Goal: Task Accomplishment & Management: Complete application form

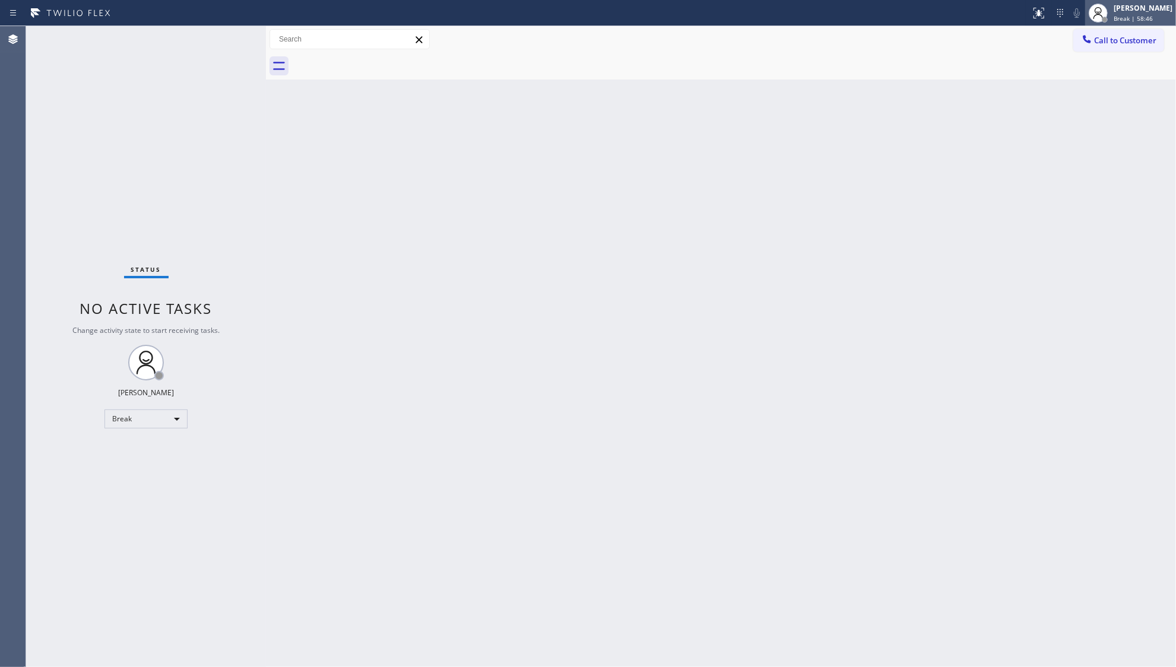
click at [1105, 8] on icon at bounding box center [1098, 13] width 14 height 14
click at [1086, 77] on button "Unavailable" at bounding box center [1116, 78] width 119 height 15
click at [866, 402] on div "Back to Dashboard Change Sender ID Customers Technicians Select a contact Outbo…" at bounding box center [721, 346] width 910 height 641
drag, startPoint x: 1136, startPoint y: 39, endPoint x: 772, endPoint y: 202, distance: 399.4
click at [1133, 42] on span "Call to Customer" at bounding box center [1125, 40] width 62 height 11
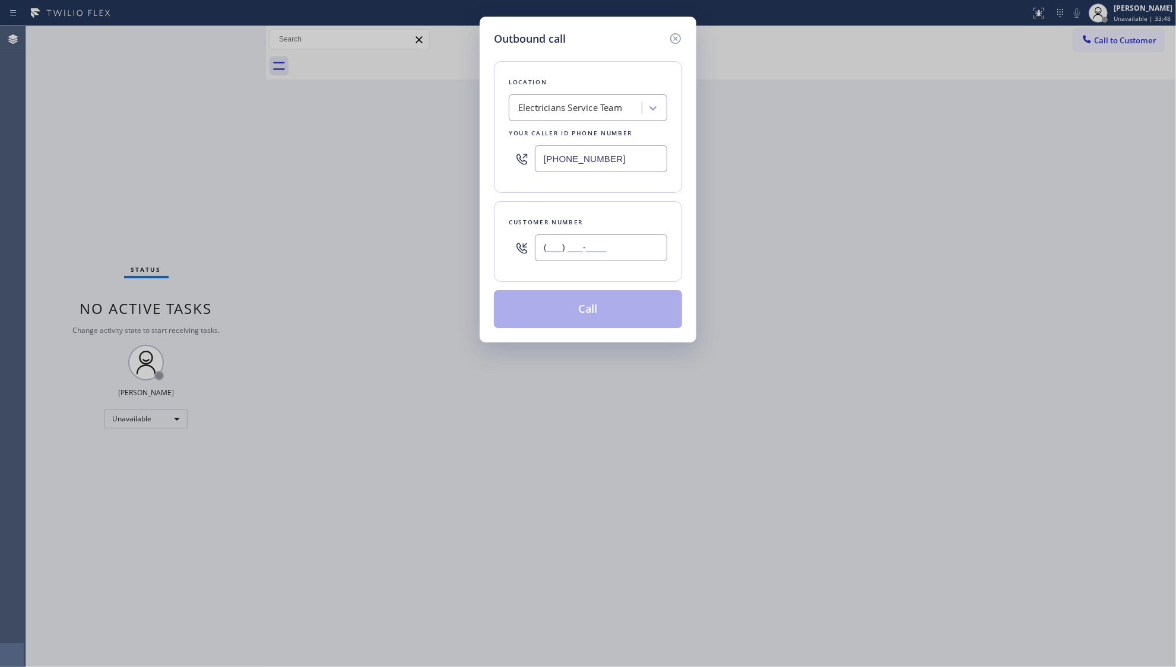
click at [618, 261] on input "(___) ___-____" at bounding box center [601, 248] width 132 height 27
paste input "951) 201-7023"
type input "[PHONE_NUMBER]"
click at [589, 311] on button "Call" at bounding box center [588, 309] width 188 height 38
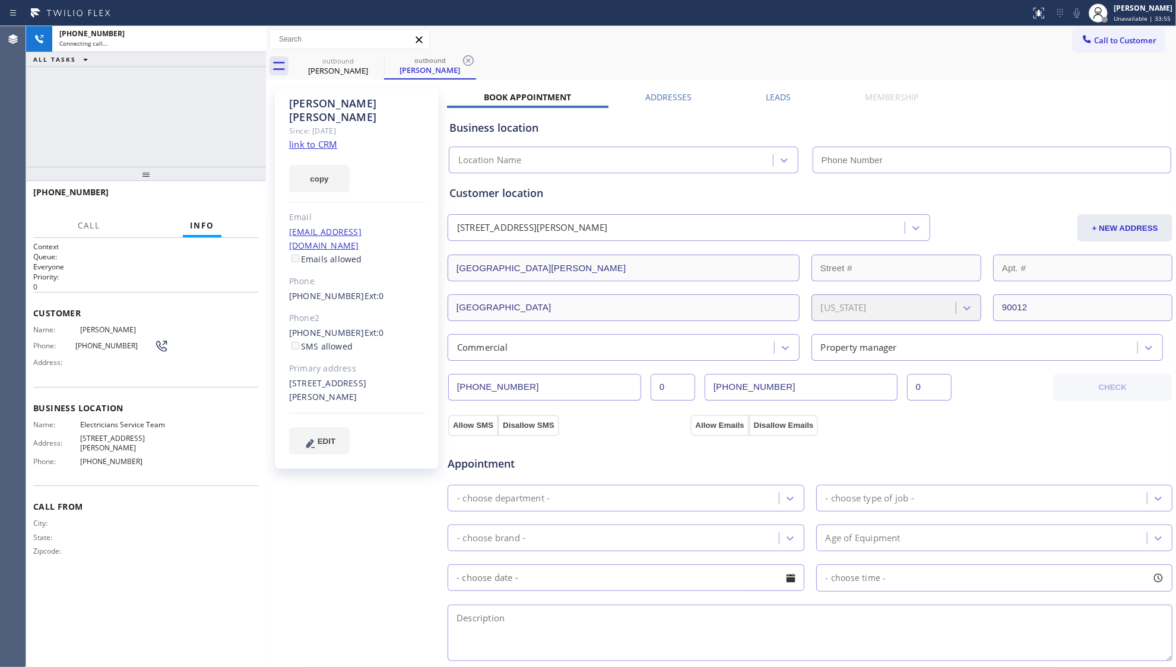
type input "[PHONE_NUMBER]"
click at [769, 98] on label "Leads" at bounding box center [778, 96] width 25 height 11
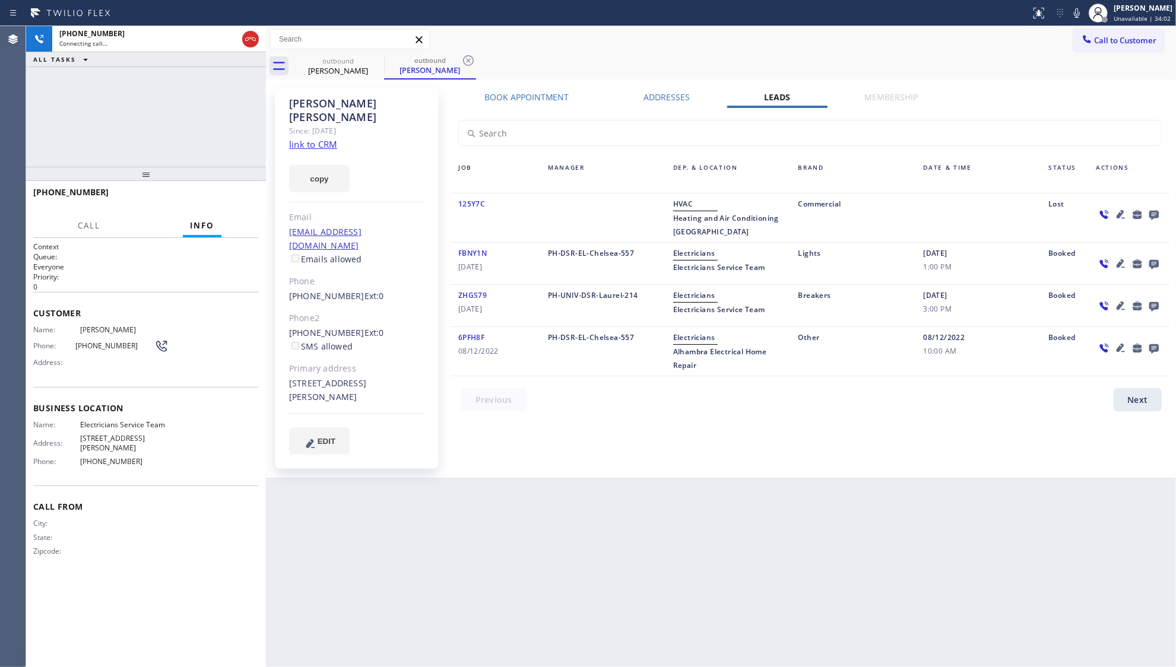
click at [1151, 216] on icon at bounding box center [1153, 215] width 9 height 9
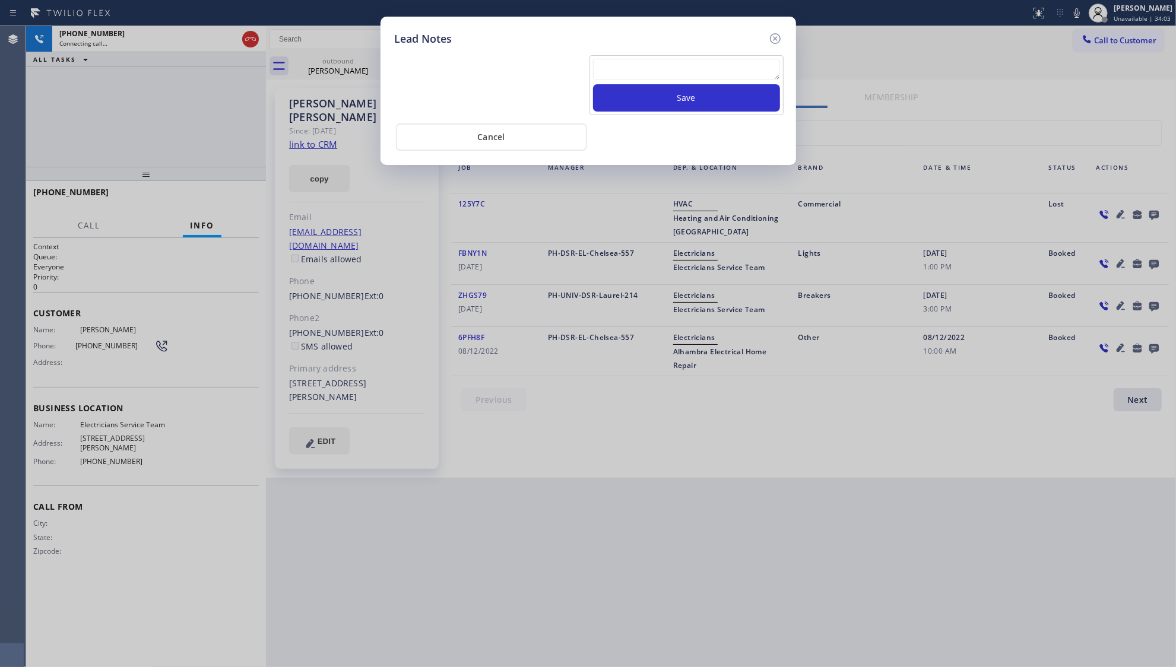
click at [701, 74] on textarea at bounding box center [686, 69] width 187 height 21
type textarea "g"
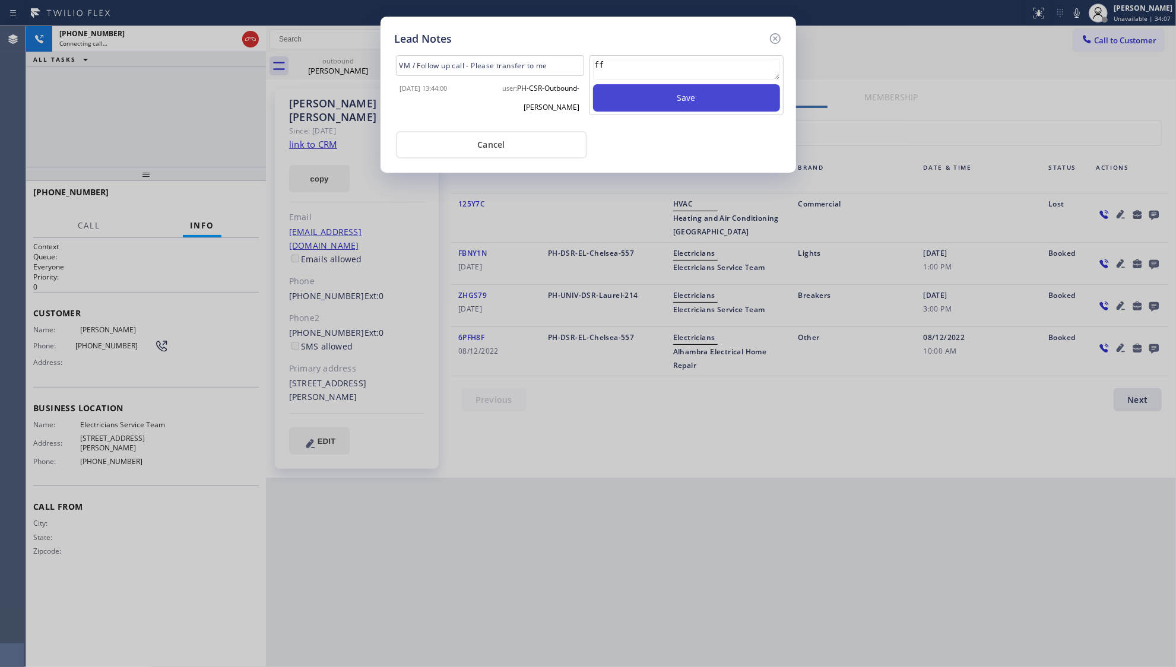
type textarea "ff"
click at [704, 96] on button "Save" at bounding box center [686, 97] width 187 height 27
click at [779, 36] on icon at bounding box center [775, 38] width 14 height 14
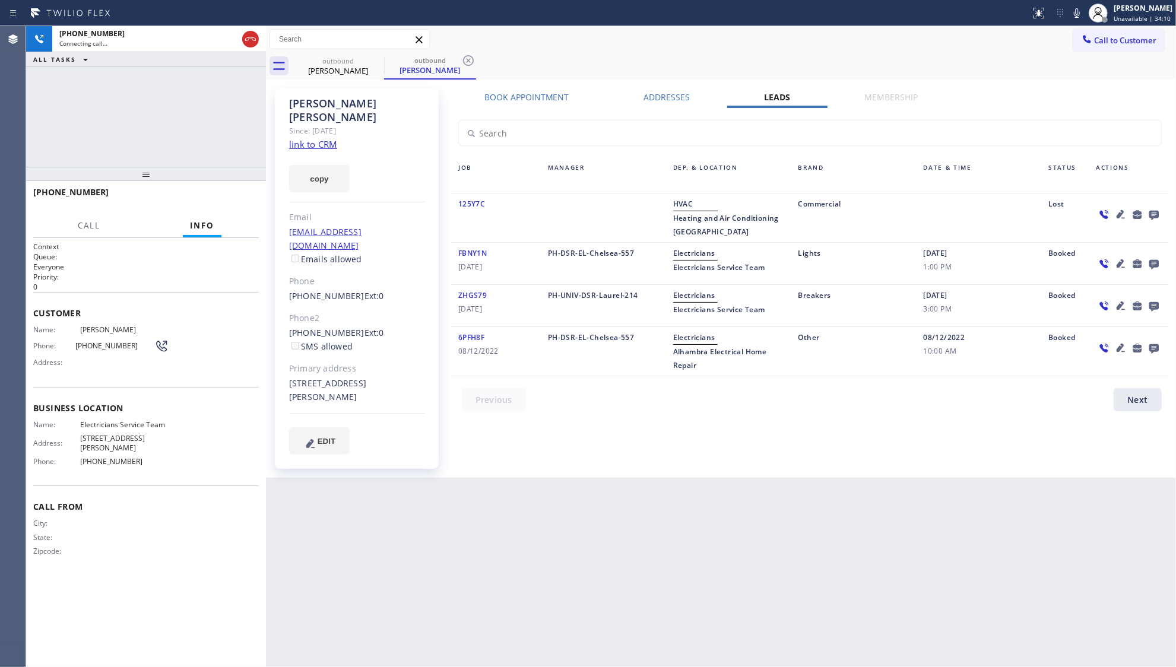
click at [1121, 214] on icon at bounding box center [1121, 214] width 8 height 8
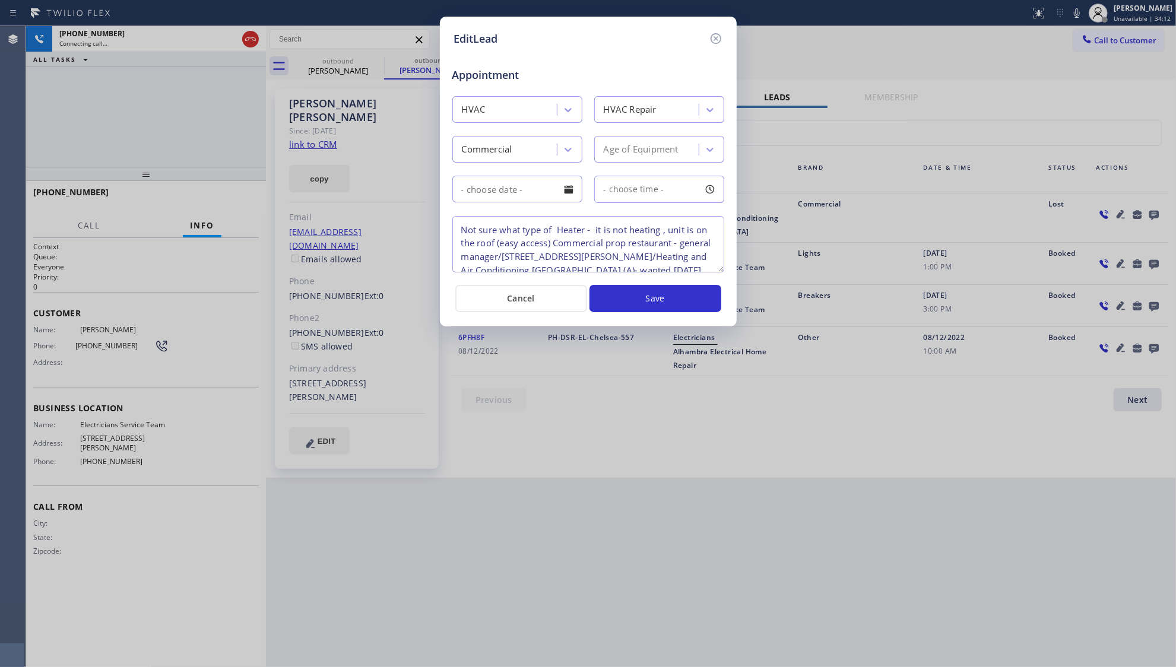
drag, startPoint x: 718, startPoint y: 273, endPoint x: 722, endPoint y: 283, distance: 10.9
click at [725, 316] on div "EditLead Appointment HVAC HVAC Repair Commercial Age of Equipment - choose time…" at bounding box center [588, 172] width 297 height 310
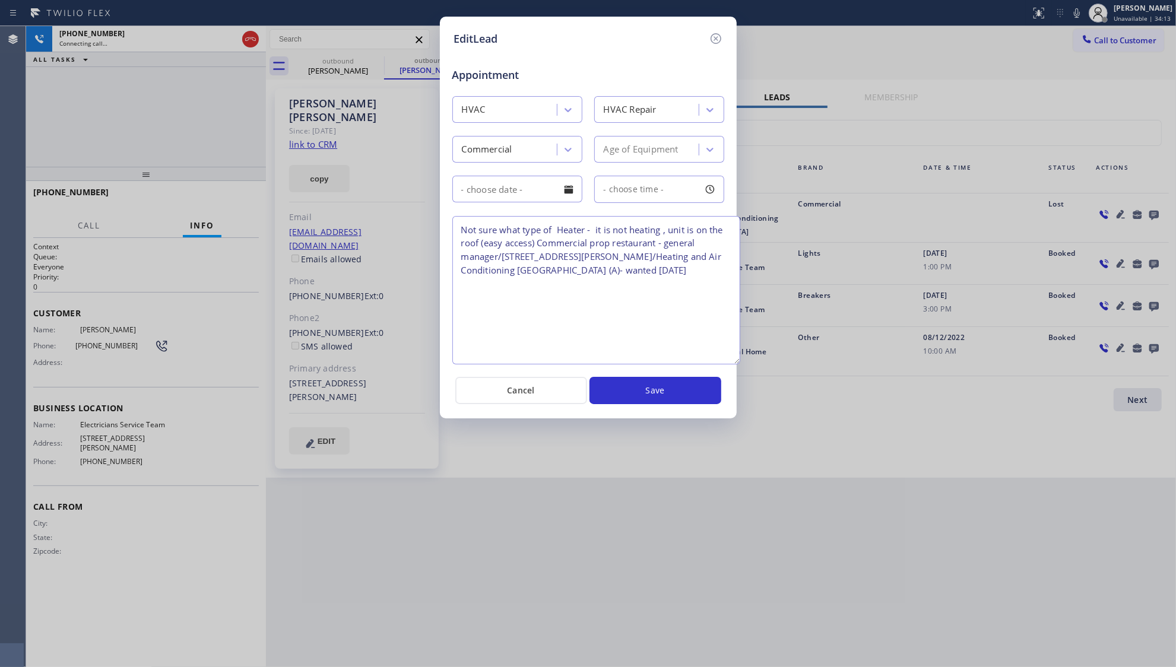
drag, startPoint x: 718, startPoint y: 264, endPoint x: 739, endPoint y: 368, distance: 105.8
click at [739, 365] on textarea "Not sure what type of Heater - it is not heating , unit is on the roof (easy ac…" at bounding box center [596, 290] width 288 height 148
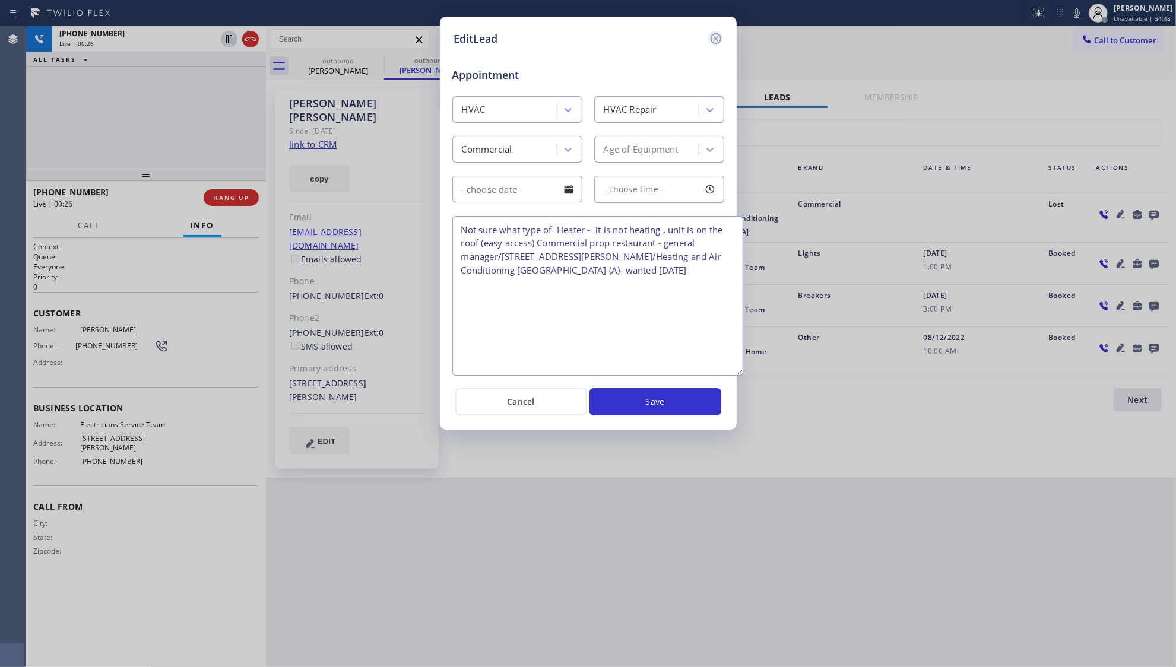
click at [715, 37] on icon at bounding box center [715, 38] width 11 height 11
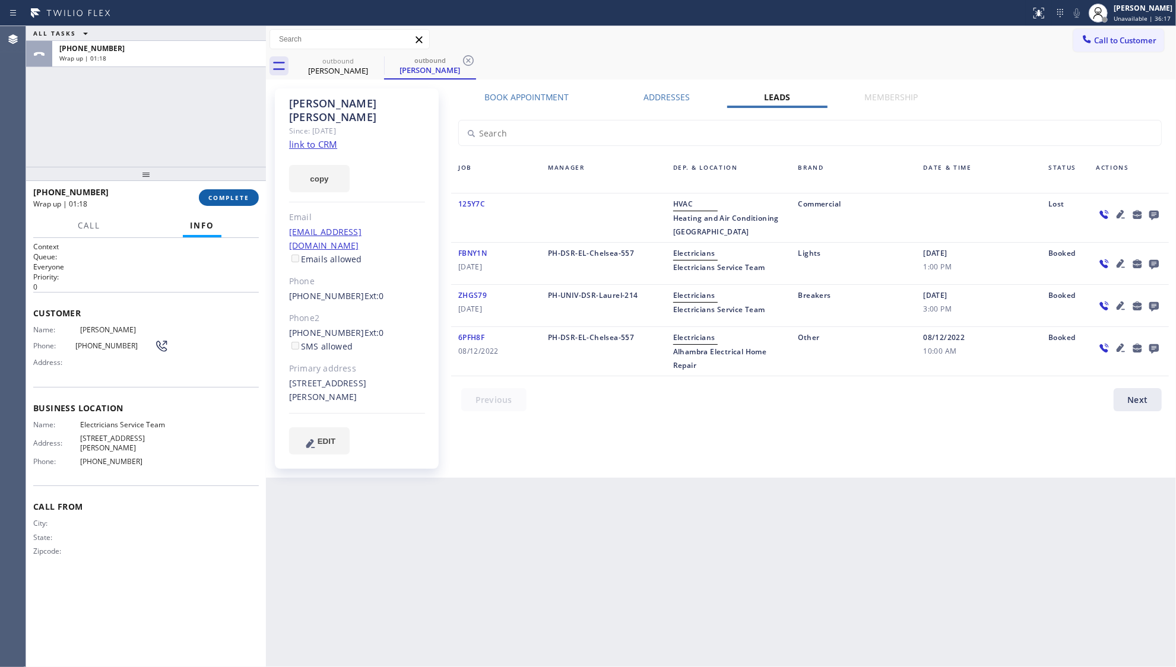
click at [252, 202] on button "COMPLETE" at bounding box center [229, 197] width 60 height 17
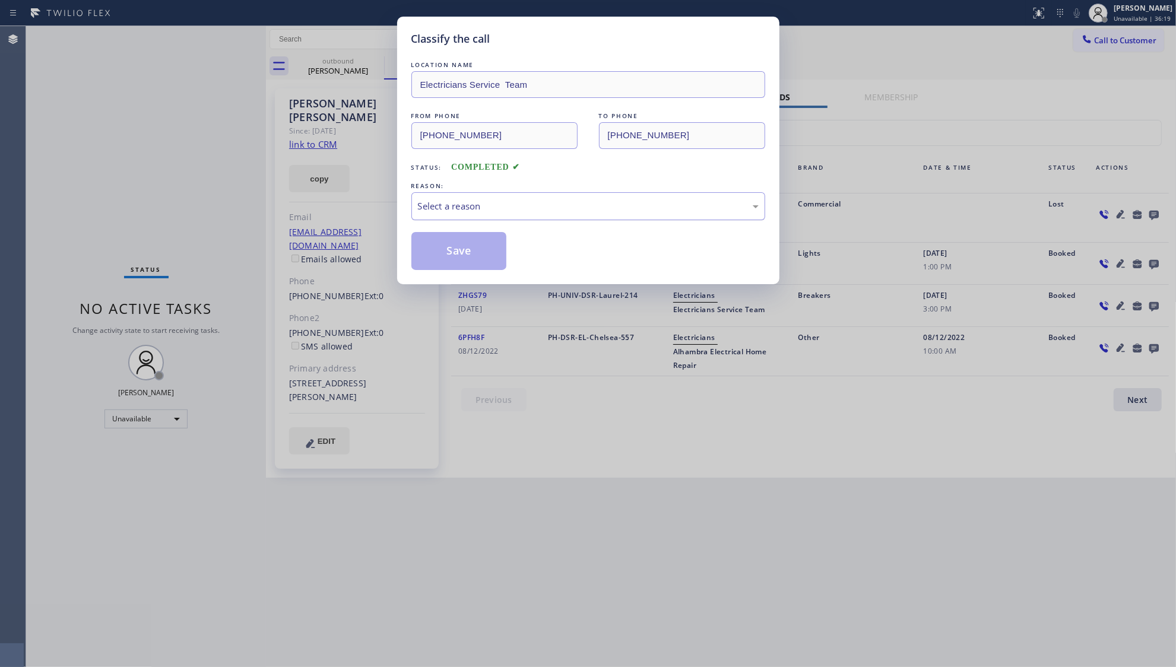
click at [442, 211] on div "Select a reason" at bounding box center [588, 206] width 341 height 14
click at [450, 253] on button "Save" at bounding box center [459, 251] width 96 height 38
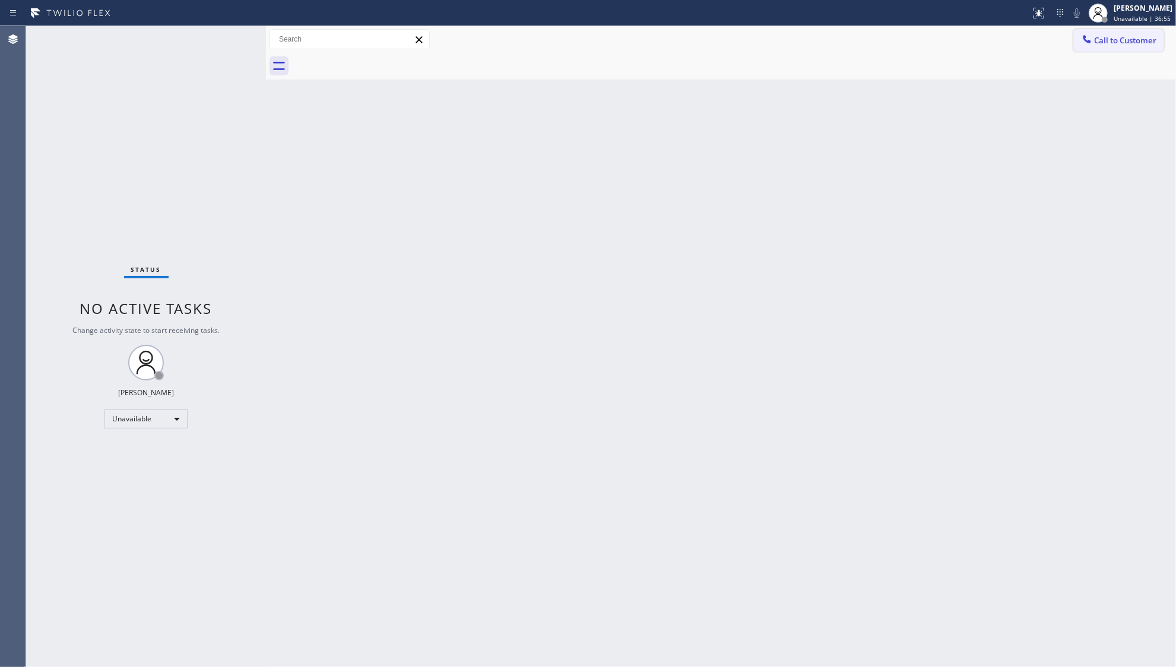
drag, startPoint x: 1118, startPoint y: 34, endPoint x: 1105, endPoint y: 42, distance: 15.2
click at [1118, 34] on button "Call to Customer" at bounding box center [1118, 40] width 91 height 23
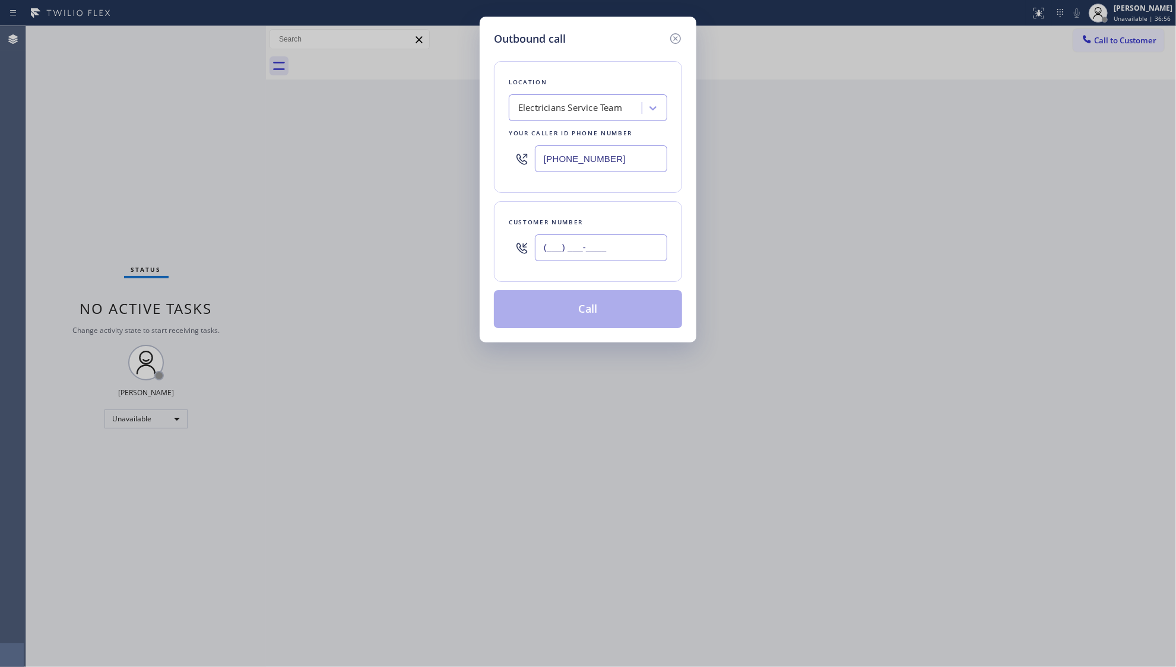
click at [627, 236] on input "(___) ___-____" at bounding box center [601, 248] width 132 height 27
paste input "949) 842-0730"
type input "[PHONE_NUMBER]"
click at [595, 313] on button "Call" at bounding box center [588, 309] width 188 height 38
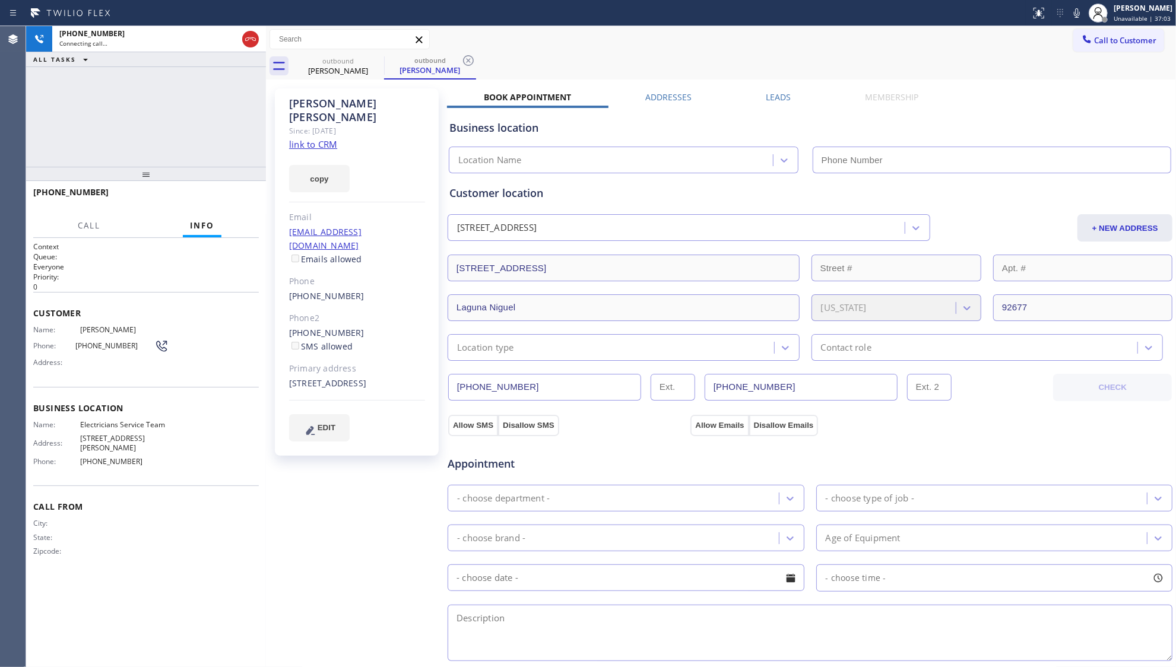
type input "[PHONE_NUMBER]"
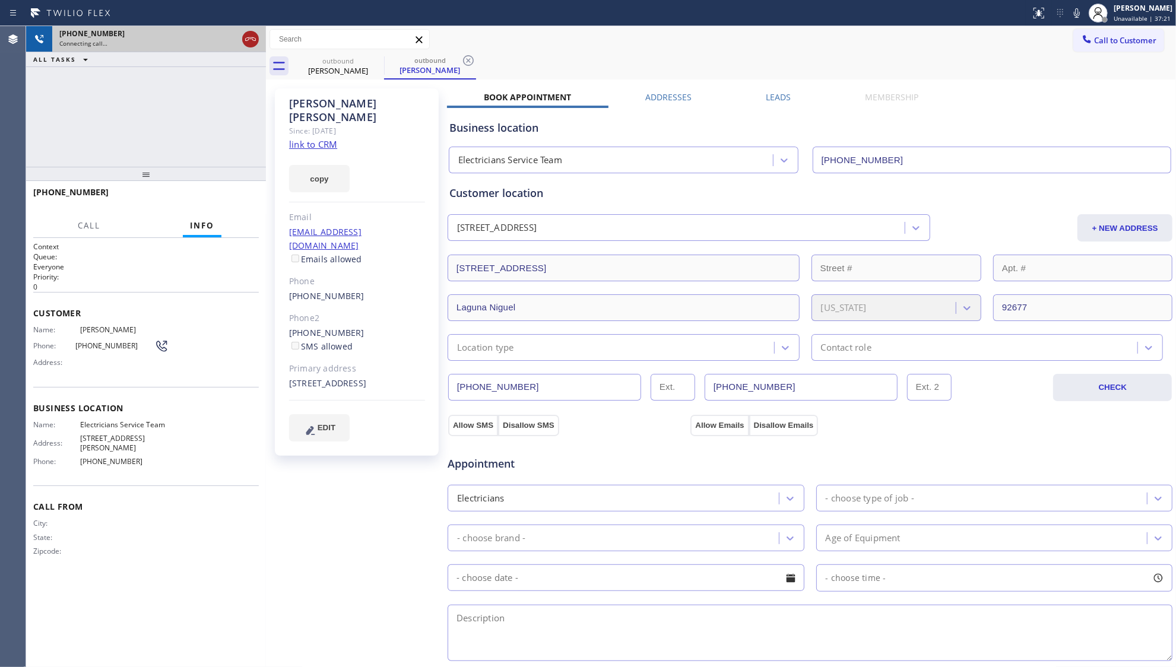
click at [250, 31] on button at bounding box center [250, 39] width 17 height 17
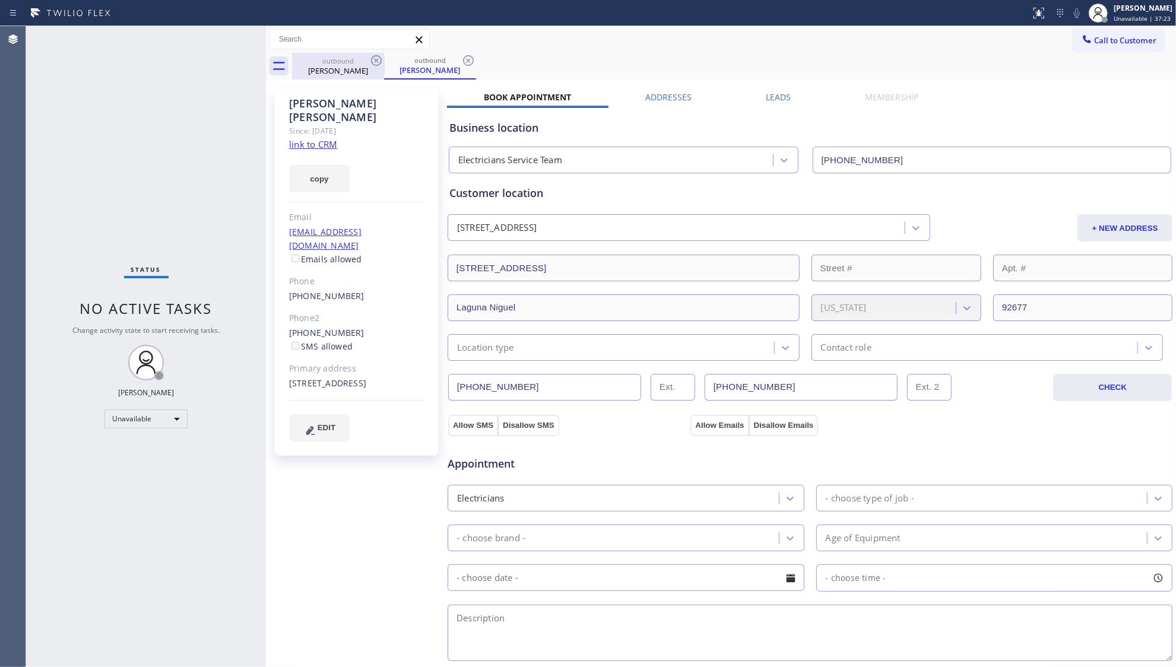
drag, startPoint x: 348, startPoint y: 69, endPoint x: 363, endPoint y: 55, distance: 20.6
click at [349, 66] on div "[PERSON_NAME]" at bounding box center [338, 70] width 90 height 11
click at [379, 65] on icon at bounding box center [376, 60] width 11 height 11
click at [461, 64] on icon at bounding box center [468, 60] width 14 height 14
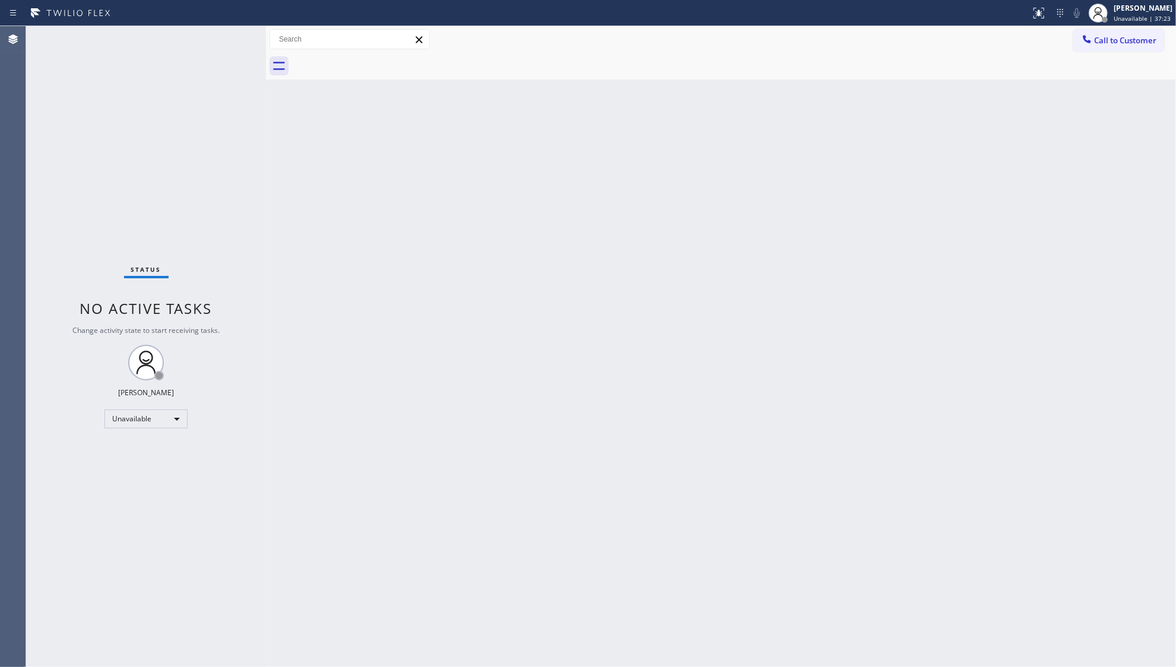
click at [378, 64] on div at bounding box center [734, 66] width 884 height 27
click at [1090, 34] on icon at bounding box center [1087, 39] width 12 height 12
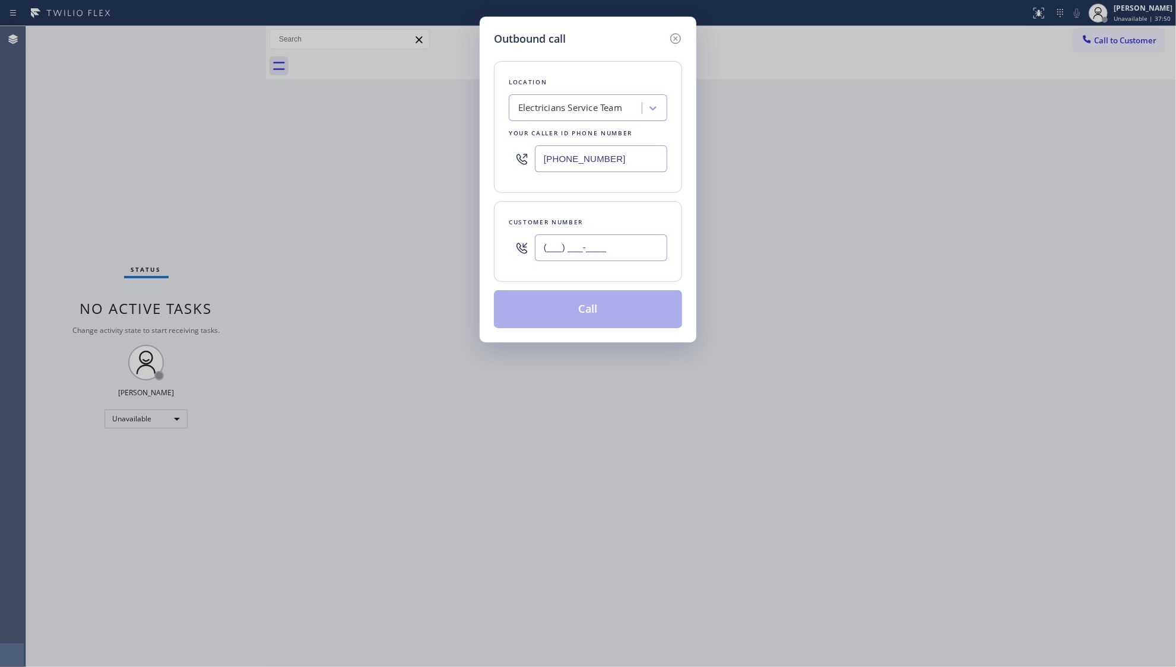
click at [639, 253] on input "(___) ___-____" at bounding box center [601, 248] width 132 height 27
paste input "949) 842-0730"
type input "[PHONE_NUMBER]"
click at [589, 273] on div "Customer number [PHONE_NUMBER]" at bounding box center [588, 241] width 188 height 81
click at [590, 306] on button "Call" at bounding box center [588, 309] width 188 height 38
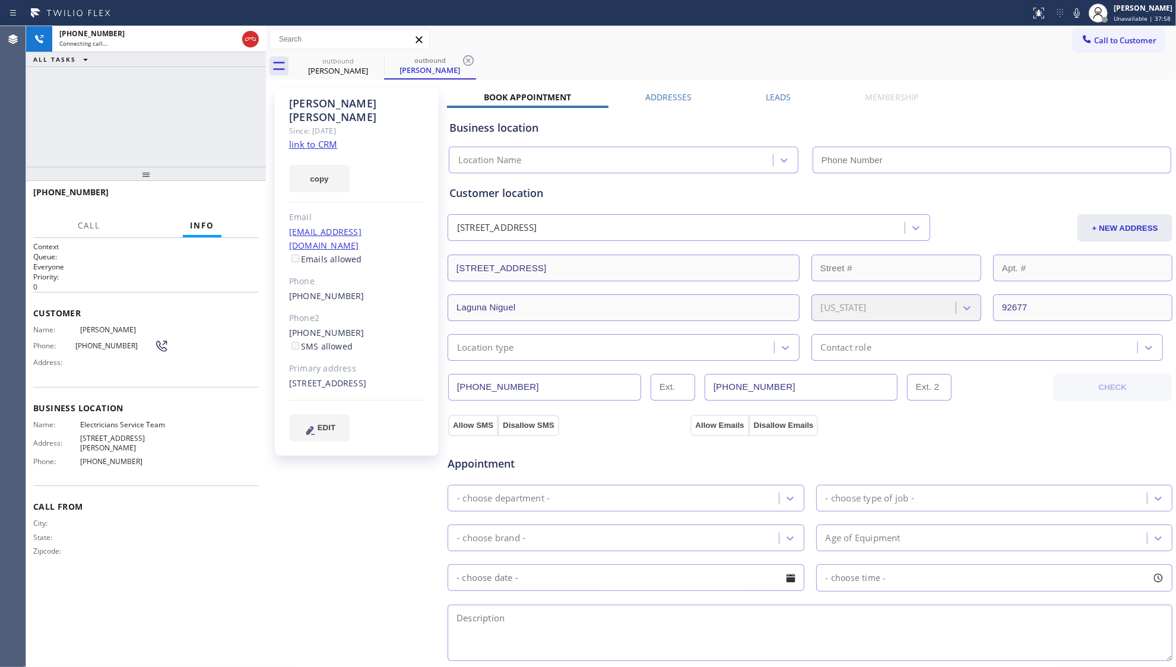
type input "[PHONE_NUMBER]"
click at [463, 62] on icon at bounding box center [468, 60] width 14 height 14
click at [379, 61] on icon at bounding box center [376, 60] width 14 height 14
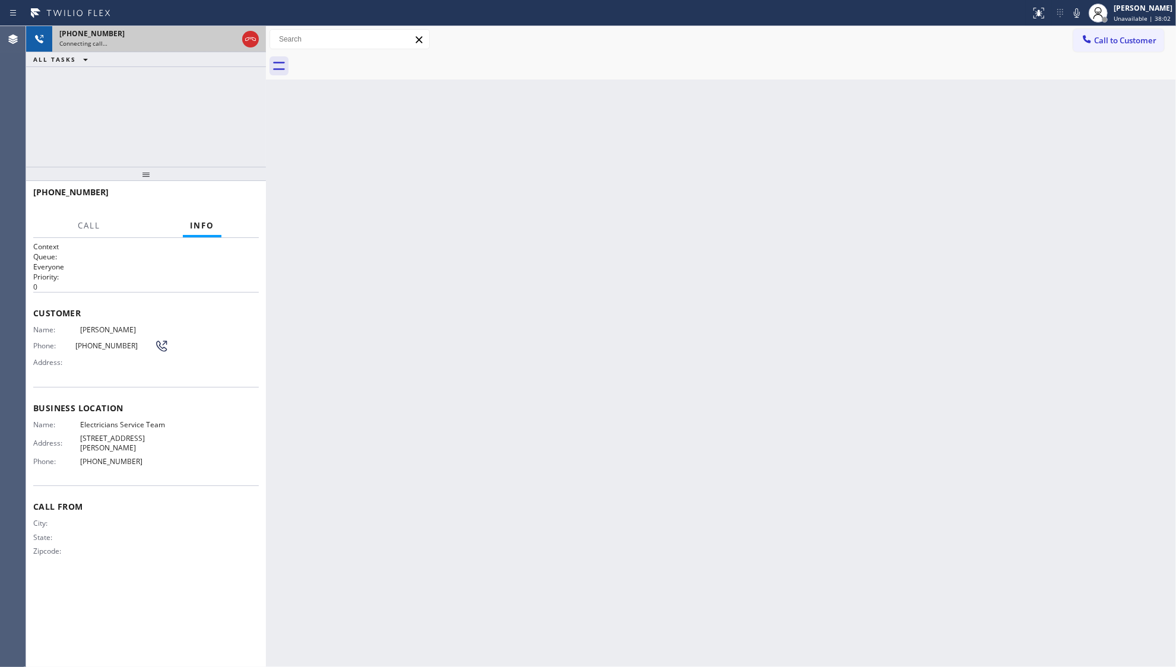
click at [181, 40] on div "Connecting call…" at bounding box center [148, 43] width 178 height 8
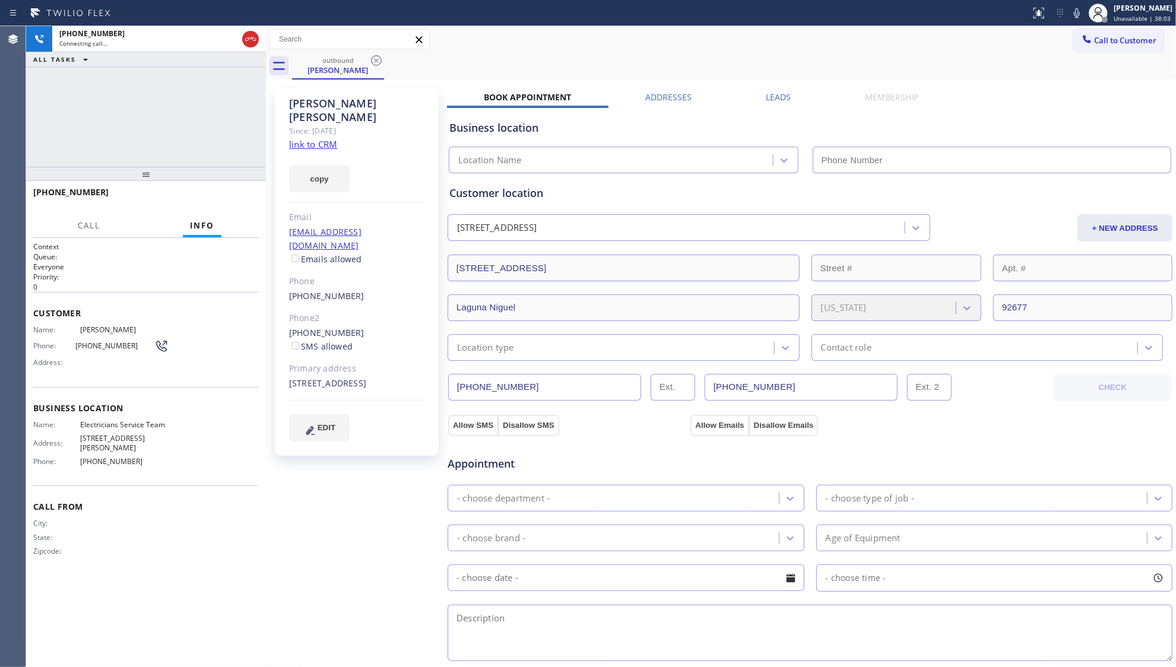
type input "[PHONE_NUMBER]"
click at [462, 64] on div "outbound [PERSON_NAME]" at bounding box center [734, 66] width 884 height 27
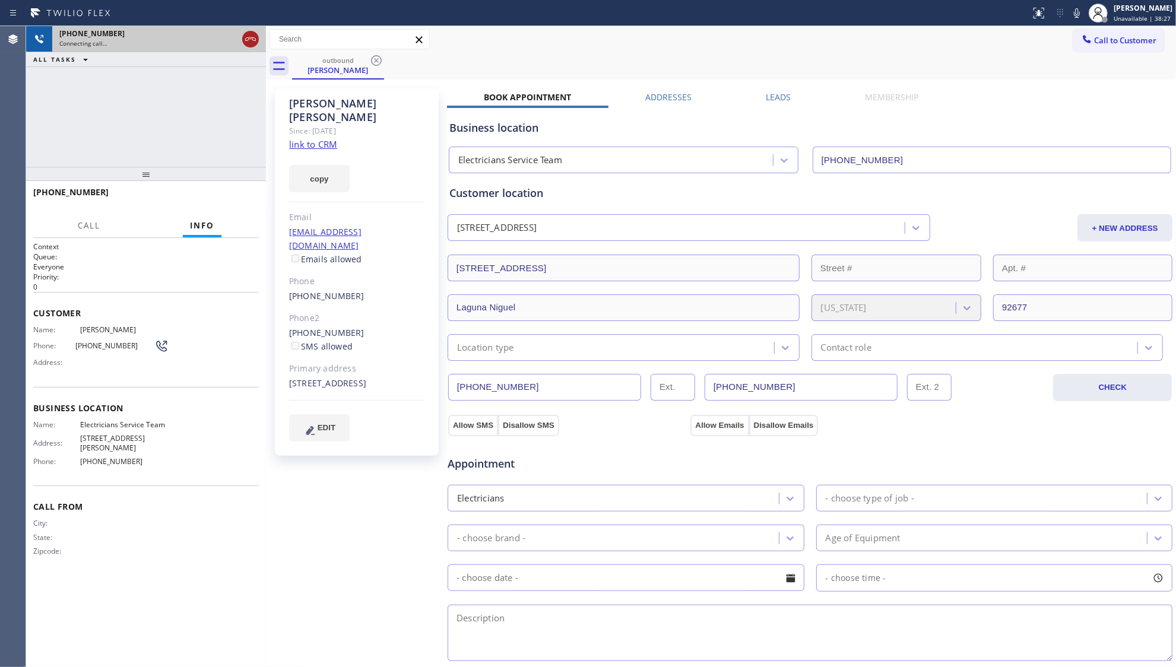
click at [254, 42] on icon at bounding box center [250, 39] width 14 height 14
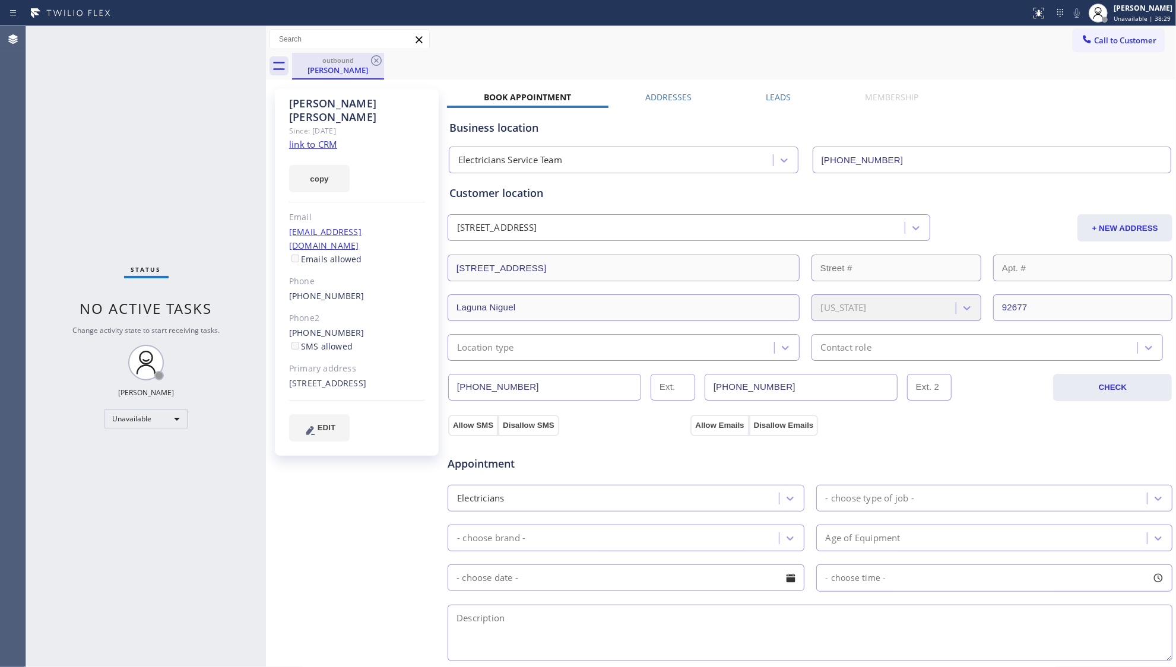
click at [364, 61] on div "outbound" at bounding box center [338, 60] width 90 height 9
click at [368, 61] on div "outbound" at bounding box center [338, 60] width 90 height 9
click at [346, 70] on div "[PERSON_NAME]" at bounding box center [338, 70] width 90 height 11
click at [380, 58] on icon at bounding box center [376, 60] width 14 height 14
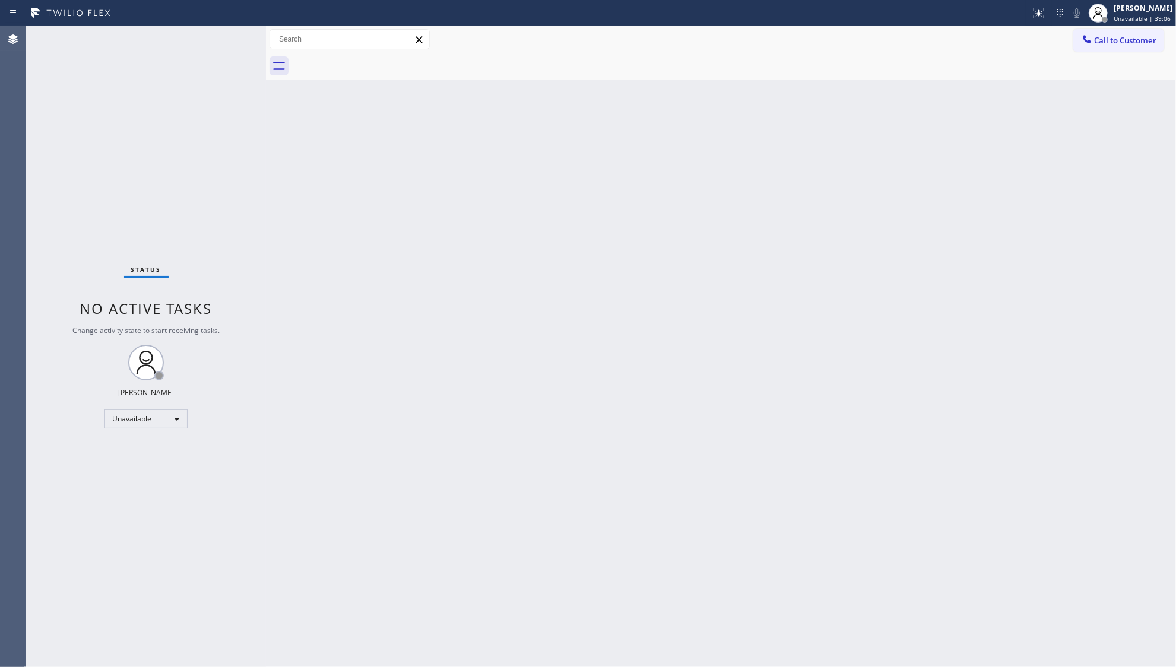
drag, startPoint x: 336, startPoint y: 94, endPoint x: 972, endPoint y: 151, distance: 638.4
click at [969, 150] on div "Back to Dashboard Change Sender ID Customers Technicians Select a contact Outbo…" at bounding box center [721, 346] width 910 height 641
drag, startPoint x: 1104, startPoint y: 39, endPoint x: 961, endPoint y: 147, distance: 180.1
click at [1103, 39] on span "Call to Customer" at bounding box center [1125, 40] width 62 height 11
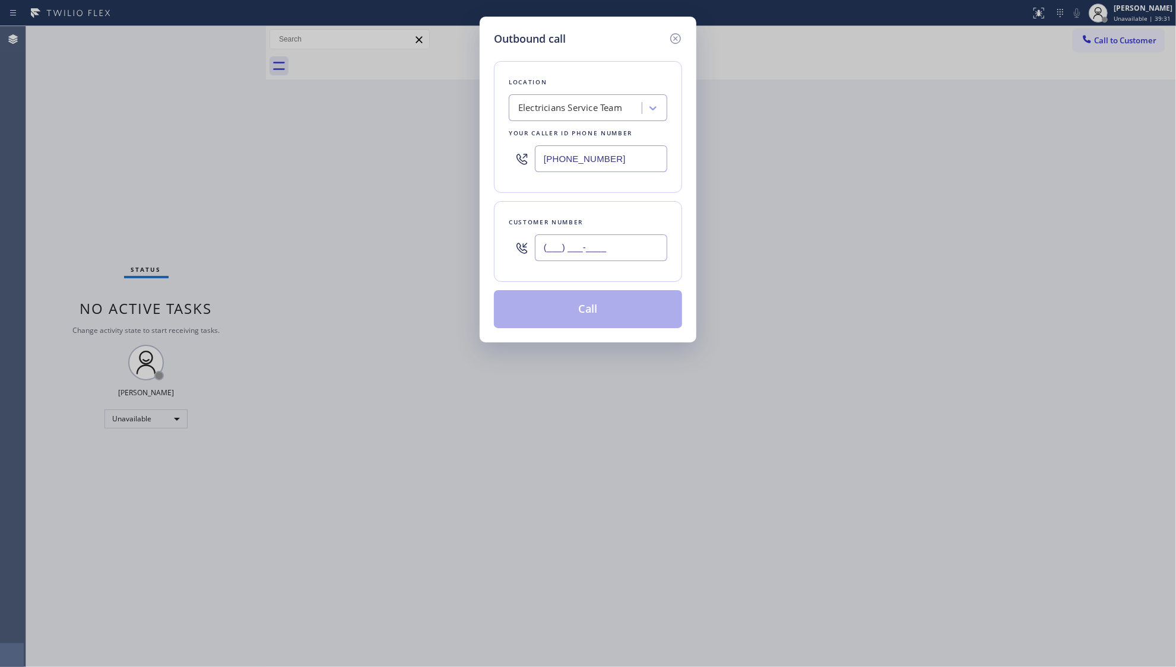
paste input "314) 497-9138"
click at [629, 247] on input "[PHONE_NUMBER]" at bounding box center [601, 248] width 132 height 27
type input "[PHONE_NUMBER]"
click at [582, 281] on div "Customer number [PHONE_NUMBER]" at bounding box center [588, 241] width 188 height 81
click at [585, 305] on button "Call" at bounding box center [588, 309] width 188 height 38
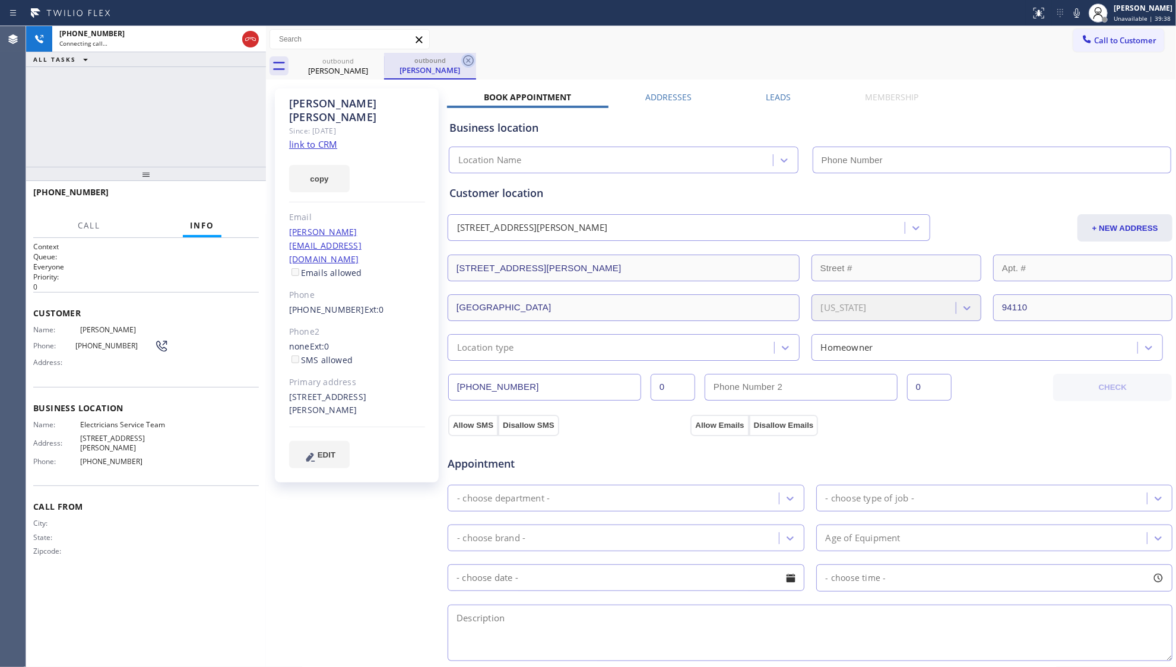
click at [471, 62] on icon at bounding box center [468, 60] width 14 height 14
type input "[PHONE_NUMBER]"
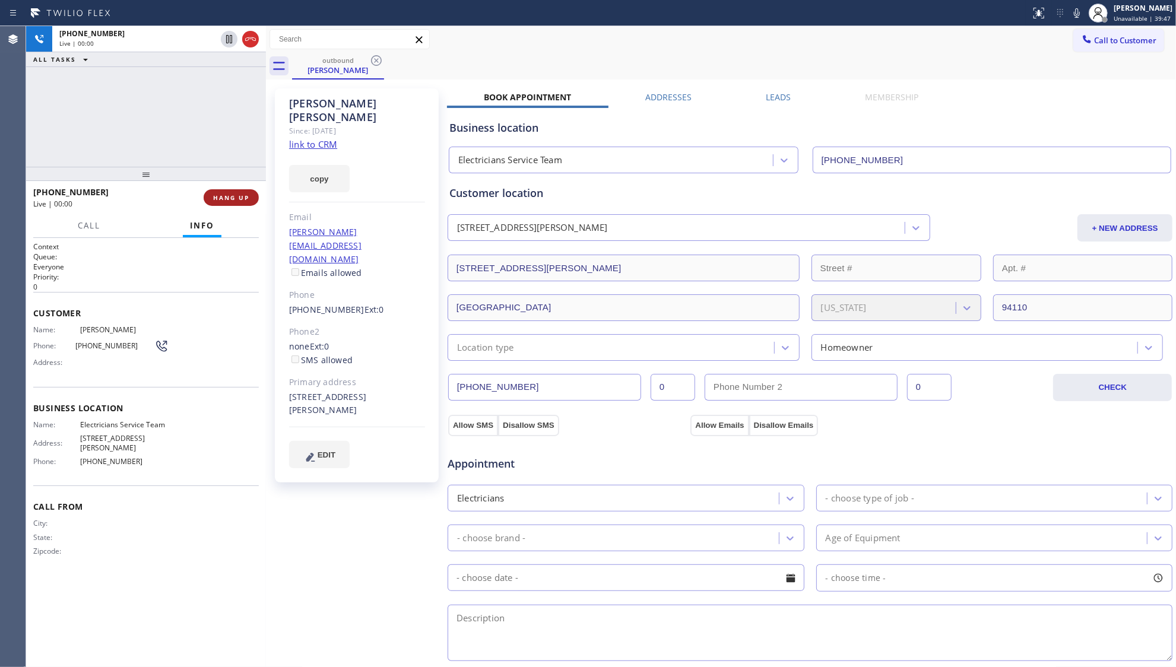
click at [219, 195] on span "HANG UP" at bounding box center [231, 198] width 36 height 8
click at [220, 195] on span "COMPLETE" at bounding box center [228, 198] width 41 height 8
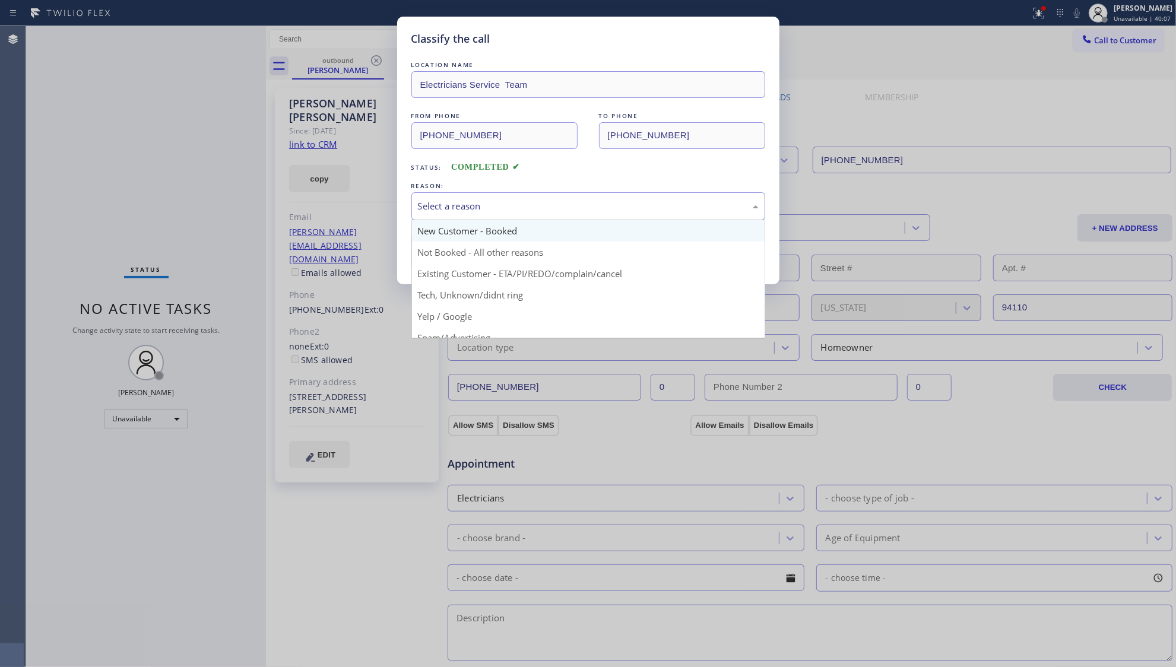
drag, startPoint x: 513, startPoint y: 205, endPoint x: 465, endPoint y: 237, distance: 57.3
click at [511, 207] on div "Select a reason" at bounding box center [588, 206] width 341 height 14
click at [439, 258] on button "Save" at bounding box center [459, 251] width 96 height 38
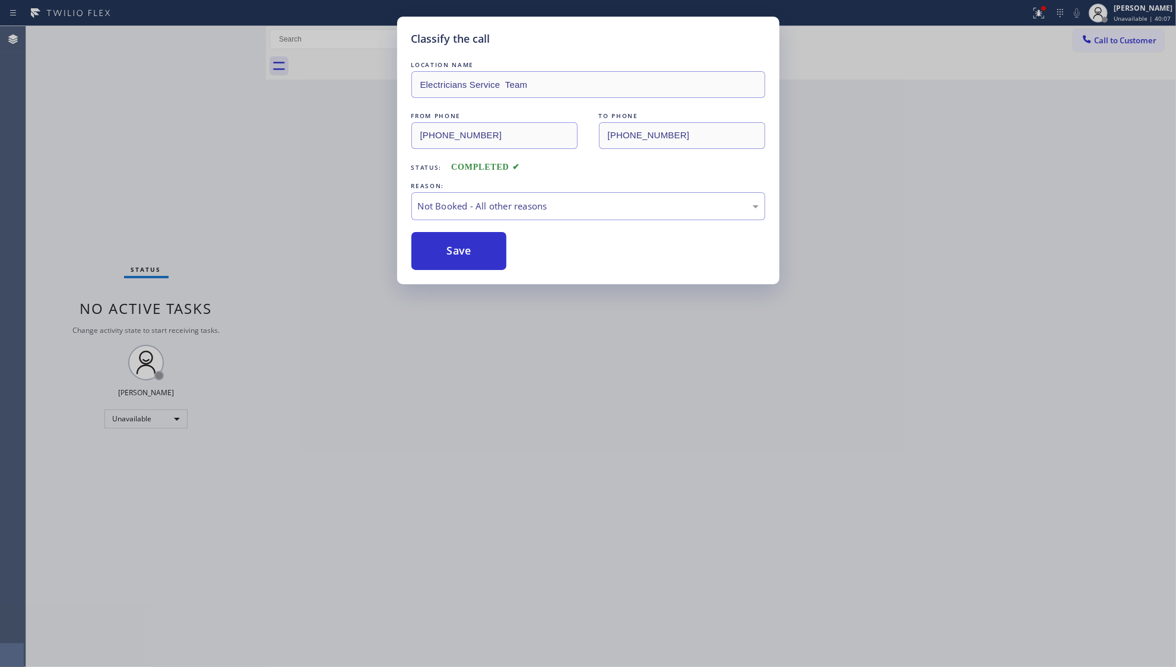
click at [439, 258] on button "Save" at bounding box center [459, 251] width 96 height 38
click at [249, 216] on div "Classify the call LOCATION NAME Electricians Service Team FROM PHONE [PHONE_NUM…" at bounding box center [588, 333] width 1176 height 667
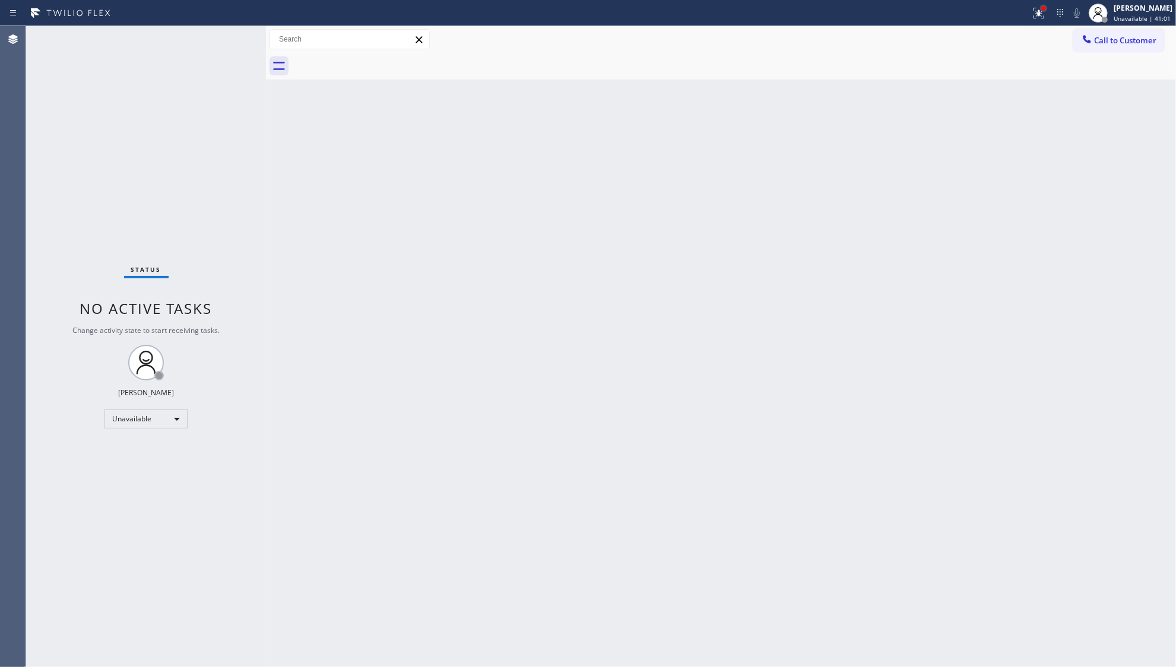
drag, startPoint x: 1043, startPoint y: 10, endPoint x: 995, endPoint y: 137, distance: 135.3
click at [1043, 11] on div at bounding box center [1043, 8] width 7 height 7
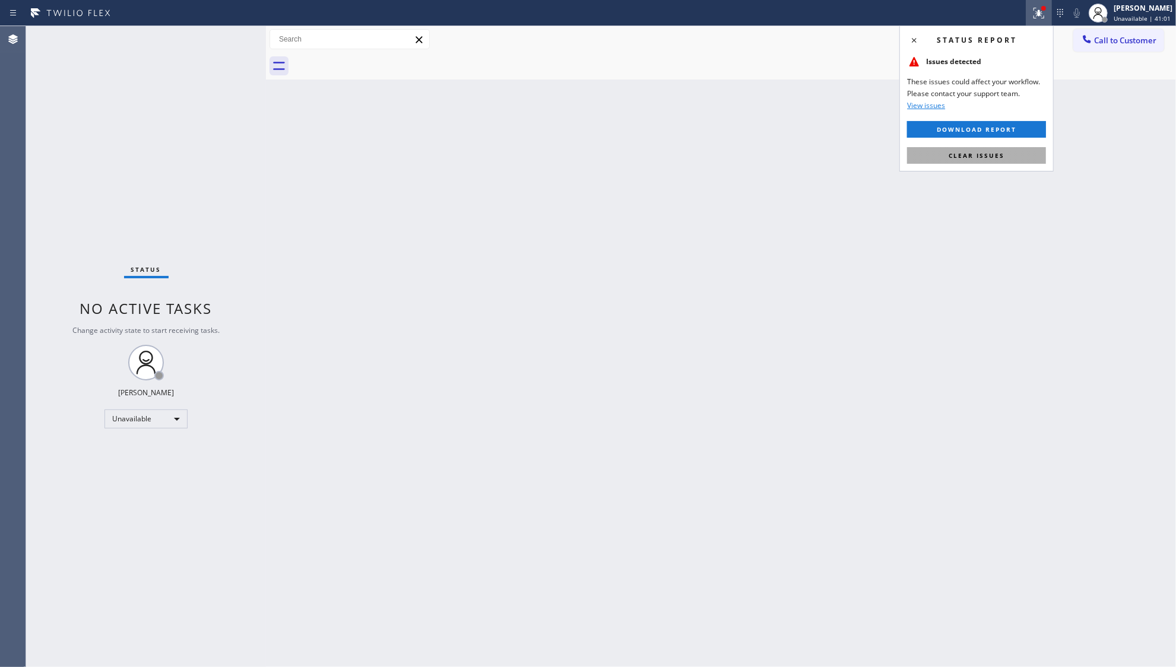
click at [969, 159] on span "Clear issues" at bounding box center [977, 155] width 56 height 8
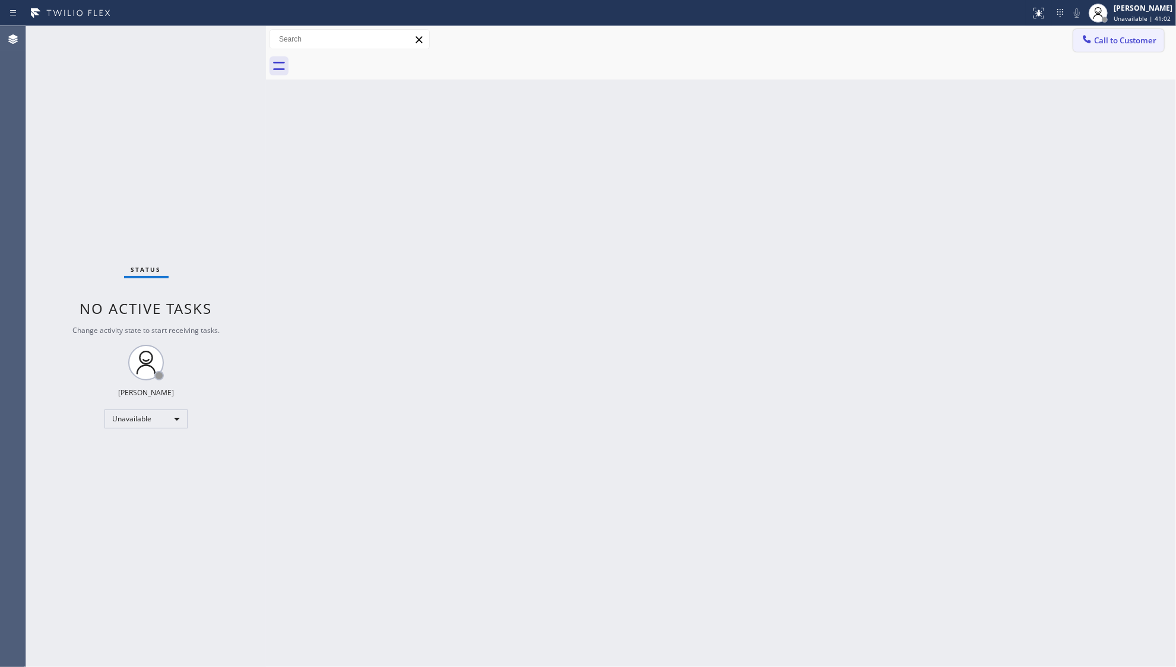
click at [1076, 47] on button "Call to Customer" at bounding box center [1118, 40] width 91 height 23
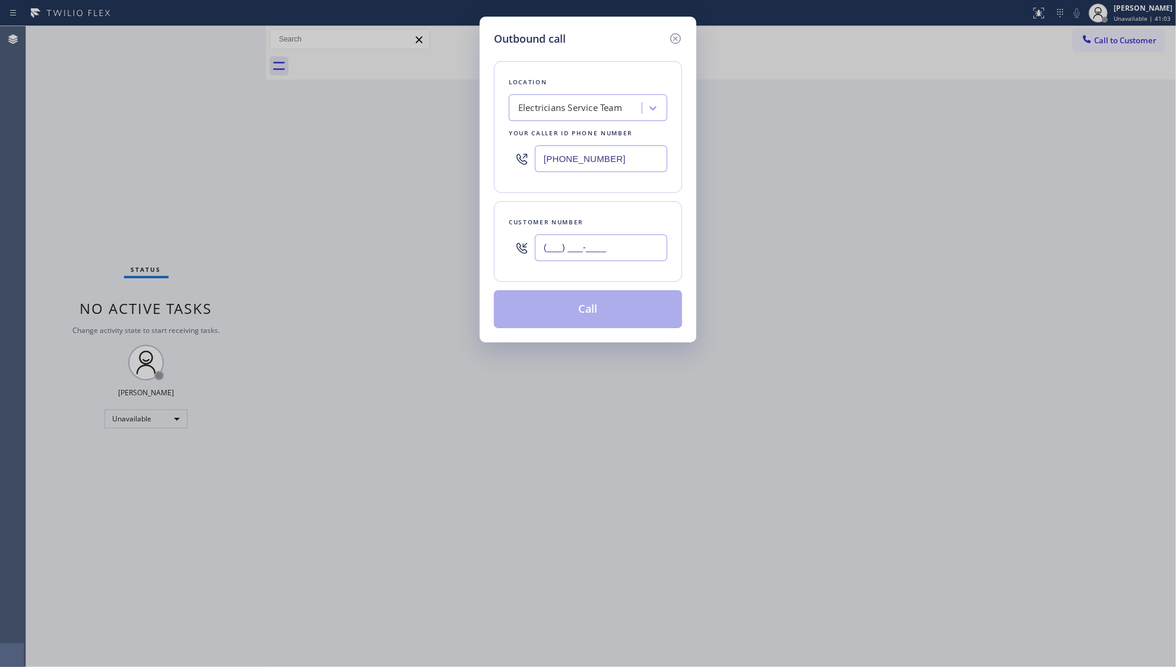
click at [630, 252] on input "(___) ___-____" at bounding box center [601, 248] width 132 height 27
paste input "530) 518-8448"
type input "[PHONE_NUMBER]"
click at [587, 314] on button "Call" at bounding box center [588, 309] width 188 height 38
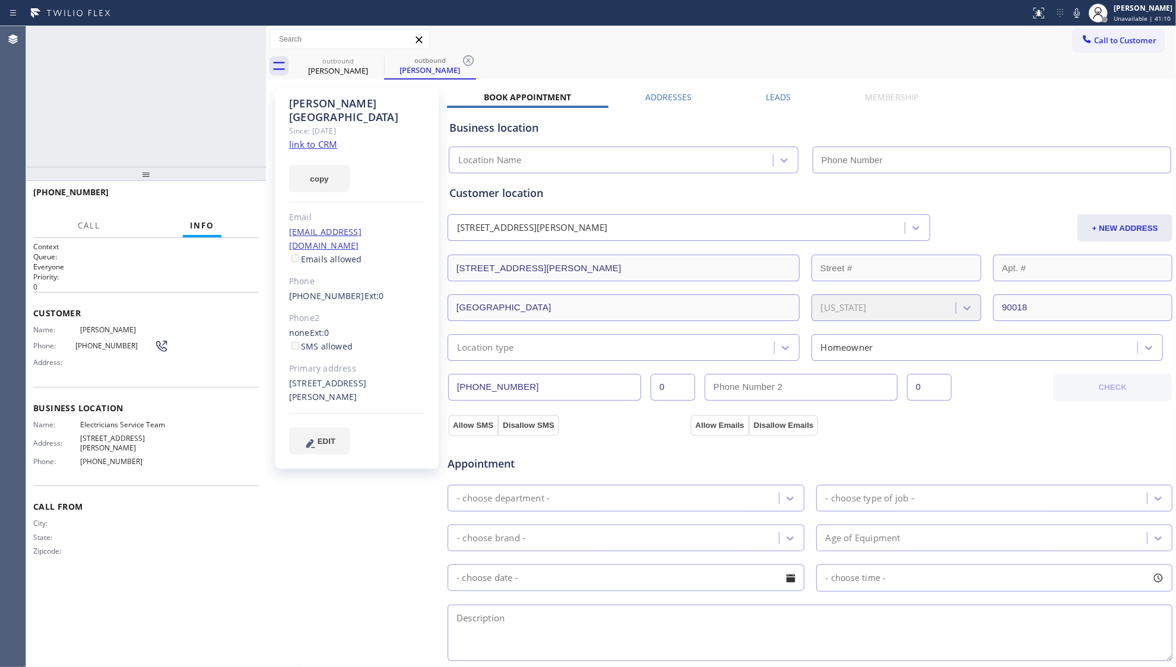
type input "[PHONE_NUMBER]"
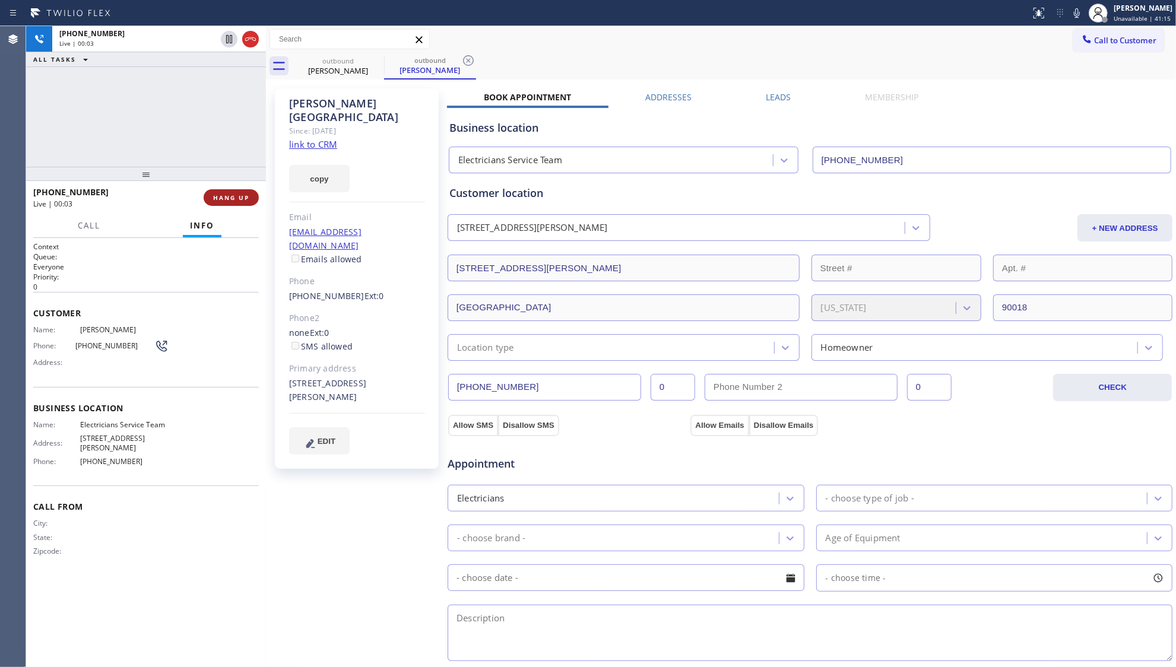
click at [242, 198] on span "HANG UP" at bounding box center [231, 198] width 36 height 8
click at [241, 198] on span "HANG UP" at bounding box center [231, 198] width 36 height 8
drag, startPoint x: 236, startPoint y: 192, endPoint x: 239, endPoint y: 203, distance: 10.9
click at [230, 201] on button "COMPLETE" at bounding box center [229, 197] width 60 height 17
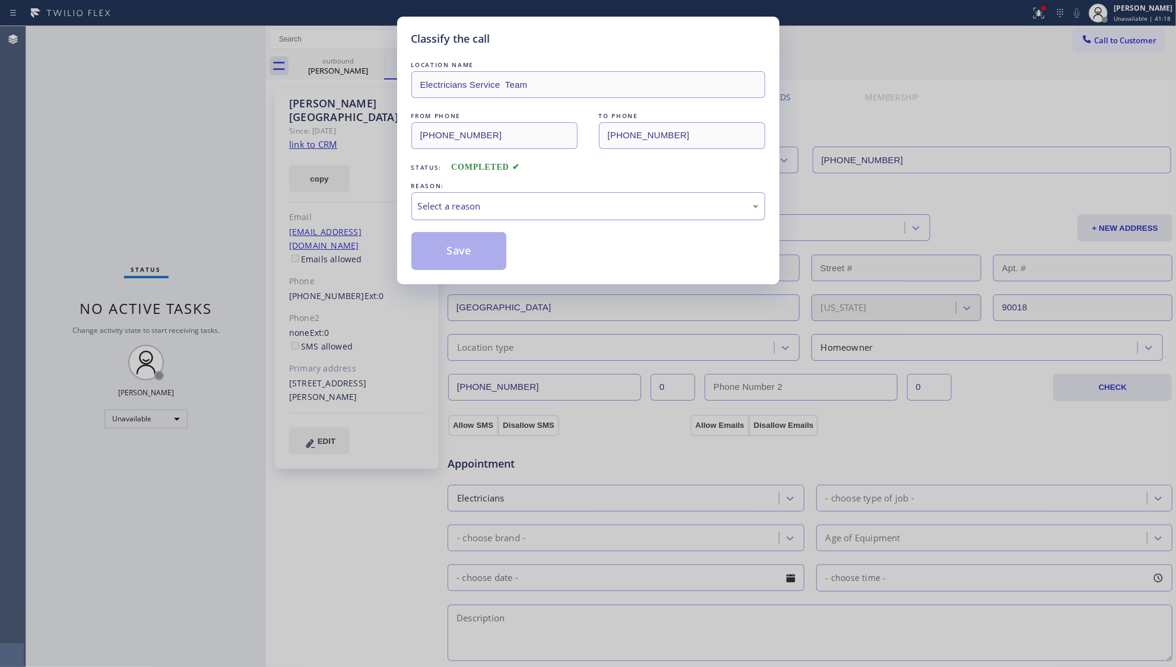
drag, startPoint x: 410, startPoint y: 196, endPoint x: 417, endPoint y: 197, distance: 7.2
click at [416, 196] on div "Classify the call LOCATION NAME Electricians Service Team FROM PHONE [PHONE_NUM…" at bounding box center [588, 151] width 382 height 268
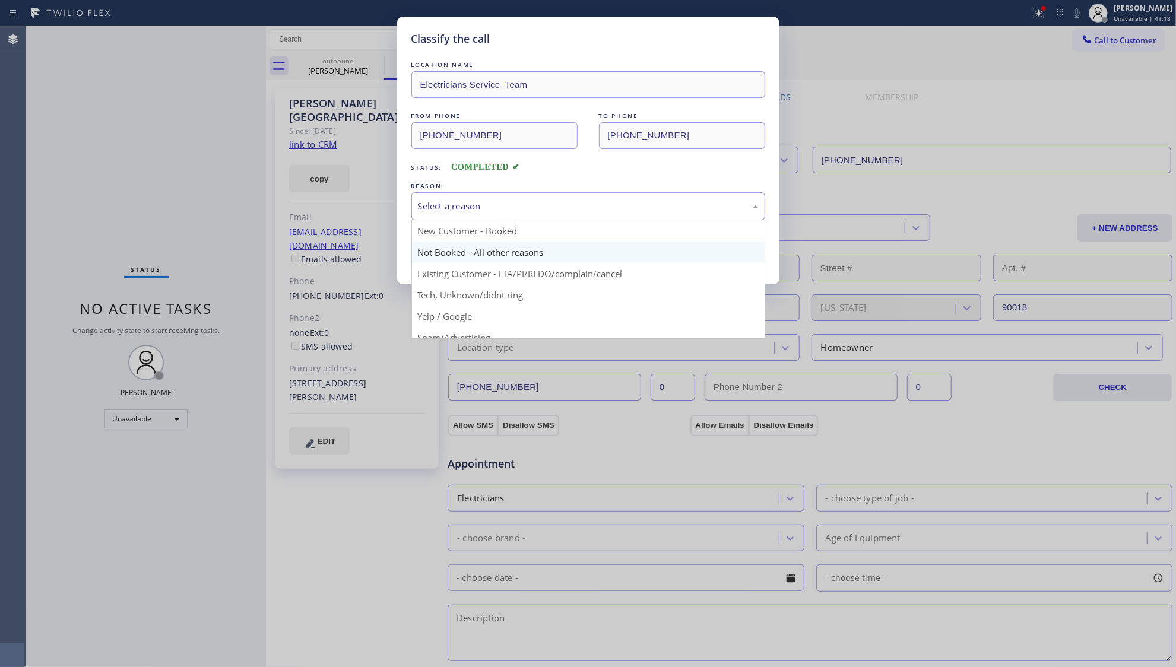
drag, startPoint x: 463, startPoint y: 212, endPoint x: 461, endPoint y: 258, distance: 45.8
click at [463, 217] on div "Select a reason" at bounding box center [588, 206] width 354 height 28
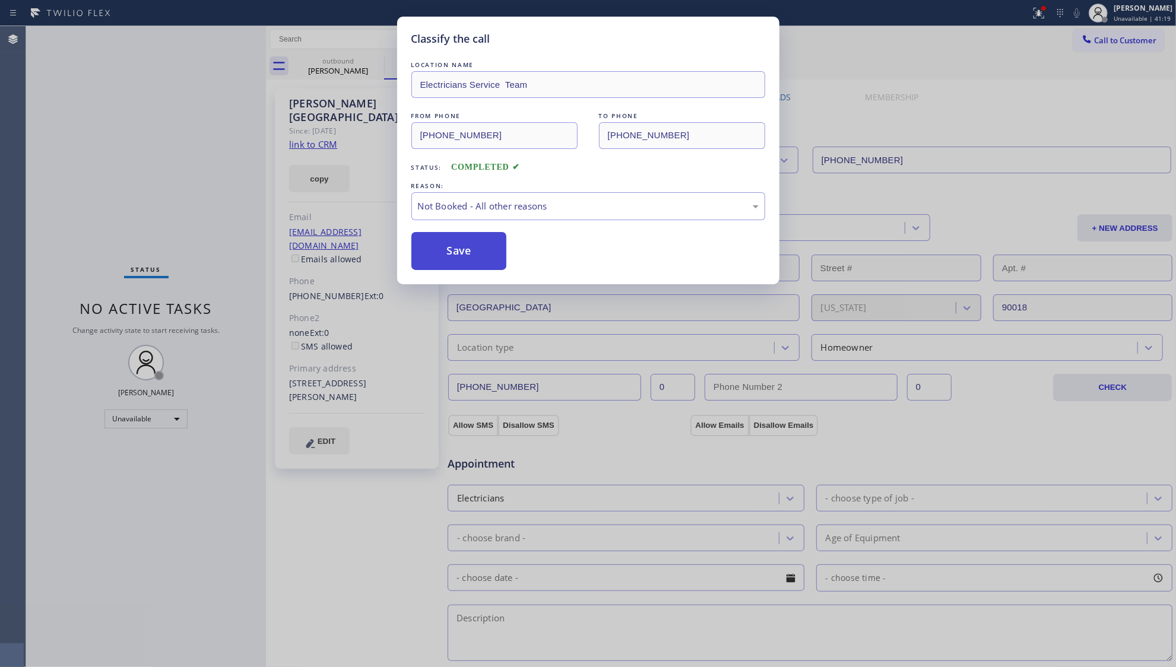
click at [460, 254] on button "Save" at bounding box center [459, 251] width 96 height 38
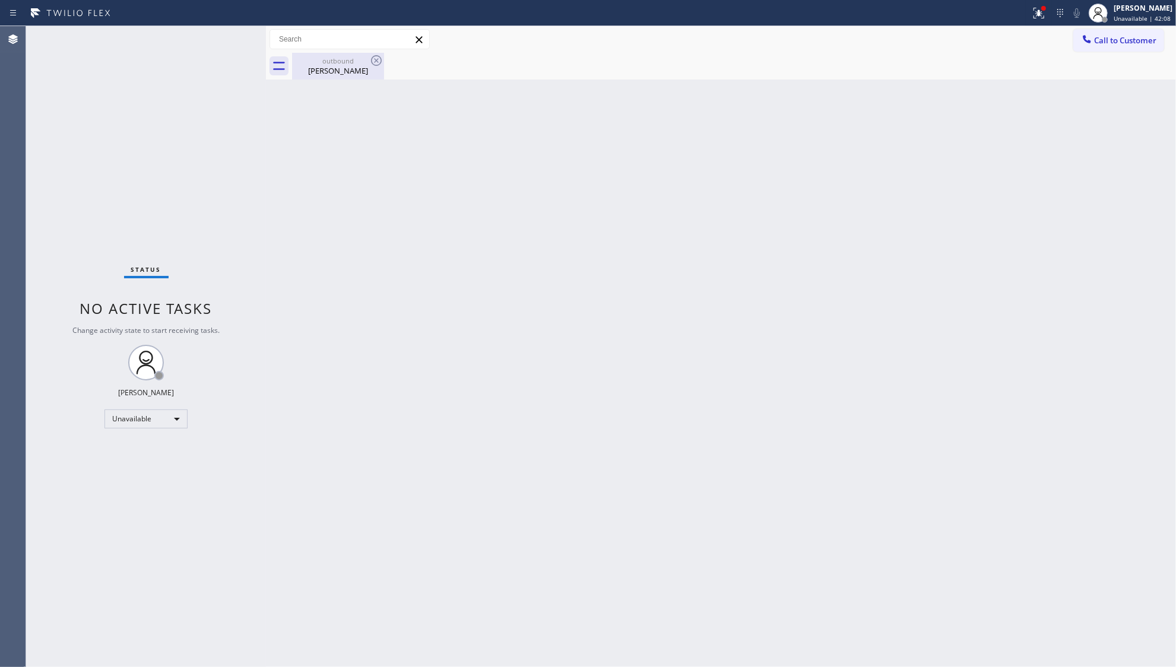
click at [310, 55] on div "outbound [PERSON_NAME]" at bounding box center [338, 66] width 90 height 27
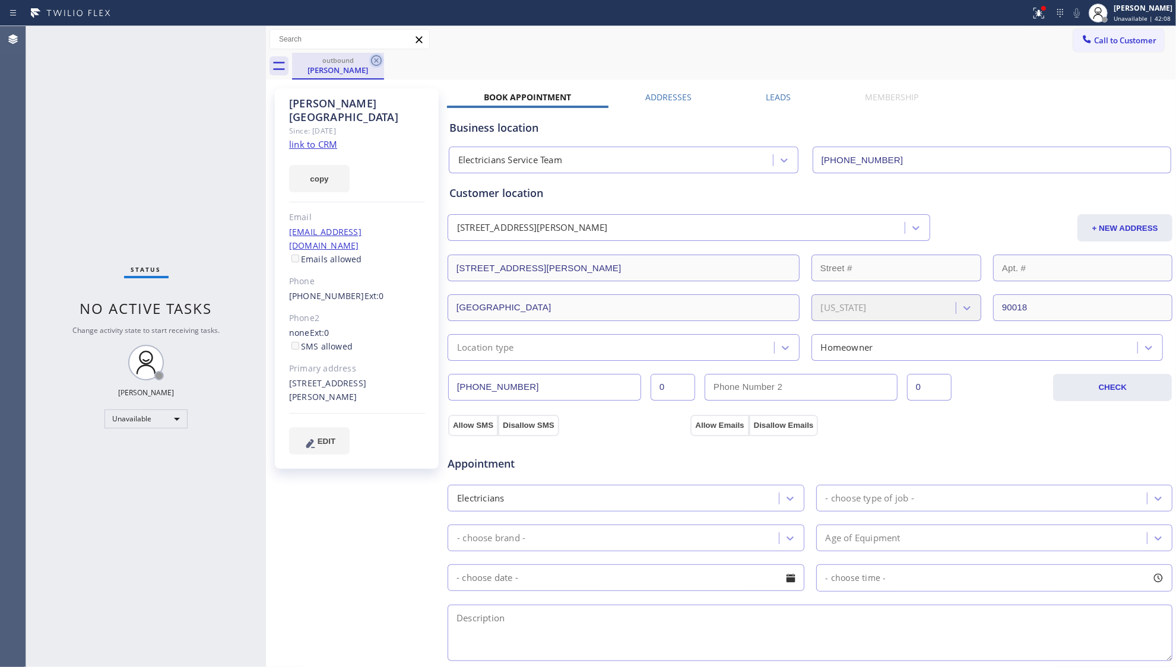
click at [372, 66] on icon at bounding box center [376, 60] width 14 height 14
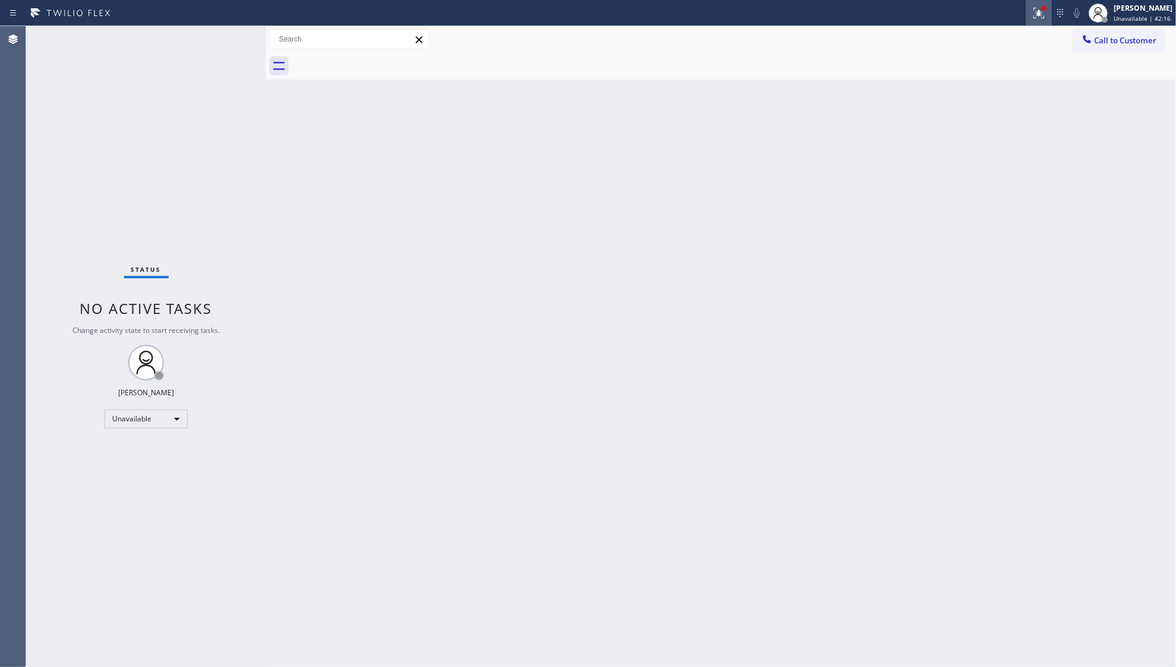
click at [1029, 15] on div at bounding box center [1039, 13] width 26 height 14
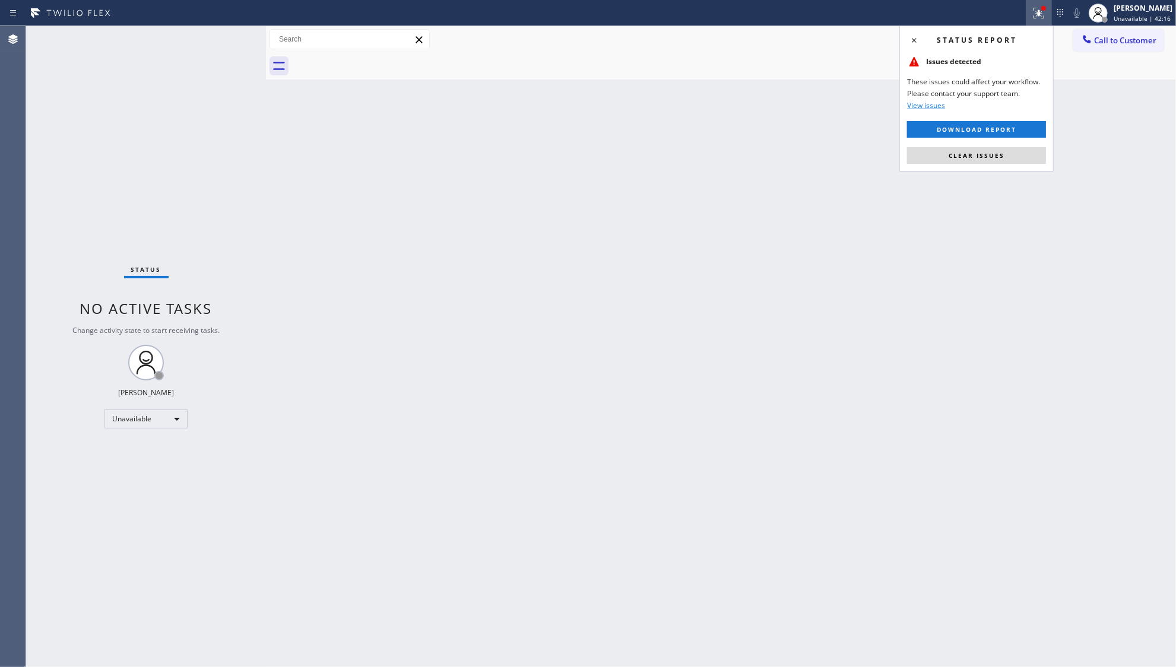
click at [1002, 177] on div "Back to Dashboard Change Sender ID Customers Technicians Select a contact Outbo…" at bounding box center [721, 346] width 910 height 641
click at [997, 163] on button "Clear issues" at bounding box center [976, 155] width 139 height 17
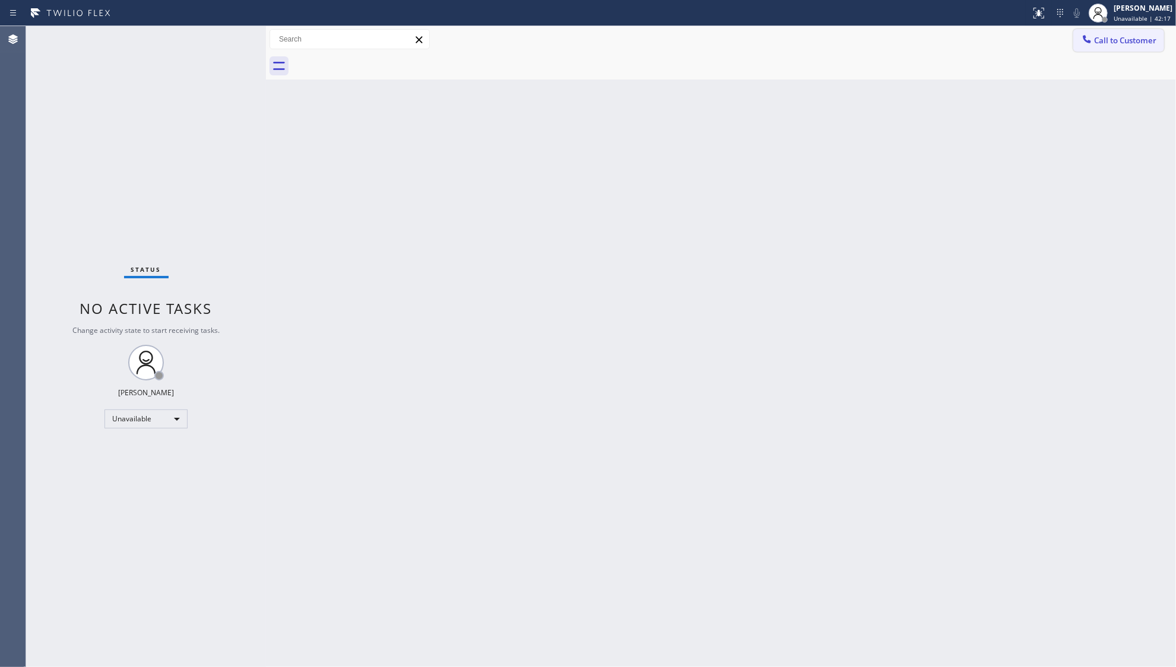
click at [1104, 41] on span "Call to Customer" at bounding box center [1125, 40] width 62 height 11
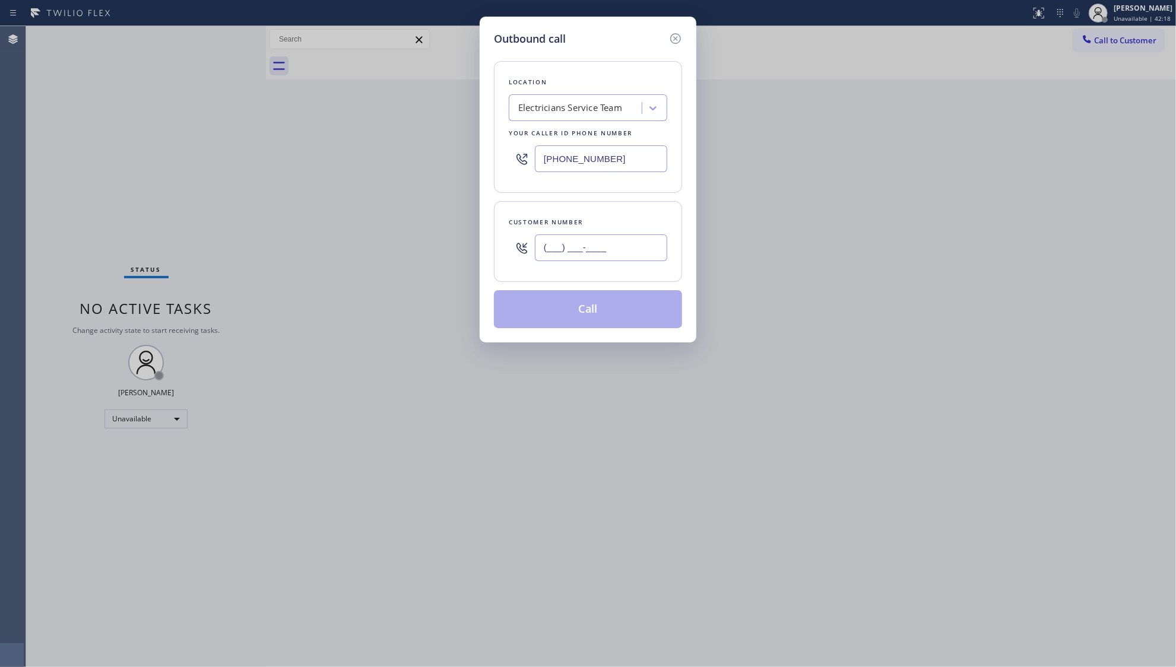
click at [644, 242] on input "(___) ___-____" at bounding box center [601, 248] width 132 height 27
paste input "310) 712-6644"
type input "[PHONE_NUMBER]"
click at [592, 312] on button "Call" at bounding box center [588, 309] width 188 height 38
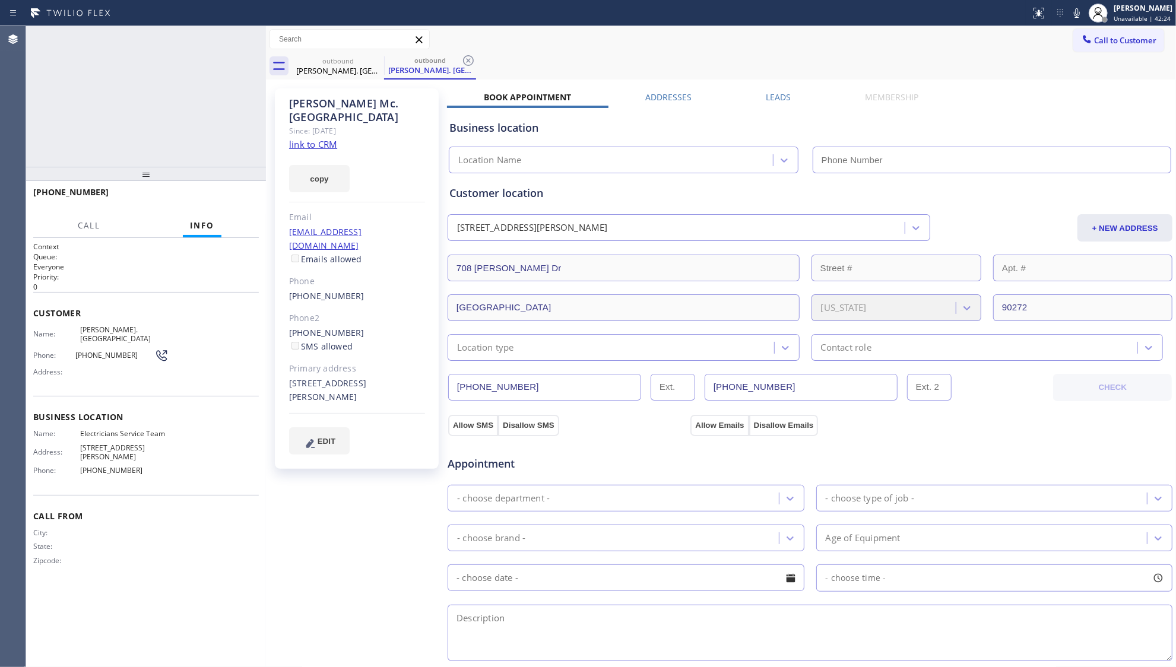
type input "[PHONE_NUMBER]"
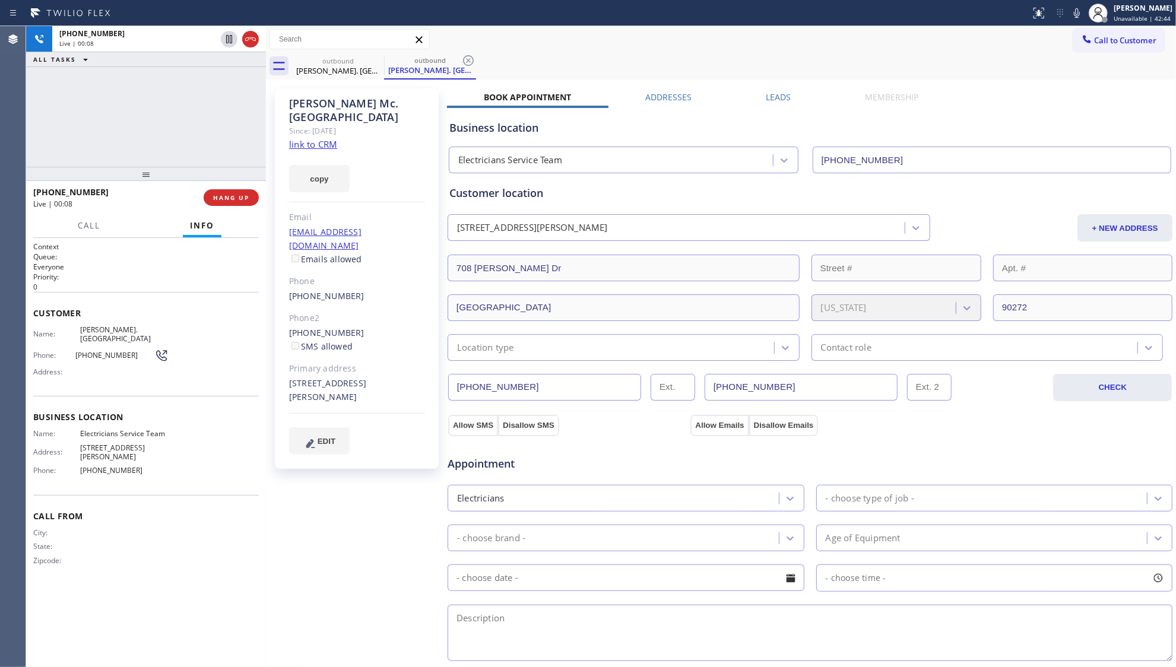
click at [781, 103] on div "Business location Electricians Service Team [PHONE_NUMBER]" at bounding box center [810, 138] width 726 height 70
click at [773, 94] on label "Leads" at bounding box center [778, 96] width 25 height 11
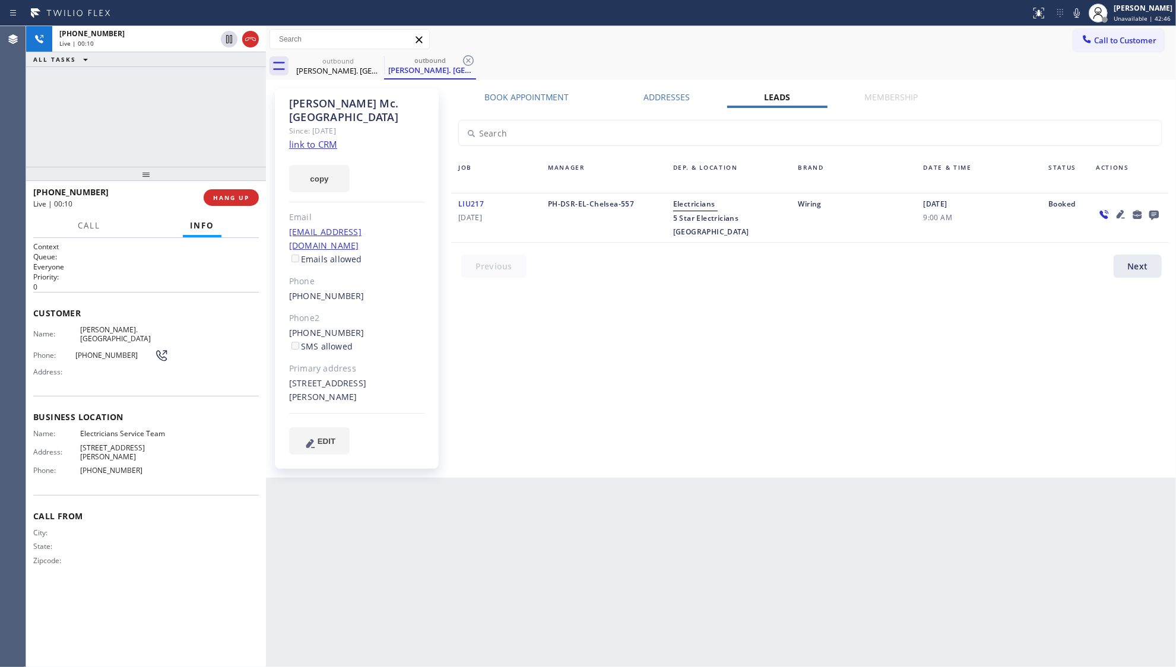
click at [1122, 215] on icon at bounding box center [1121, 214] width 14 height 14
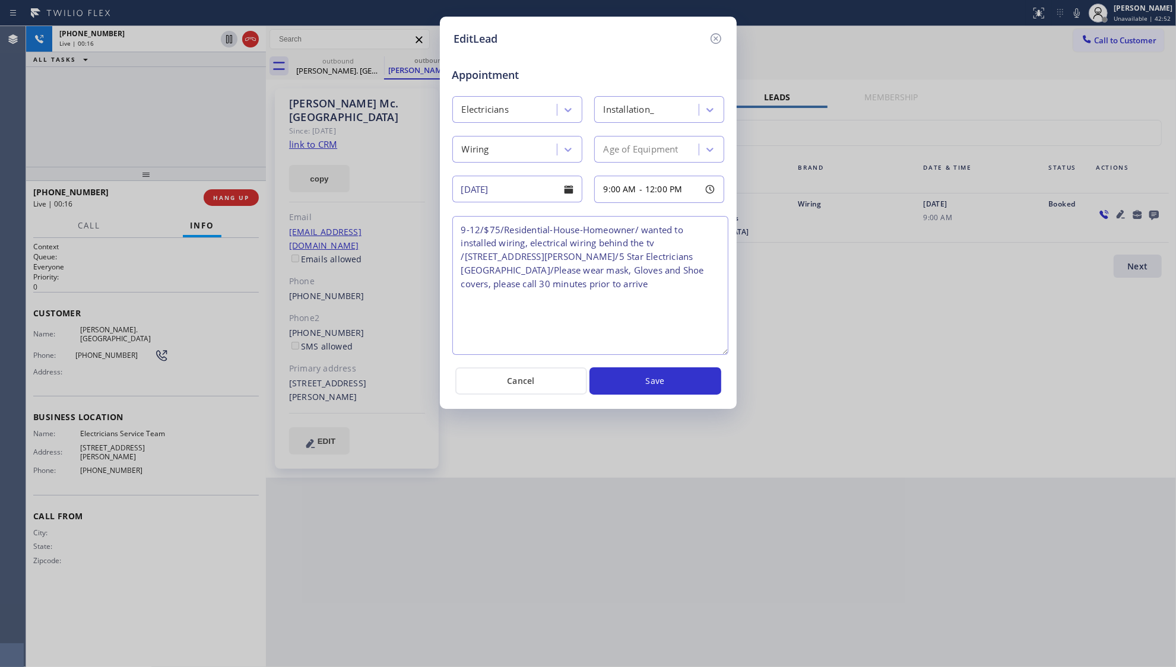
drag, startPoint x: 715, startPoint y: 270, endPoint x: 720, endPoint y: 357, distance: 87.4
click at [720, 355] on textarea "9-12/$75/Residential-House-Homeowner/ wanted to installed wiring, electrical wi…" at bounding box center [590, 285] width 276 height 139
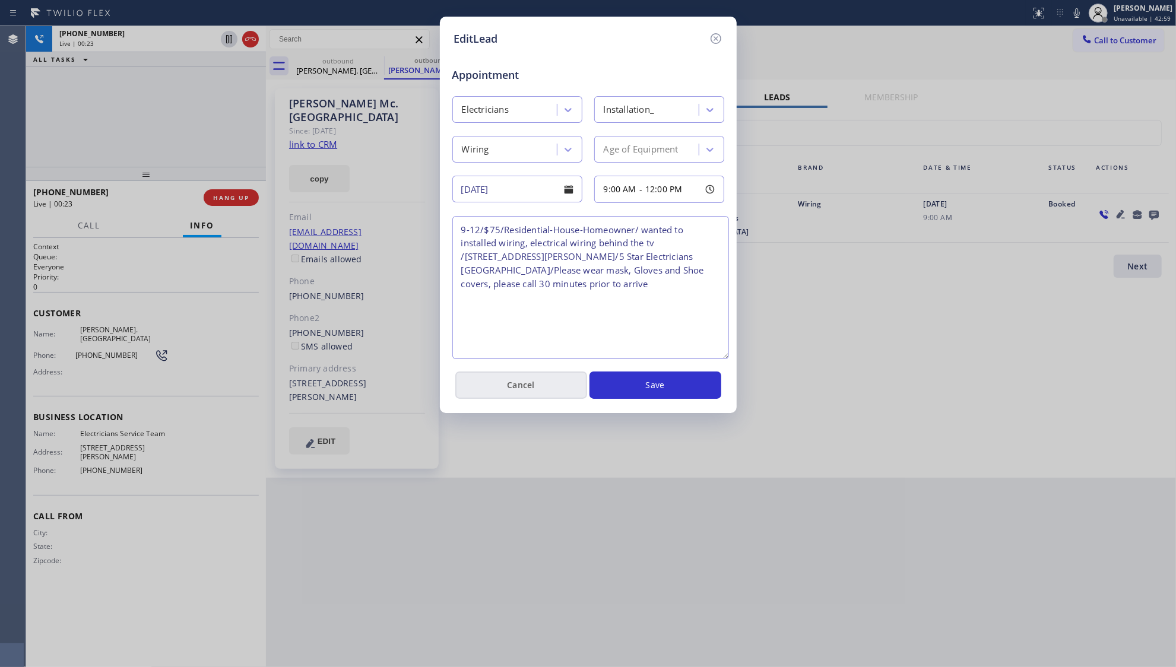
click at [566, 384] on button "Cancel" at bounding box center [521, 385] width 132 height 27
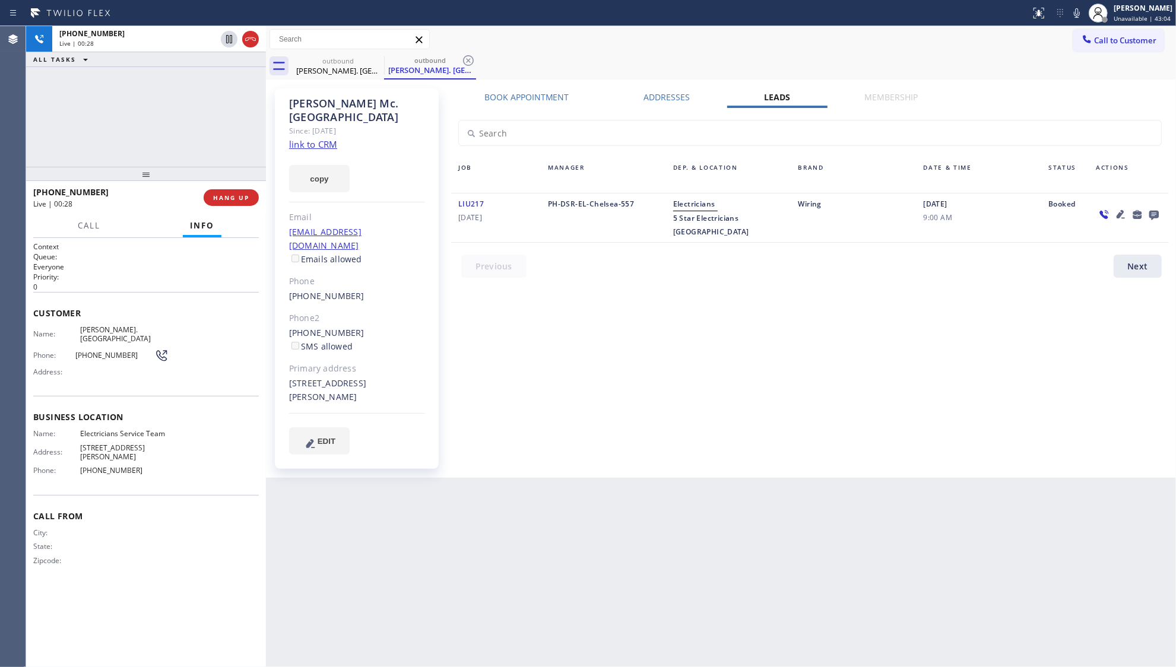
drag, startPoint x: 172, startPoint y: 79, endPoint x: 169, endPoint y: 84, distance: 6.1
click at [172, 81] on div "[PHONE_NUMBER] Live | 00:28 ALL TASKS ALL TASKS ACTIVE TASKS TASKS IN WRAP UP" at bounding box center [146, 96] width 240 height 141
drag, startPoint x: 221, startPoint y: 154, endPoint x: 245, endPoint y: 200, distance: 51.2
click at [221, 158] on div "[PHONE_NUMBER] Live | 00:29 ALL TASKS ALL TASKS ACTIVE TASKS TASKS IN WRAP UP" at bounding box center [146, 96] width 240 height 141
click at [247, 208] on div "[PHONE_NUMBER] Live | 00:29 HANG UP" at bounding box center [146, 197] width 226 height 31
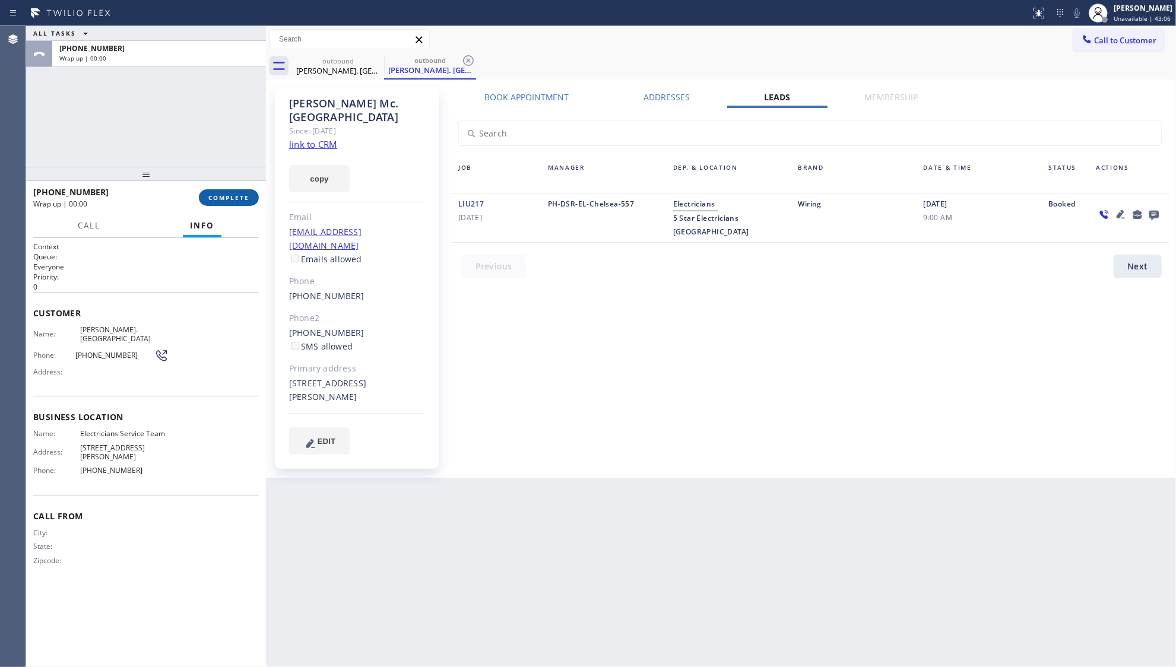
click at [229, 195] on span "COMPLETE" at bounding box center [228, 198] width 41 height 8
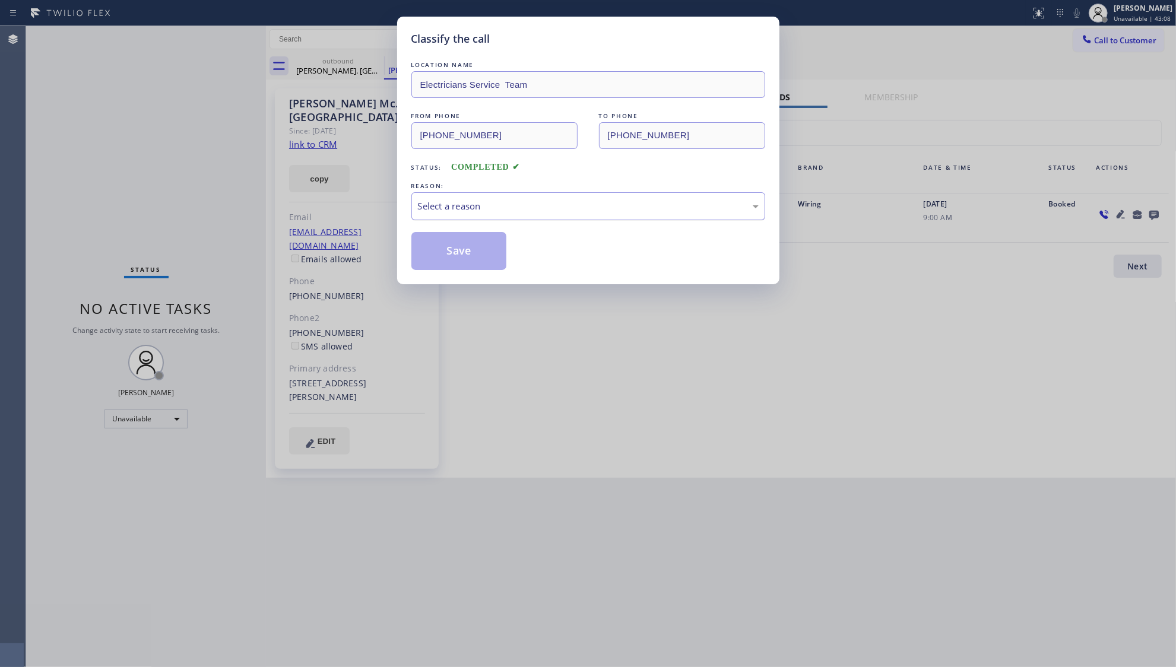
drag, startPoint x: 497, startPoint y: 202, endPoint x: 492, endPoint y: 207, distance: 8.0
click at [497, 202] on div "Select a reason" at bounding box center [588, 206] width 341 height 14
click at [445, 255] on button "Save" at bounding box center [459, 251] width 96 height 38
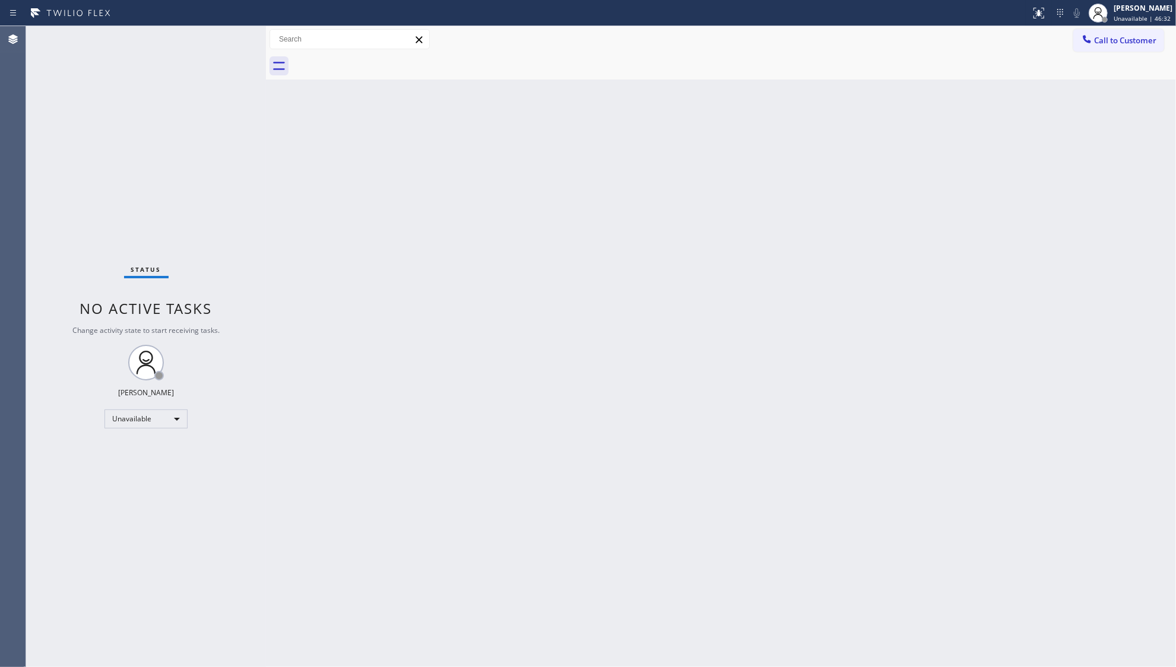
click at [1074, 24] on div "Status report No issues detected If you experience an issue, please download th…" at bounding box center [1101, 13] width 150 height 26
click at [1094, 34] on div at bounding box center [1087, 40] width 14 height 14
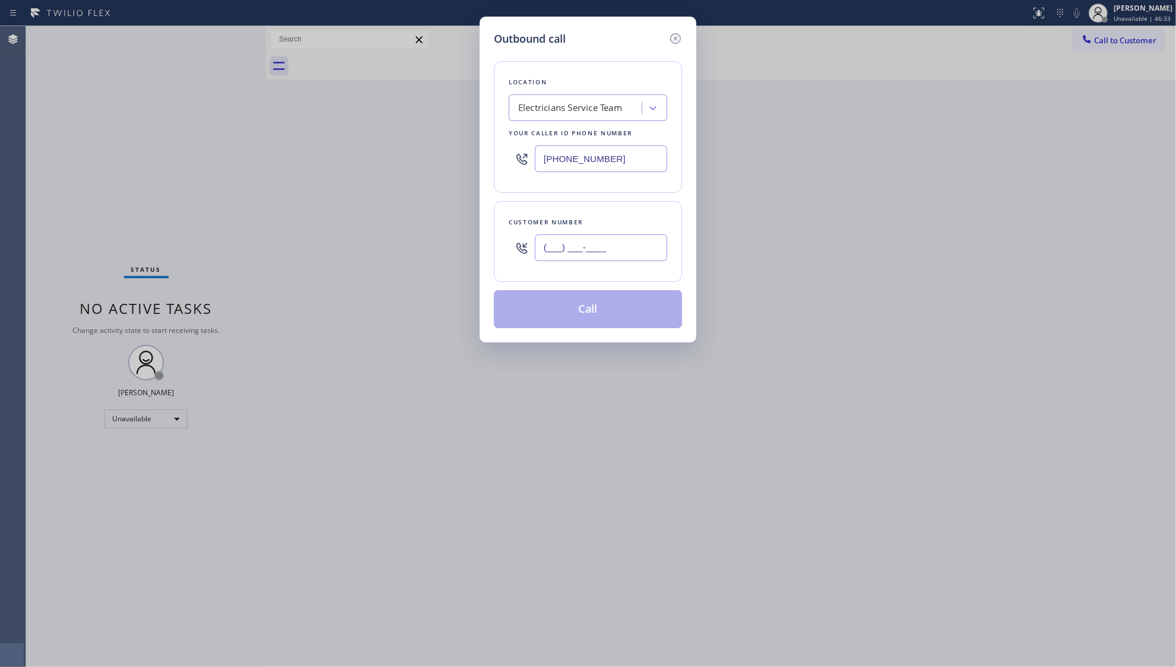
click at [615, 249] on input "(___) ___-____" at bounding box center [601, 248] width 132 height 27
paste input "661) 904-7534"
type input "[PHONE_NUMBER]"
click at [585, 309] on button "Call" at bounding box center [588, 309] width 188 height 38
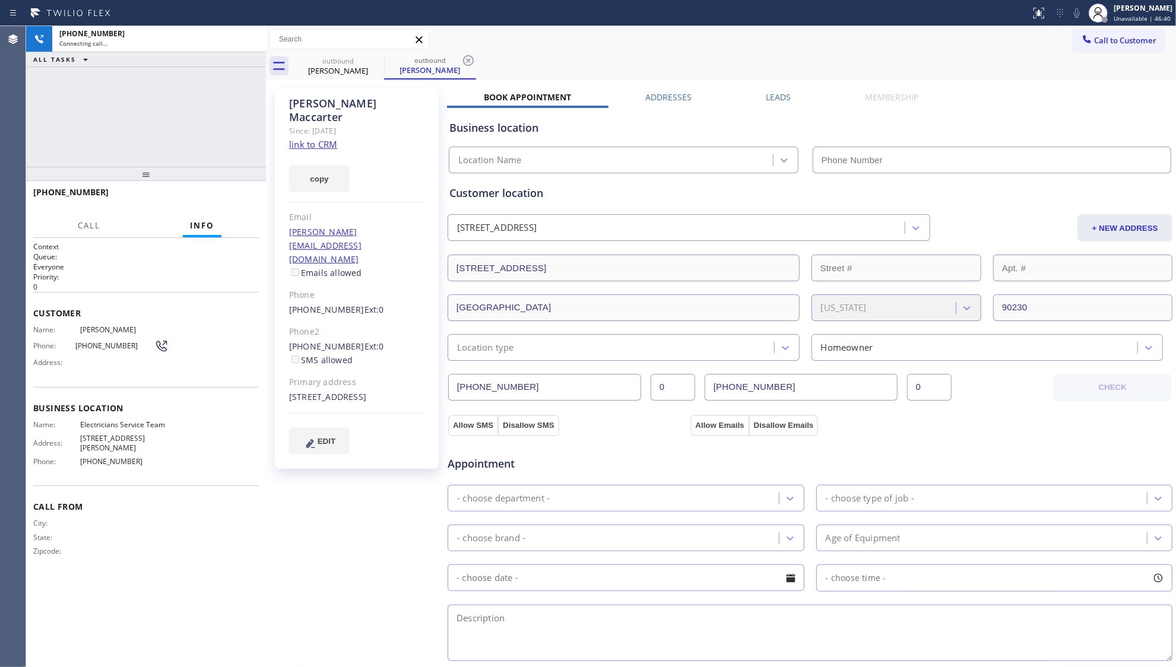
type input "[PHONE_NUMBER]"
click at [780, 93] on label "Leads" at bounding box center [778, 96] width 25 height 11
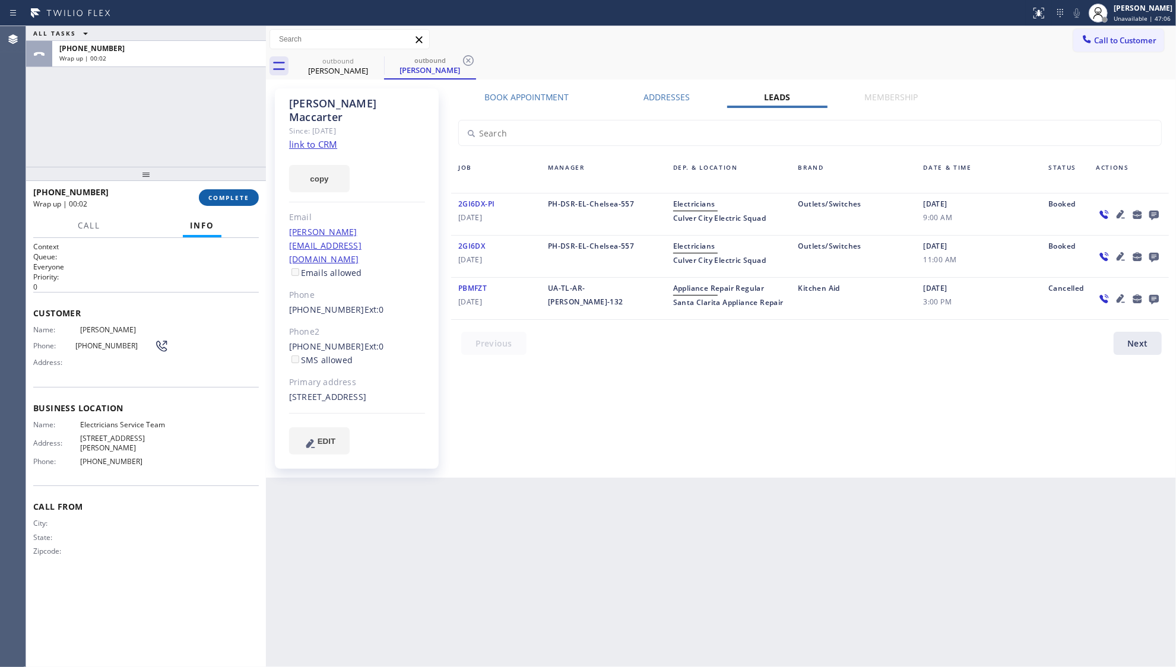
click at [243, 191] on button "COMPLETE" at bounding box center [229, 197] width 60 height 17
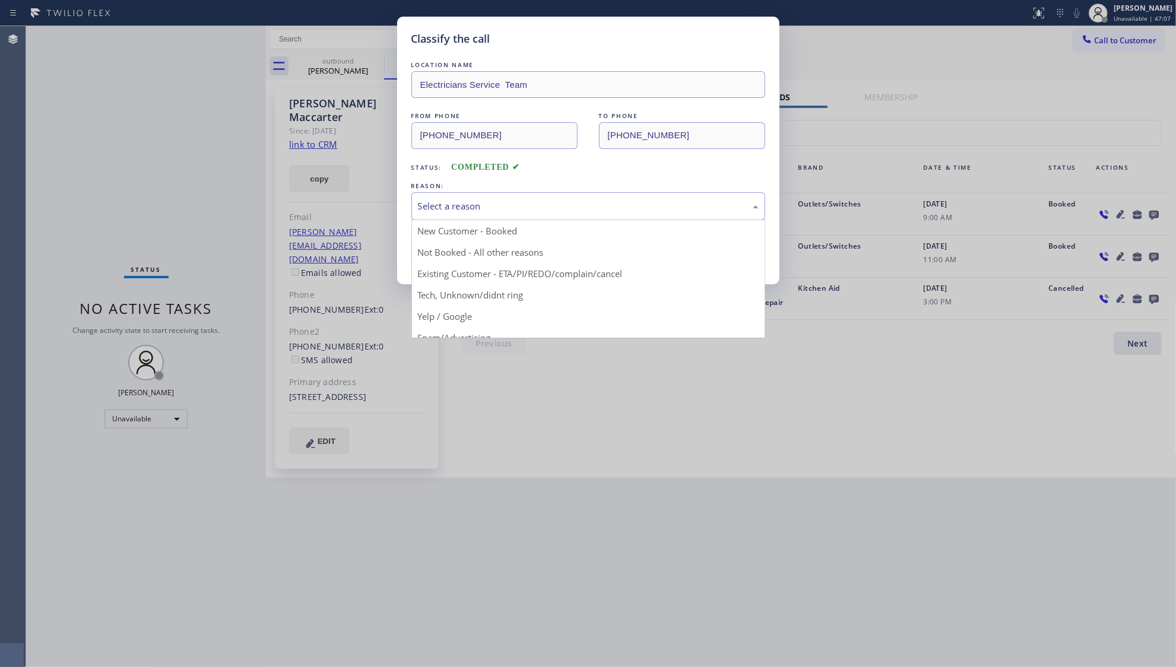
click at [445, 194] on div "Select a reason" at bounding box center [588, 206] width 354 height 28
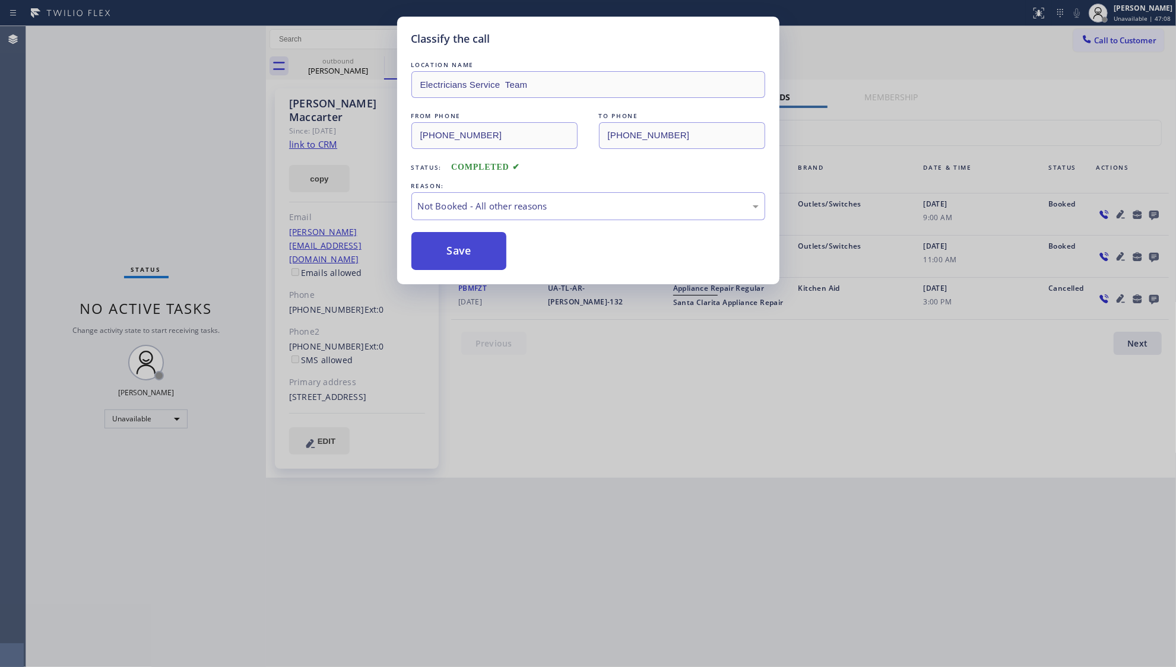
click at [461, 250] on button "Save" at bounding box center [459, 251] width 96 height 38
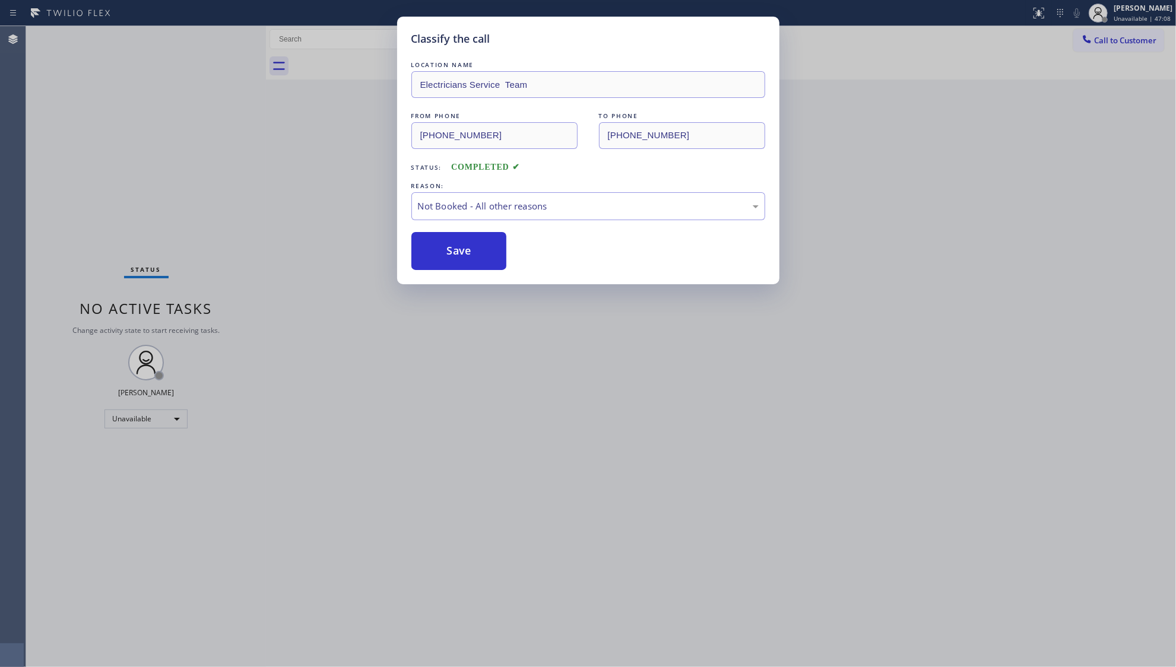
drag, startPoint x: 184, startPoint y: 141, endPoint x: 157, endPoint y: 137, distance: 27.7
click at [172, 140] on div "Classify the call LOCATION NAME Electricians Service Team FROM PHONE [PHONE_NUM…" at bounding box center [588, 333] width 1176 height 667
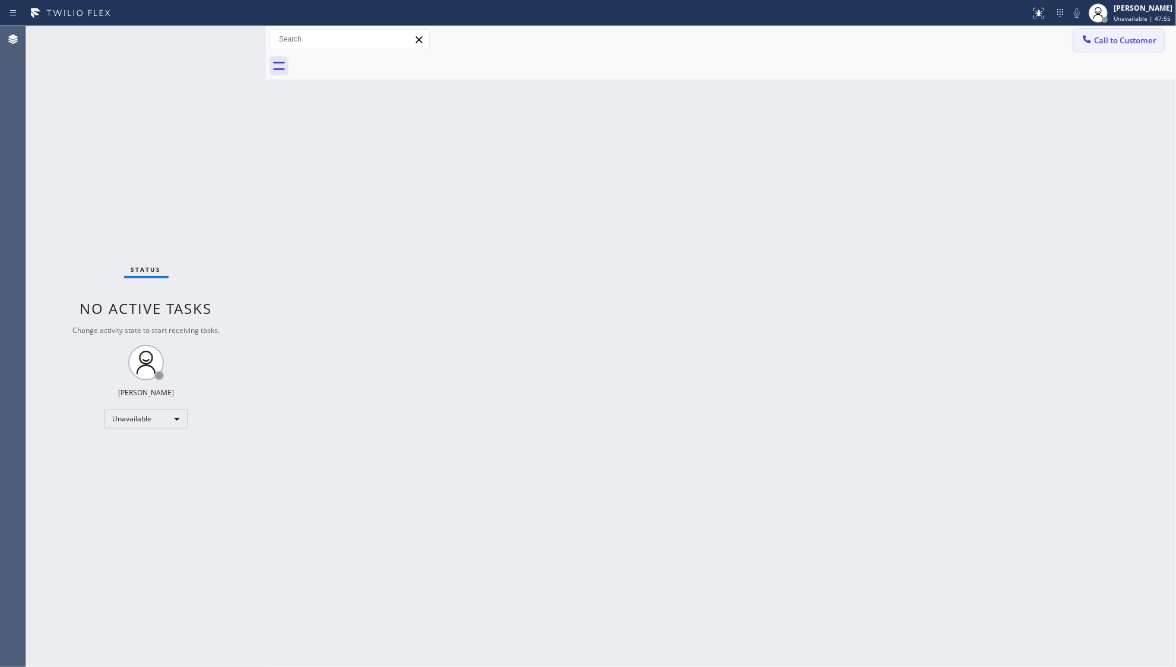
click at [1102, 46] on button "Call to Customer" at bounding box center [1118, 40] width 91 height 23
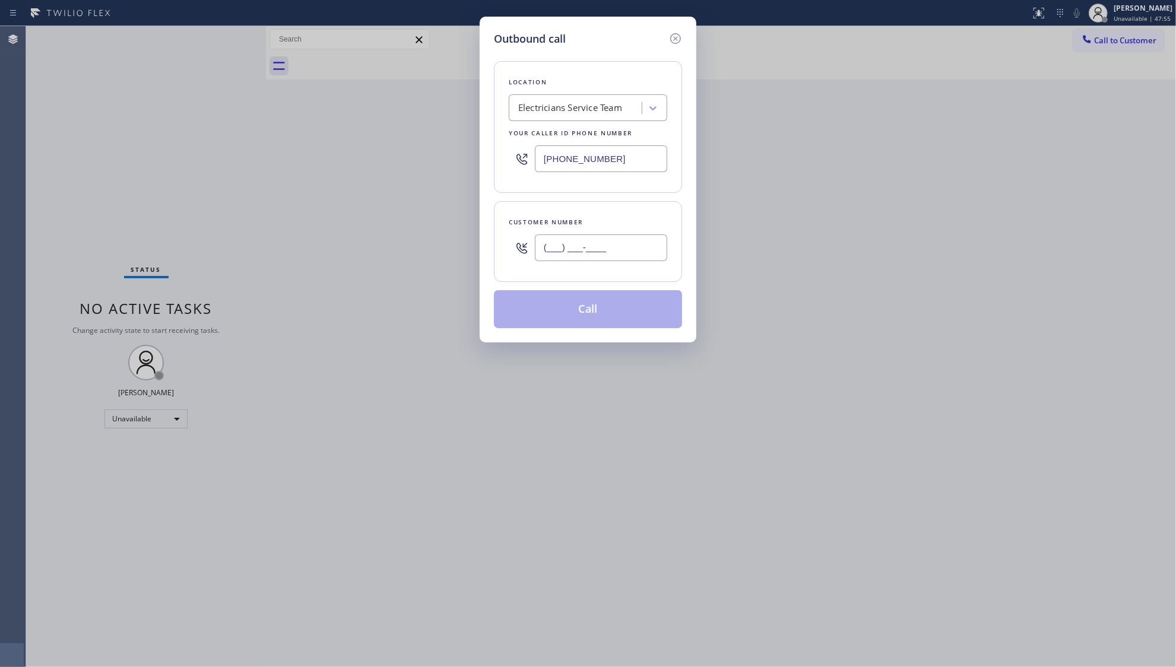
click at [649, 250] on input "(___) ___-____" at bounding box center [601, 248] width 132 height 27
paste input "323) 972-6909"
type input "[PHONE_NUMBER]"
click at [590, 315] on button "Call" at bounding box center [588, 309] width 188 height 38
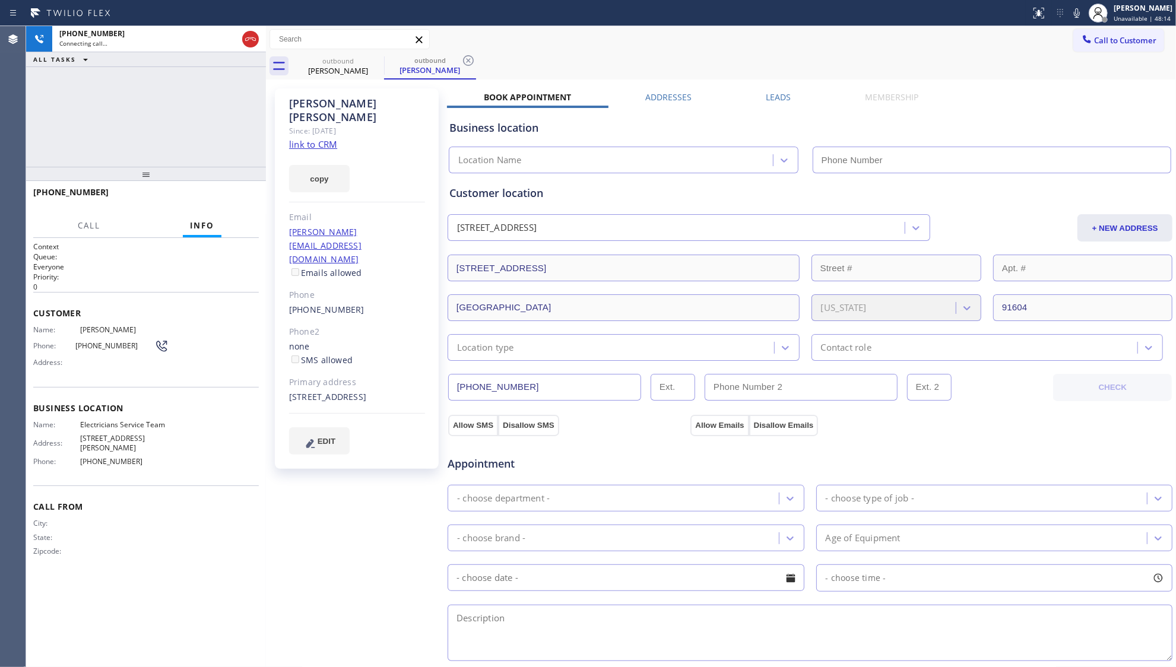
type input "[PHONE_NUMBER]"
click at [236, 195] on span "HANG UP" at bounding box center [231, 198] width 36 height 8
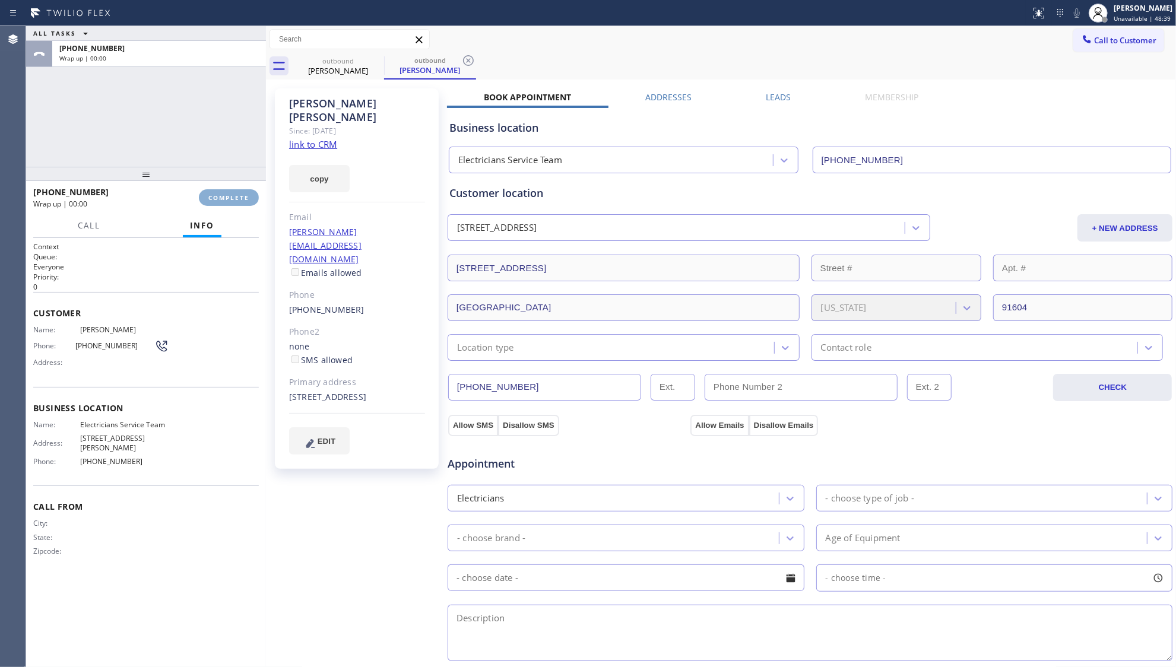
click at [238, 191] on button "COMPLETE" at bounding box center [229, 197] width 60 height 17
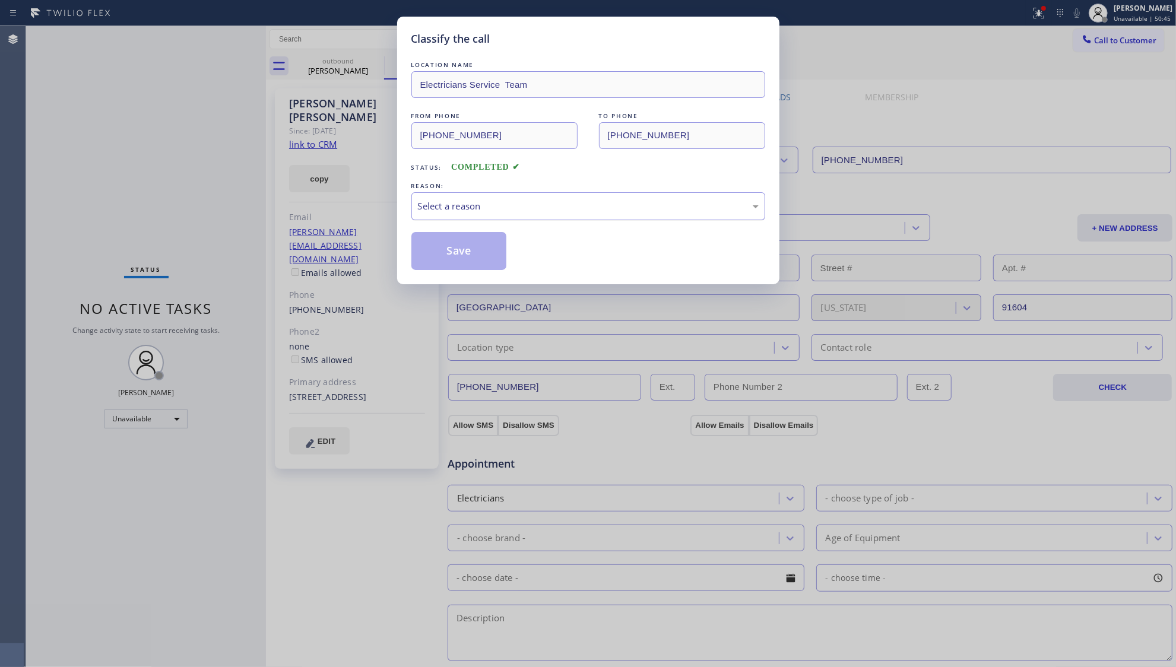
click at [572, 217] on div "Select a reason" at bounding box center [588, 206] width 354 height 28
click at [438, 255] on button "Save" at bounding box center [459, 251] width 96 height 38
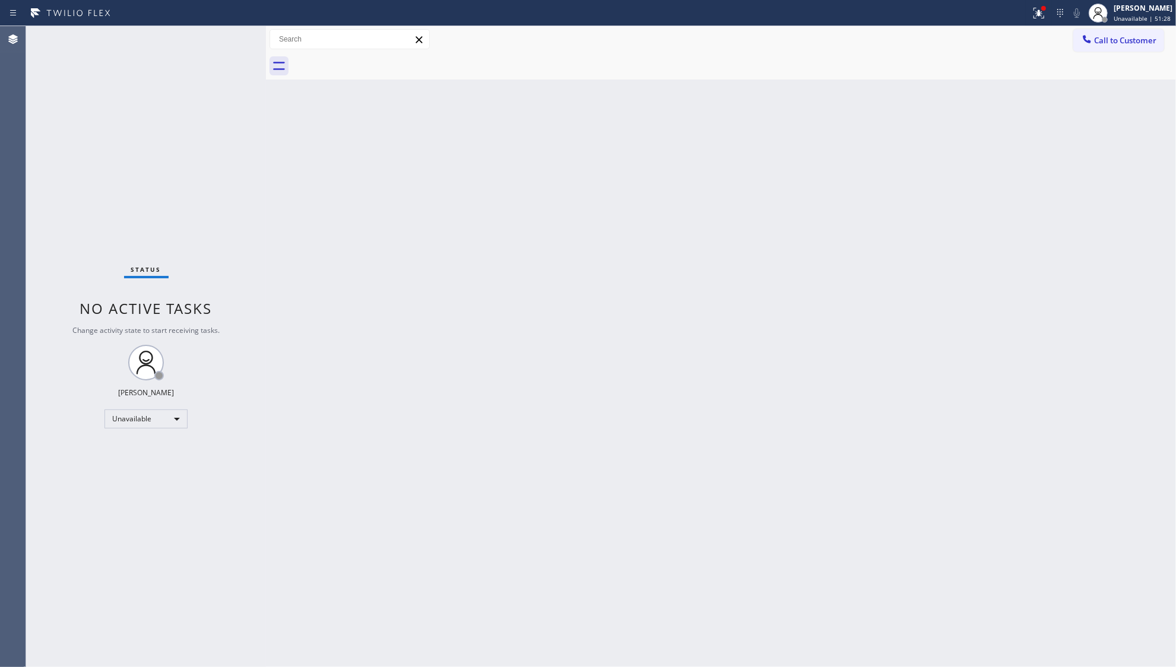
drag, startPoint x: 252, startPoint y: 290, endPoint x: 514, endPoint y: 166, distance: 289.2
click at [514, 166] on div "Back to Dashboard Change Sender ID Customers Technicians Select a contact Outbo…" at bounding box center [721, 346] width 910 height 641
drag, startPoint x: 368, startPoint y: 220, endPoint x: 362, endPoint y: 221, distance: 6.1
drag, startPoint x: 362, startPoint y: 221, endPoint x: 589, endPoint y: 153, distance: 236.8
click at [589, 153] on div "Back to Dashboard Change Sender ID Customers Technicians Select a contact Outbo…" at bounding box center [721, 346] width 910 height 641
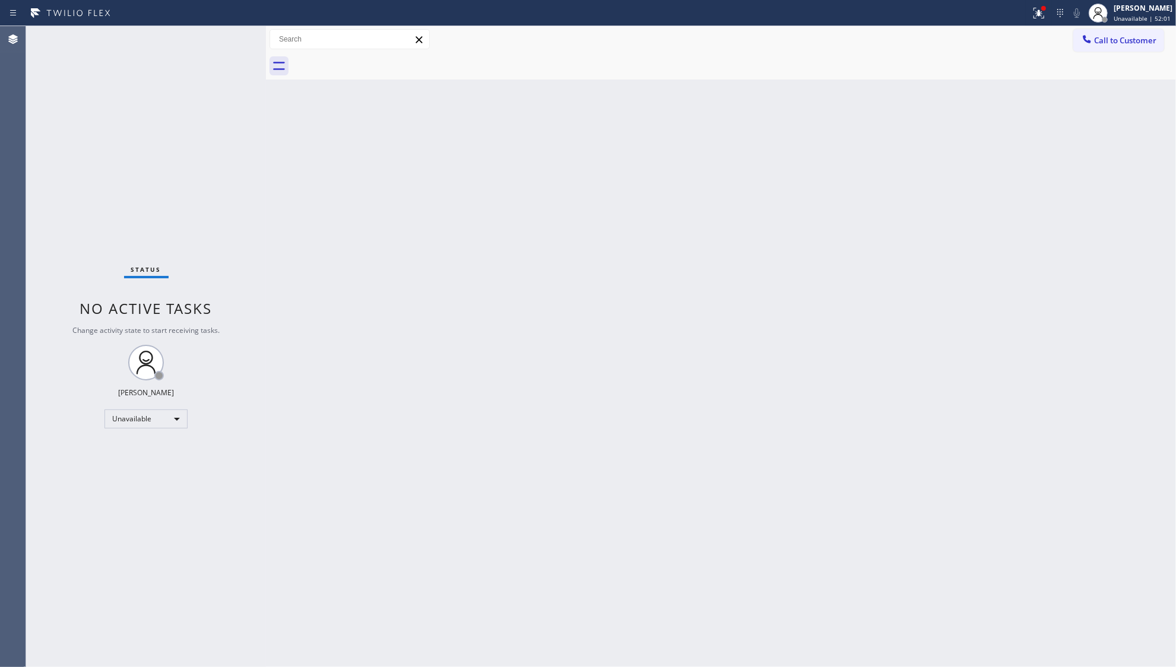
drag, startPoint x: 1026, startPoint y: 4, endPoint x: 1041, endPoint y: 43, distance: 41.7
click at [1026, 15] on div at bounding box center [515, 13] width 1021 height 19
drag, startPoint x: 1043, startPoint y: 15, endPoint x: 1023, endPoint y: 85, distance: 73.3
click at [1042, 15] on icon at bounding box center [1039, 13] width 14 height 14
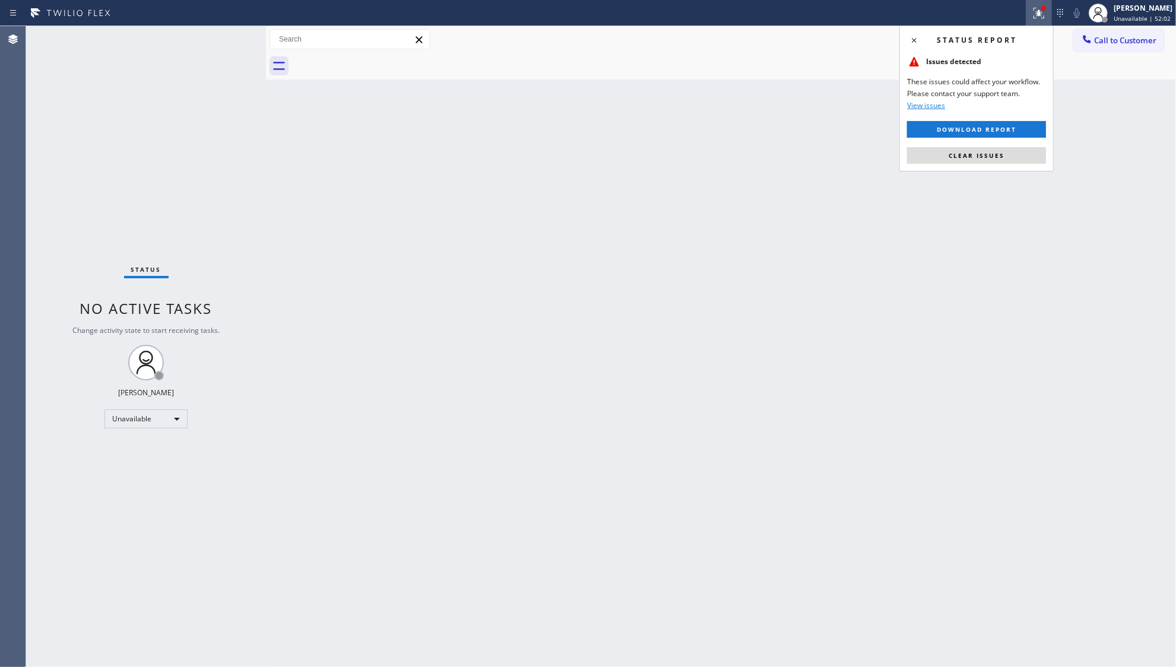
click at [963, 140] on div "Status report Issues detected These issues could affect your workflow. Please c…" at bounding box center [976, 99] width 154 height 146
click at [970, 155] on span "Clear issues" at bounding box center [977, 155] width 56 height 8
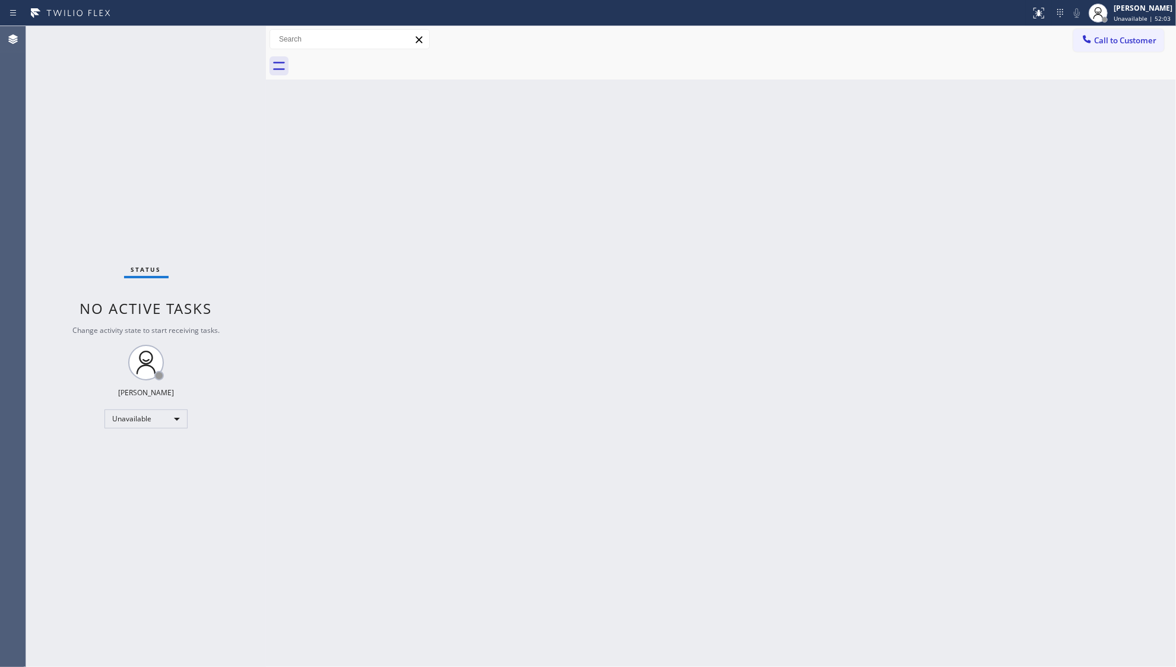
click at [1114, 32] on button "Call to Customer" at bounding box center [1118, 40] width 91 height 23
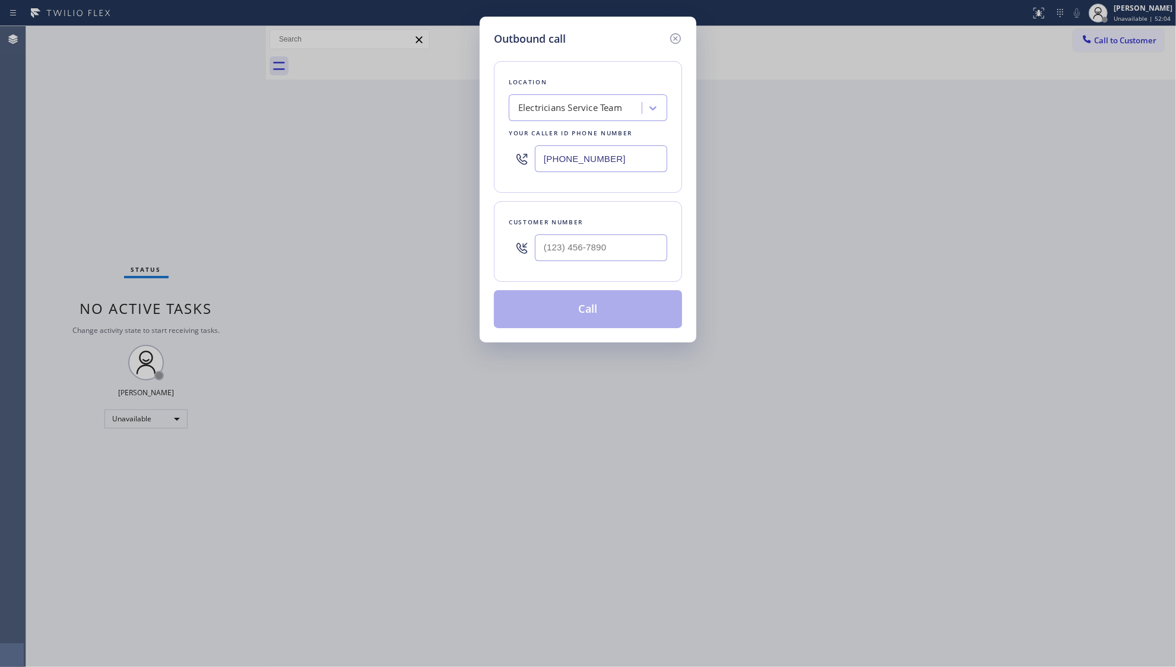
click at [603, 229] on div "Customer number" at bounding box center [588, 241] width 188 height 81
paste input "text"
click at [606, 246] on input "(___) ___-____" at bounding box center [601, 248] width 132 height 27
paste input "323) 919-6298"
type input "[PHONE_NUMBER]"
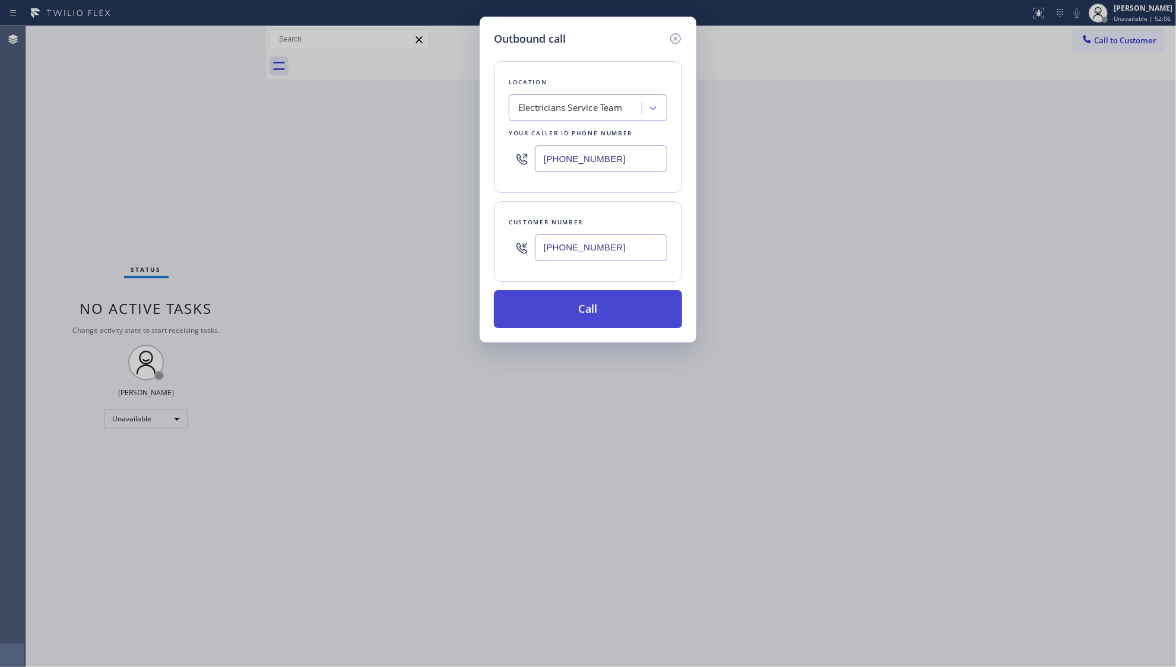
click at [588, 310] on button "Call" at bounding box center [588, 309] width 188 height 38
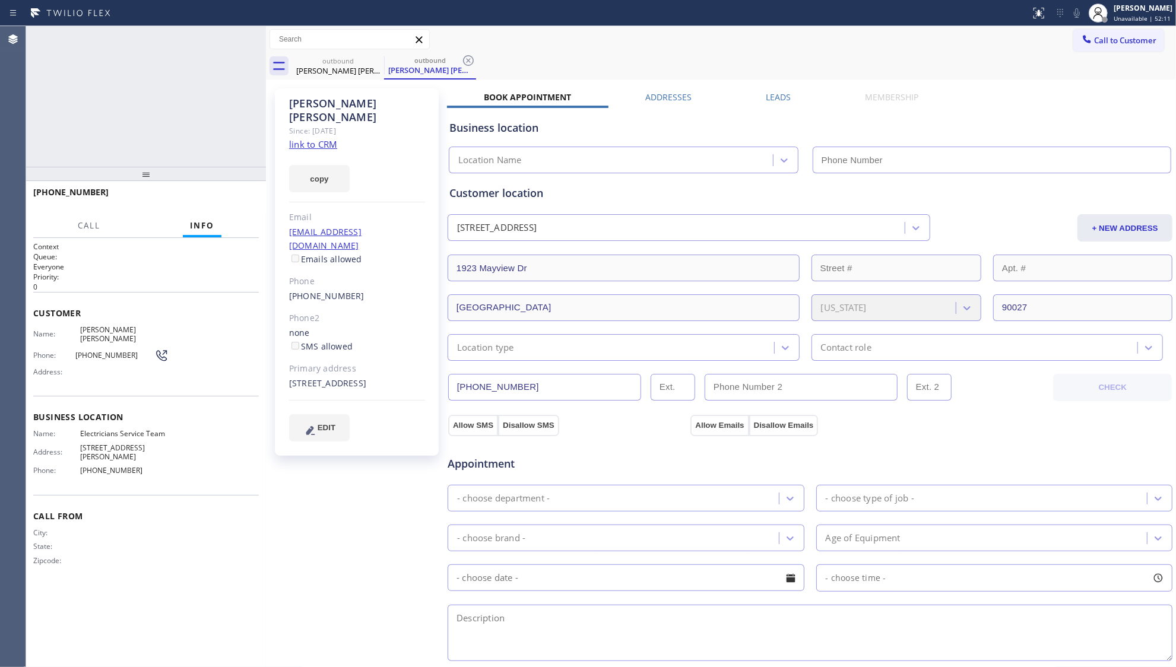
type input "[PHONE_NUMBER]"
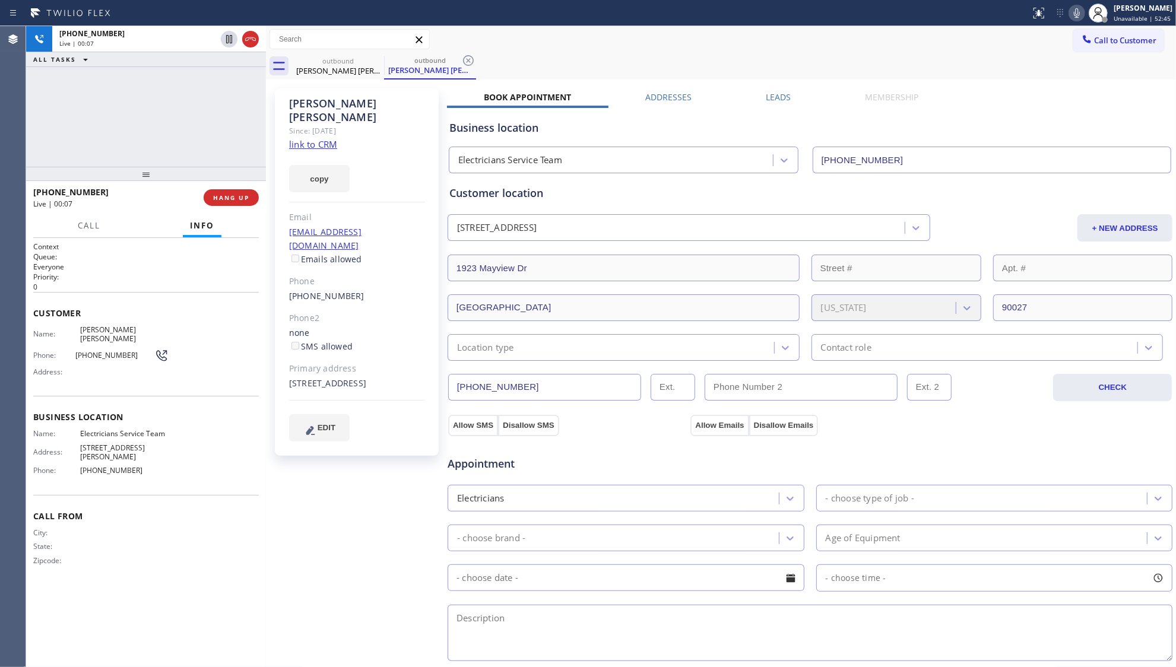
click at [1076, 13] on icon at bounding box center [1077, 12] width 6 height 9
click at [1079, 12] on icon at bounding box center [1077, 13] width 14 height 14
click at [767, 100] on label "Leads" at bounding box center [778, 96] width 25 height 11
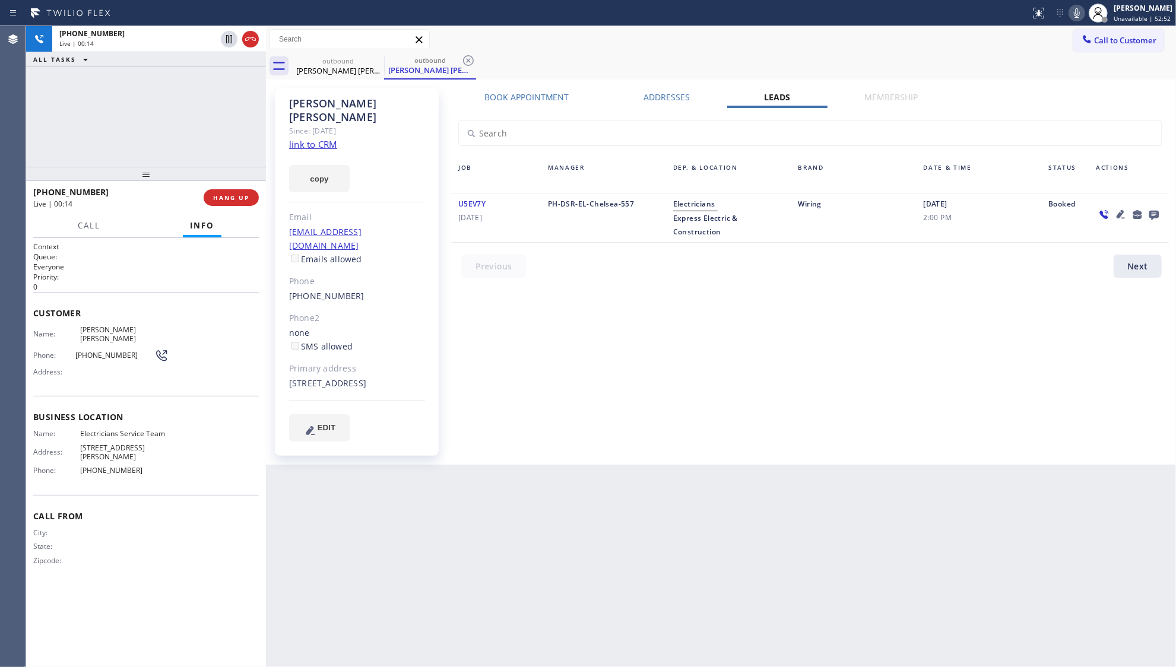
click at [1118, 214] on icon at bounding box center [1121, 214] width 14 height 14
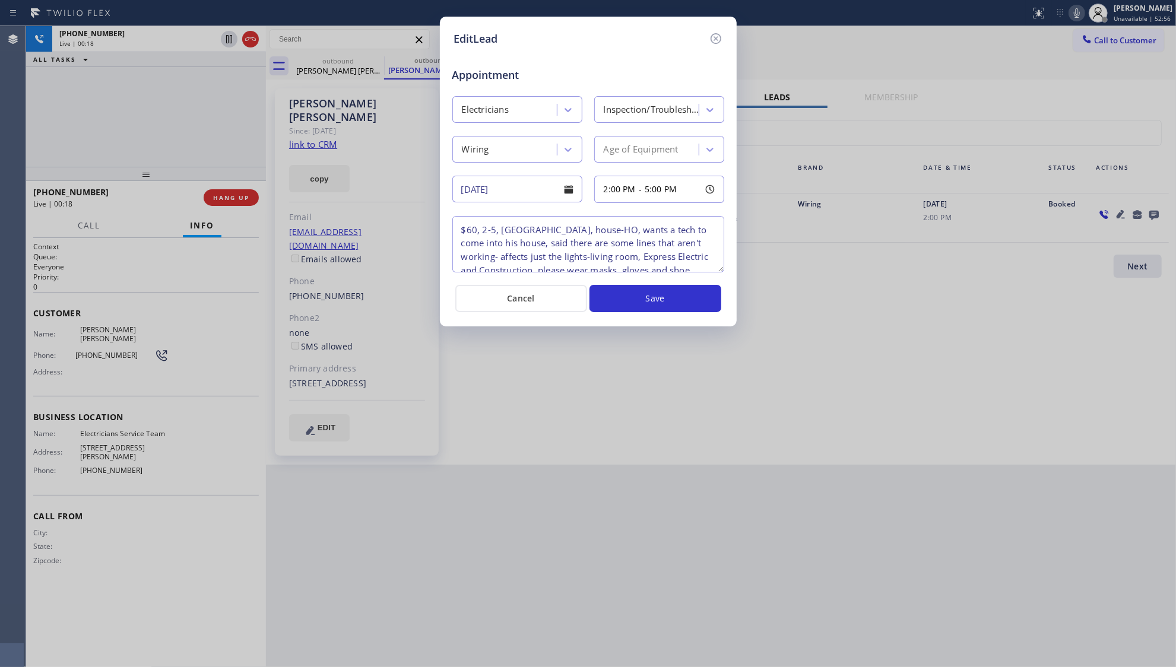
click at [526, 179] on input "[DATE]" at bounding box center [517, 189] width 130 height 27
click at [661, 252] on textarea "$60, 2-5, [GEOGRAPHIC_DATA], house-HO, wants a tech to come into his house, sai…" at bounding box center [588, 244] width 272 height 56
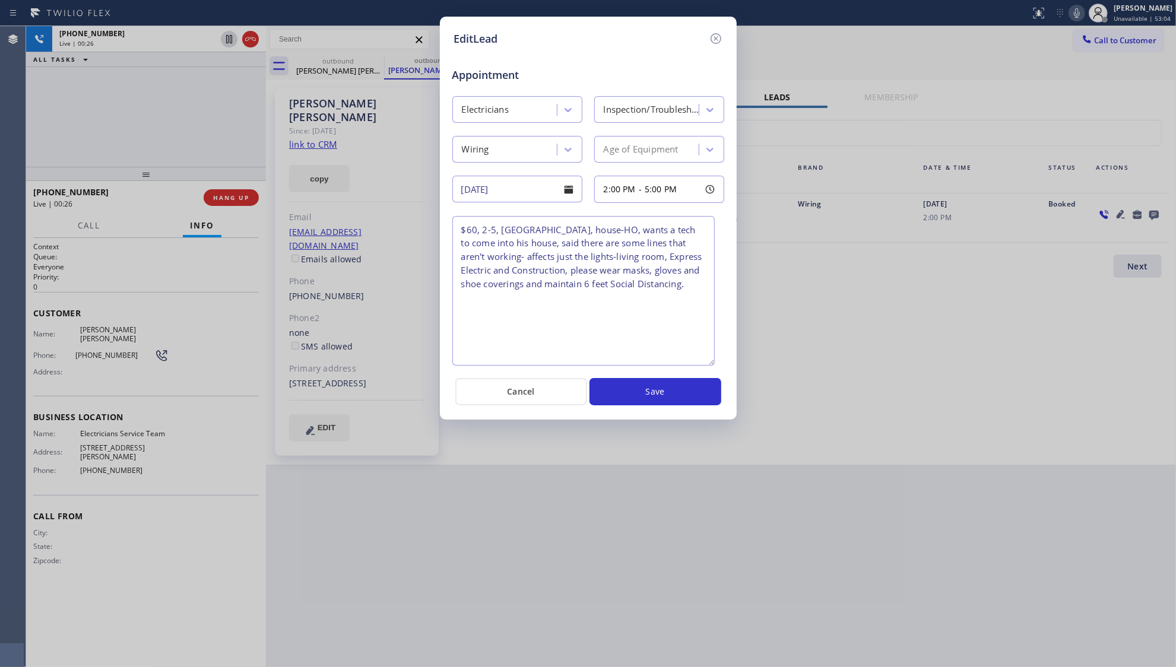
drag, startPoint x: 718, startPoint y: 268, endPoint x: 711, endPoint y: 359, distance: 90.6
click at [710, 362] on textarea "$60, 2-5, [GEOGRAPHIC_DATA], house-HO, wants a tech to come into his house, sai…" at bounding box center [583, 291] width 262 height 150
click at [541, 393] on button "Cancel" at bounding box center [521, 391] width 132 height 27
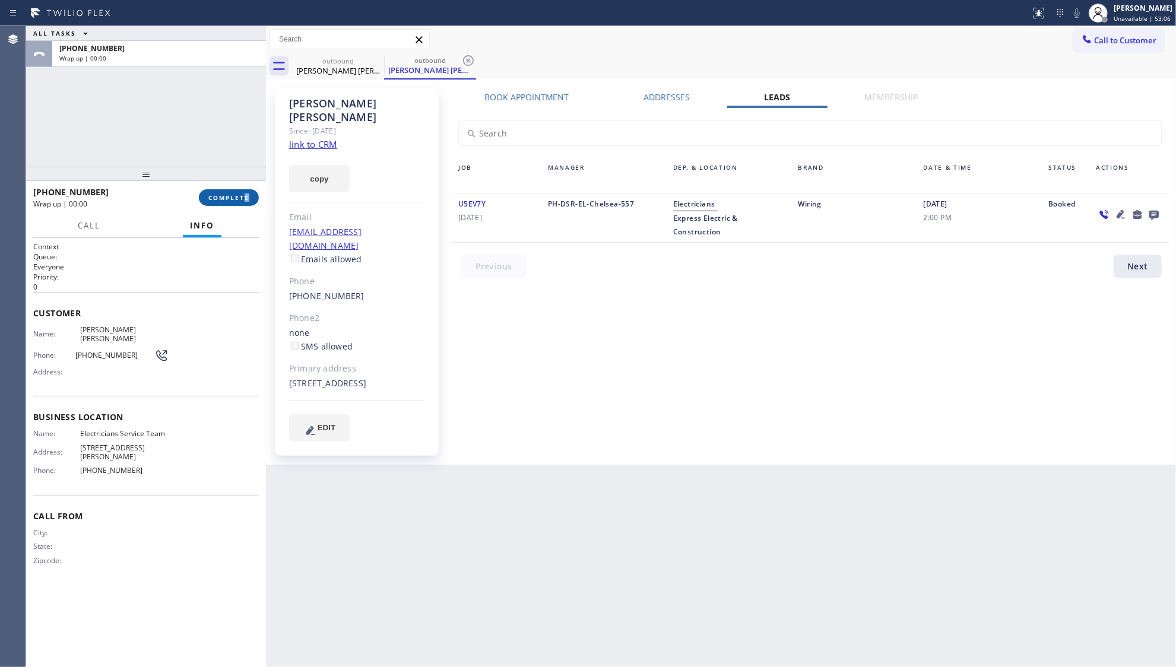
drag, startPoint x: 248, startPoint y: 184, endPoint x: 245, endPoint y: 192, distance: 8.8
click at [245, 188] on div "[PHONE_NUMBER] Wrap up | 00:00 COMPLETE" at bounding box center [146, 197] width 226 height 31
click at [245, 192] on button "COMPLETE" at bounding box center [229, 197] width 60 height 17
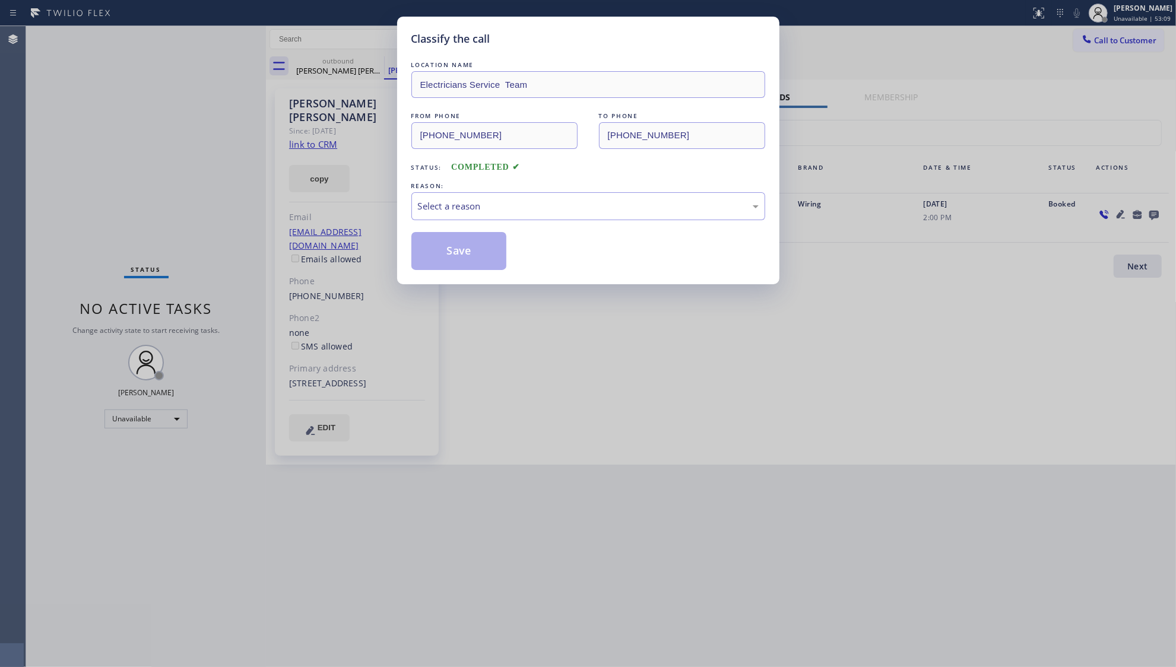
drag, startPoint x: 383, startPoint y: 205, endPoint x: 395, endPoint y: 205, distance: 12.5
click at [393, 205] on div "Classify the call LOCATION NAME Electricians Service Team FROM PHONE [PHONE_NUM…" at bounding box center [588, 333] width 1176 height 667
drag, startPoint x: 460, startPoint y: 202, endPoint x: 451, endPoint y: 215, distance: 15.0
click at [461, 202] on div "Select a reason" at bounding box center [588, 206] width 341 height 14
click at [449, 248] on button "Save" at bounding box center [459, 251] width 96 height 38
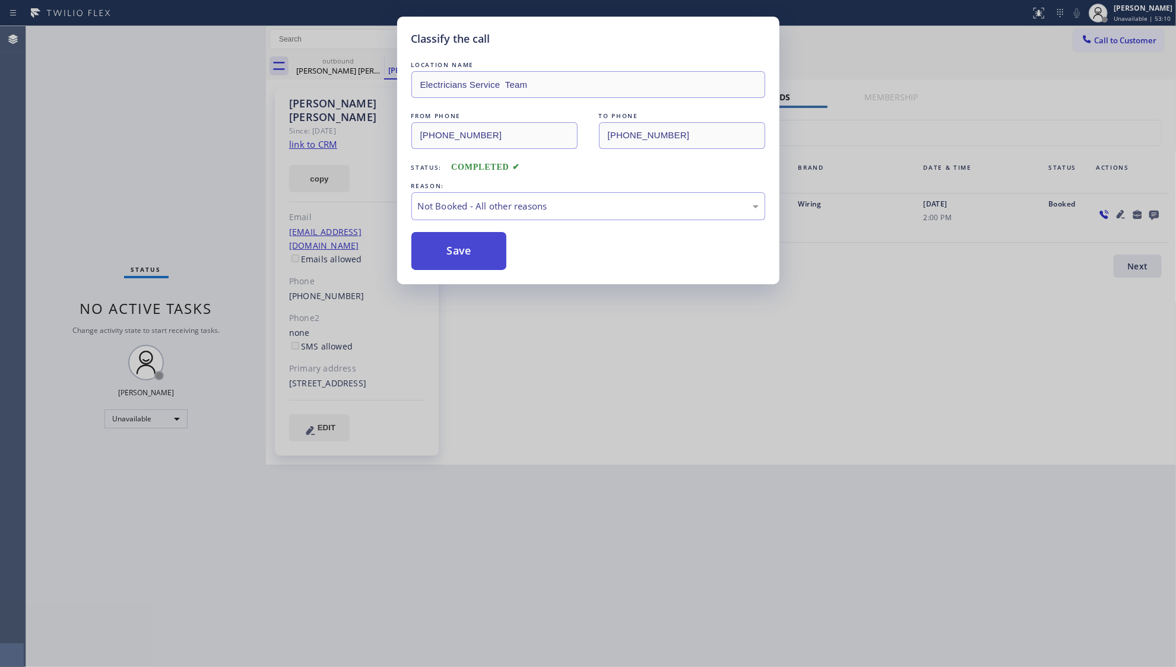
click at [449, 249] on button "Save" at bounding box center [459, 251] width 96 height 38
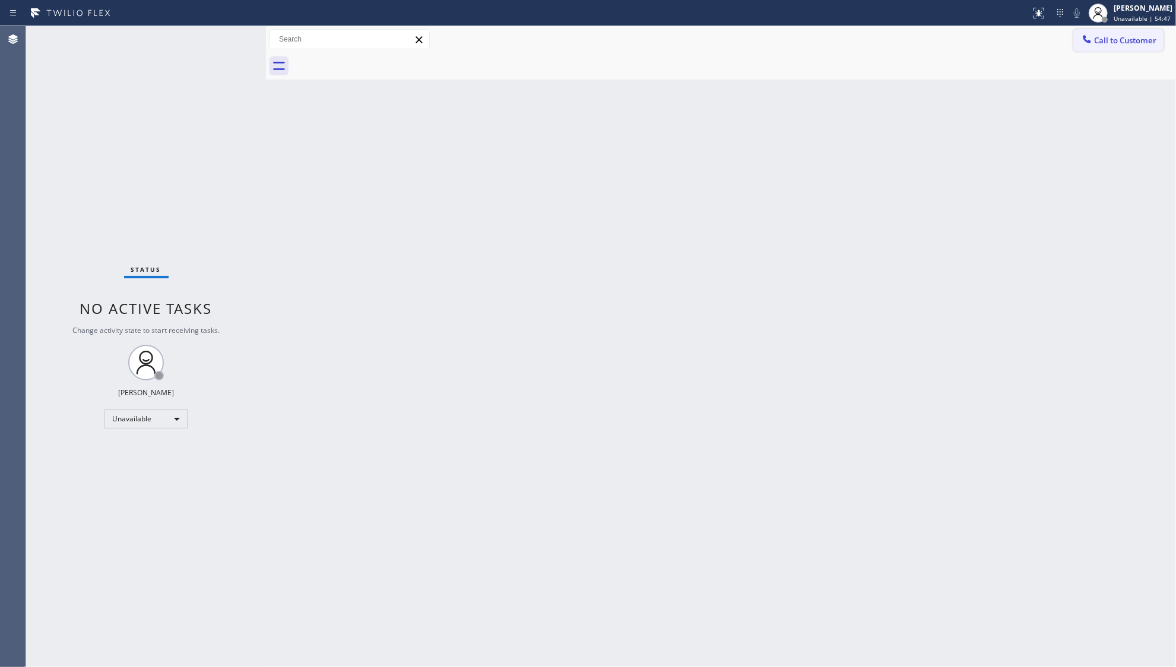
click at [1109, 36] on span "Call to Customer" at bounding box center [1125, 40] width 62 height 11
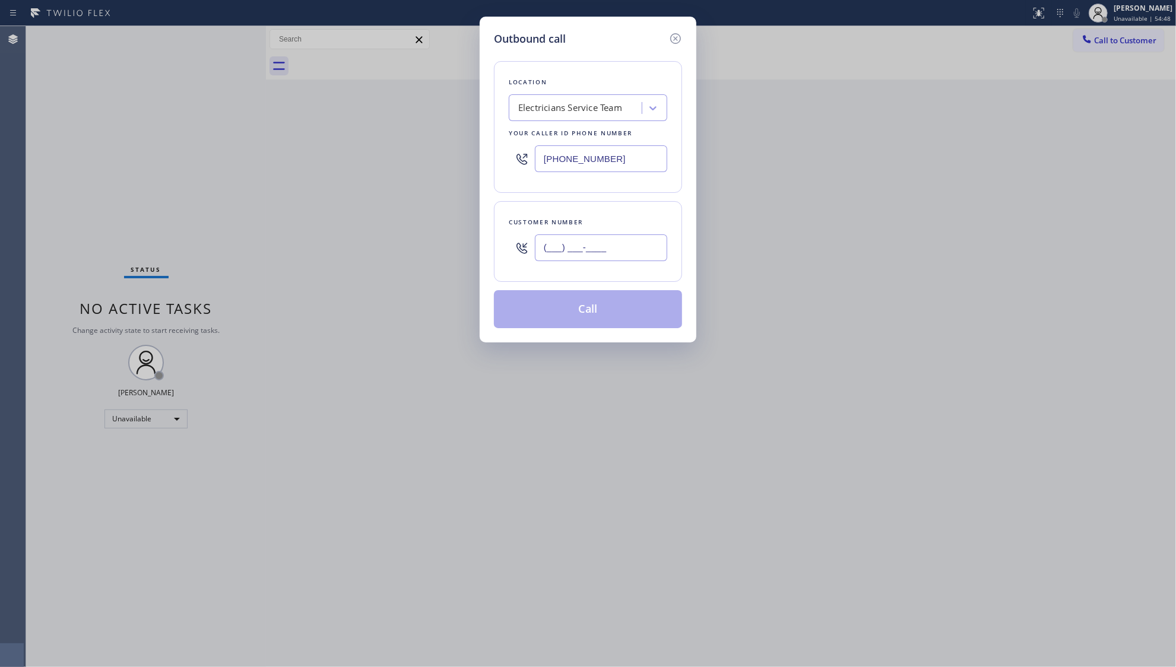
drag, startPoint x: 594, startPoint y: 258, endPoint x: 604, endPoint y: 253, distance: 11.2
click at [596, 258] on input "(___) ___-____" at bounding box center [601, 248] width 132 height 27
paste input "612) 730-8554"
type input "[PHONE_NUMBER]"
click at [588, 314] on button "Call" at bounding box center [588, 309] width 188 height 38
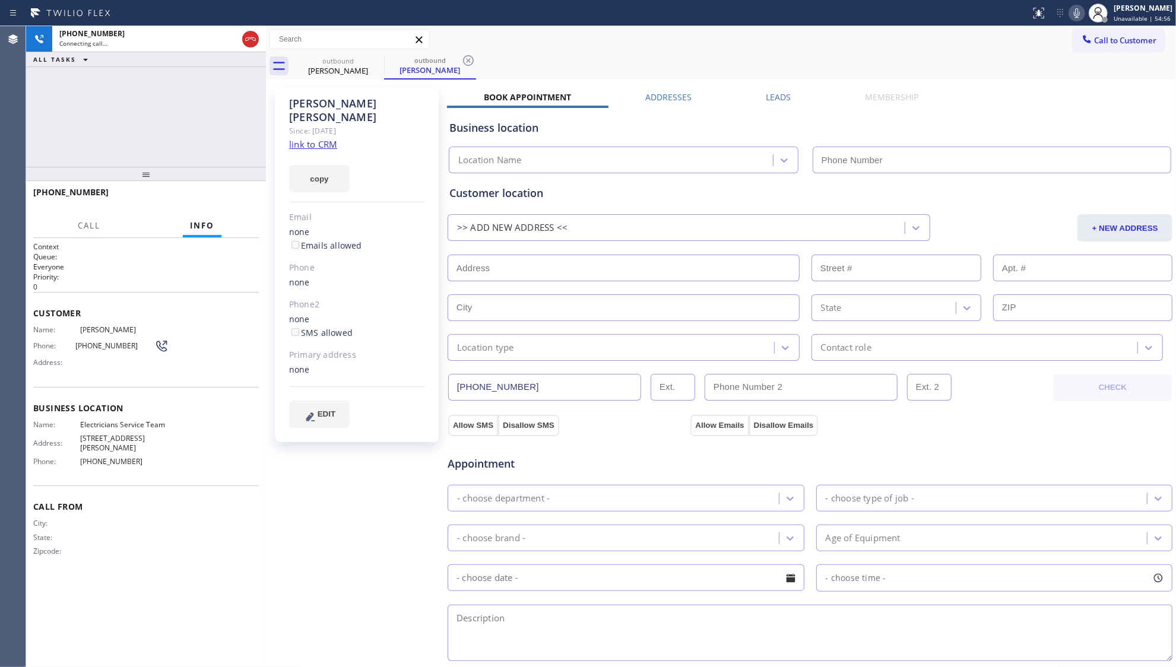
type input "[PHONE_NUMBER]"
click at [766, 93] on label "Leads" at bounding box center [778, 96] width 25 height 11
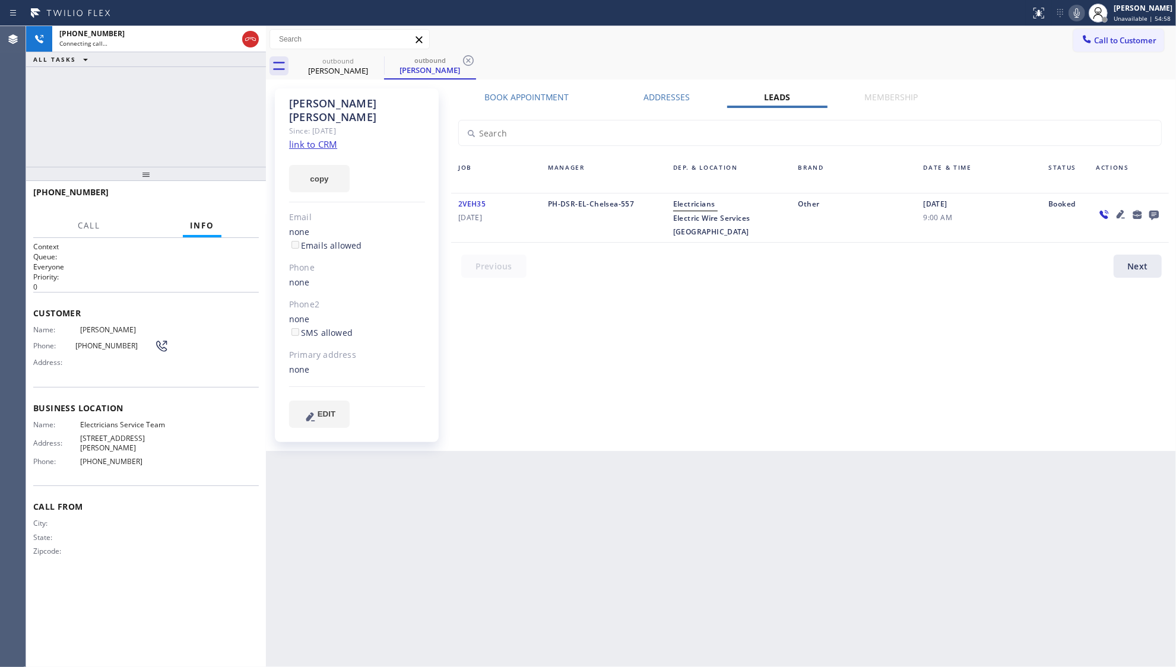
click at [1154, 216] on icon at bounding box center [1153, 215] width 9 height 9
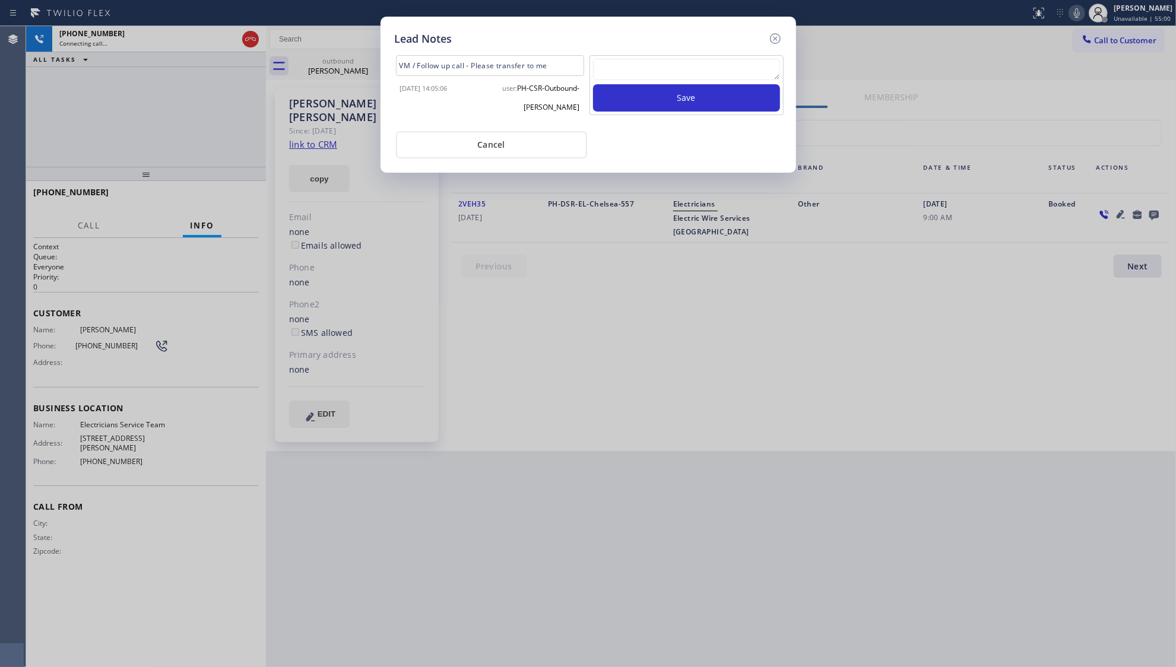
click at [641, 83] on div at bounding box center [686, 72] width 187 height 26
drag, startPoint x: 775, startPoint y: 29, endPoint x: 768, endPoint y: 43, distance: 15.9
click at [775, 29] on div "Lead Notes VM / Follow up call - Please transfer to me [DATE] 14:05:06 user: PH…" at bounding box center [589, 95] width 416 height 156
click at [778, 34] on icon at bounding box center [775, 38] width 14 height 14
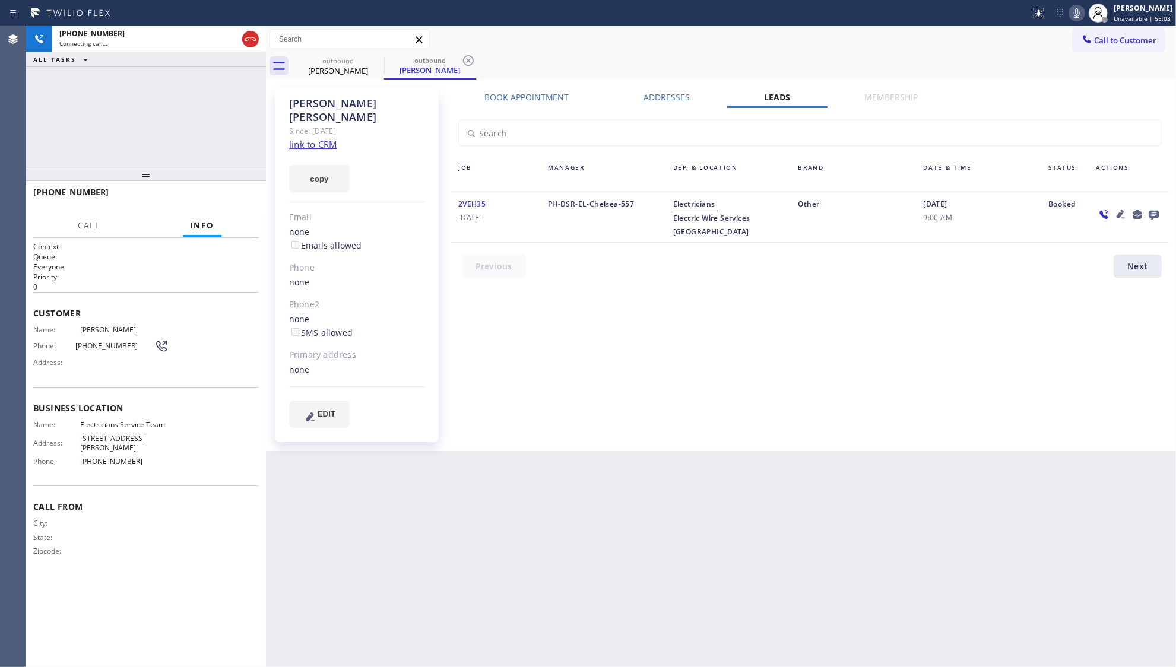
click at [741, 36] on div "Call to Customer Outbound call Location Electricians Service Team Your caller i…" at bounding box center [721, 39] width 910 height 21
click at [471, 60] on icon at bounding box center [468, 60] width 14 height 14
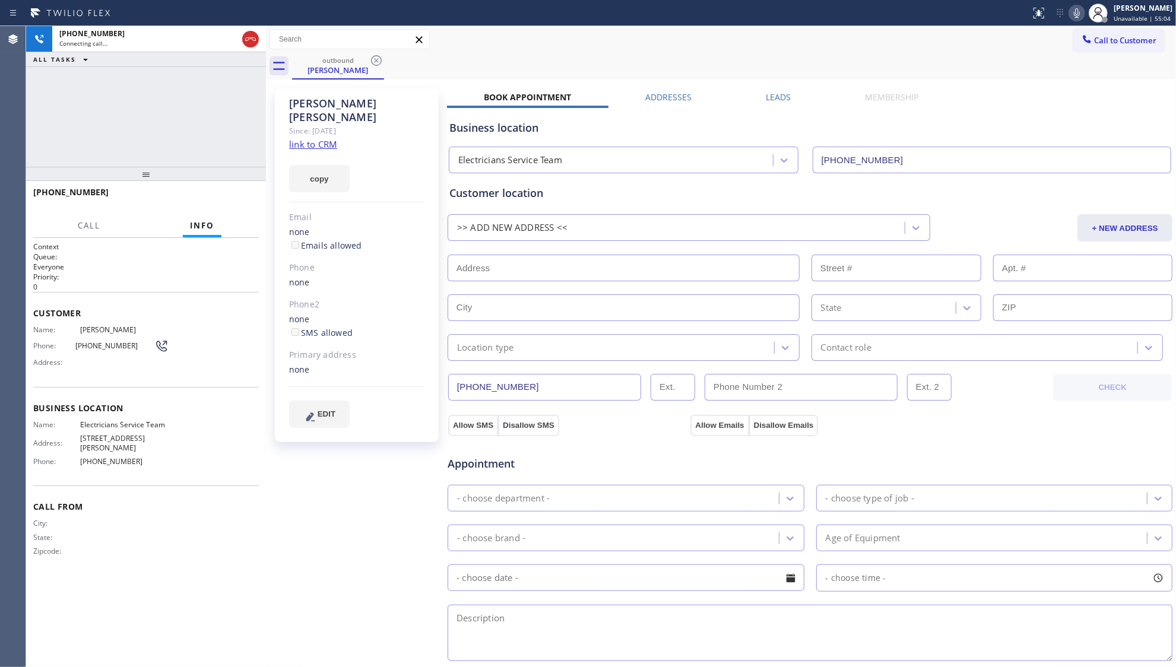
click at [497, 45] on div "Call to Customer Outbound call Location Electricians Service Team Your caller i…" at bounding box center [721, 39] width 910 height 21
click at [112, 109] on div "[PHONE_NUMBER] Connecting call… ALL TASKS ALL TASKS ACTIVE TASKS TASKS IN WRAP …" at bounding box center [146, 96] width 240 height 141
click at [230, 191] on button "HANG UP" at bounding box center [231, 197] width 55 height 17
click at [231, 194] on span "COMPLETE" at bounding box center [228, 198] width 41 height 8
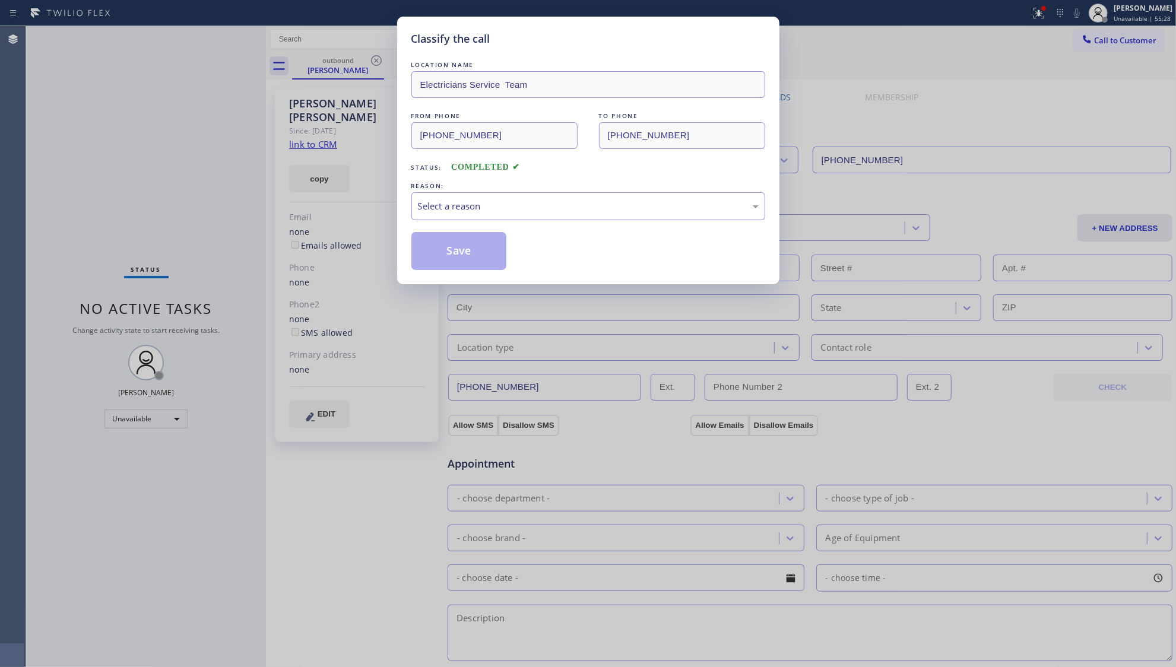
click at [610, 223] on div "LOCATION NAME Electricians Service Team FROM PHONE [PHONE_NUMBER] TO PHONE [PHO…" at bounding box center [588, 164] width 354 height 211
click at [492, 198] on div "Select a reason" at bounding box center [588, 206] width 354 height 28
click at [457, 251] on button "Save" at bounding box center [459, 251] width 96 height 38
click at [459, 251] on button "Save" at bounding box center [459, 251] width 96 height 38
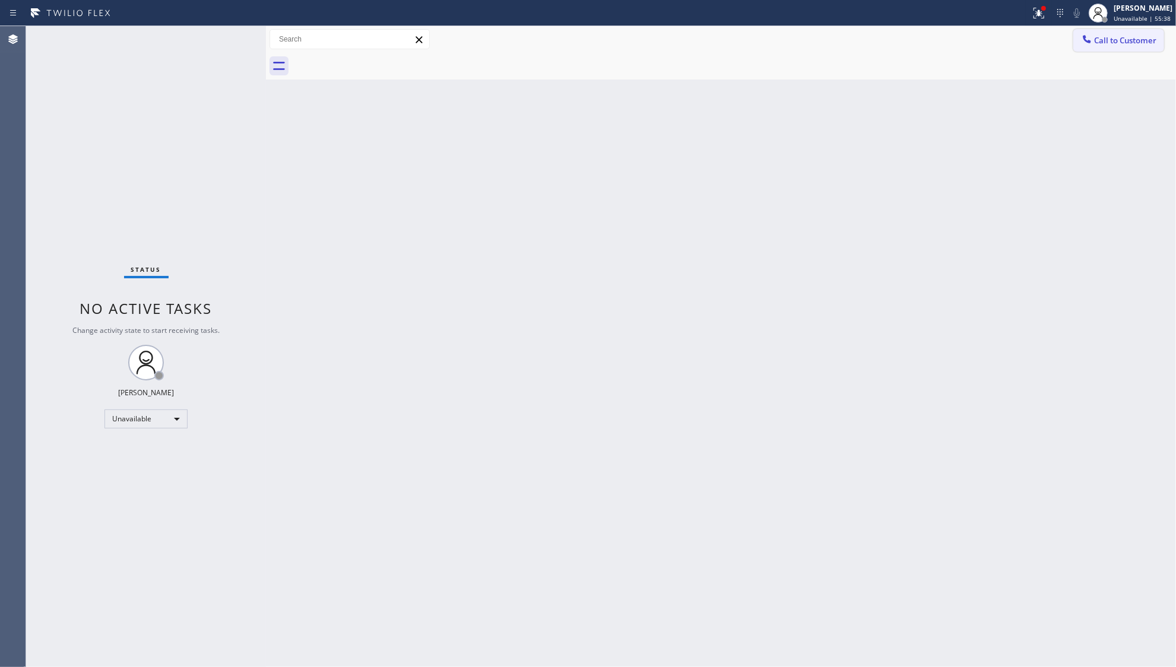
click at [1115, 34] on button "Call to Customer" at bounding box center [1118, 40] width 91 height 23
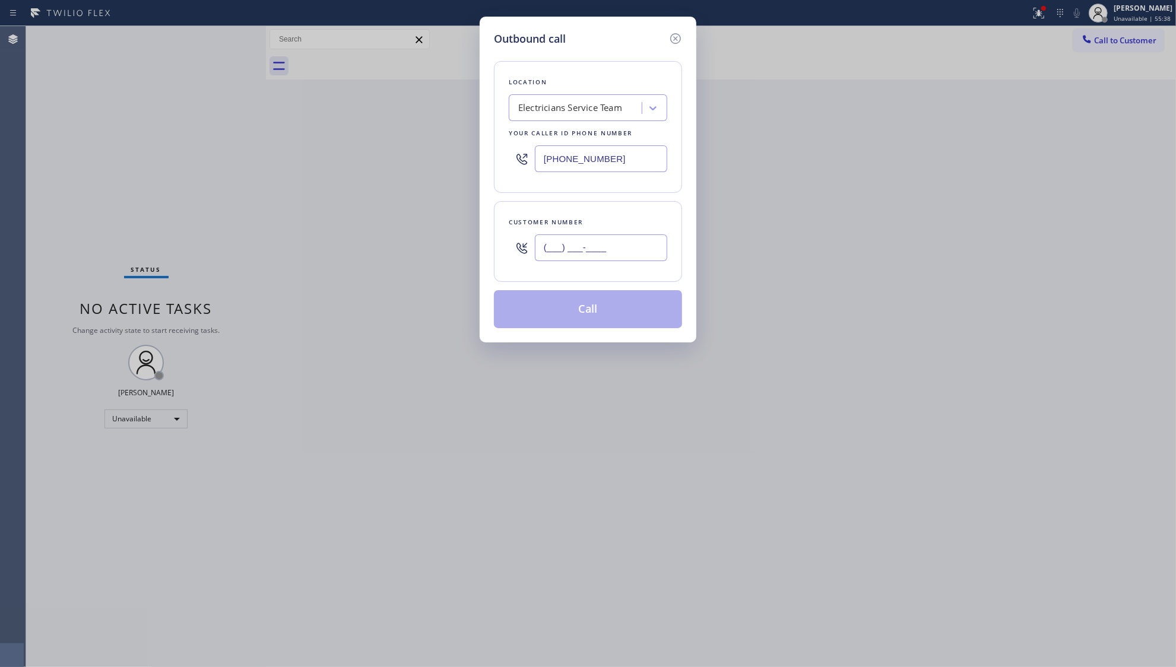
click at [639, 256] on input "(___) ___-____" at bounding box center [601, 248] width 132 height 27
paste input "847) 903-8189"
type input "[PHONE_NUMBER]"
click at [585, 311] on button "Call" at bounding box center [588, 309] width 188 height 38
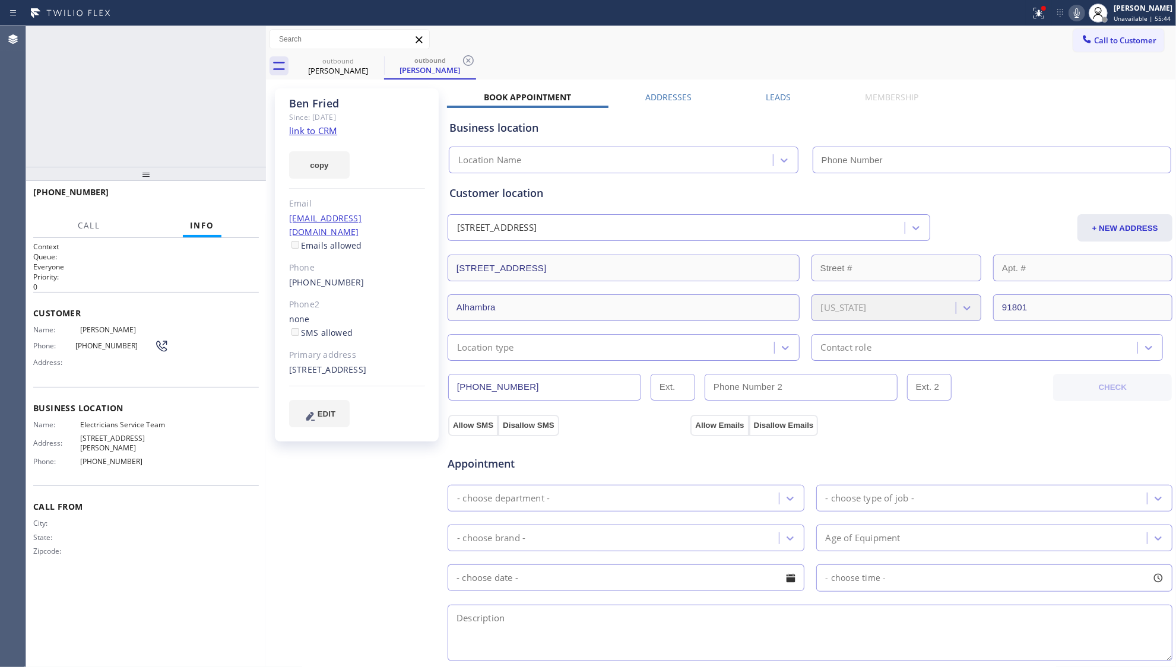
type input "[PHONE_NUMBER]"
click at [442, 48] on div "Call to Customer Outbound call Location Electricians Service Team Your caller i…" at bounding box center [721, 39] width 910 height 21
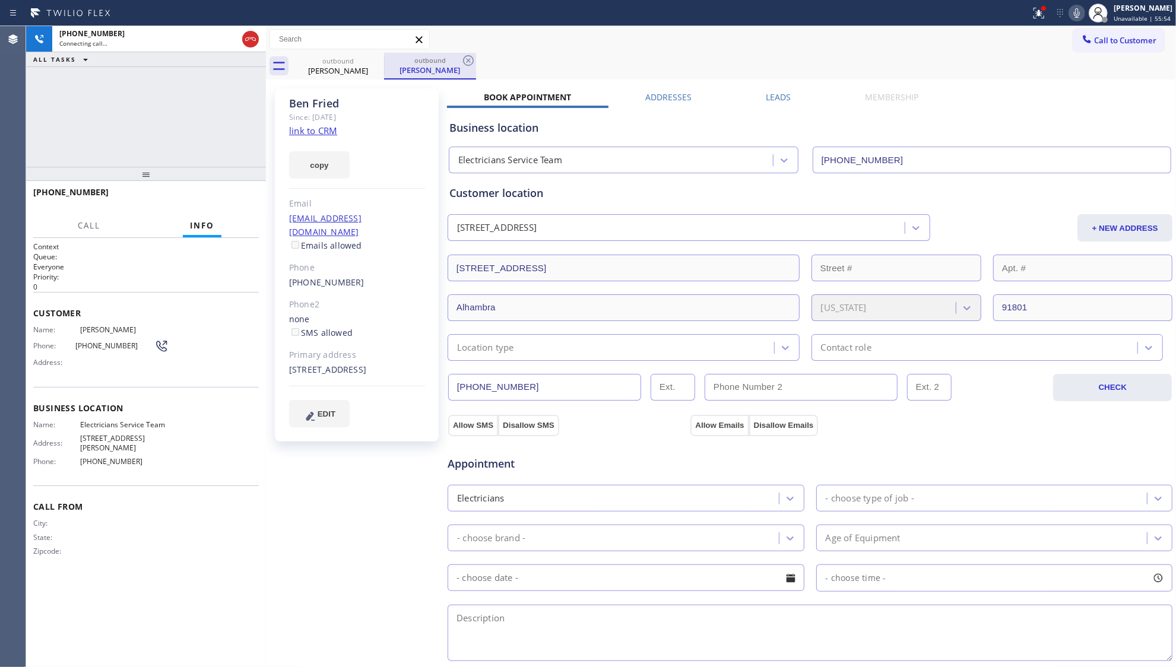
click at [461, 53] on div "outbound [PERSON_NAME]" at bounding box center [430, 66] width 90 height 26
click at [468, 60] on icon at bounding box center [468, 60] width 11 height 11
drag, startPoint x: 253, startPoint y: 31, endPoint x: 250, endPoint y: 53, distance: 21.6
click at [252, 32] on icon at bounding box center [250, 39] width 14 height 14
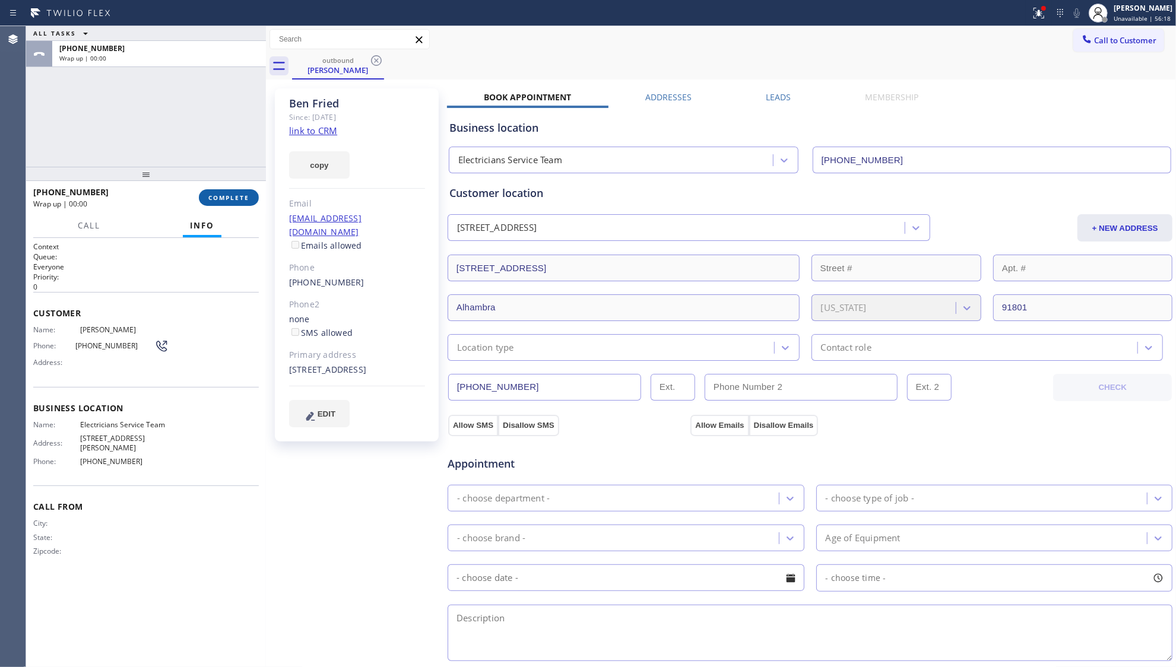
click at [221, 200] on span "COMPLETE" at bounding box center [228, 198] width 41 height 8
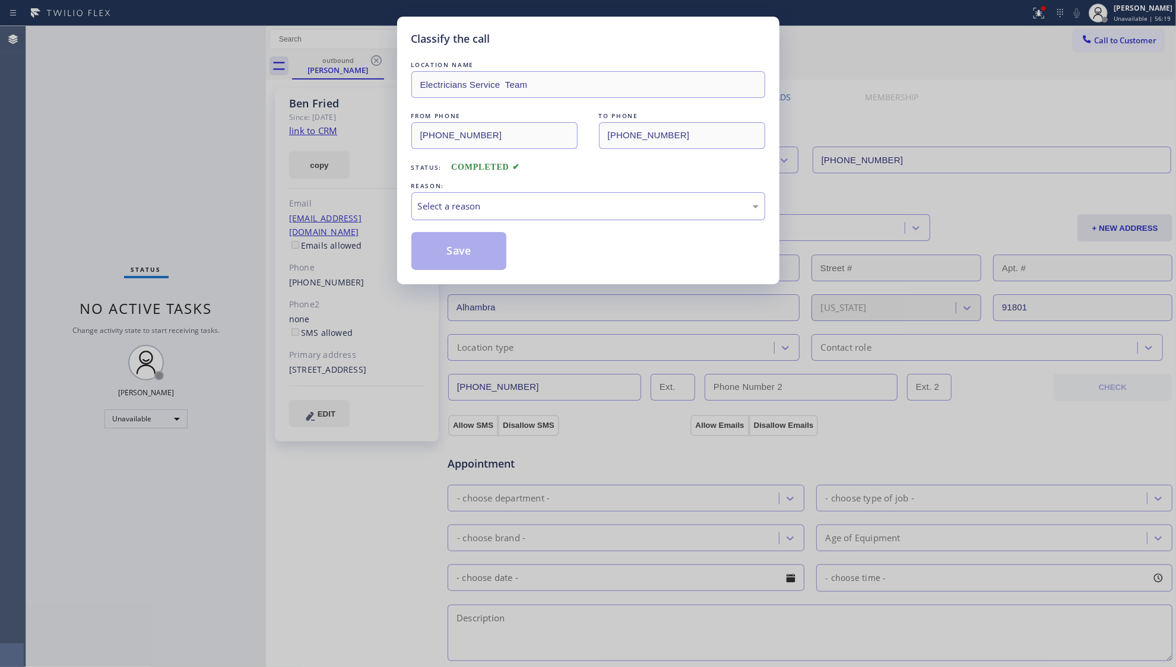
click at [570, 207] on div "Select a reason" at bounding box center [588, 206] width 341 height 14
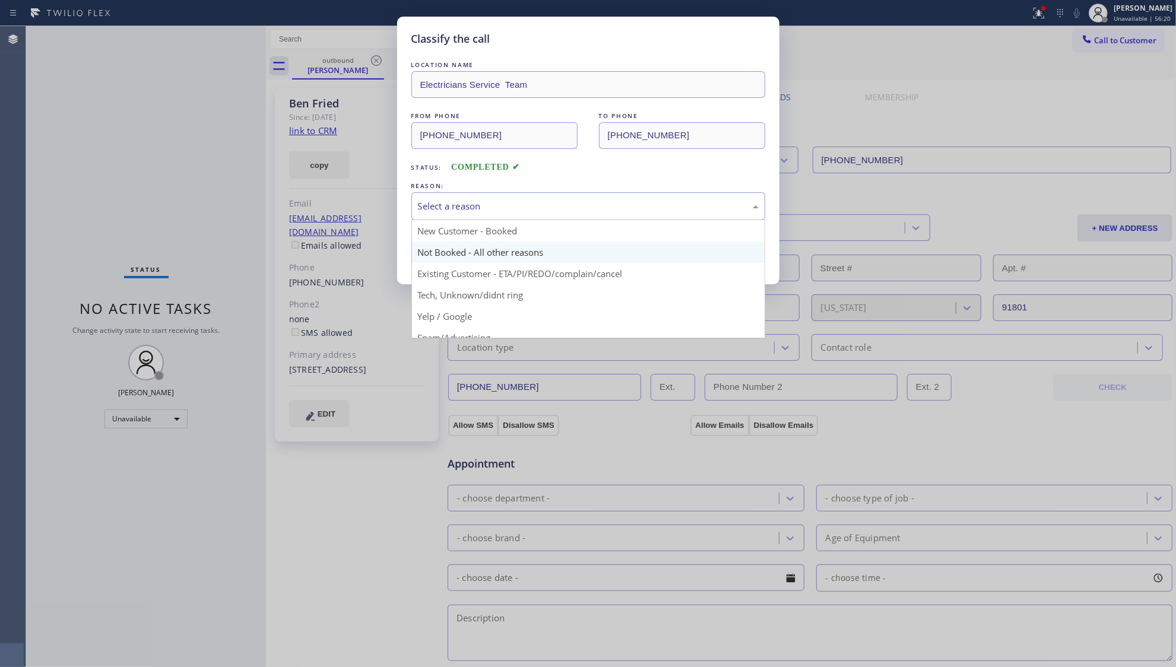
click at [487, 257] on button "Save" at bounding box center [459, 251] width 96 height 38
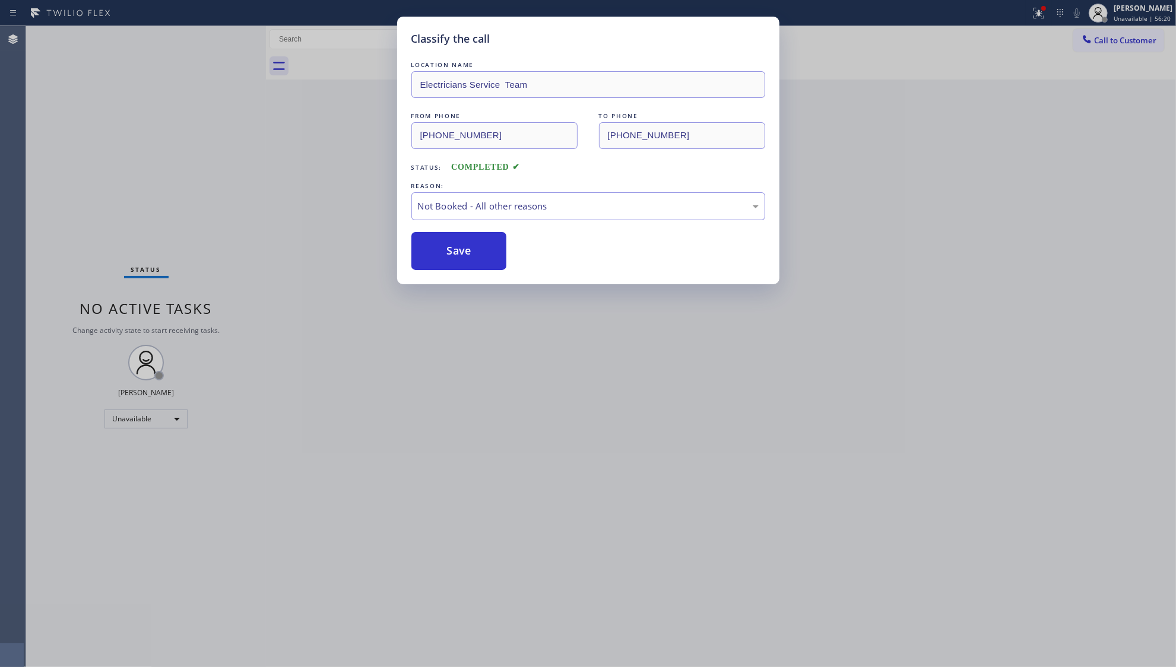
click at [487, 257] on button "Save" at bounding box center [459, 251] width 96 height 38
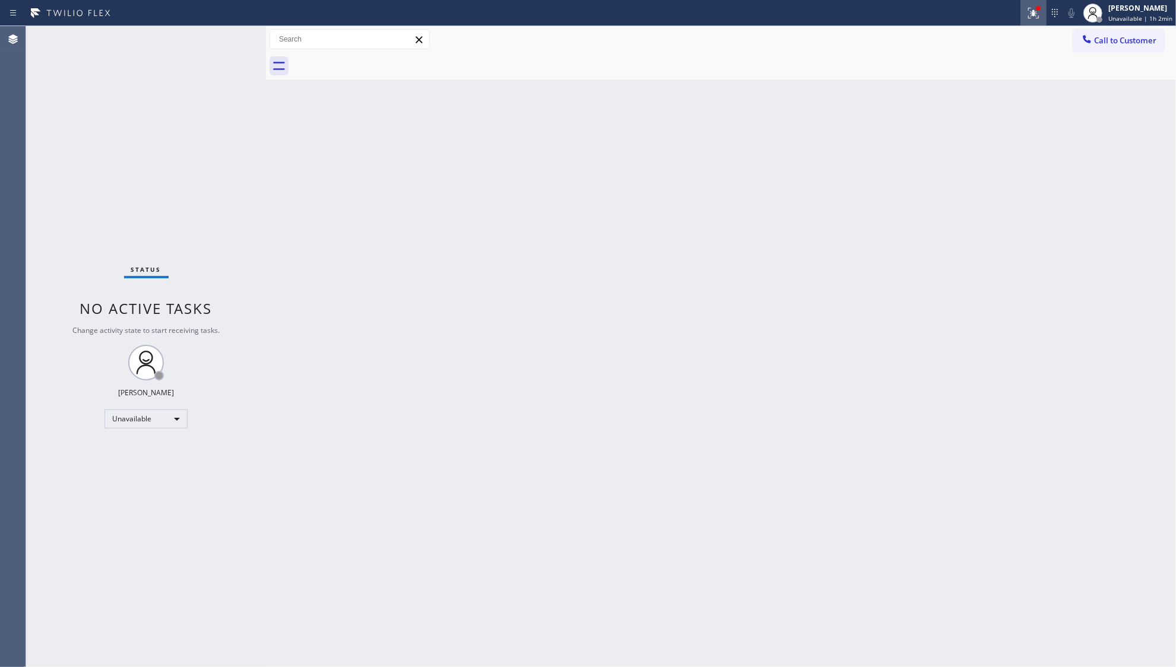
click at [1038, 17] on icon at bounding box center [1033, 13] width 14 height 14
click at [972, 153] on span "Clear issues" at bounding box center [973, 155] width 56 height 8
click at [1104, 46] on button "Call to Customer" at bounding box center [1118, 40] width 91 height 23
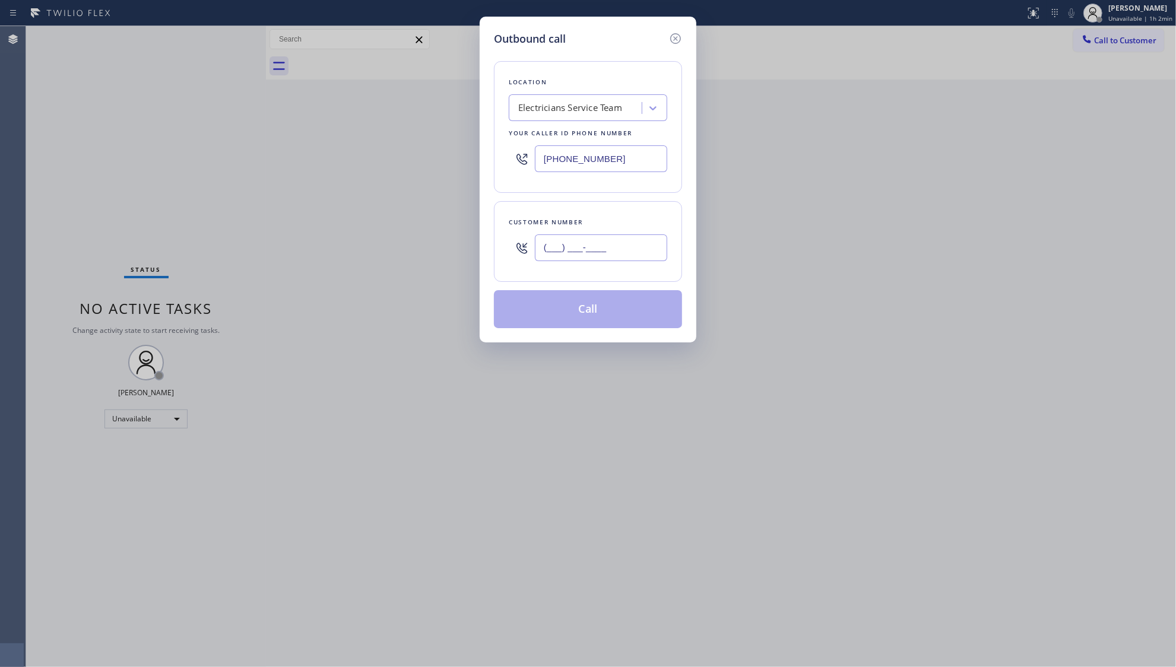
click at [613, 253] on input "(___) ___-____" at bounding box center [601, 248] width 132 height 27
paste input "818) 747-7973"
click at [582, 310] on button "Call" at bounding box center [588, 309] width 188 height 38
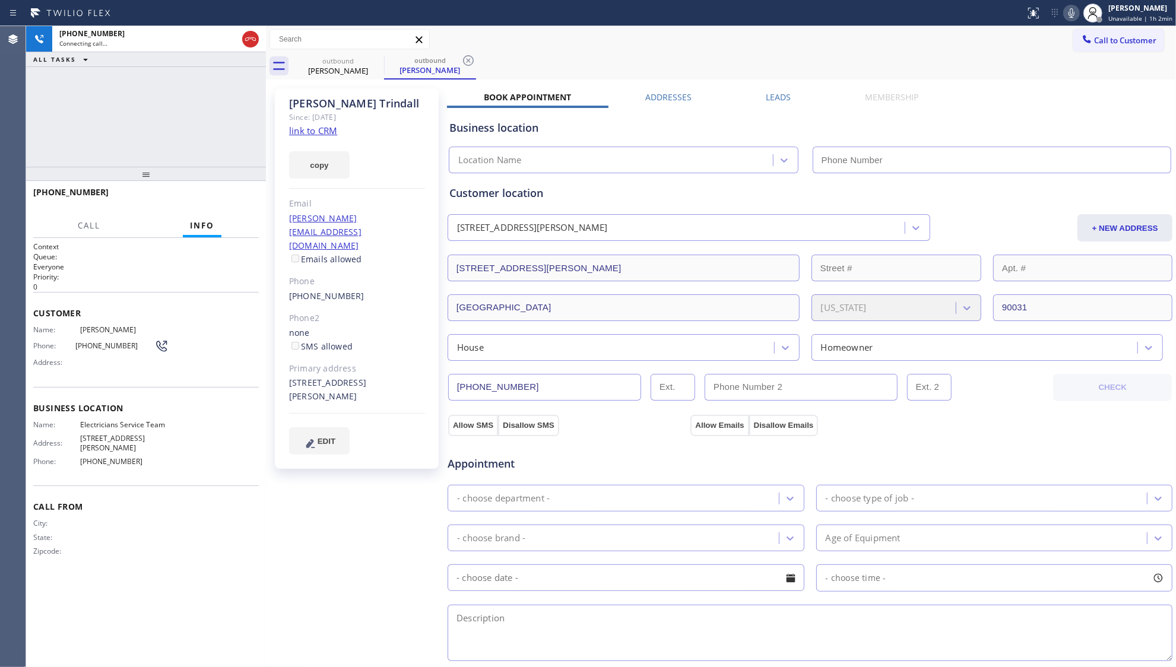
drag, startPoint x: 467, startPoint y: 55, endPoint x: 474, endPoint y: 55, distance: 7.1
click at [467, 55] on icon at bounding box center [468, 60] width 11 height 11
click at [483, 53] on div "outbound [PERSON_NAME]" at bounding box center [734, 66] width 884 height 27
click at [552, 72] on div "outbound [PERSON_NAME]" at bounding box center [734, 66] width 884 height 27
click at [221, 104] on div "[PHONE_NUMBER] Connecting call… ALL TASKS ALL TASKS ACTIVE TASKS TASKS IN WRAP …" at bounding box center [146, 96] width 240 height 141
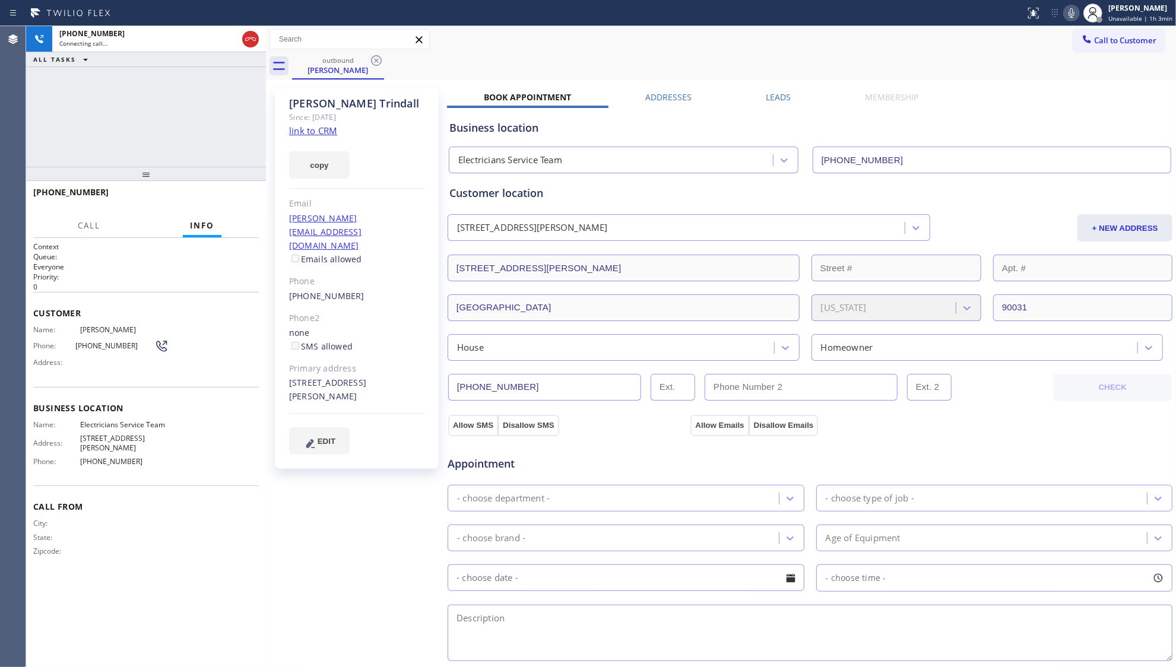
click at [454, 55] on div "outbound [PERSON_NAME]" at bounding box center [734, 66] width 884 height 27
click at [226, 202] on button "HANG UP" at bounding box center [231, 197] width 55 height 17
click at [226, 201] on span "HANG UP" at bounding box center [231, 198] width 36 height 8
click at [226, 200] on span "COMPLETE" at bounding box center [228, 198] width 41 height 8
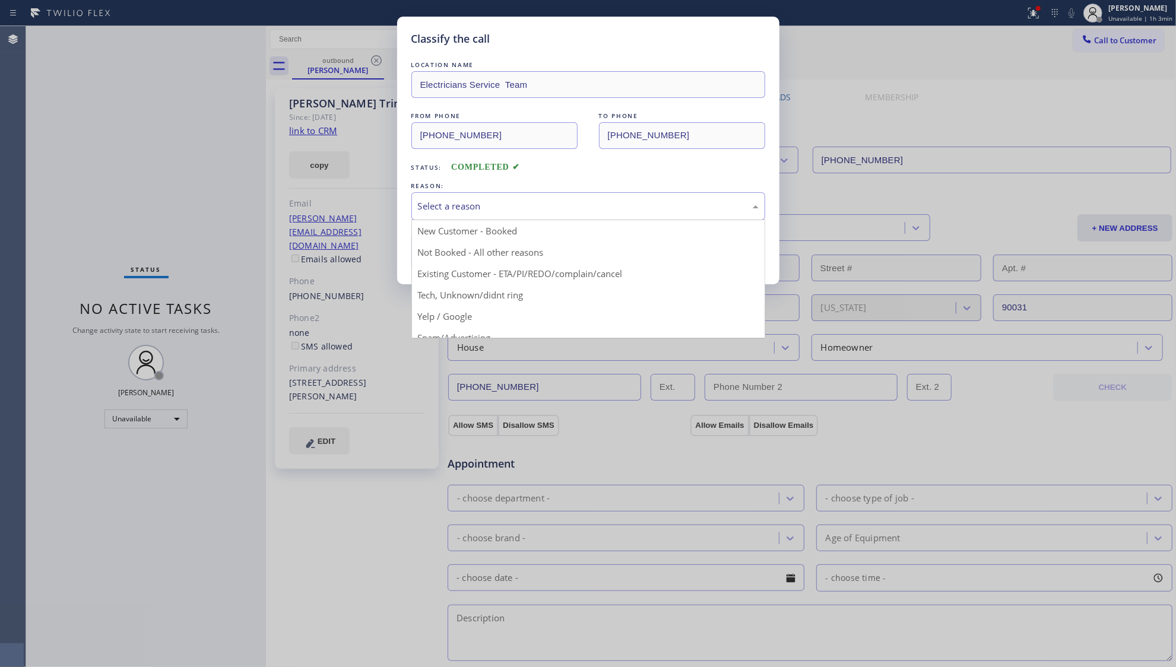
click at [426, 205] on div "Select a reason" at bounding box center [588, 206] width 341 height 14
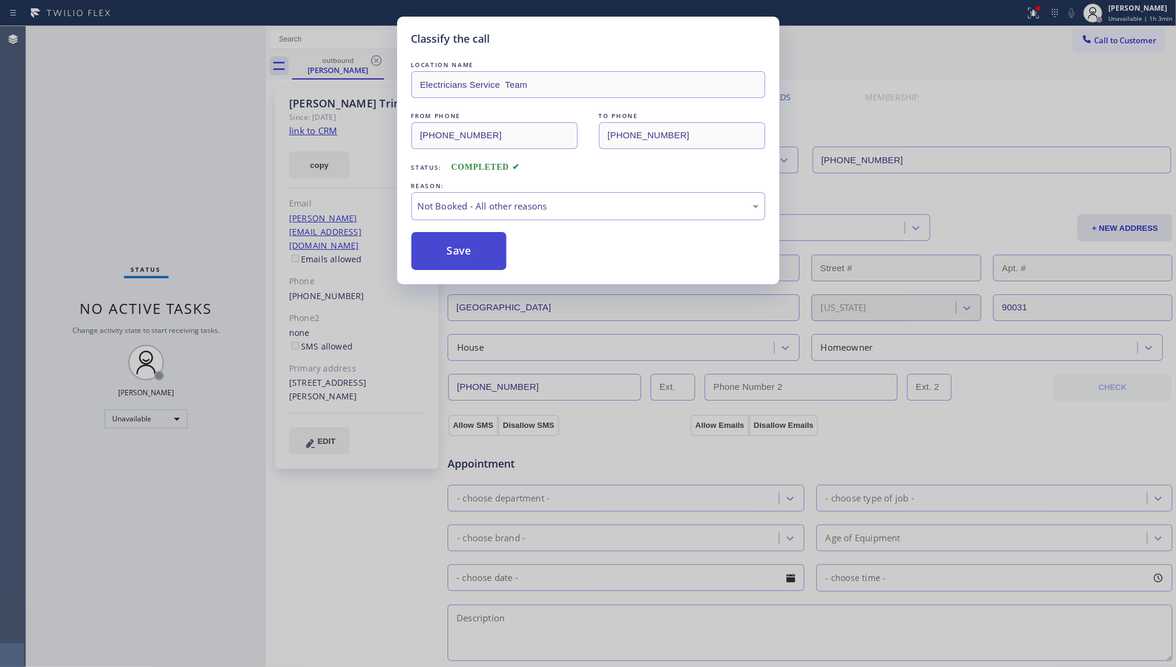
click at [440, 251] on button "Save" at bounding box center [459, 251] width 96 height 38
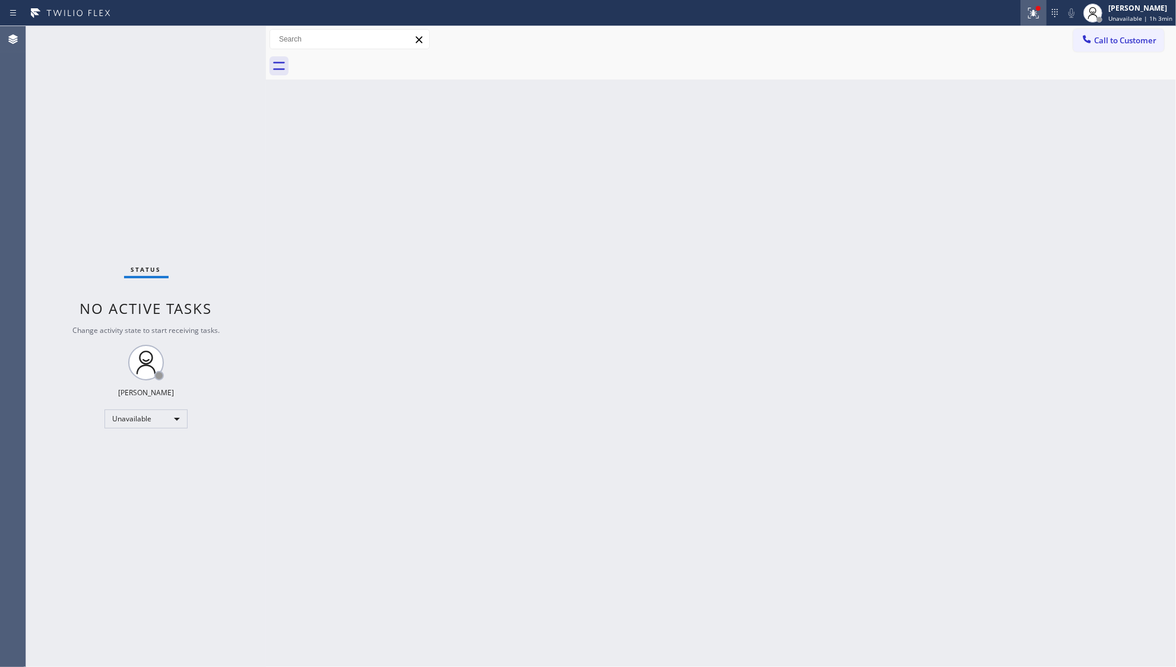
click at [1036, 11] on icon at bounding box center [1033, 11] width 7 height 4
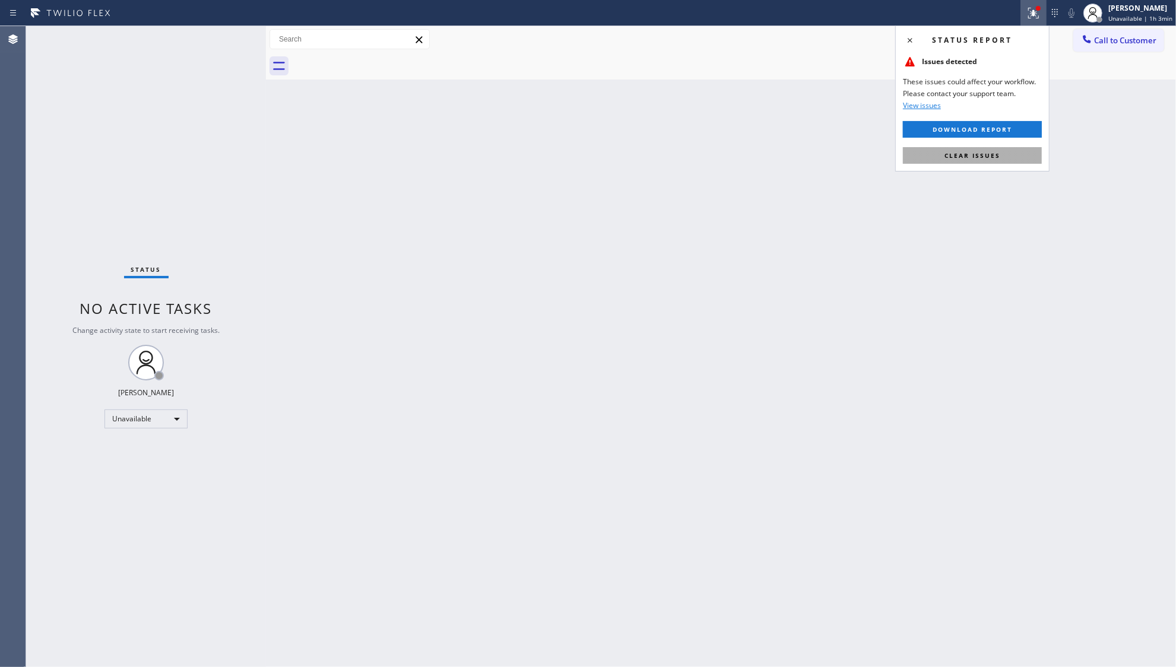
click at [976, 150] on button "Clear issues" at bounding box center [972, 155] width 139 height 17
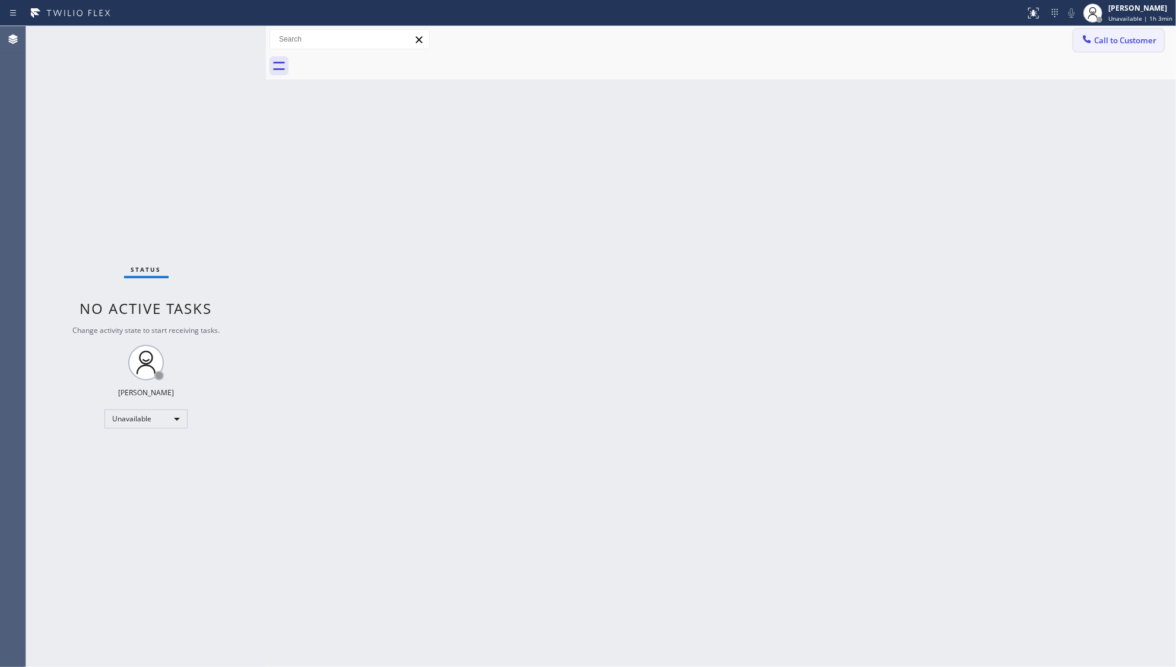
click at [1116, 38] on span "Call to Customer" at bounding box center [1125, 40] width 62 height 11
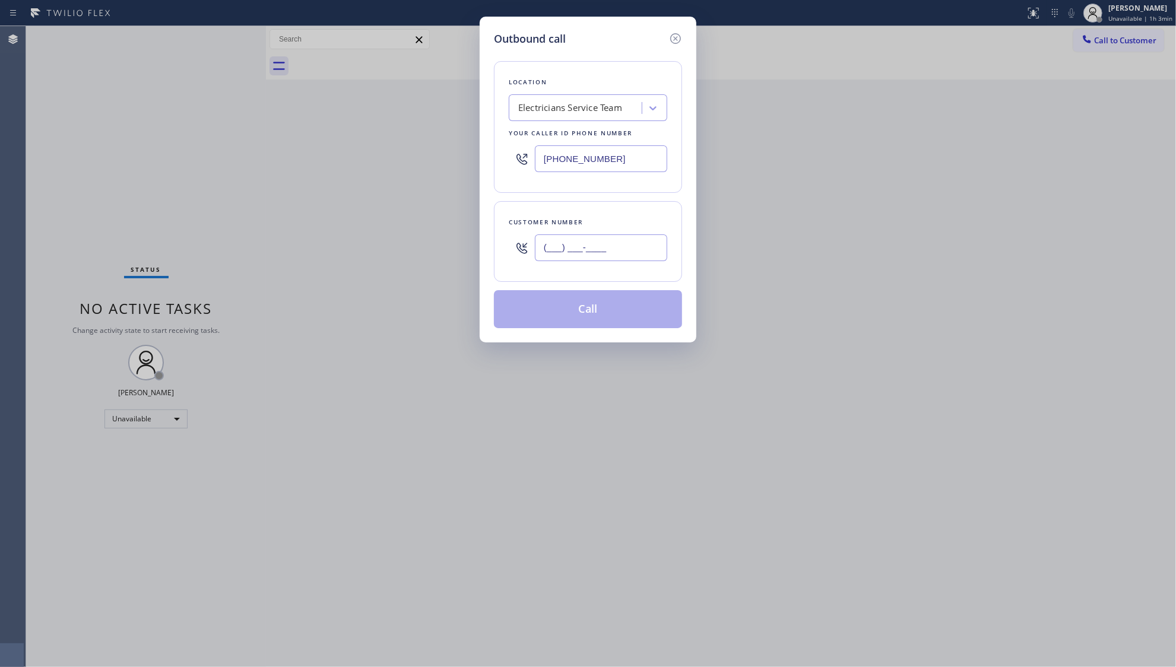
click at [604, 238] on input "(___) ___-____" at bounding box center [601, 248] width 132 height 27
paste input "424) 488-4414"
type input "[PHONE_NUMBER]"
click at [582, 315] on button "Call" at bounding box center [588, 309] width 188 height 38
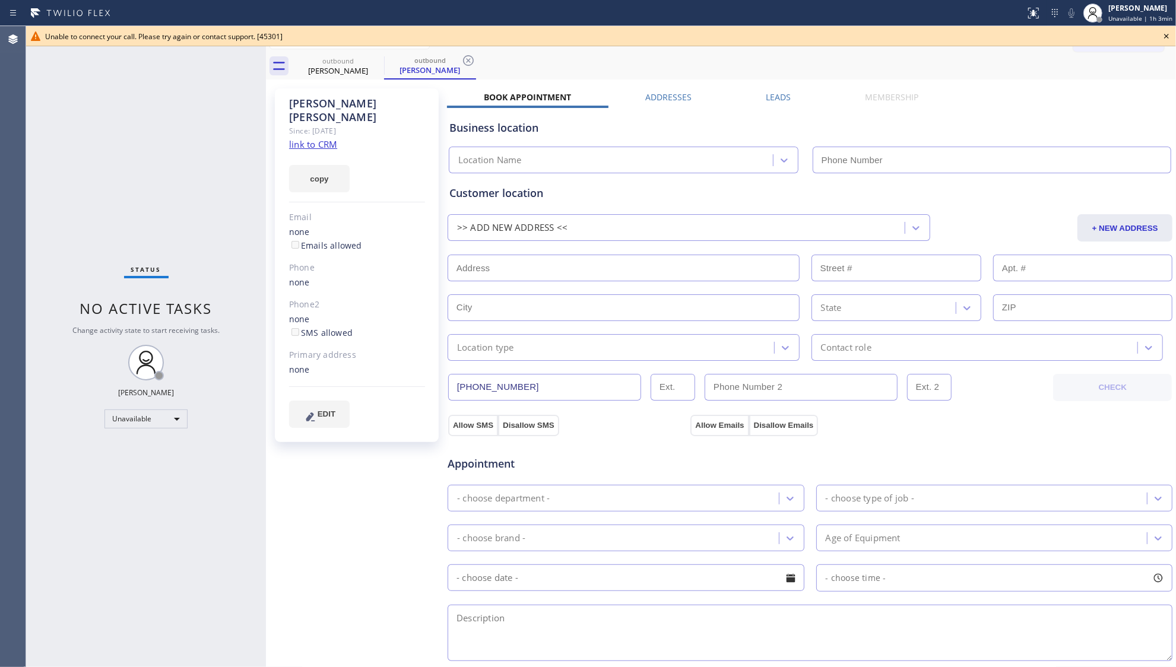
type input "[PHONE_NUMBER]"
click at [1171, 36] on icon at bounding box center [1166, 36] width 14 height 14
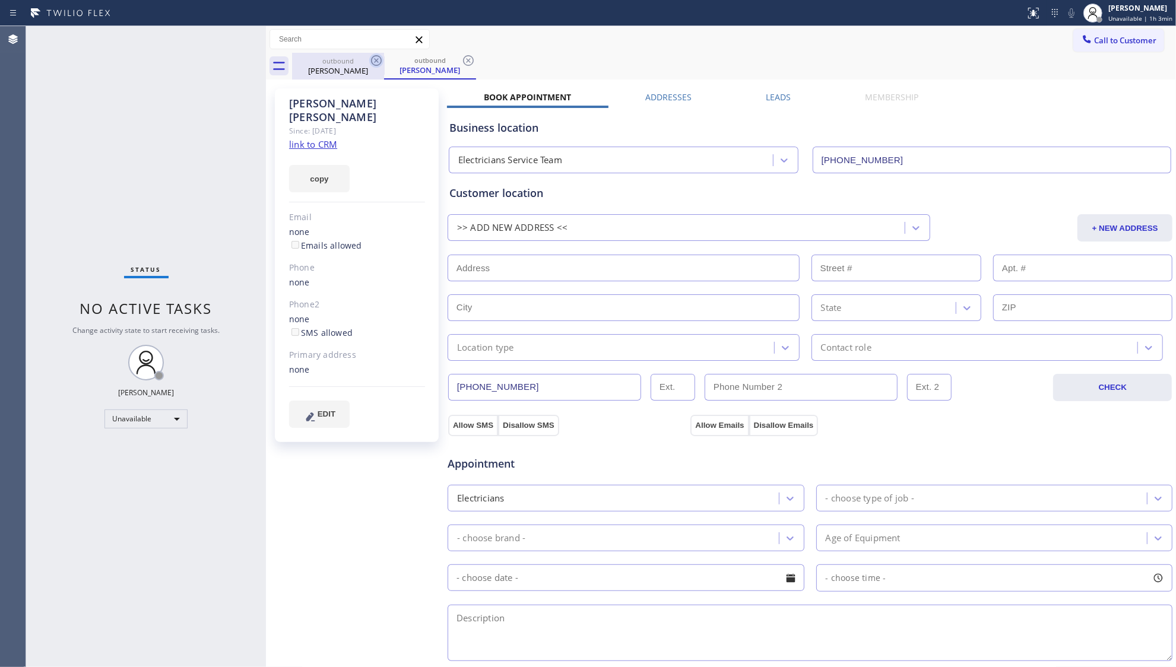
drag, startPoint x: 349, startPoint y: 63, endPoint x: 378, endPoint y: 63, distance: 28.5
click at [350, 65] on div "outbound [PERSON_NAME]" at bounding box center [338, 66] width 90 height 27
click at [380, 62] on icon at bounding box center [376, 60] width 14 height 14
click at [0, 0] on icon at bounding box center [0, 0] width 0 height 0
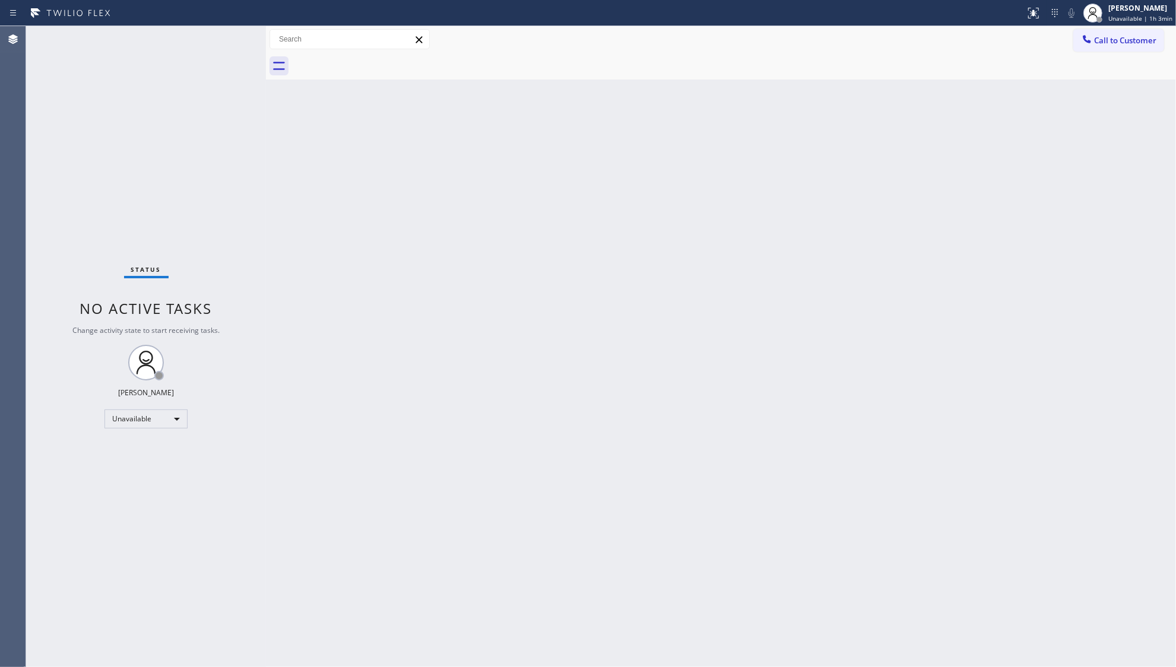
click at [380, 62] on div at bounding box center [734, 66] width 884 height 27
click at [1096, 43] on span "Call to Customer" at bounding box center [1125, 40] width 62 height 11
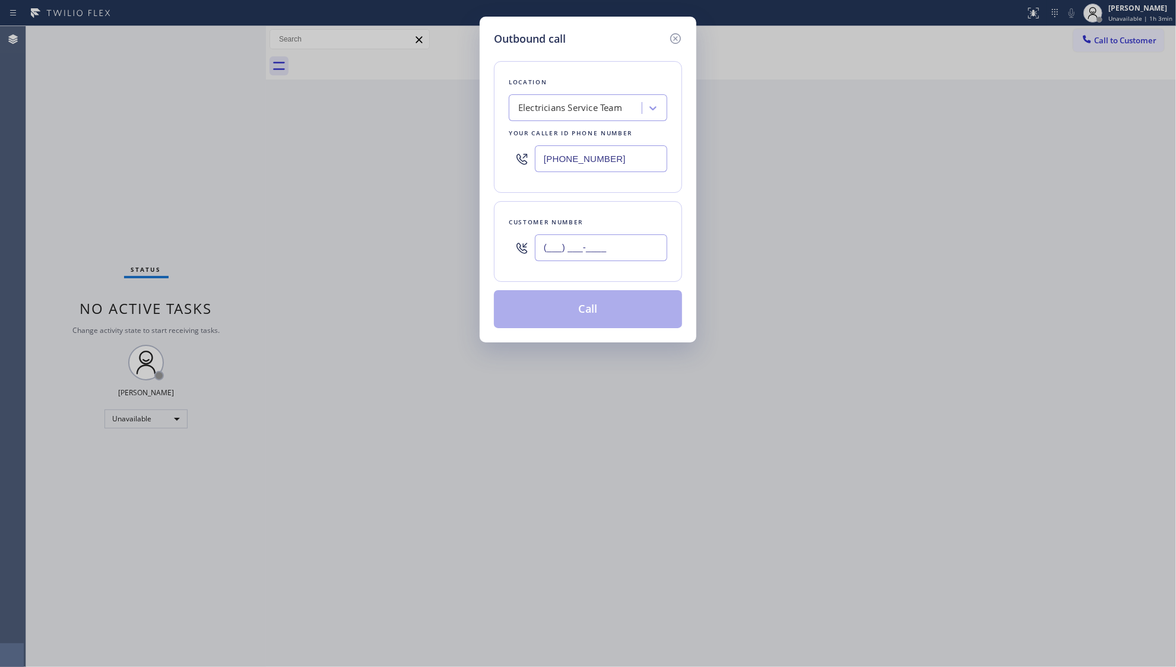
paste input "text"
click at [630, 252] on input "(___) ___-____" at bounding box center [601, 248] width 132 height 27
paste input "818) 333-5859"
type input "[PHONE_NUMBER]"
click at [592, 318] on button "Call" at bounding box center [588, 309] width 188 height 38
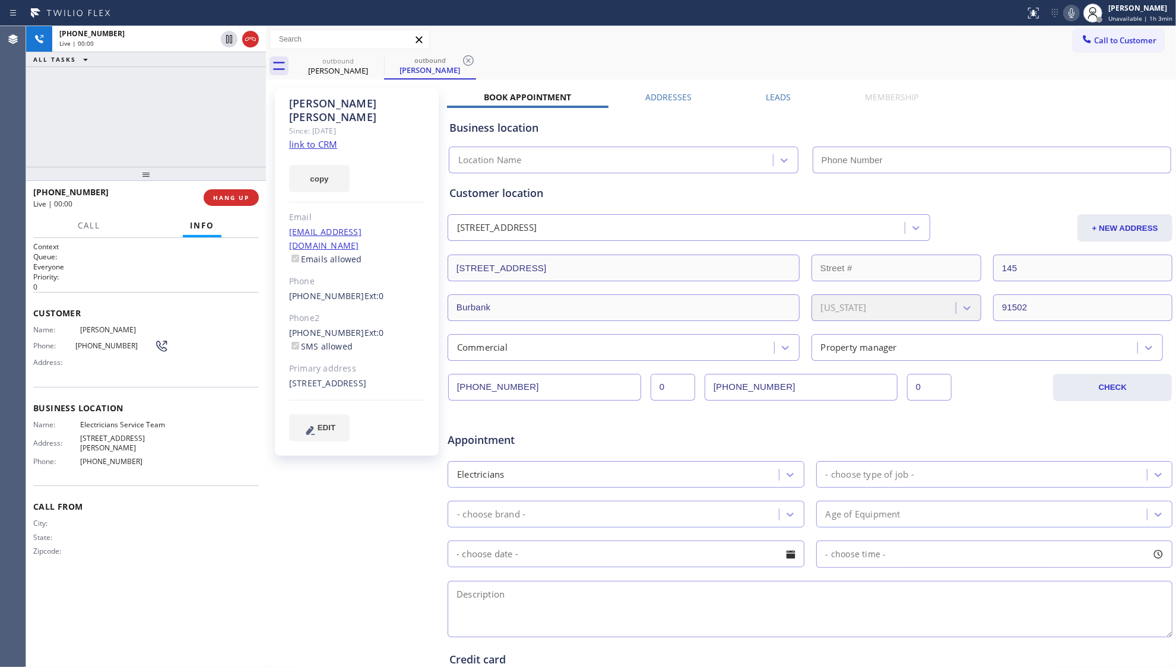
type input "[PHONE_NUMBER]"
click at [237, 190] on button "HANG UP" at bounding box center [231, 197] width 55 height 17
click at [235, 190] on button "HANG UP" at bounding box center [231, 197] width 55 height 17
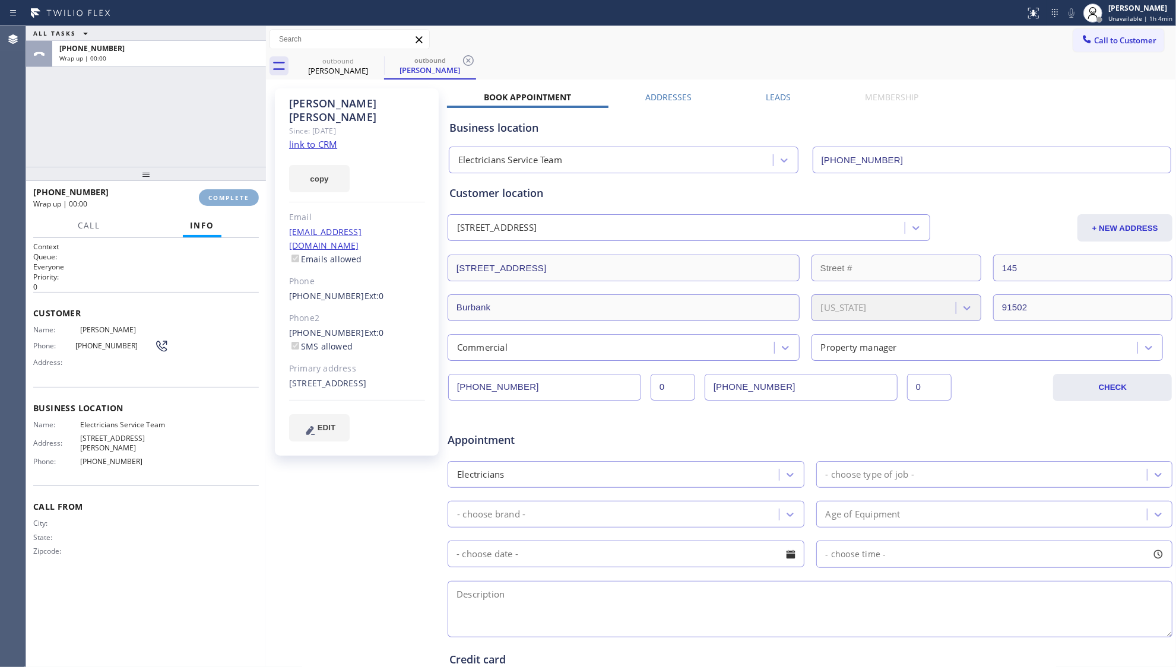
click at [235, 191] on button "COMPLETE" at bounding box center [229, 197] width 60 height 17
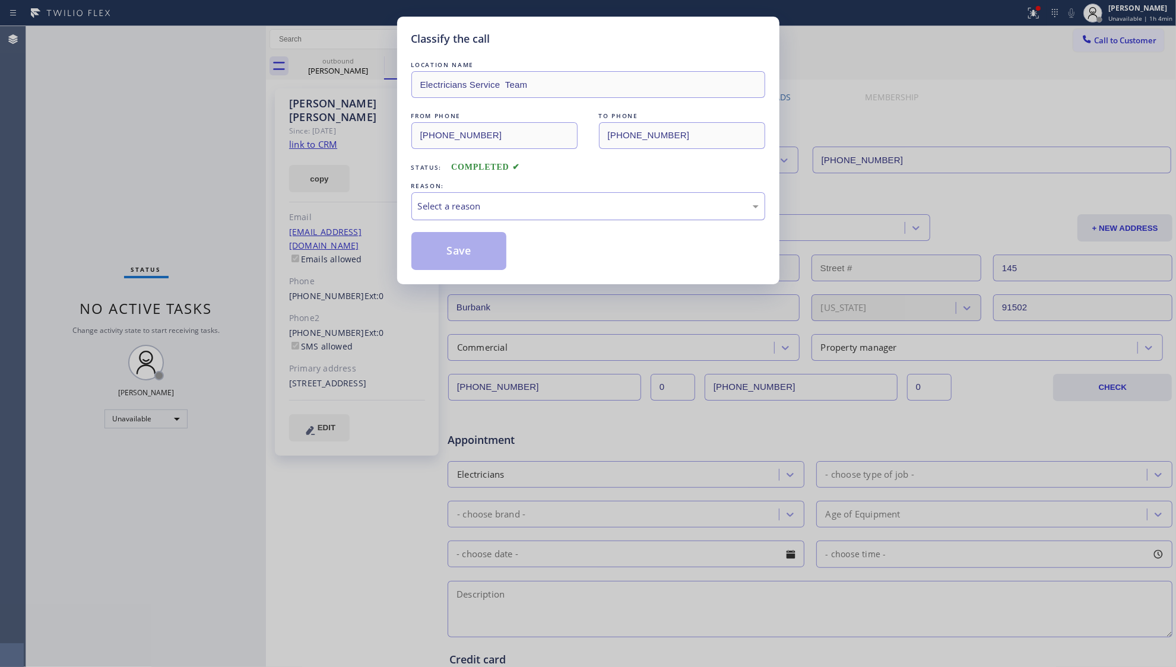
click at [594, 207] on div "Select a reason" at bounding box center [588, 206] width 341 height 14
click at [430, 240] on button "Save" at bounding box center [459, 251] width 96 height 38
click at [280, 150] on div "Classify the call LOCATION NAME Electricians Service Team FROM PHONE [PHONE_NUM…" at bounding box center [588, 333] width 1176 height 667
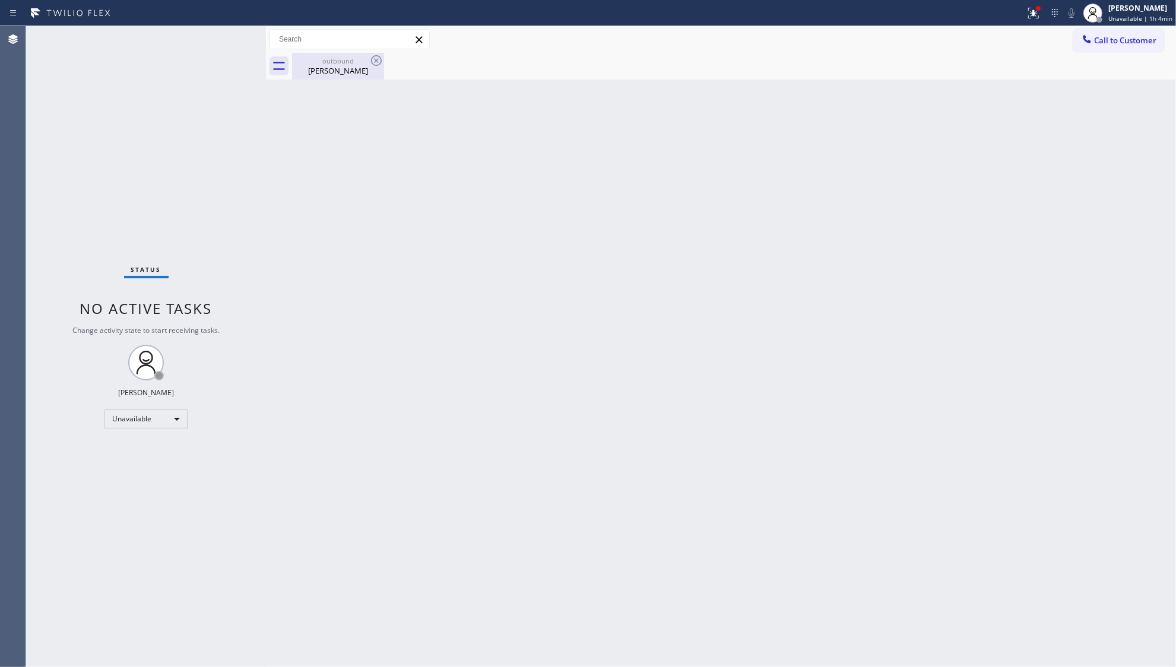
click at [318, 72] on div "[PERSON_NAME]" at bounding box center [338, 70] width 90 height 11
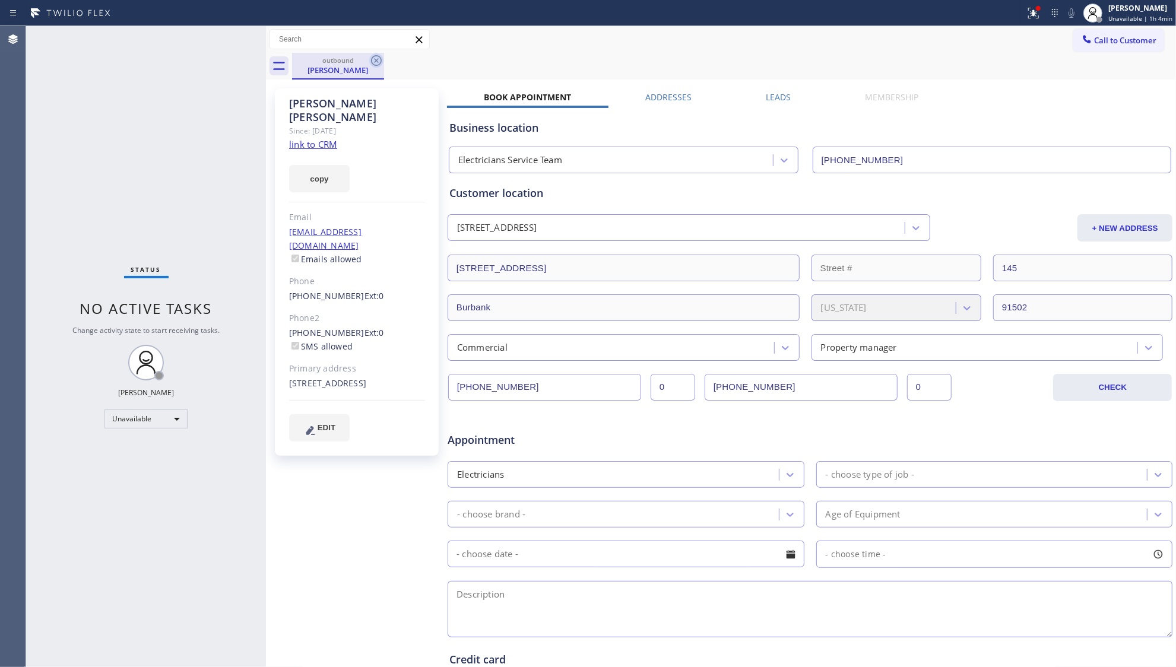
click at [378, 58] on icon at bounding box center [376, 60] width 14 height 14
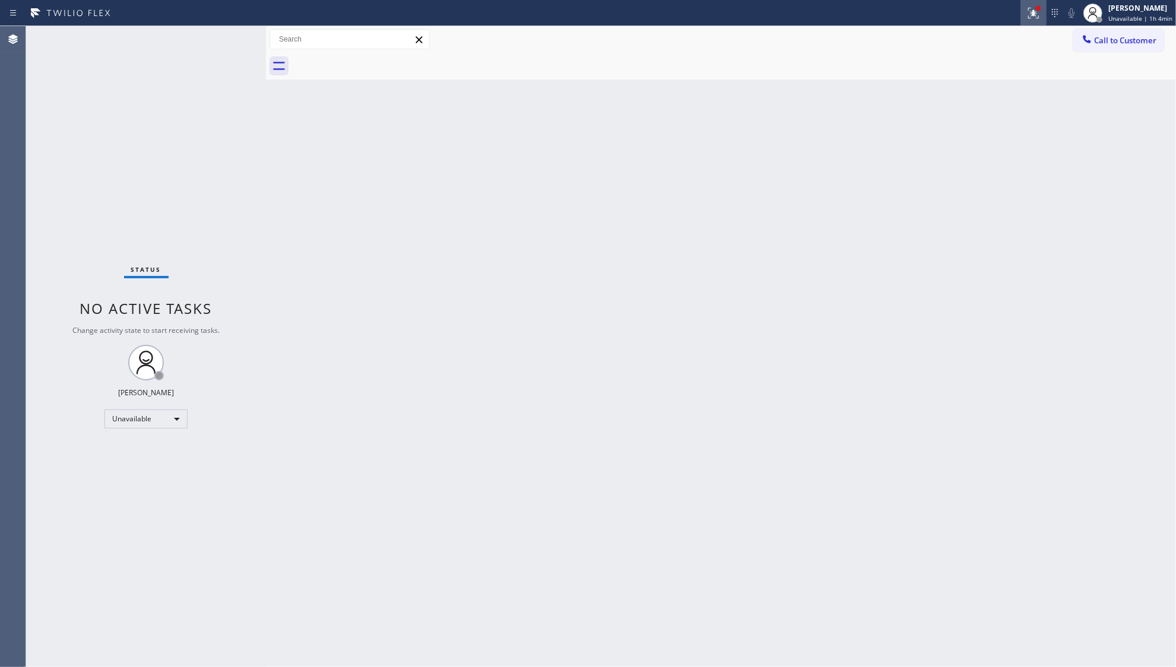
click at [1035, 15] on icon at bounding box center [1033, 13] width 14 height 14
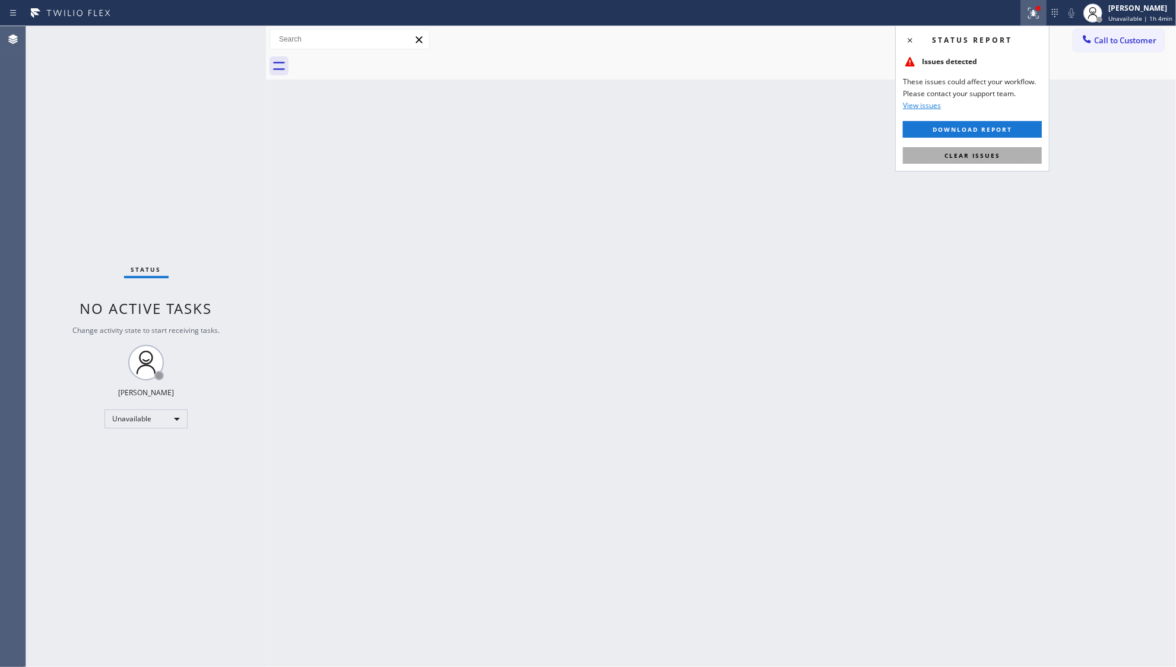
click at [951, 159] on span "Clear issues" at bounding box center [973, 155] width 56 height 8
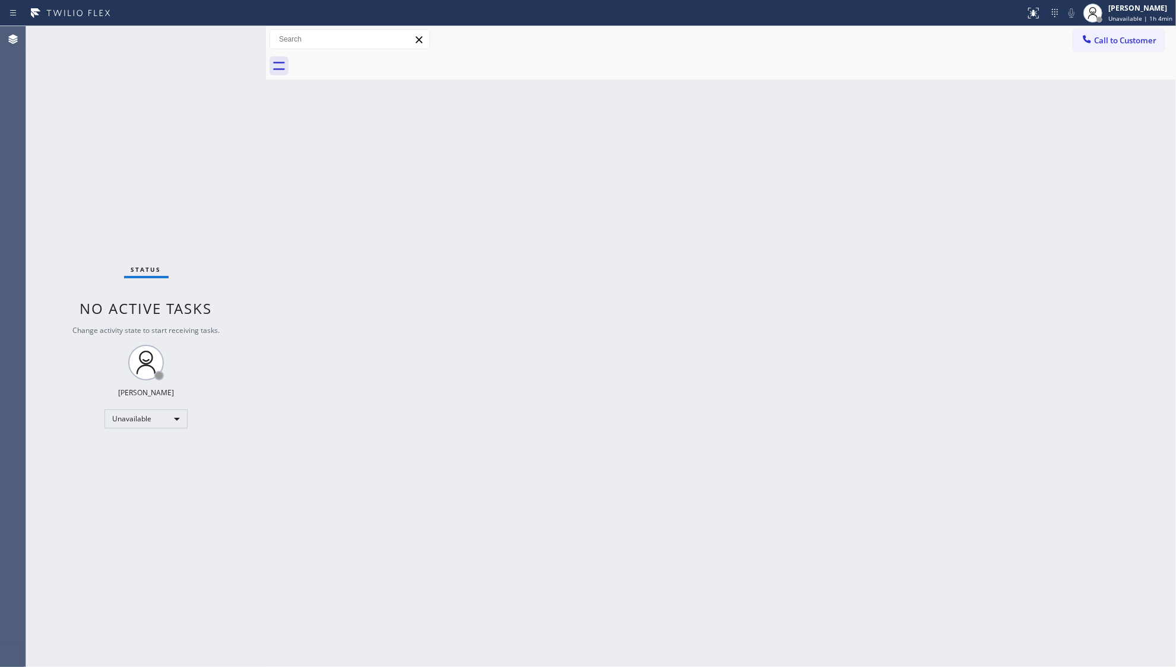
click at [805, 145] on div "Back to Dashboard Change Sender ID Customers Technicians Select a contact Outbo…" at bounding box center [721, 346] width 910 height 641
click at [448, 163] on div "Back to Dashboard Change Sender ID Customers Technicians Select a contact Outbo…" at bounding box center [721, 346] width 910 height 641
click at [717, 153] on div "Back to Dashboard Change Sender ID Customers Technicians Select a contact Outbo…" at bounding box center [721, 346] width 910 height 641
drag, startPoint x: 587, startPoint y: 381, endPoint x: 598, endPoint y: 378, distance: 11.5
click at [589, 381] on div "Back to Dashboard Change Sender ID Customers Technicians Select a contact Outbo…" at bounding box center [721, 346] width 910 height 641
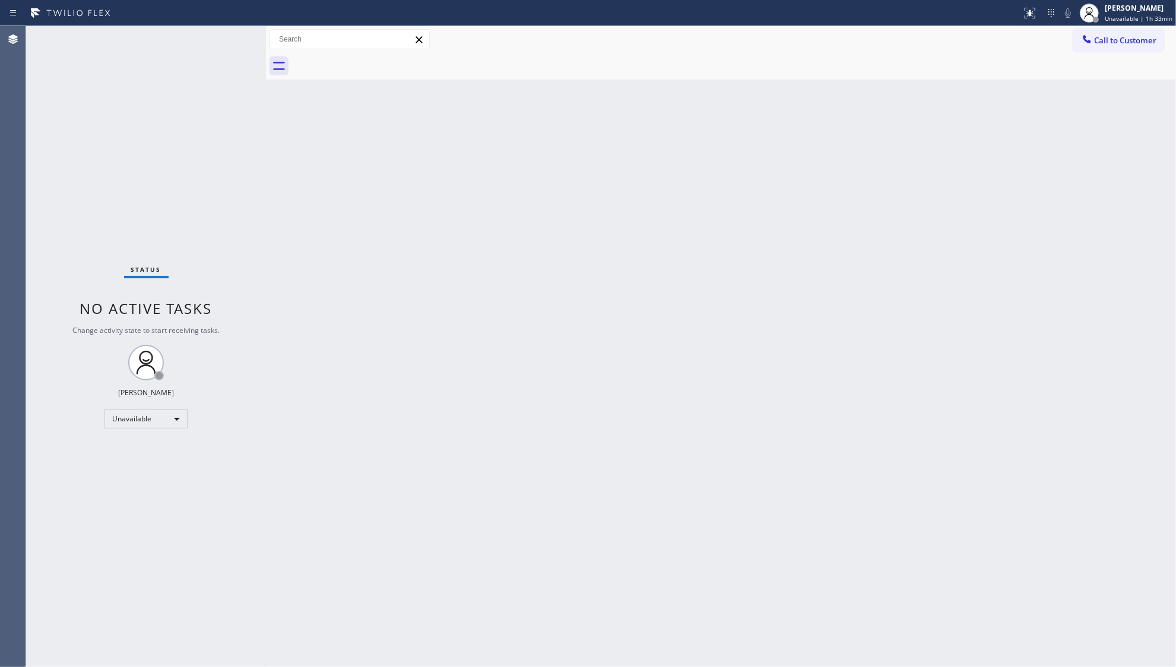
click at [440, 292] on div "Back to Dashboard Change Sender ID Customers Technicians Select a contact Outbo…" at bounding box center [721, 346] width 910 height 641
drag, startPoint x: 1124, startPoint y: 13, endPoint x: 1115, endPoint y: 51, distance: 39.0
click at [1124, 15] on div "[PERSON_NAME] Unavailable | 1h 38min" at bounding box center [1139, 12] width 74 height 21
click at [1103, 91] on button "Break" at bounding box center [1116, 93] width 119 height 15
click at [1140, 3] on div "[PERSON_NAME]" at bounding box center [1143, 8] width 59 height 10
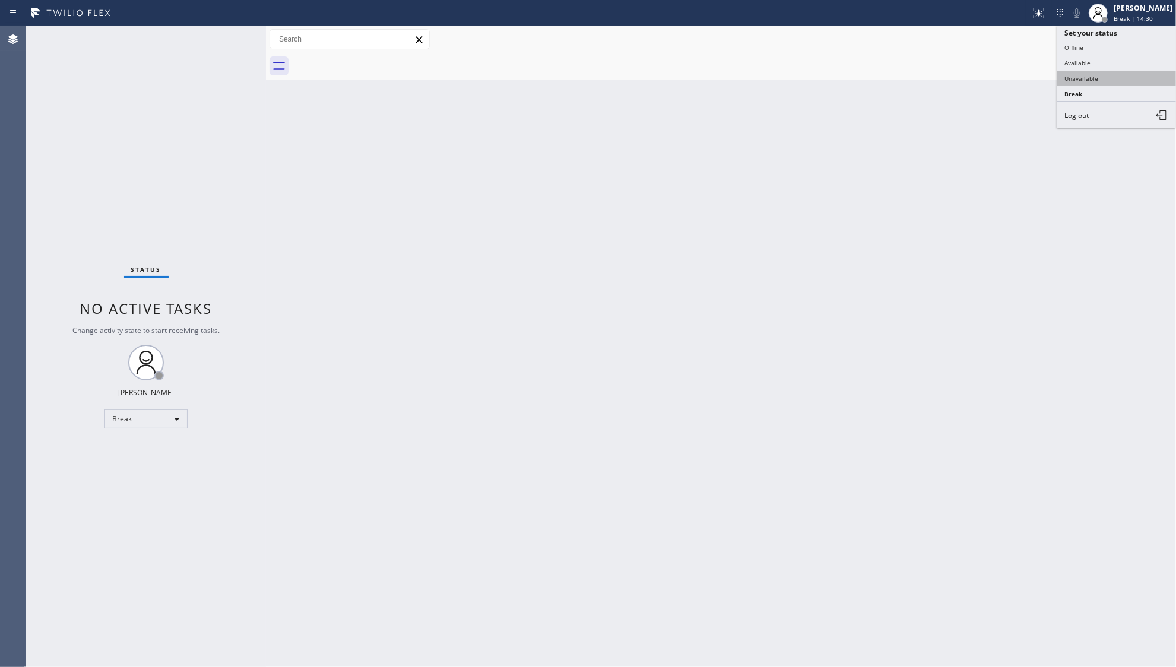
click at [1102, 71] on button "Unavailable" at bounding box center [1116, 78] width 119 height 15
click at [1035, 13] on icon at bounding box center [1039, 13] width 14 height 14
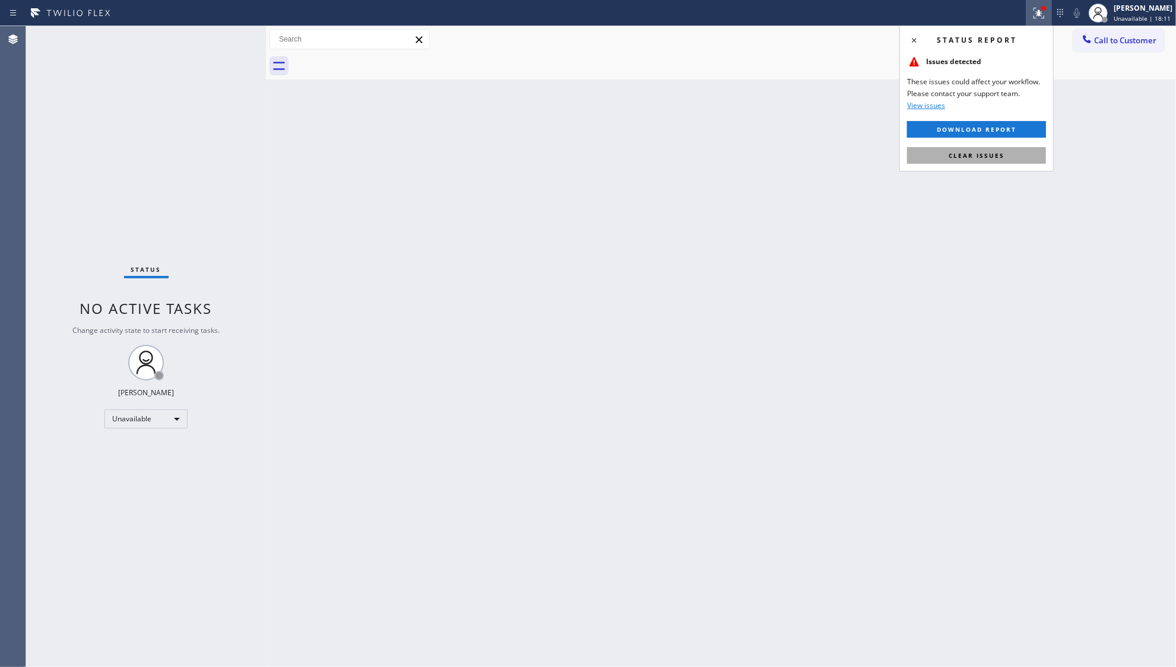
click at [1009, 153] on button "Clear issues" at bounding box center [976, 155] width 139 height 17
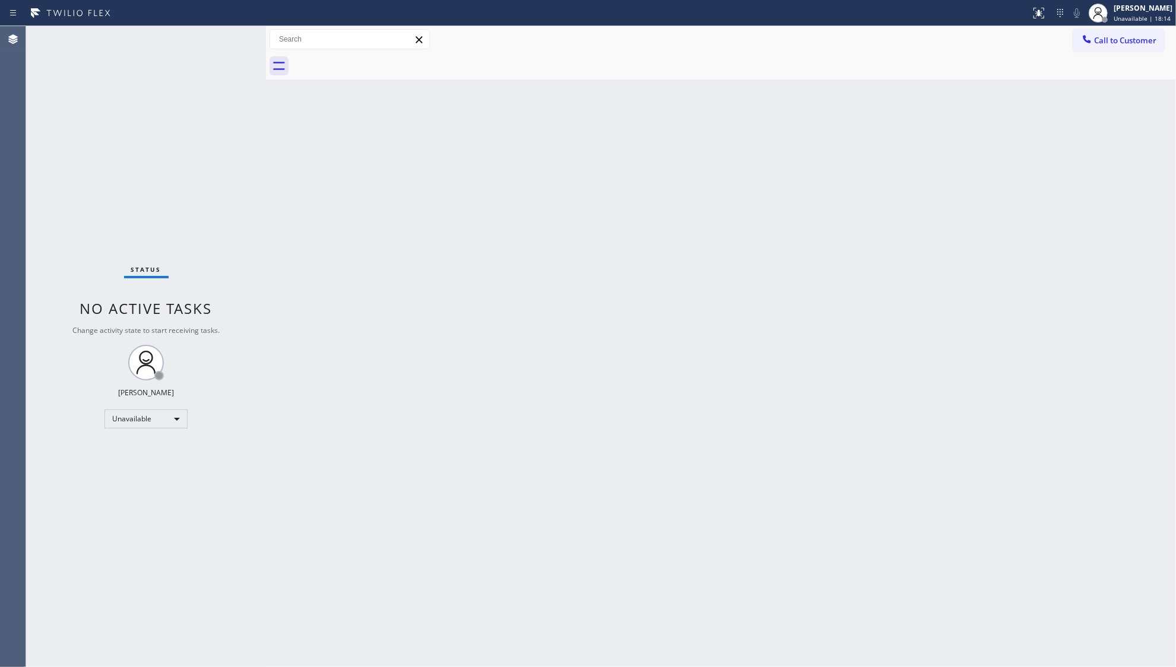
drag, startPoint x: 1008, startPoint y: 113, endPoint x: 1015, endPoint y: 102, distance: 12.5
click at [1009, 108] on div "Back to Dashboard Change Sender ID Customers Technicians Select a contact Outbo…" at bounding box center [721, 346] width 910 height 641
click at [1095, 50] on button "Call to Customer" at bounding box center [1118, 40] width 91 height 23
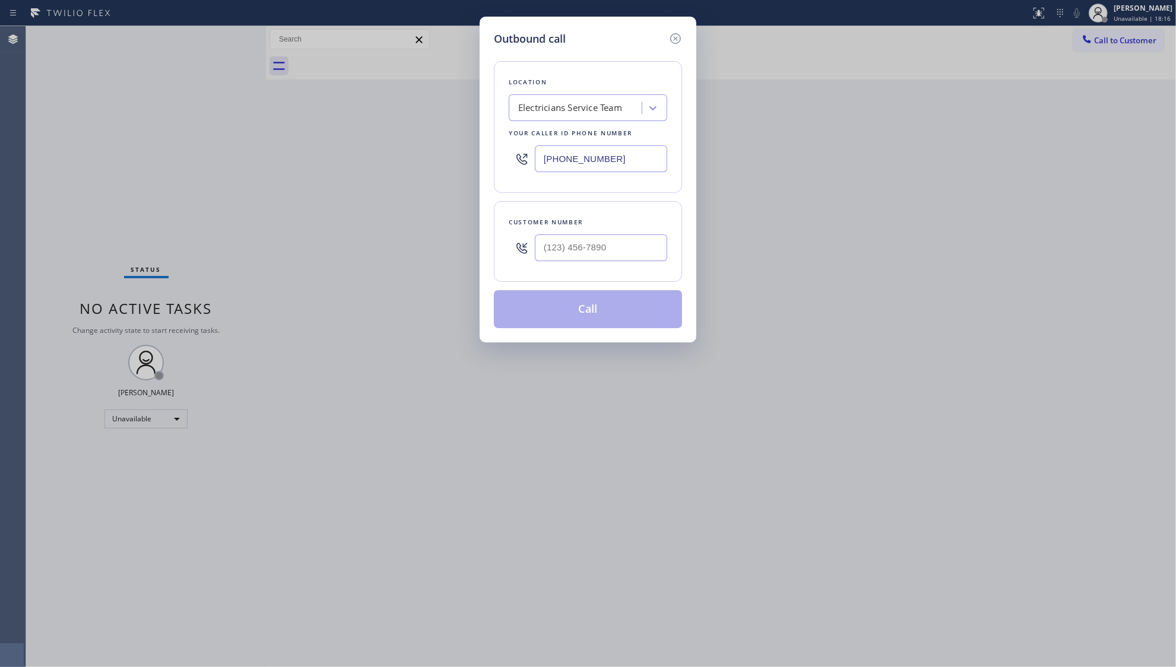
drag, startPoint x: 656, startPoint y: 153, endPoint x: 518, endPoint y: 166, distance: 138.9
click at [518, 165] on div "[PHONE_NUMBER]" at bounding box center [588, 159] width 159 height 39
paste input "628) 244-8789"
type input "[PHONE_NUMBER]"
click at [625, 248] on input "(___) ___-____" at bounding box center [601, 248] width 132 height 27
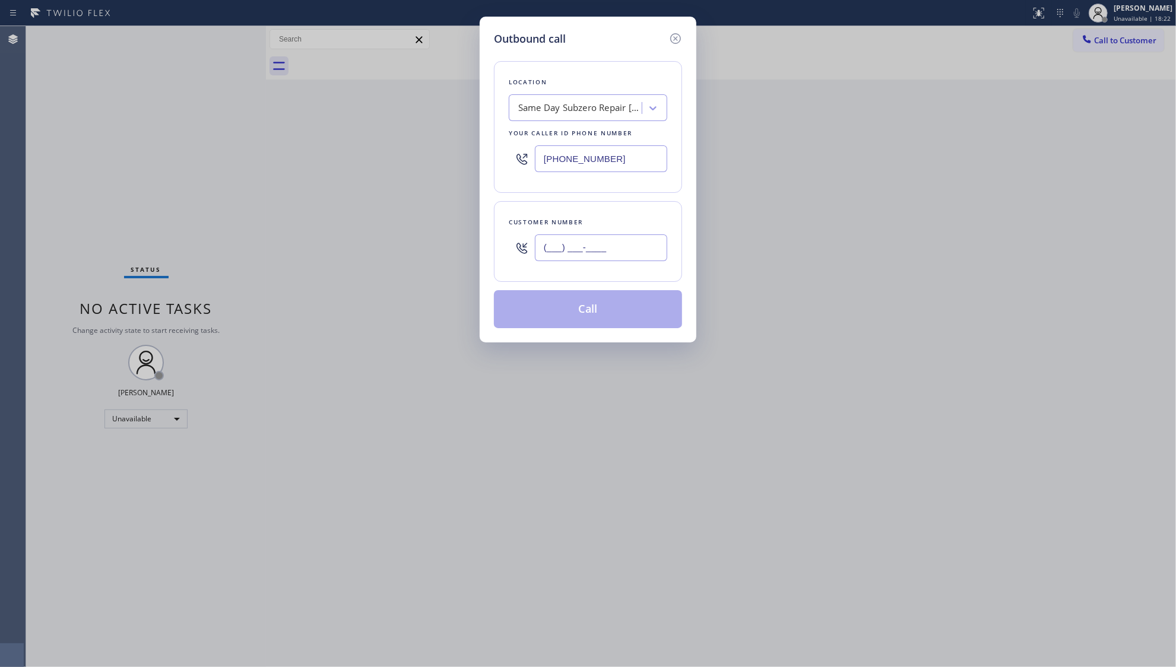
paste input "719) 792-3561"
type input "[PHONE_NUMBER]"
click at [594, 315] on button "Call" at bounding box center [588, 309] width 188 height 38
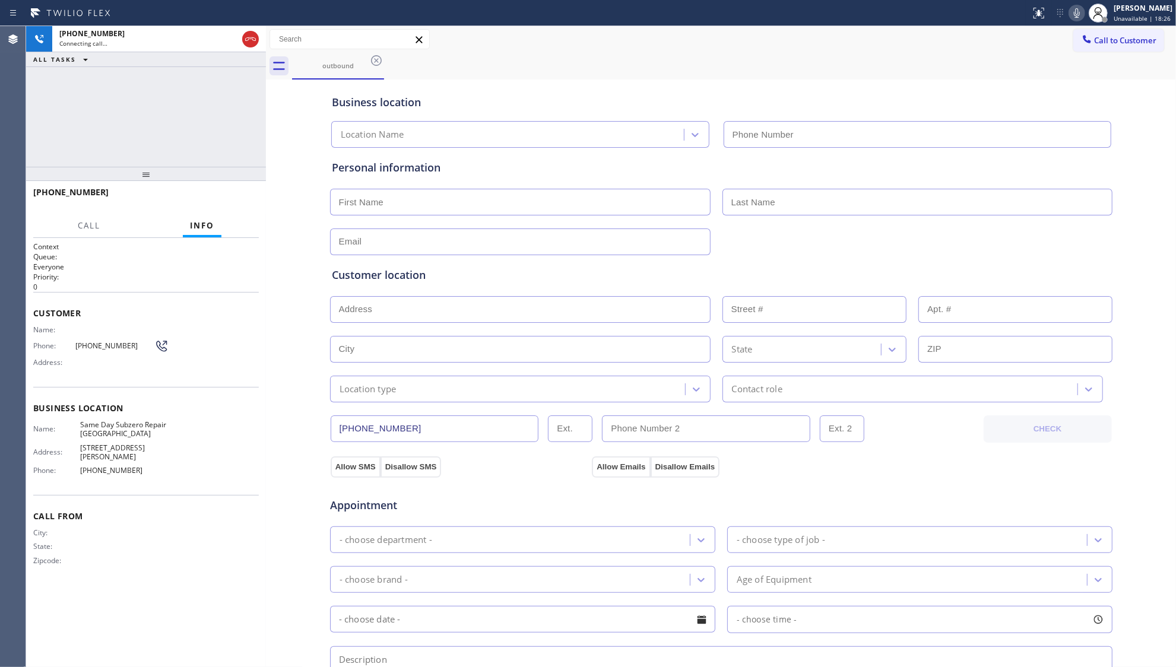
type input "[PHONE_NUMBER]"
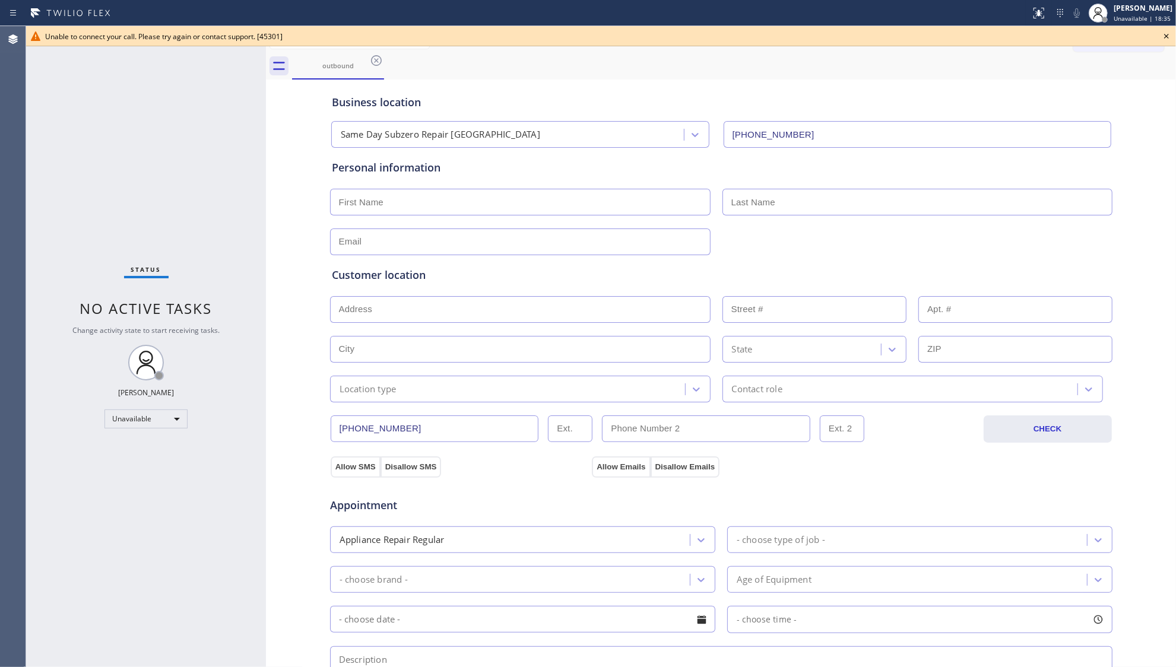
click at [374, 58] on icon at bounding box center [376, 60] width 14 height 14
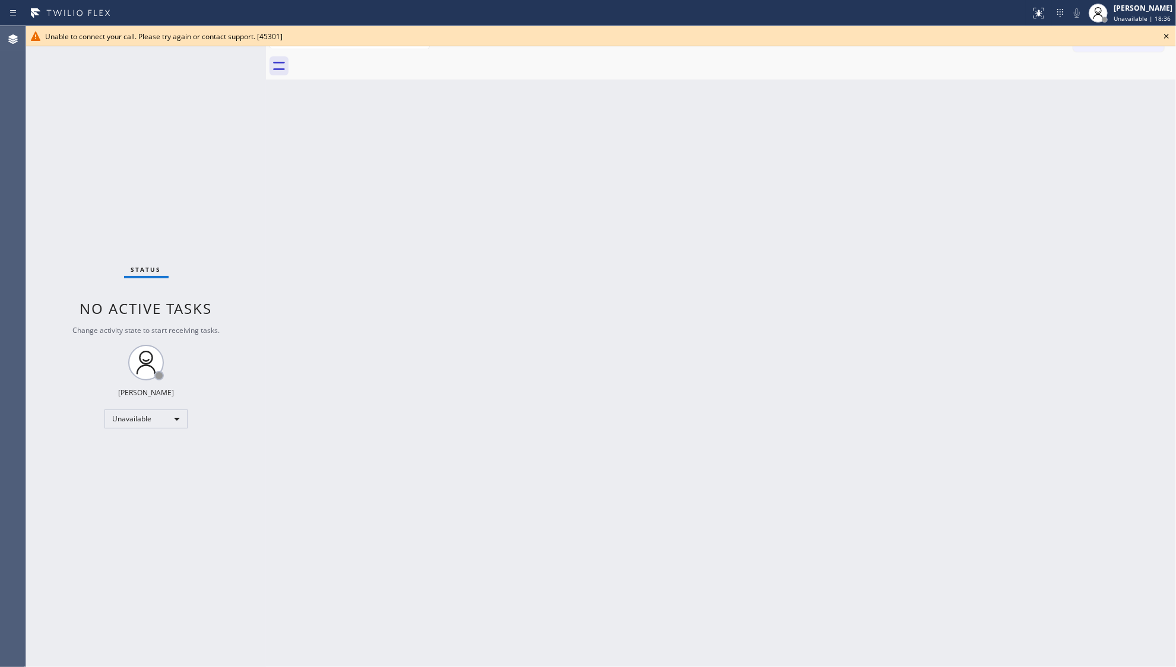
click at [1162, 39] on icon at bounding box center [1166, 36] width 14 height 14
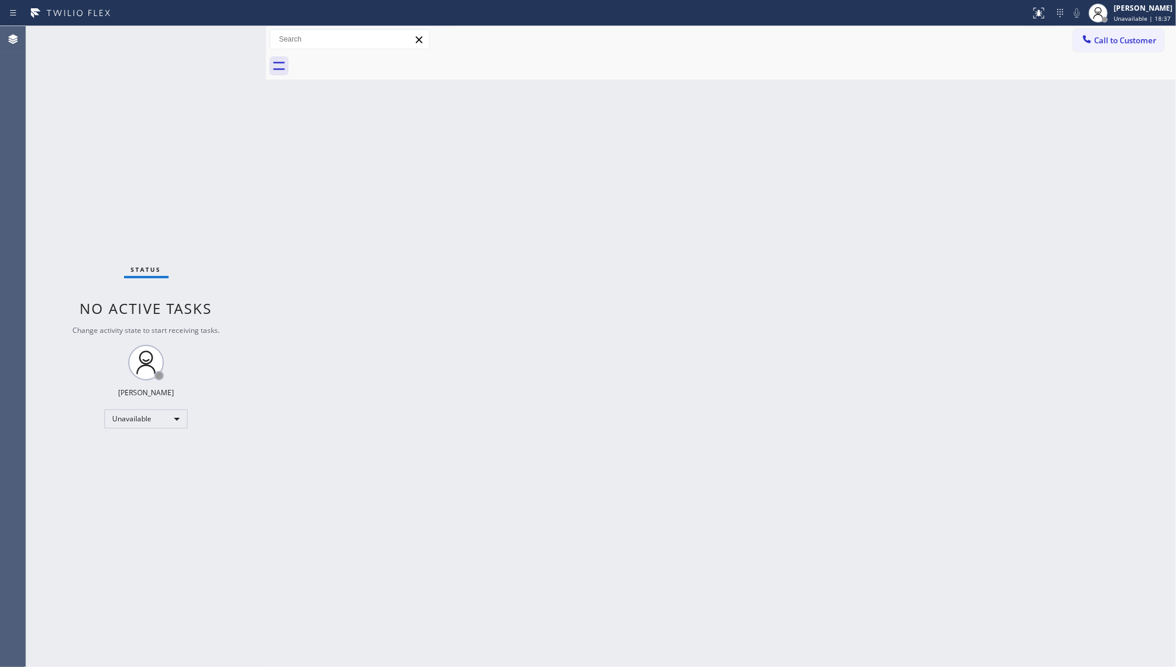
click at [1073, 93] on div "Back to Dashboard Change Sender ID Customers Technicians Select a contact Outbo…" at bounding box center [721, 346] width 910 height 641
click at [1112, 45] on span "Call to Customer" at bounding box center [1125, 40] width 62 height 11
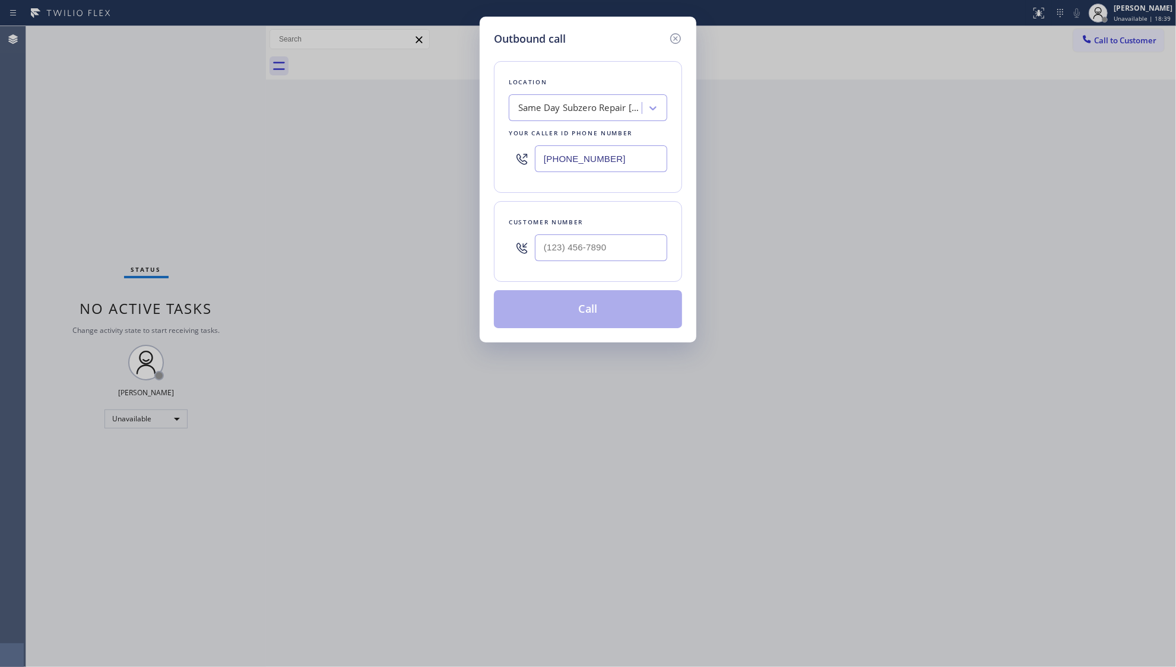
drag, startPoint x: 629, startPoint y: 159, endPoint x: 458, endPoint y: 169, distance: 171.2
click at [461, 169] on div "Outbound call Location Same Day Subzero Repair [GEOGRAPHIC_DATA] Your caller id…" at bounding box center [588, 333] width 1176 height 667
paste input "6) 313-2343"
type input "[PHONE_NUMBER]"
click at [630, 257] on input "(___) ___-____" at bounding box center [601, 248] width 132 height 27
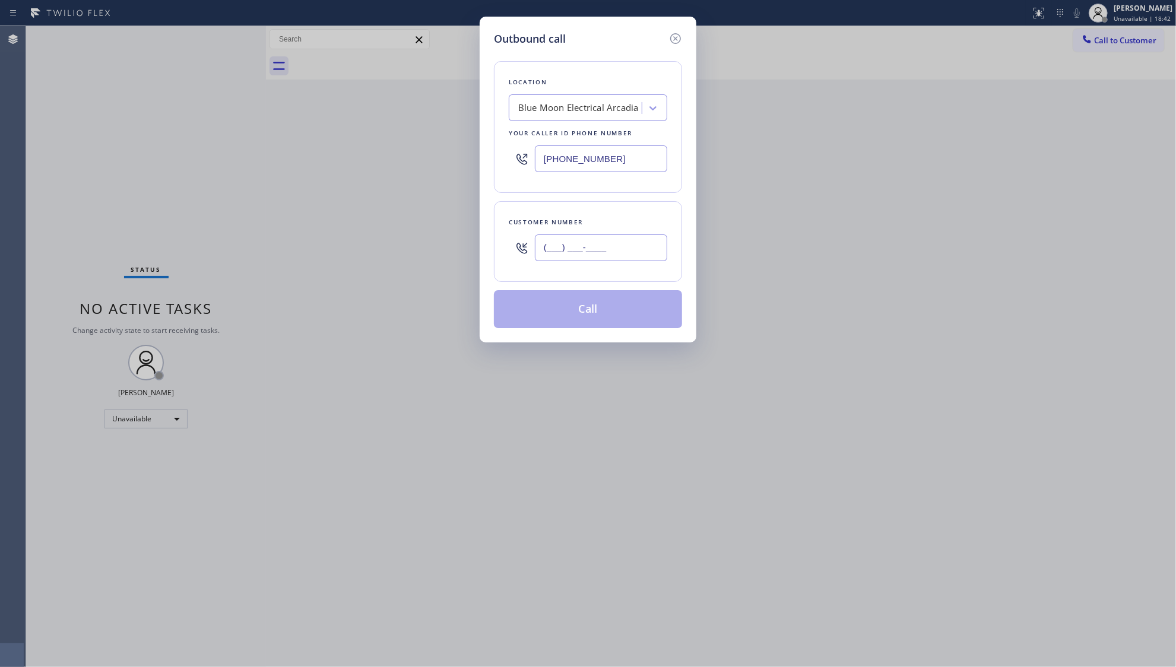
paste input "626) 253-5931"
type input "[PHONE_NUMBER]"
click at [592, 316] on button "Call" at bounding box center [588, 309] width 188 height 38
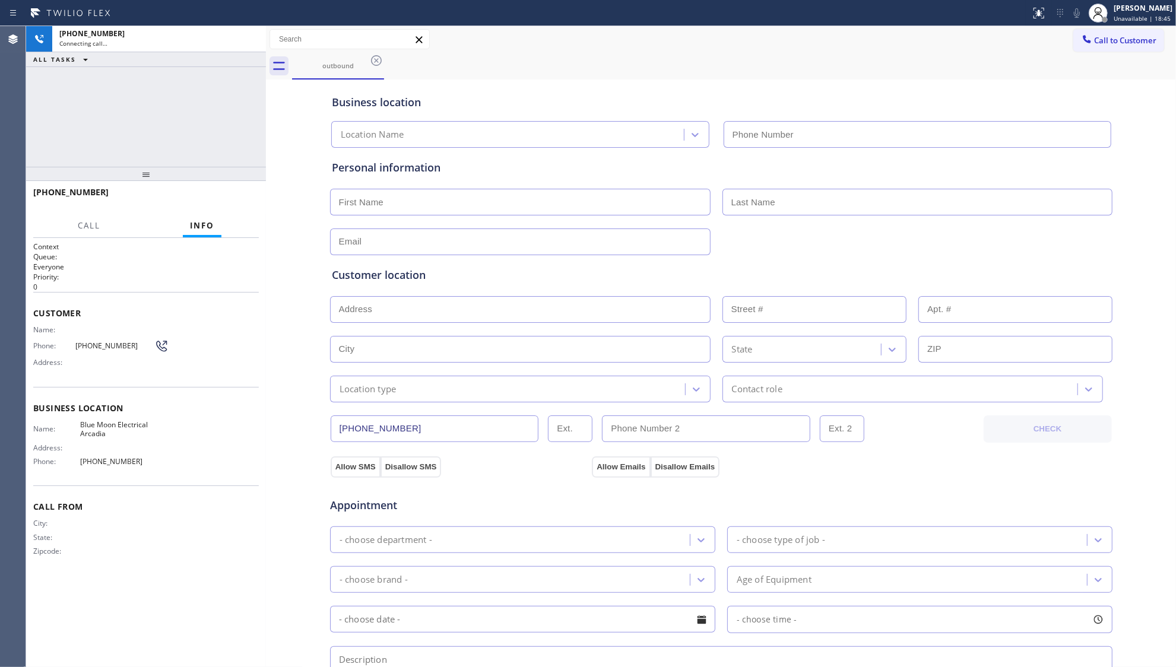
type input "[PHONE_NUMBER]"
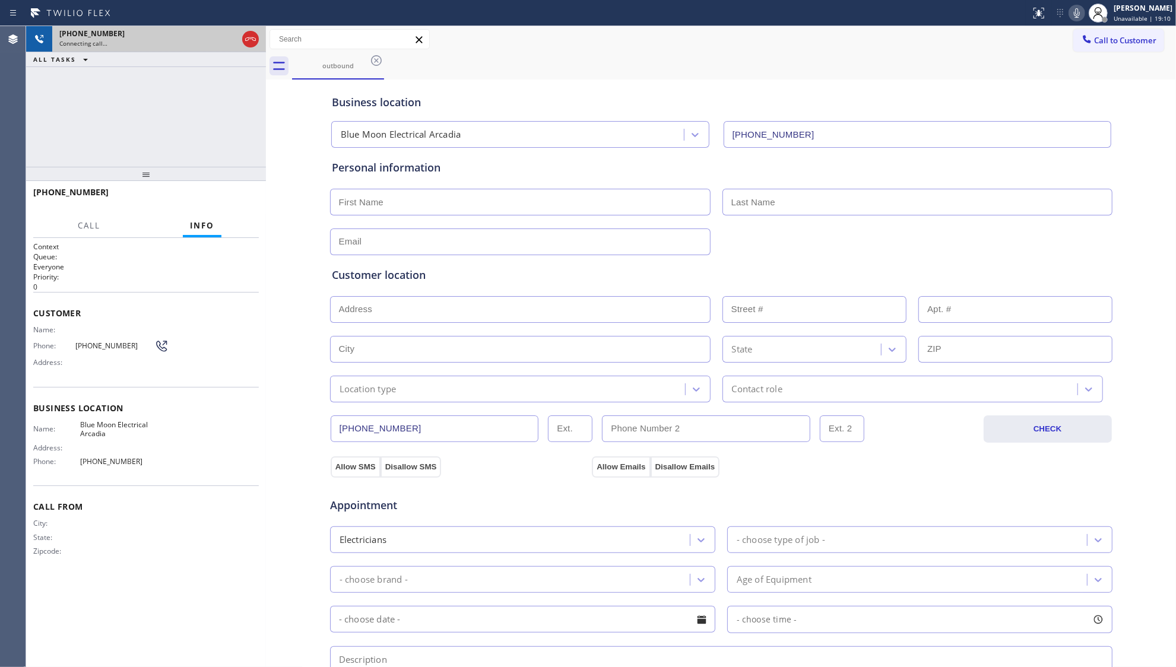
click at [249, 33] on icon at bounding box center [250, 39] width 14 height 14
click at [366, 65] on div "outbound" at bounding box center [338, 65] width 90 height 9
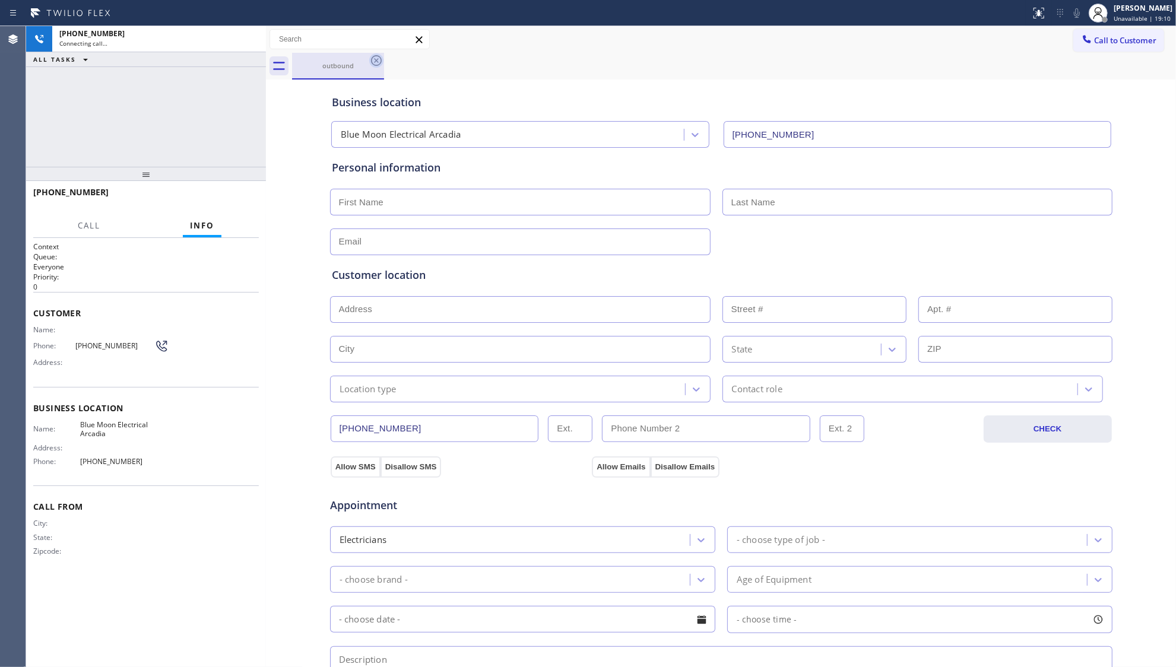
click at [376, 58] on icon at bounding box center [376, 60] width 14 height 14
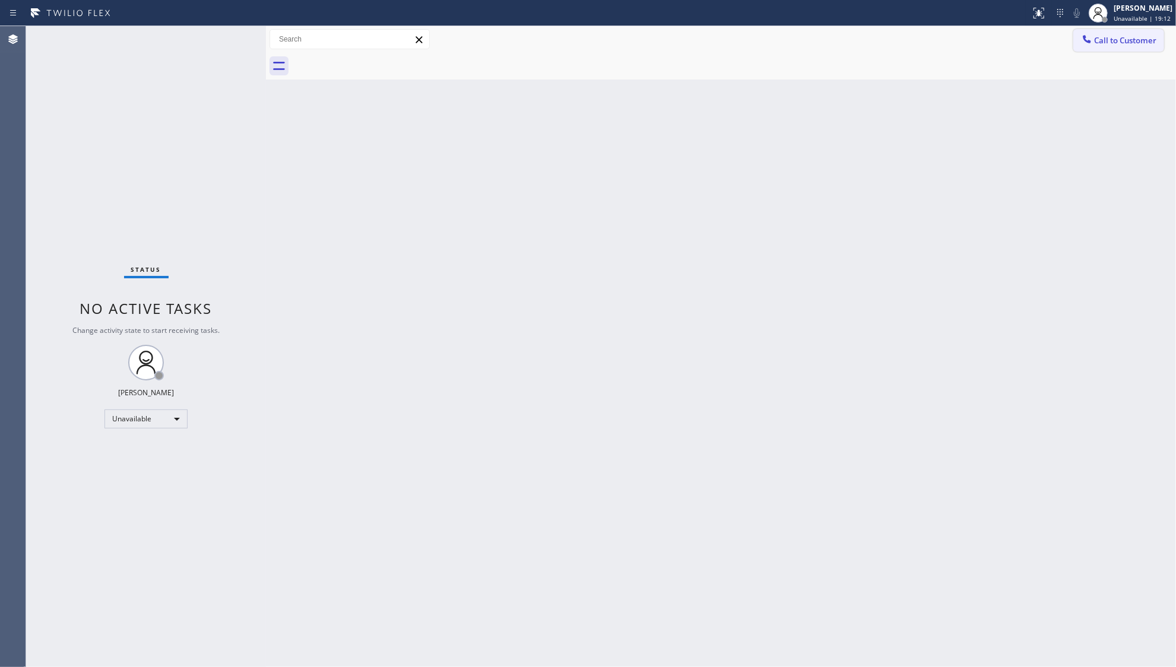
click at [1115, 32] on button "Call to Customer" at bounding box center [1118, 40] width 91 height 23
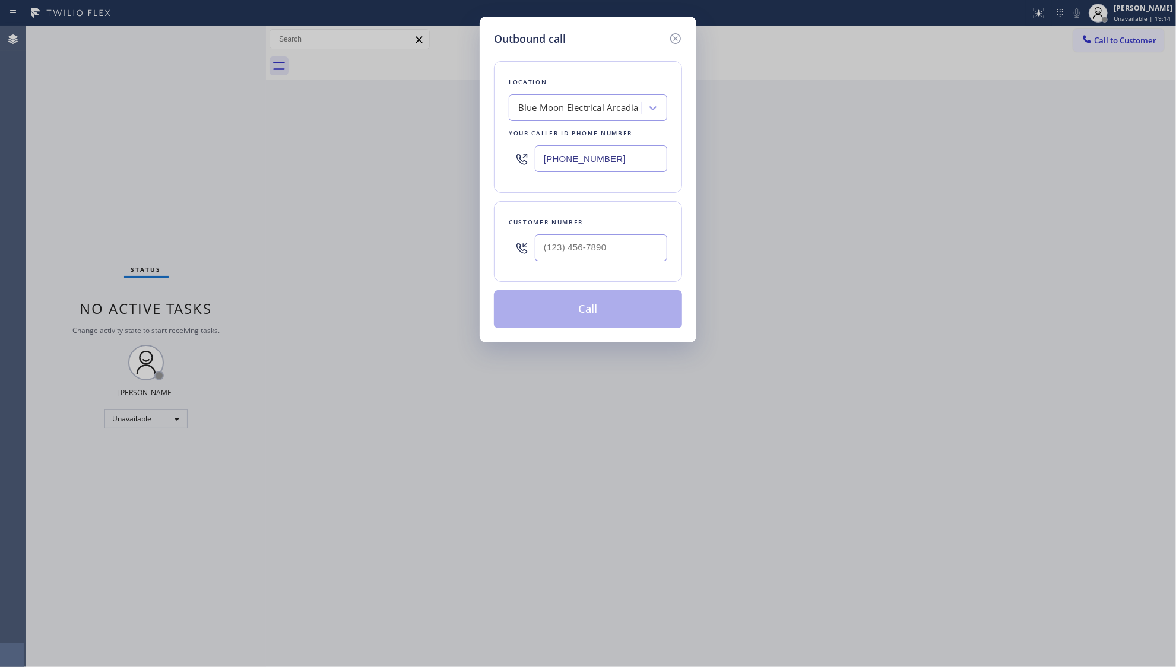
drag, startPoint x: 620, startPoint y: 156, endPoint x: 494, endPoint y: 164, distance: 126.7
click at [494, 164] on div "Location Blue Moon Electrical Arcadia Your caller id phone number [PHONE_NUMBER]" at bounding box center [588, 127] width 188 height 132
paste input "408) 762-3656"
type input "[PHONE_NUMBER]"
click at [632, 248] on input "(___) ___-____" at bounding box center [601, 248] width 132 height 27
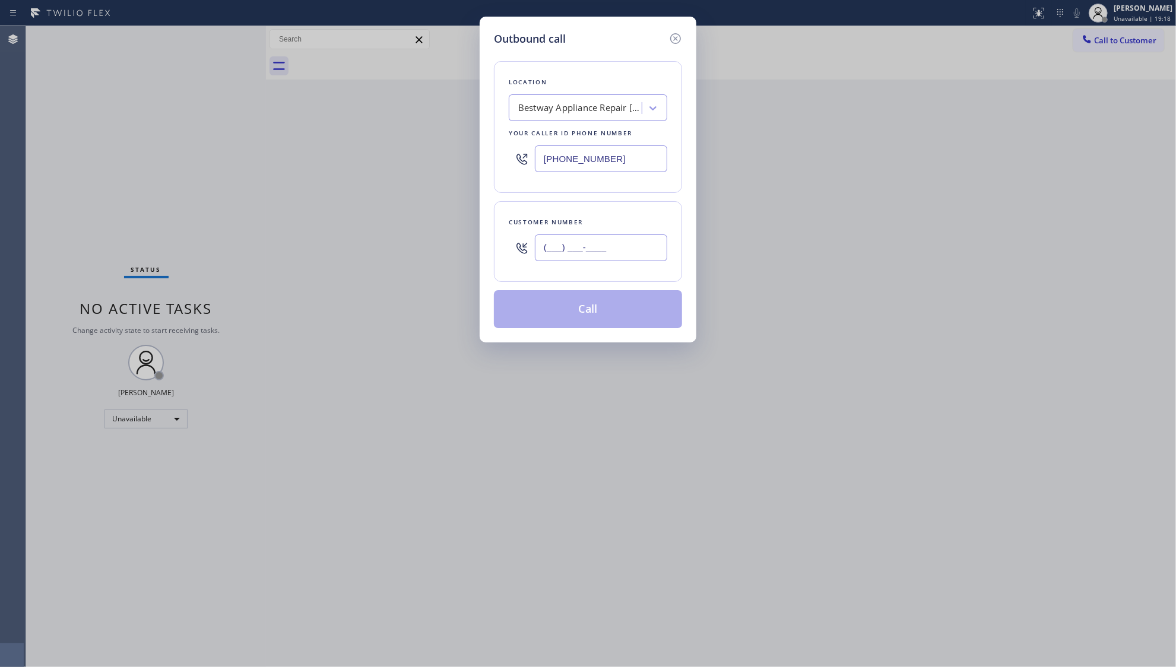
paste input "408) 359-5376"
type input "[PHONE_NUMBER]"
click at [615, 309] on button "Call" at bounding box center [588, 309] width 188 height 38
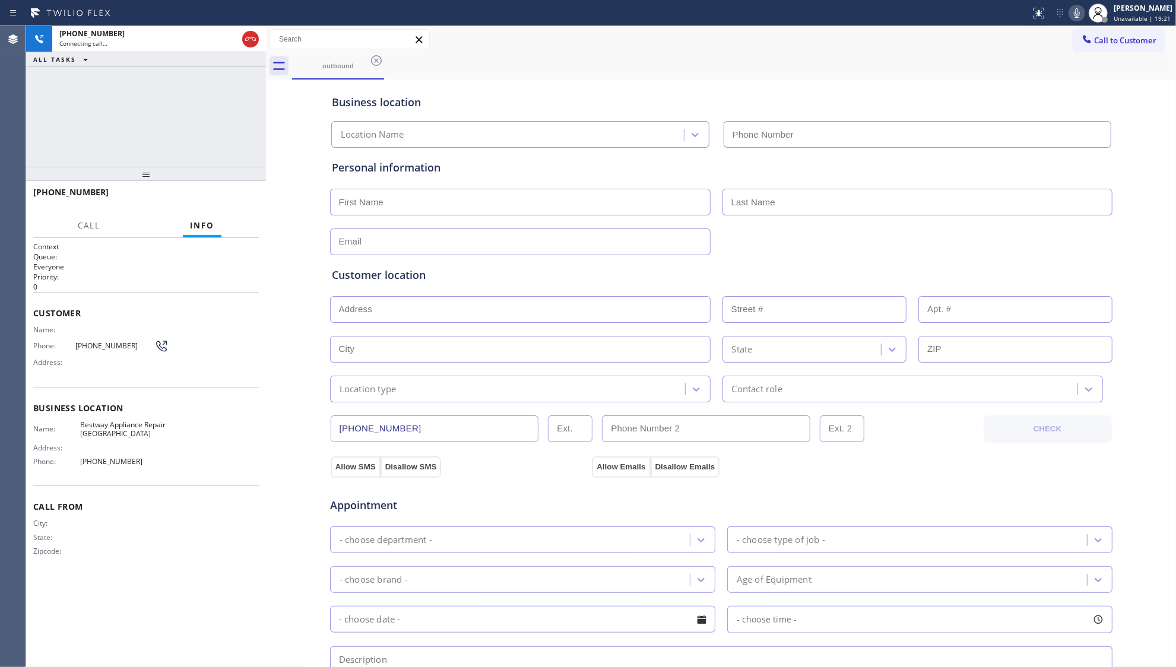
type input "[PHONE_NUMBER]"
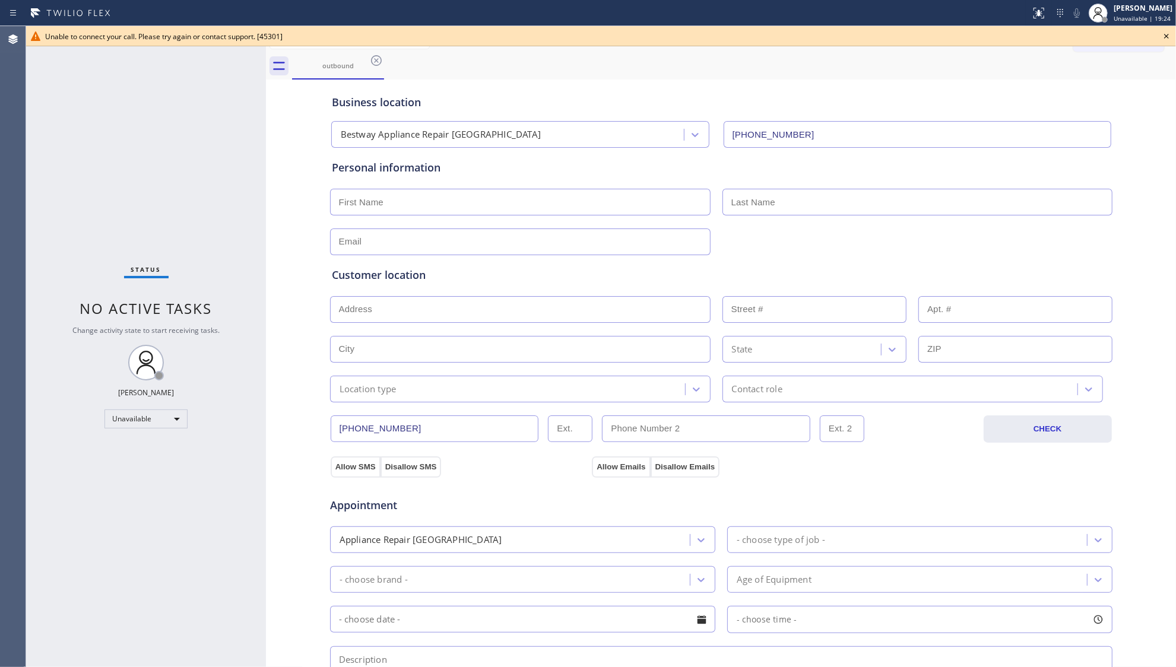
click at [881, 56] on div "outbound" at bounding box center [734, 66] width 884 height 27
drag, startPoint x: 1166, startPoint y: 32, endPoint x: 1155, endPoint y: 33, distance: 10.8
click at [1166, 32] on icon at bounding box center [1166, 36] width 14 height 14
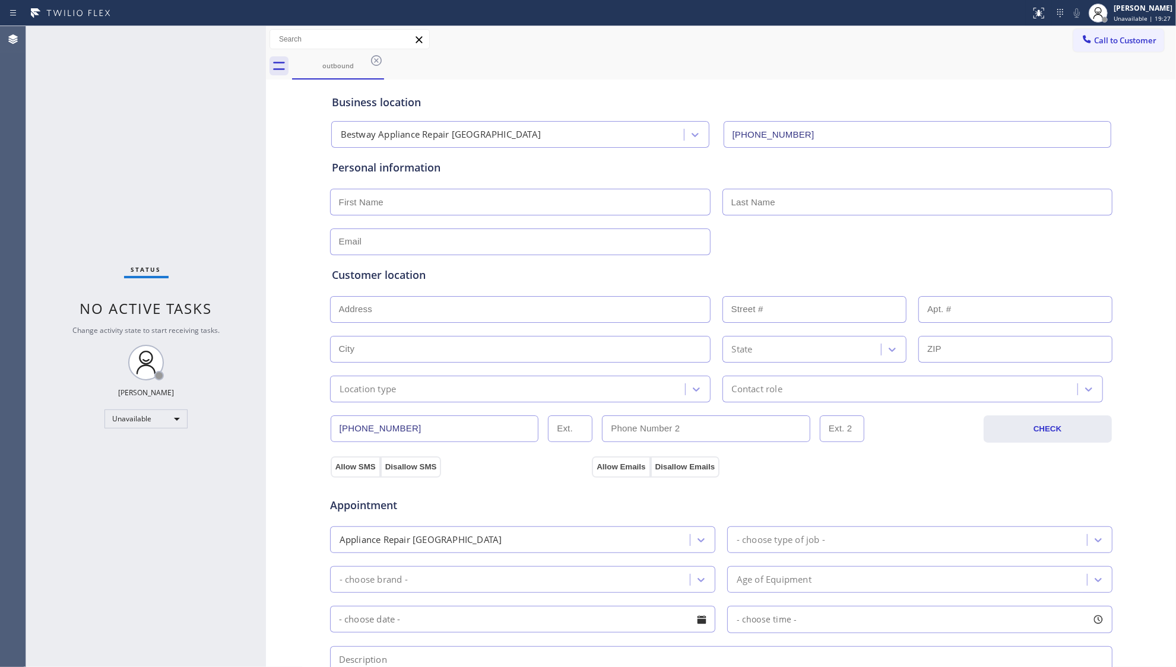
drag, startPoint x: 1093, startPoint y: 47, endPoint x: 777, endPoint y: 164, distance: 337.3
click at [1089, 47] on button "Call to Customer" at bounding box center [1118, 40] width 91 height 23
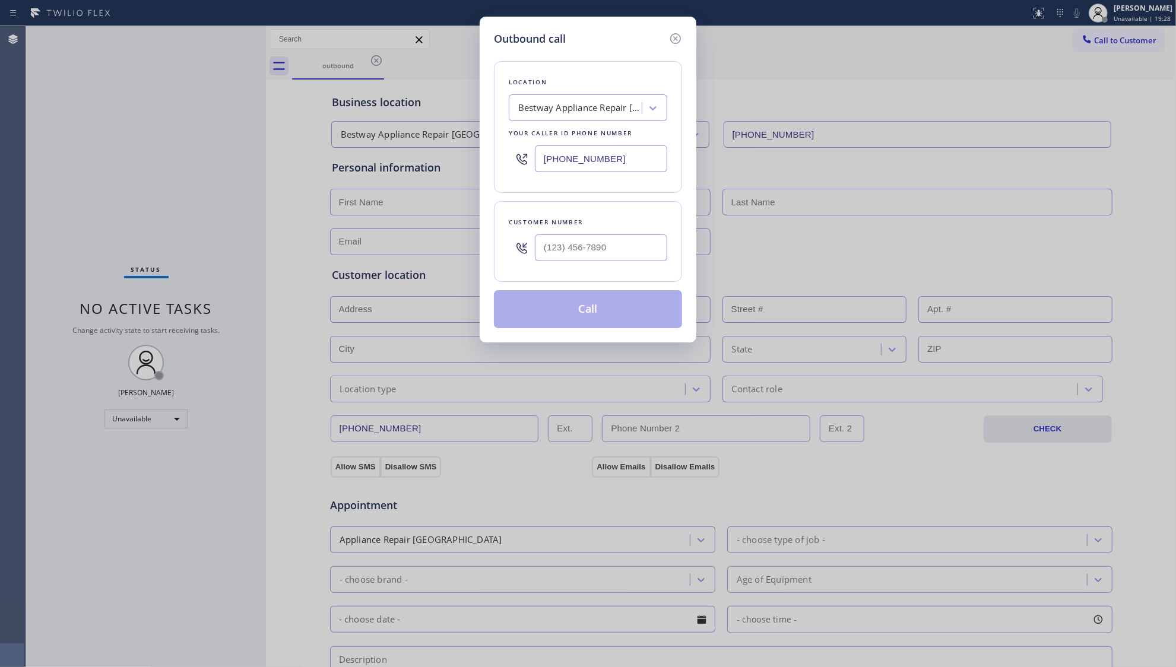
drag, startPoint x: 633, startPoint y: 160, endPoint x: 483, endPoint y: 164, distance: 149.7
click at [483, 164] on div "Outbound call Location Bestway Appliance Repair [GEOGRAPHIC_DATA] Your caller i…" at bounding box center [588, 180] width 217 height 326
paste input "914) 677-2262"
type input "[PHONE_NUMBER]"
click at [625, 252] on input "(___) ___-____" at bounding box center [601, 248] width 132 height 27
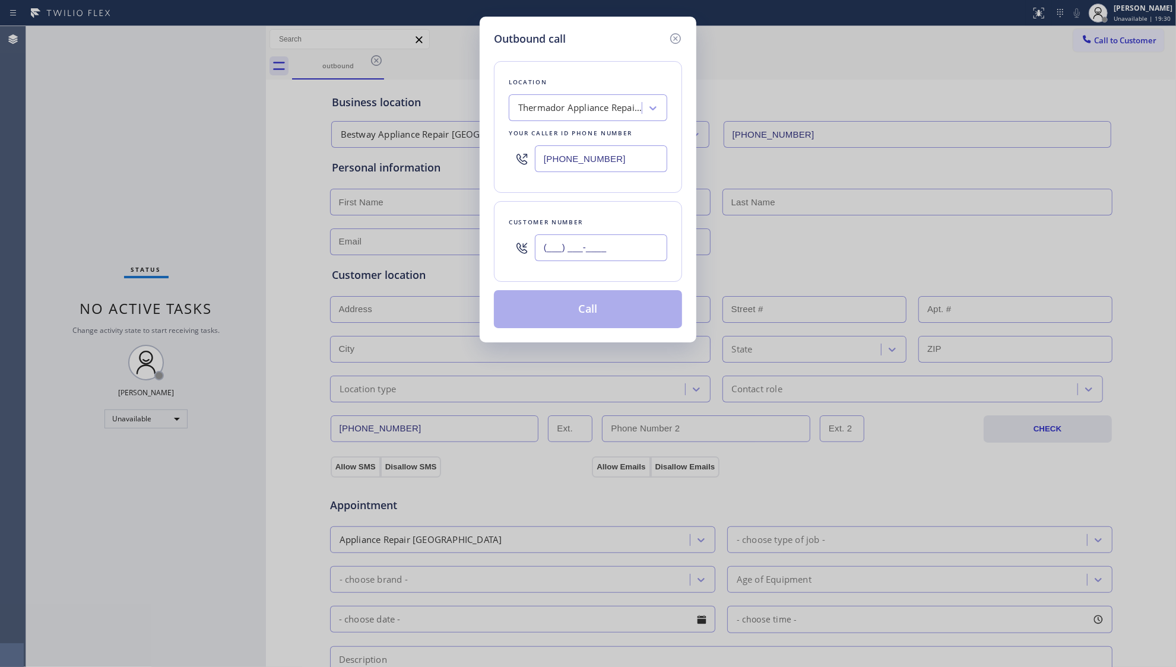
paste input "959) 299-4800"
type input "[PHONE_NUMBER]"
click at [611, 299] on button "Call" at bounding box center [588, 309] width 188 height 38
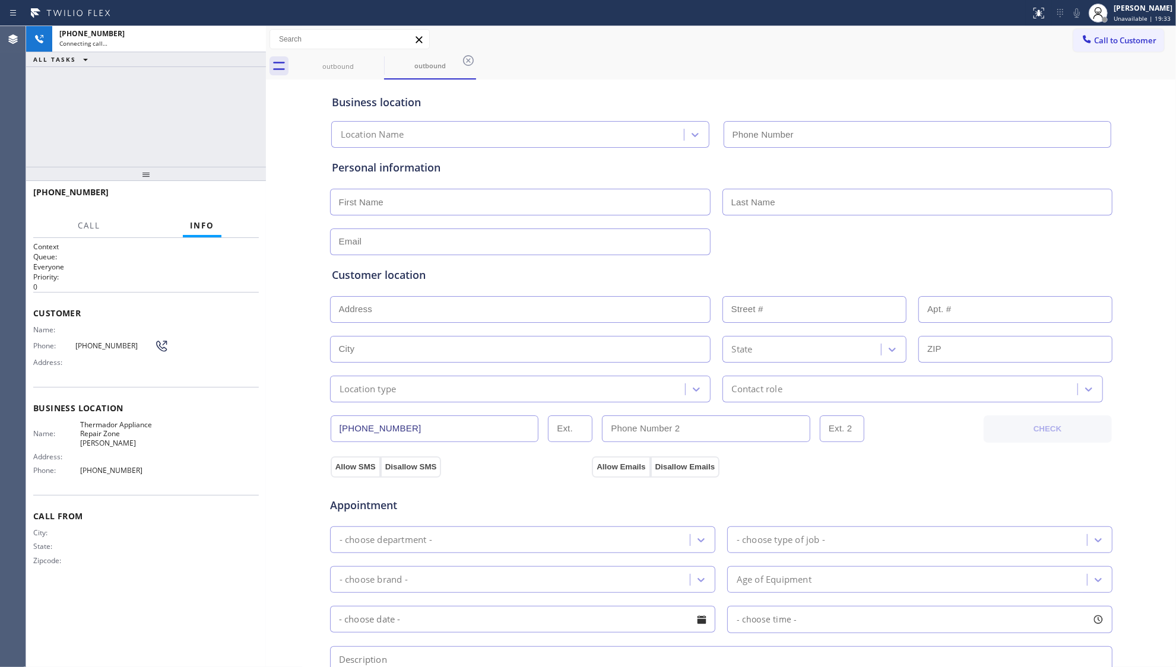
type input "[PHONE_NUMBER]"
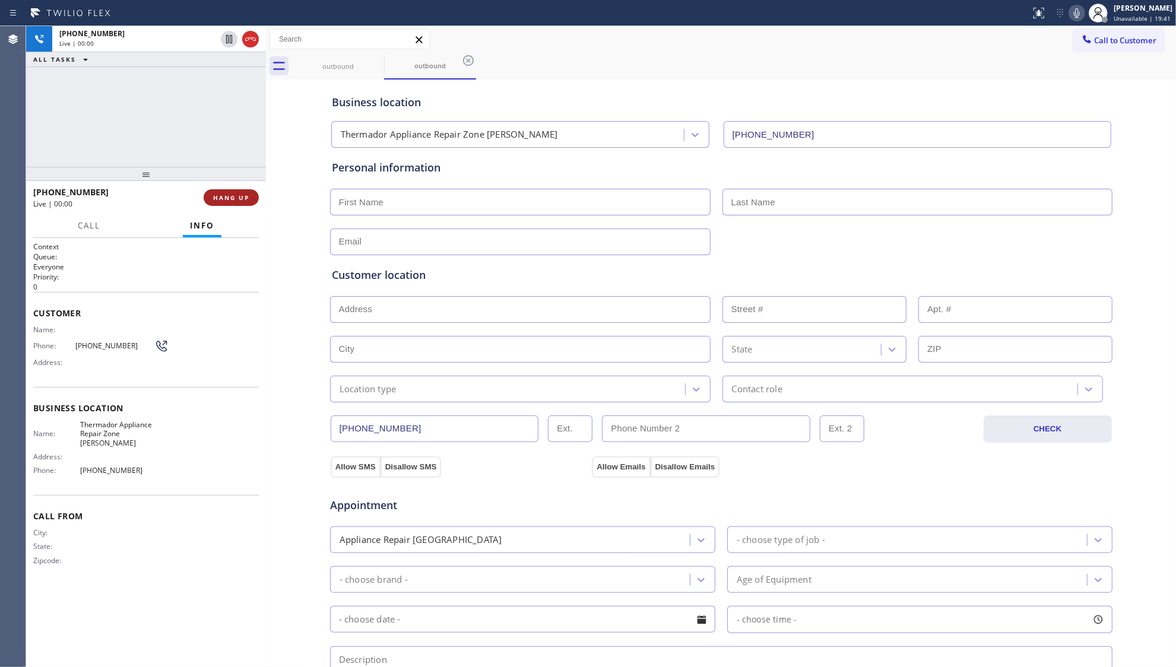
click at [246, 195] on span "HANG UP" at bounding box center [231, 198] width 36 height 8
click at [245, 195] on span "HANG UP" at bounding box center [231, 198] width 36 height 8
click at [245, 194] on span "COMPLETE" at bounding box center [228, 198] width 41 height 8
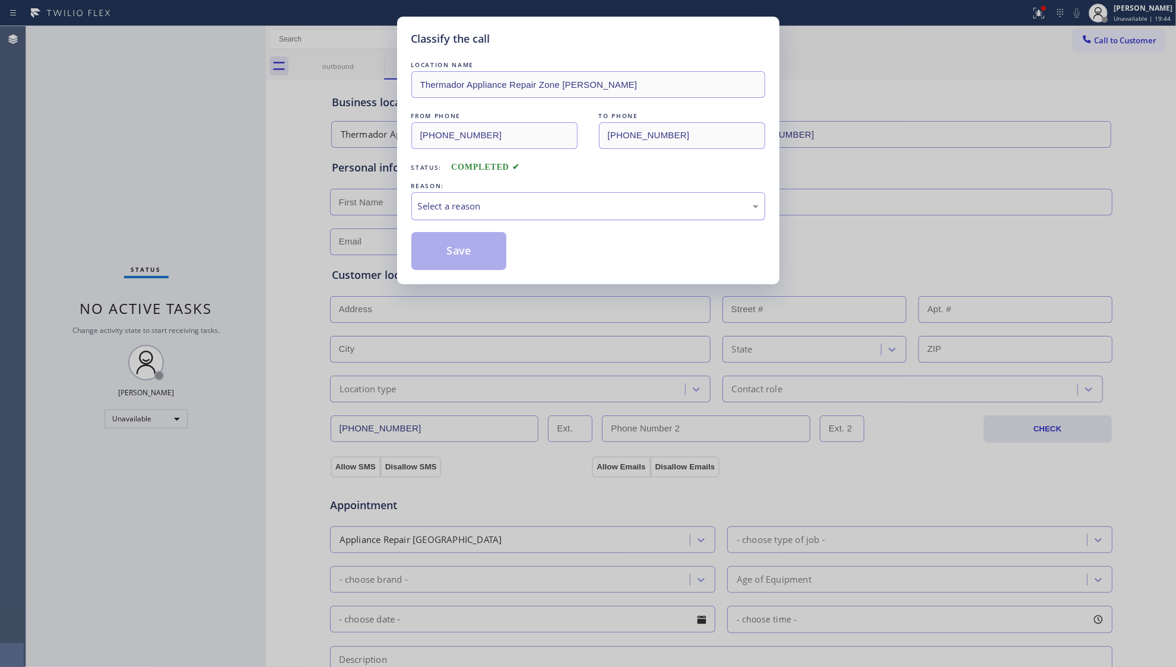
click at [464, 210] on div "Select a reason" at bounding box center [588, 206] width 341 height 14
click at [460, 245] on button "Save" at bounding box center [459, 251] width 96 height 38
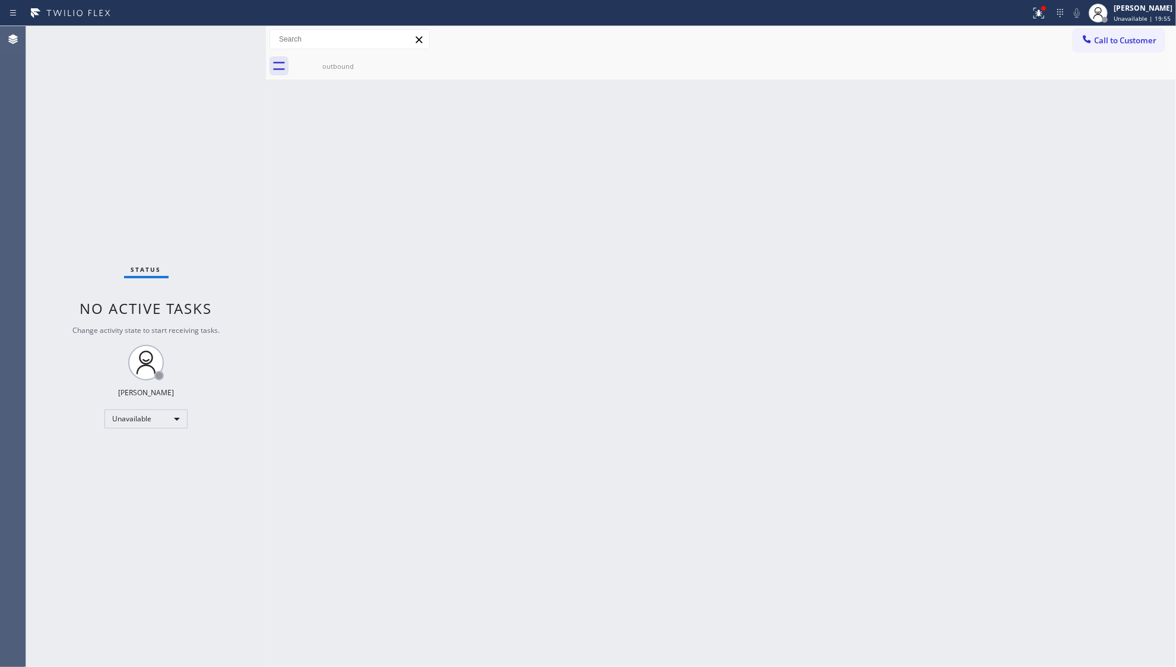
drag, startPoint x: 1010, startPoint y: 53, endPoint x: 1048, endPoint y: 48, distance: 38.3
click at [1019, 53] on div "outbound" at bounding box center [734, 66] width 884 height 27
click at [1092, 40] on icon at bounding box center [1087, 39] width 12 height 12
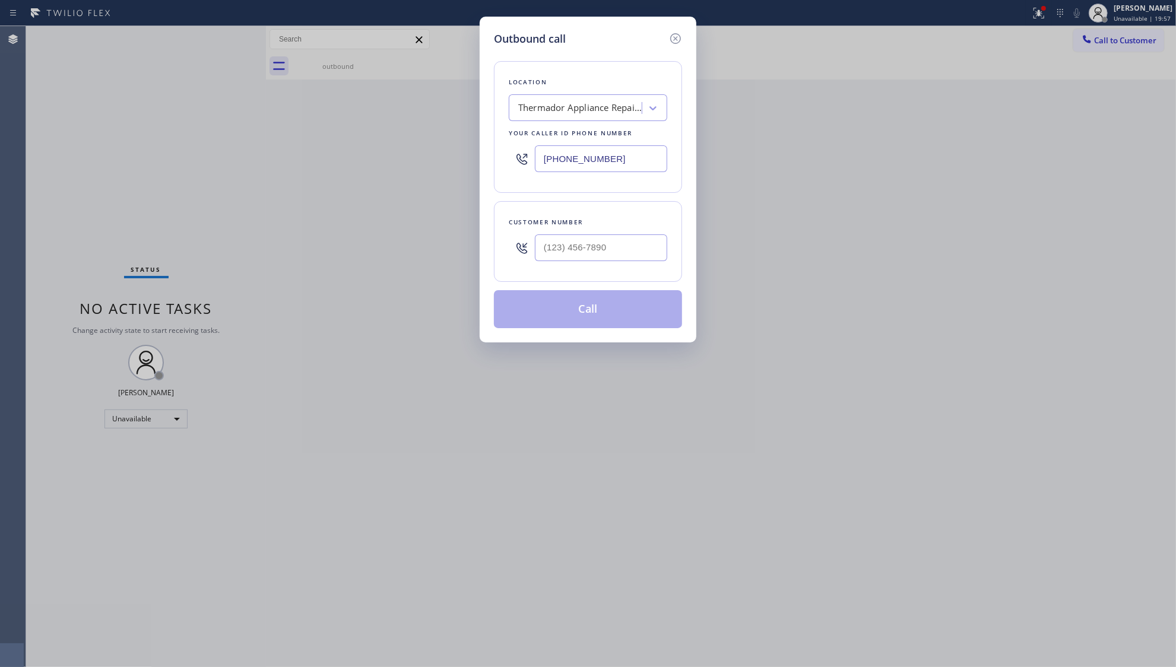
drag, startPoint x: 627, startPoint y: 164, endPoint x: 480, endPoint y: 164, distance: 147.2
click at [480, 164] on div "Outbound call Location Thermador Appliance Repair Zone [PERSON_NAME] Your calle…" at bounding box center [588, 180] width 217 height 326
paste input "54) 507-2871"
type input "[PHONE_NUMBER]"
click at [647, 245] on input "(___) ___-____" at bounding box center [601, 248] width 132 height 27
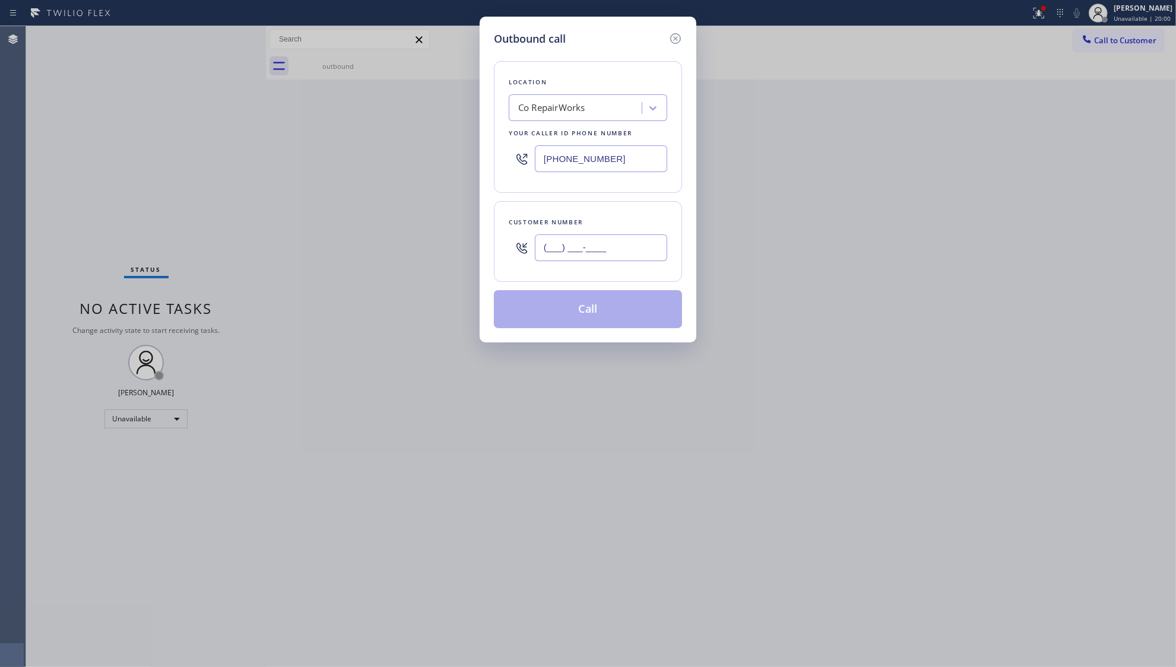
paste input "954) 852-3021"
type input "[PHONE_NUMBER]"
click at [594, 306] on button "Call" at bounding box center [588, 309] width 188 height 38
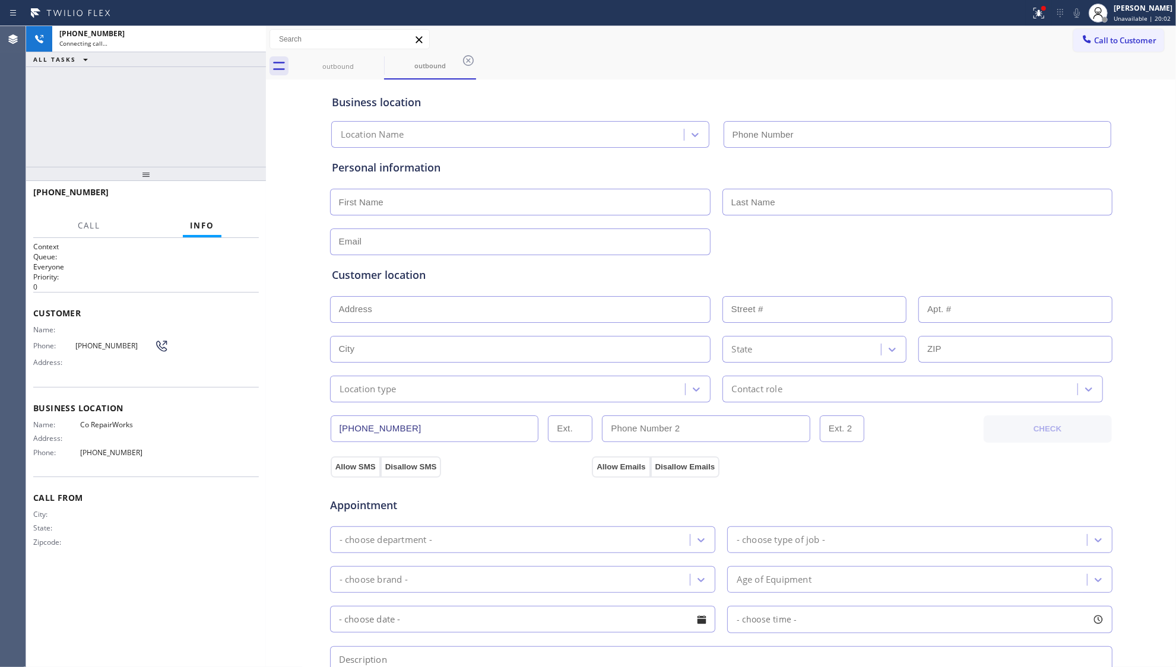
type input "[PHONE_NUMBER]"
drag, startPoint x: 832, startPoint y: 72, endPoint x: 824, endPoint y: 62, distance: 13.1
click at [832, 72] on div "outbound outbound" at bounding box center [734, 66] width 884 height 27
drag, startPoint x: 1034, startPoint y: 8, endPoint x: 1021, endPoint y: 30, distance: 25.6
click at [1029, 15] on div at bounding box center [1039, 13] width 26 height 14
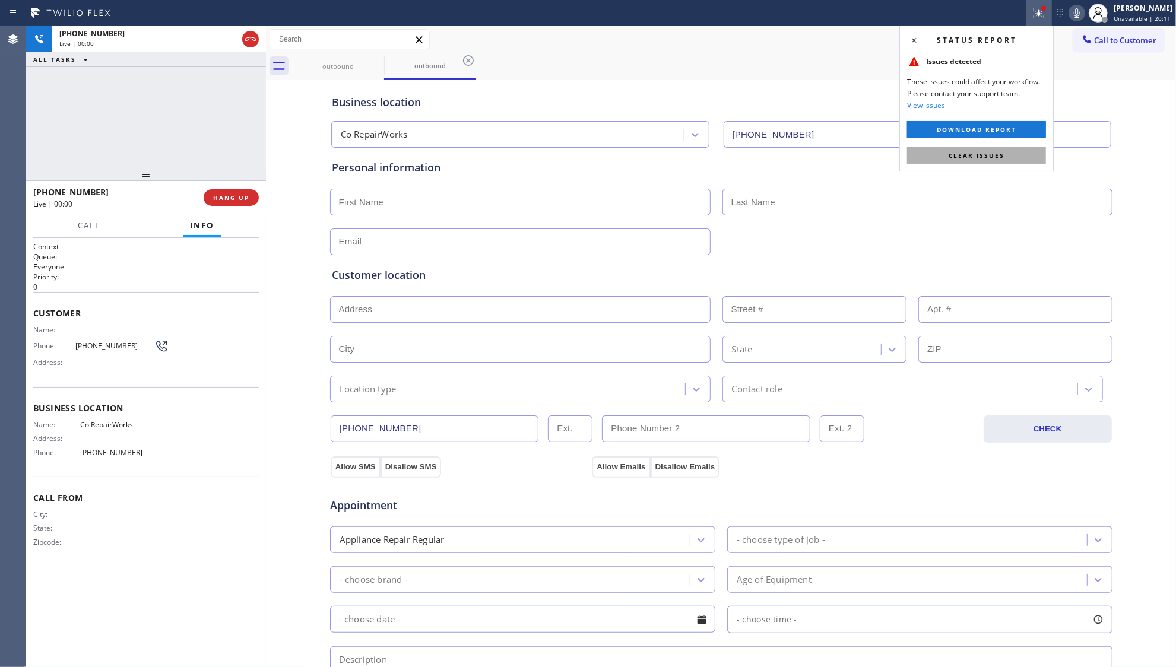
click at [981, 152] on span "Clear issues" at bounding box center [977, 155] width 56 height 8
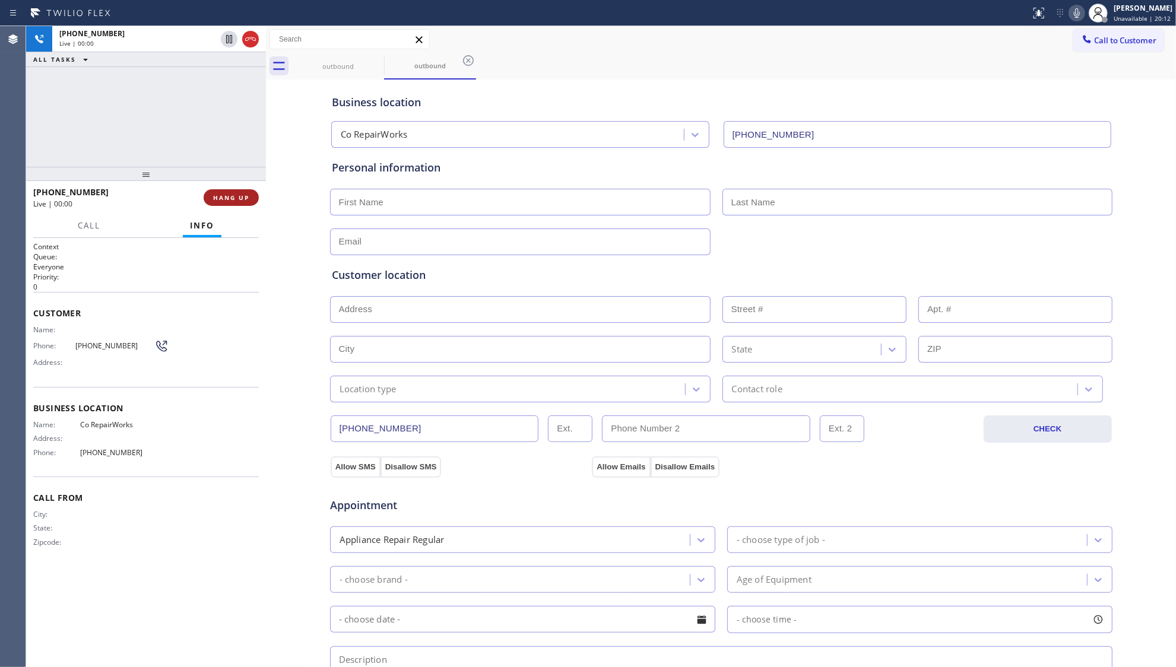
click at [240, 201] on span "HANG UP" at bounding box center [231, 198] width 36 height 8
click at [240, 201] on span "COMPLETE" at bounding box center [228, 198] width 41 height 8
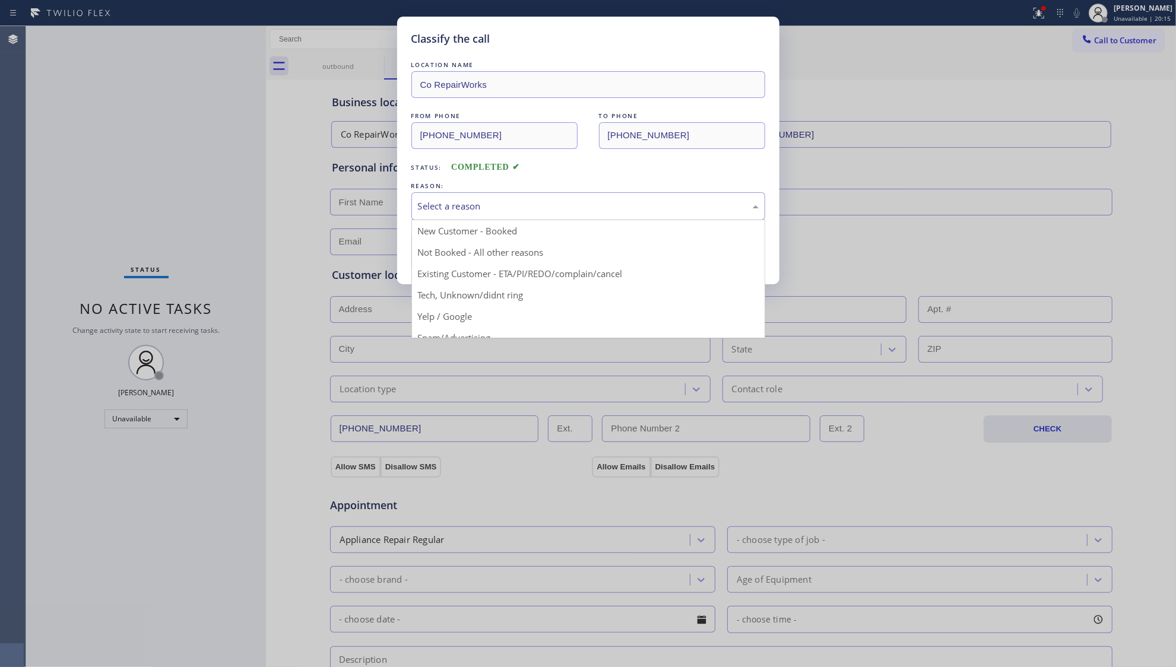
click at [468, 207] on div "Select a reason" at bounding box center [588, 206] width 341 height 14
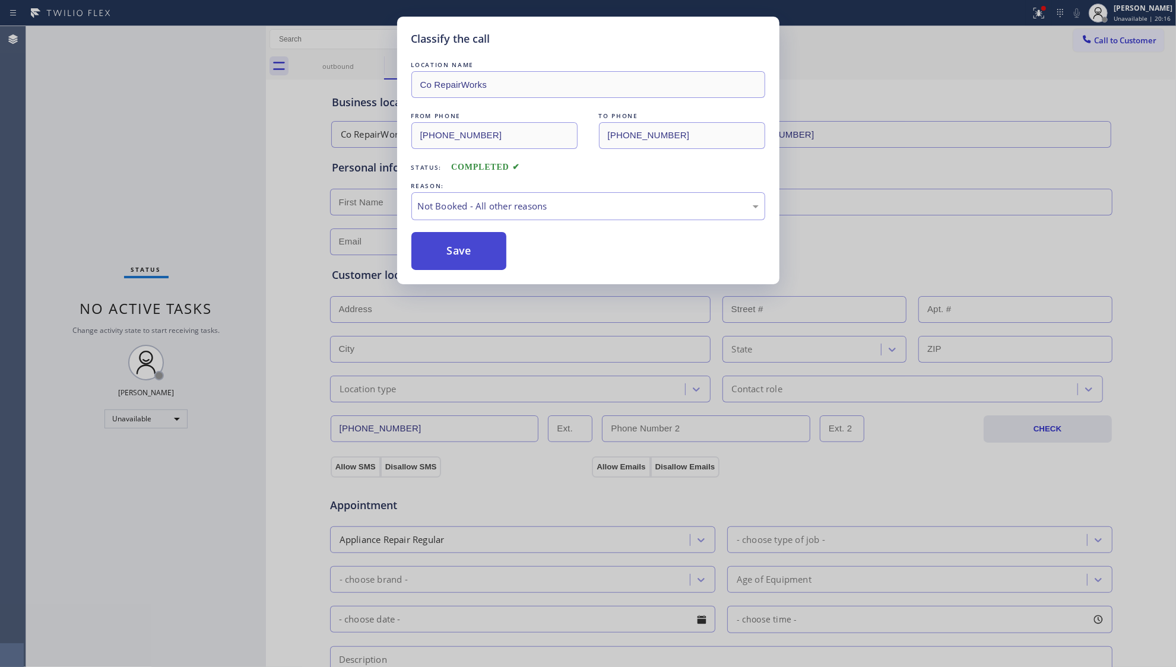
click at [468, 249] on button "Save" at bounding box center [459, 251] width 96 height 38
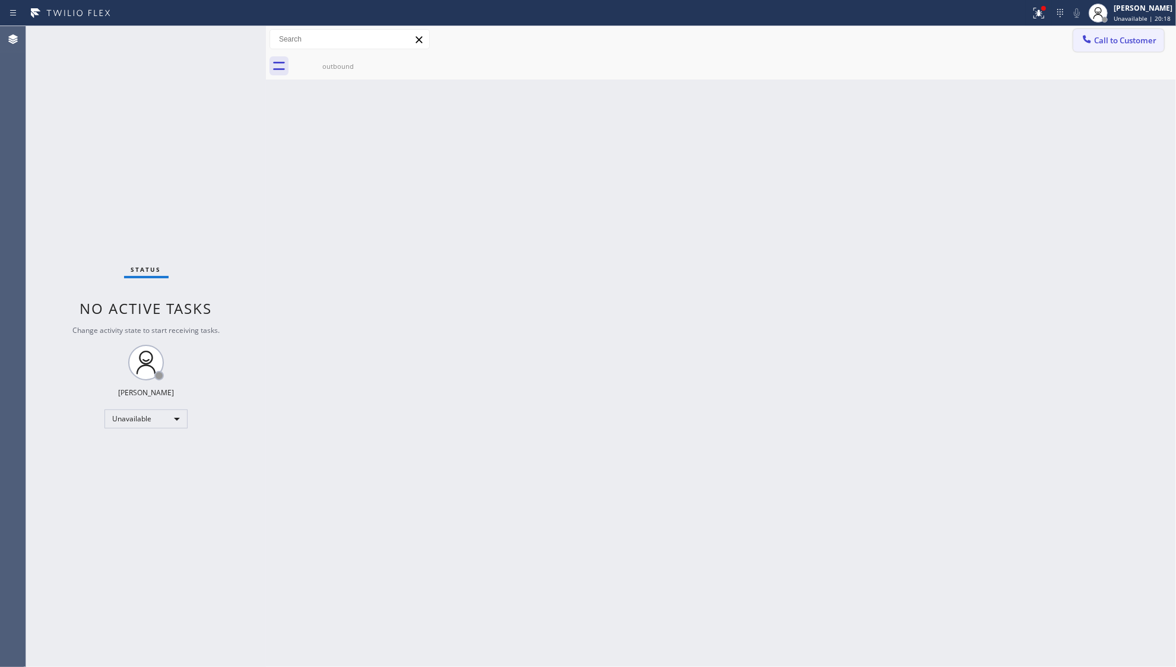
click at [1103, 46] on button "Call to Customer" at bounding box center [1118, 40] width 91 height 23
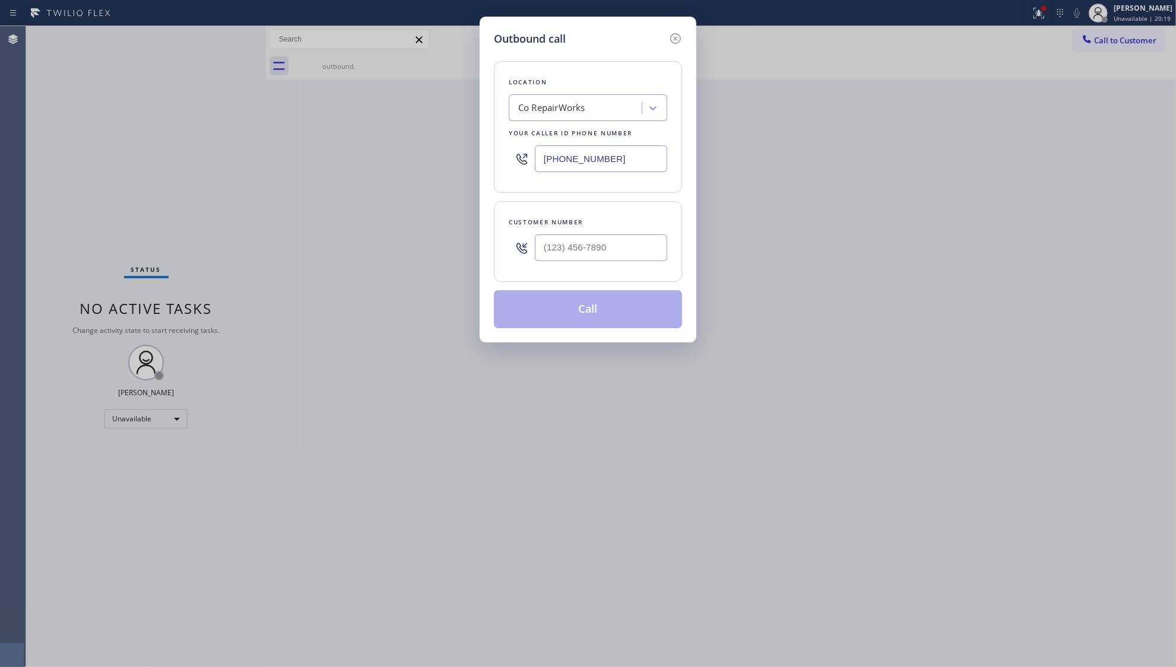
drag, startPoint x: 628, startPoint y: 157, endPoint x: 424, endPoint y: 170, distance: 204.0
click at [424, 171] on div "Outbound call Location Co RepairWorks Your caller id phone number [PHONE_NUMBER…" at bounding box center [588, 333] width 1176 height 667
paste input "429-5106"
type input "[PHONE_NUMBER]"
drag, startPoint x: 603, startPoint y: 262, endPoint x: 606, endPoint y: 249, distance: 12.8
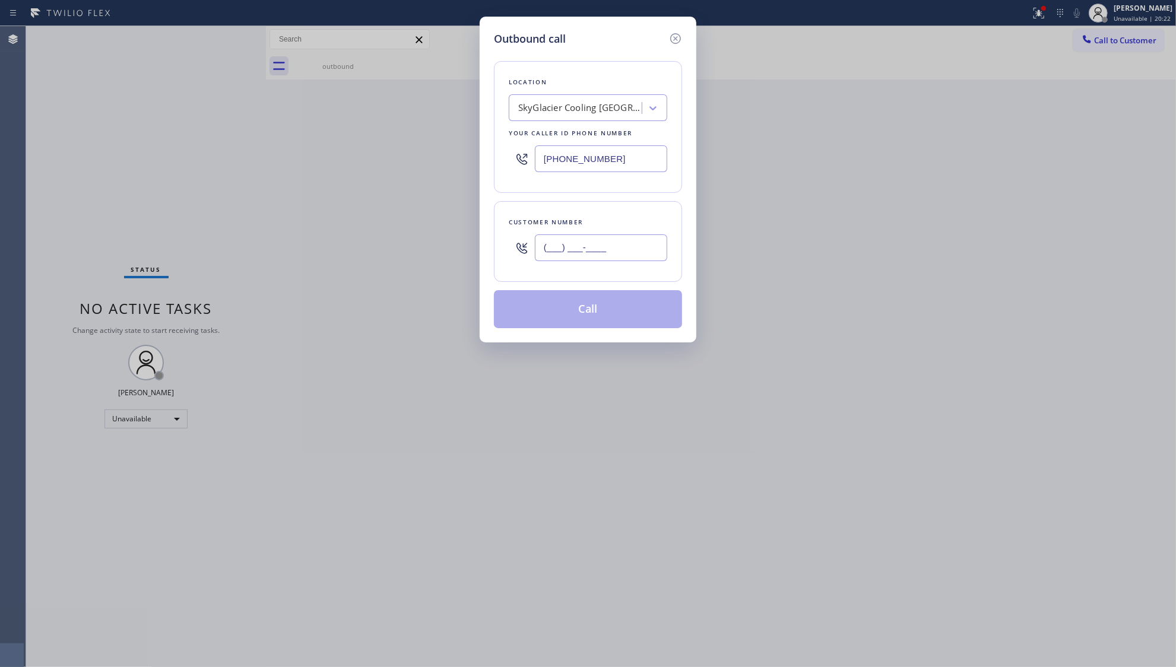
click at [602, 261] on input "(___) ___-____" at bounding box center [601, 248] width 132 height 27
paste input "954) 208-3176"
type input "[PHONE_NUMBER]"
click at [613, 308] on button "Call" at bounding box center [588, 309] width 188 height 38
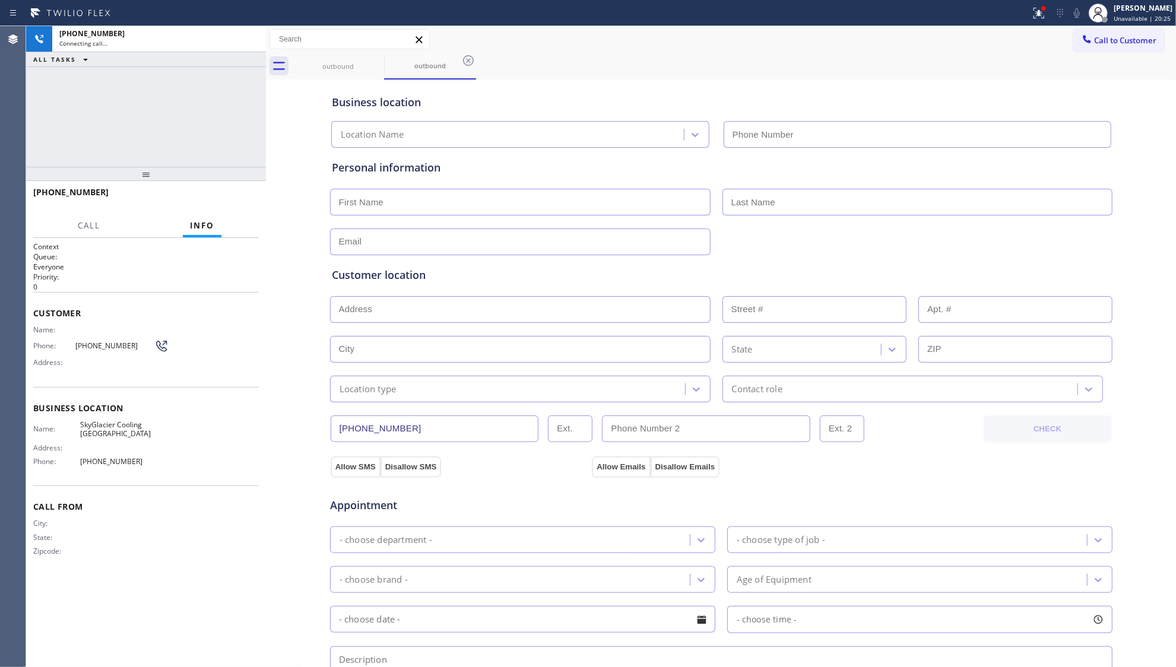
type input "[PHONE_NUMBER]"
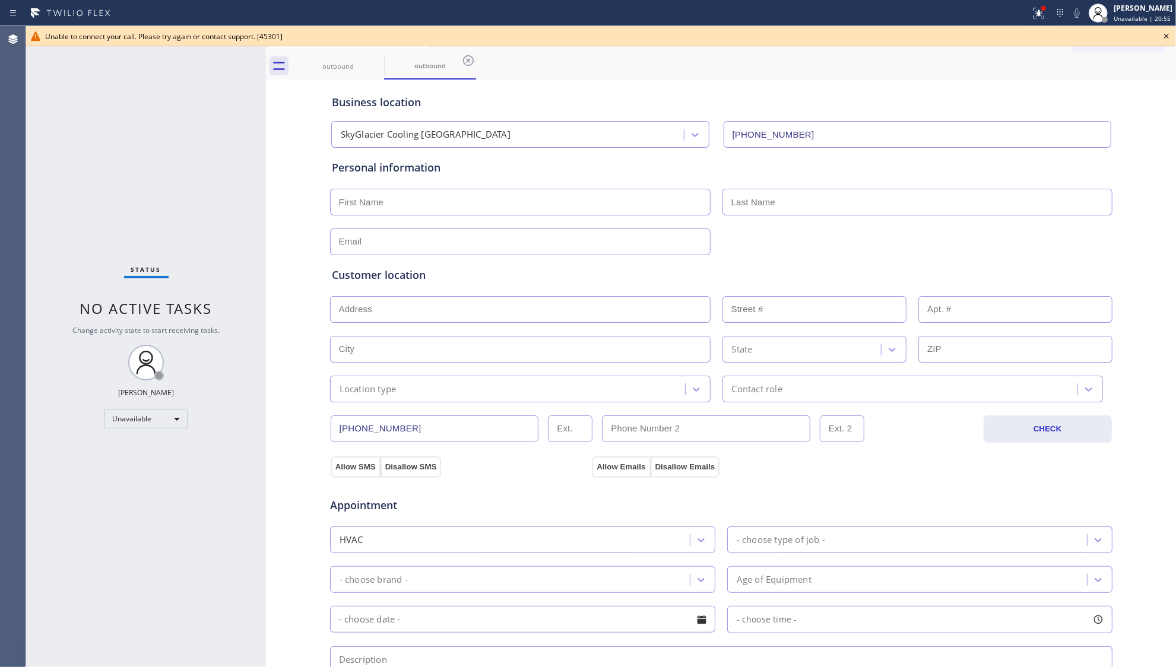
click at [464, 60] on icon at bounding box center [468, 60] width 14 height 14
drag, startPoint x: 373, startPoint y: 62, endPoint x: 416, endPoint y: 67, distance: 43.7
click at [375, 59] on icon at bounding box center [376, 60] width 14 height 14
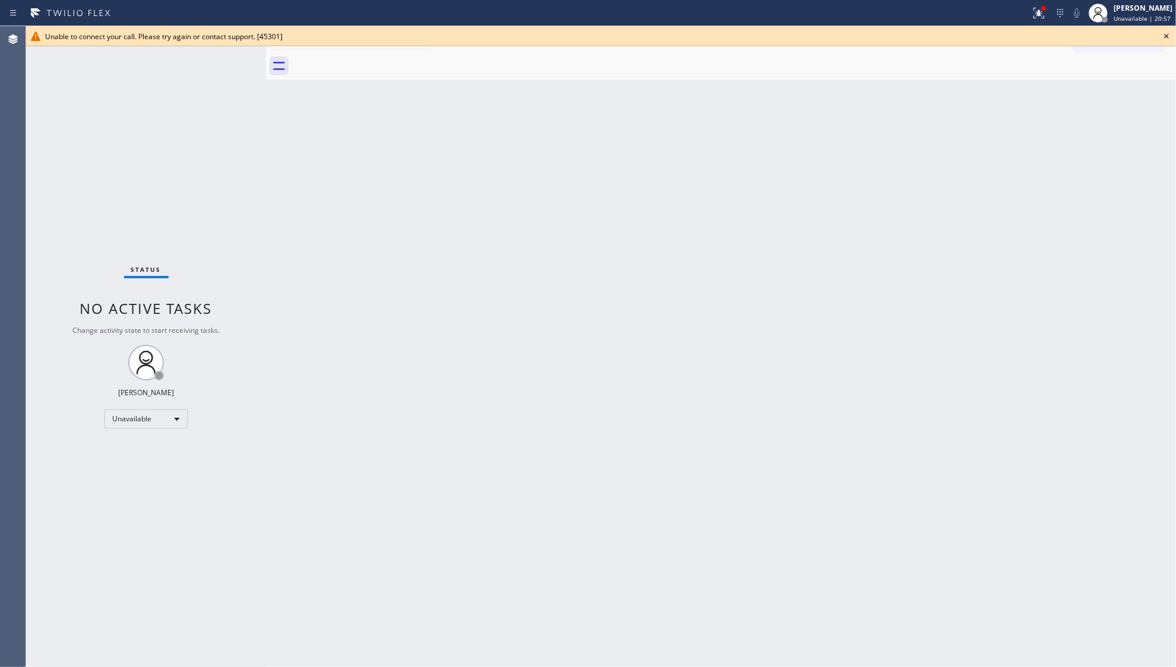
click at [1167, 32] on icon at bounding box center [1166, 36] width 14 height 14
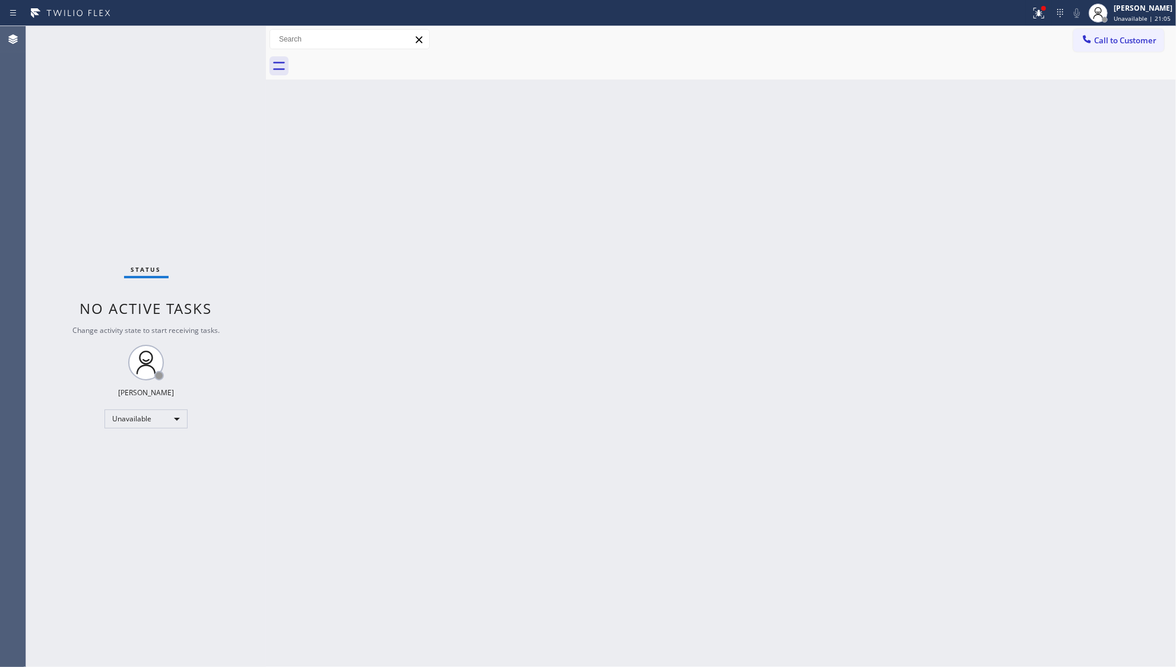
drag, startPoint x: 931, startPoint y: 122, endPoint x: 963, endPoint y: 81, distance: 52.0
click at [937, 112] on div "Back to Dashboard Change Sender ID Customers Technicians Select a contact Outbo…" at bounding box center [721, 346] width 910 height 641
drag, startPoint x: 1039, startPoint y: 17, endPoint x: 984, endPoint y: 122, distance: 118.7
click at [1038, 17] on icon at bounding box center [1039, 13] width 14 height 14
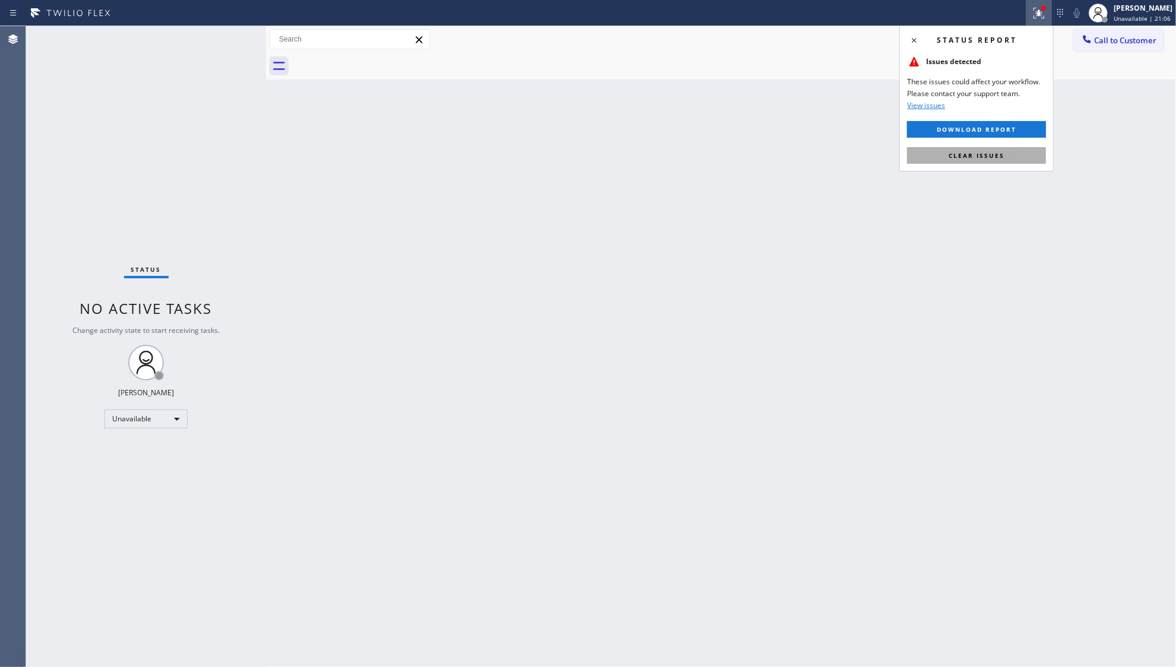
click at [965, 157] on span "Clear issues" at bounding box center [977, 155] width 56 height 8
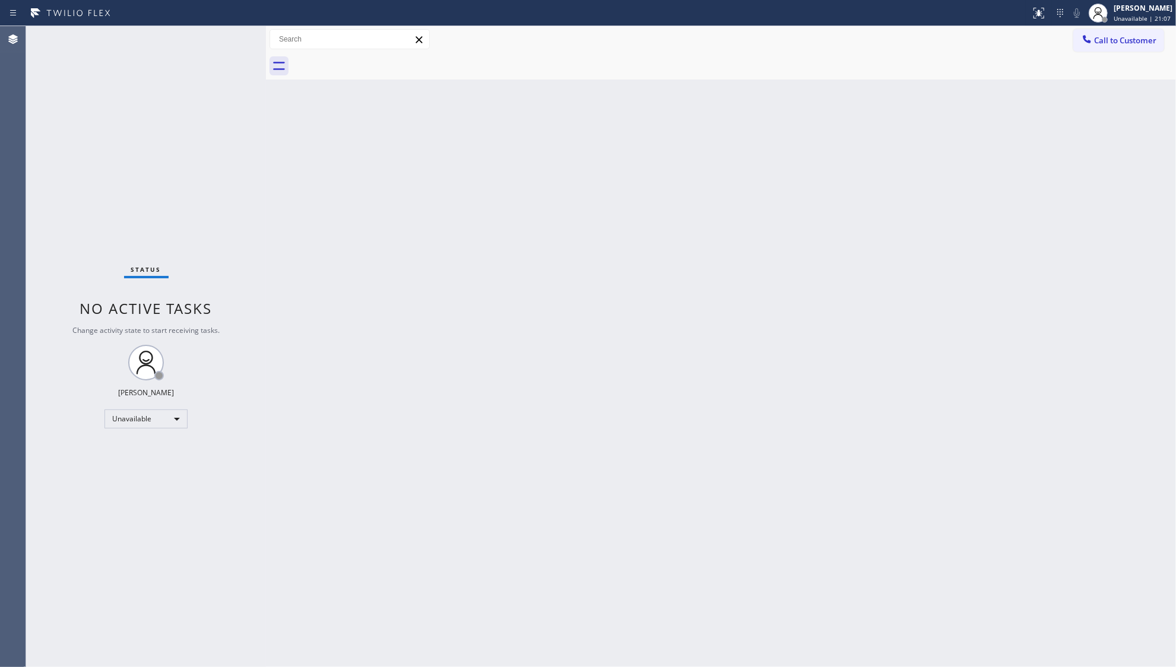
click at [1105, 34] on button "Call to Customer" at bounding box center [1118, 40] width 91 height 23
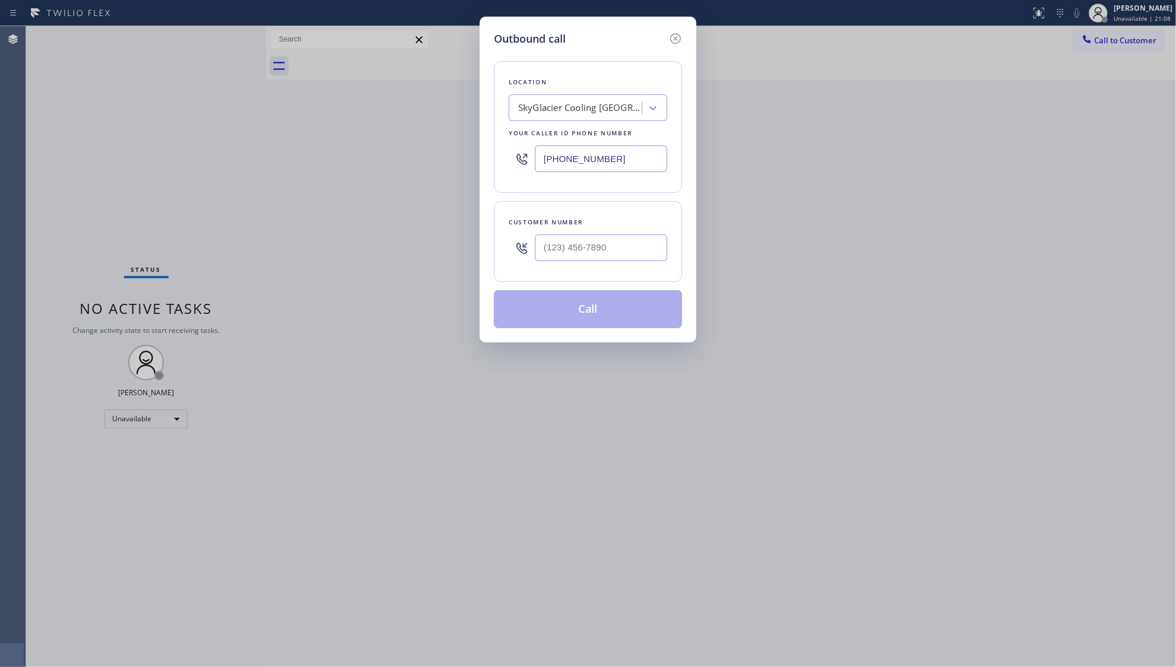
drag, startPoint x: 633, startPoint y: 154, endPoint x: 380, endPoint y: 171, distance: 253.4
click at [380, 171] on div "Outbound call Location SkyGlacier Cooling [GEOGRAPHIC_DATA] Your caller id phon…" at bounding box center [588, 333] width 1176 height 667
paste input "646) 960-3410"
type input "[PHONE_NUMBER]"
click at [656, 242] on input "(___) ___-____" at bounding box center [601, 248] width 132 height 27
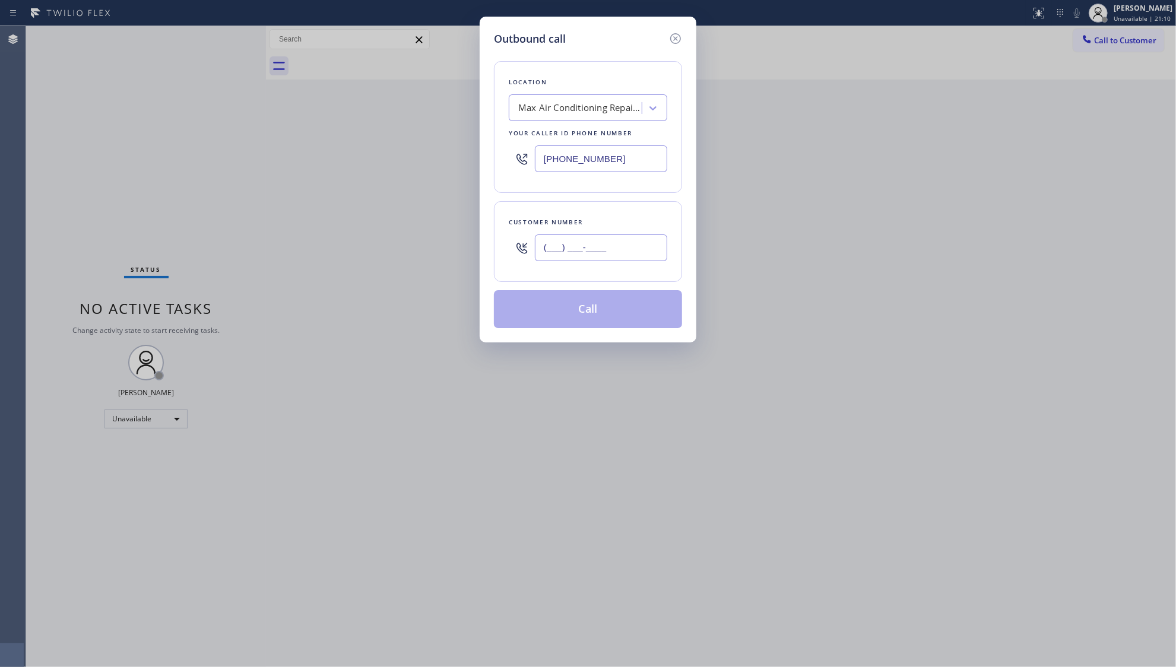
paste input "917) 587-7375"
type input "[PHONE_NUMBER]"
click at [602, 312] on button "Call" at bounding box center [588, 309] width 188 height 38
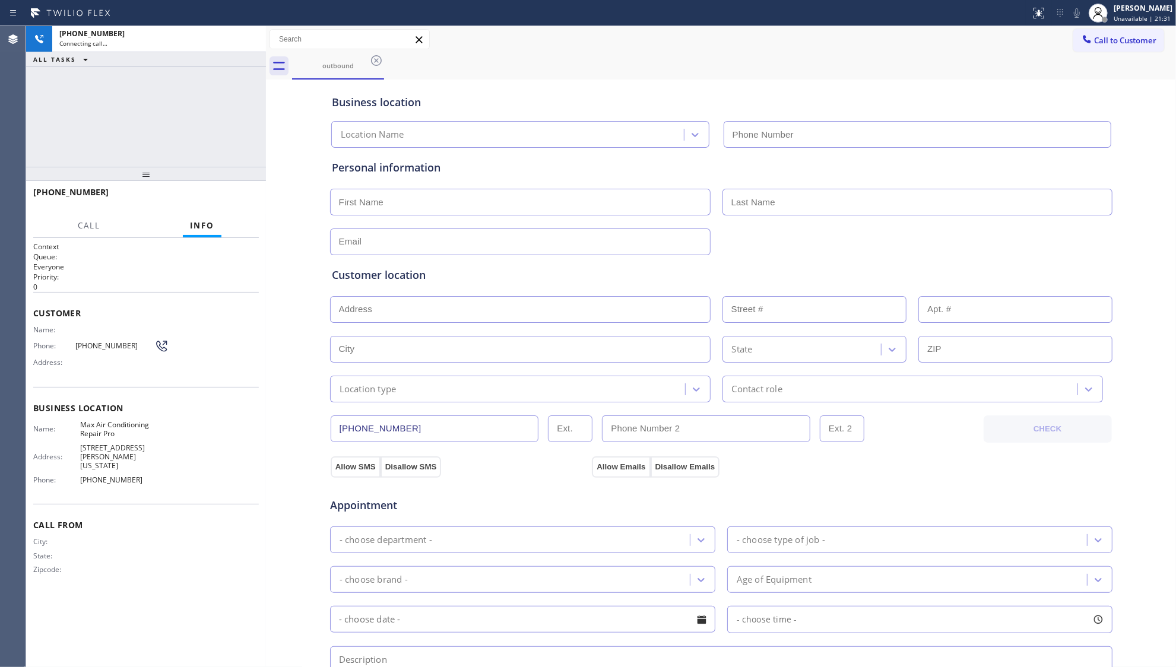
type input "[PHONE_NUMBER]"
click at [844, 65] on div "outbound" at bounding box center [734, 66] width 884 height 27
click at [220, 198] on span "HANG UP" at bounding box center [231, 198] width 36 height 8
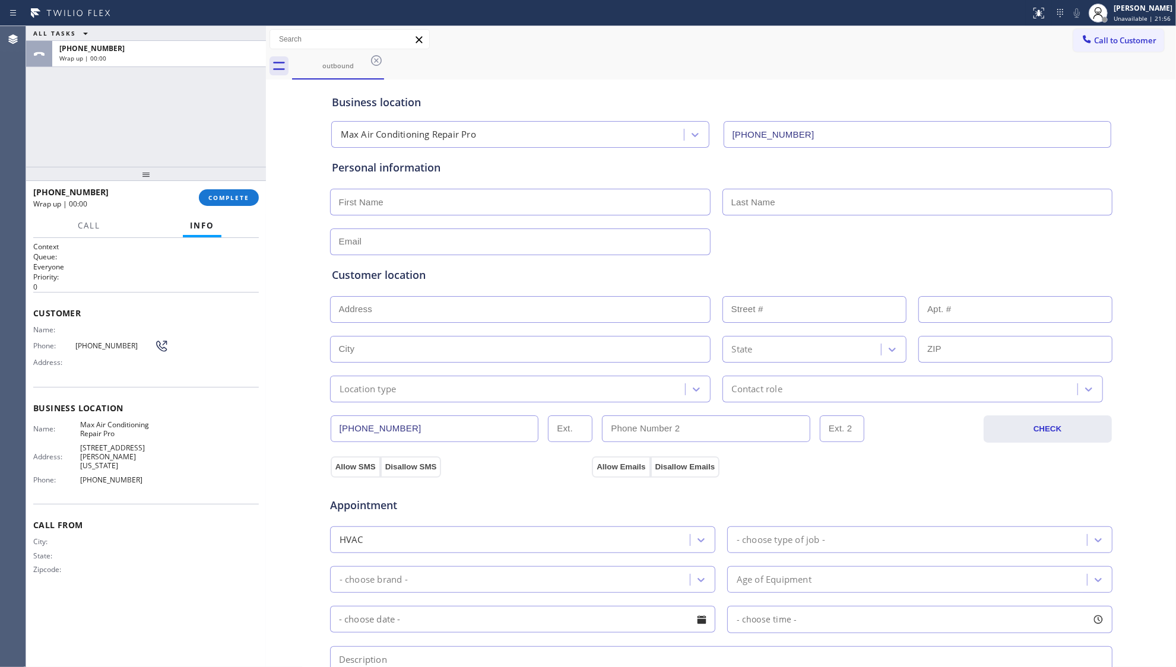
click at [210, 217] on button "Info" at bounding box center [202, 225] width 39 height 23
click at [239, 203] on button "COMPLETE" at bounding box center [229, 197] width 60 height 17
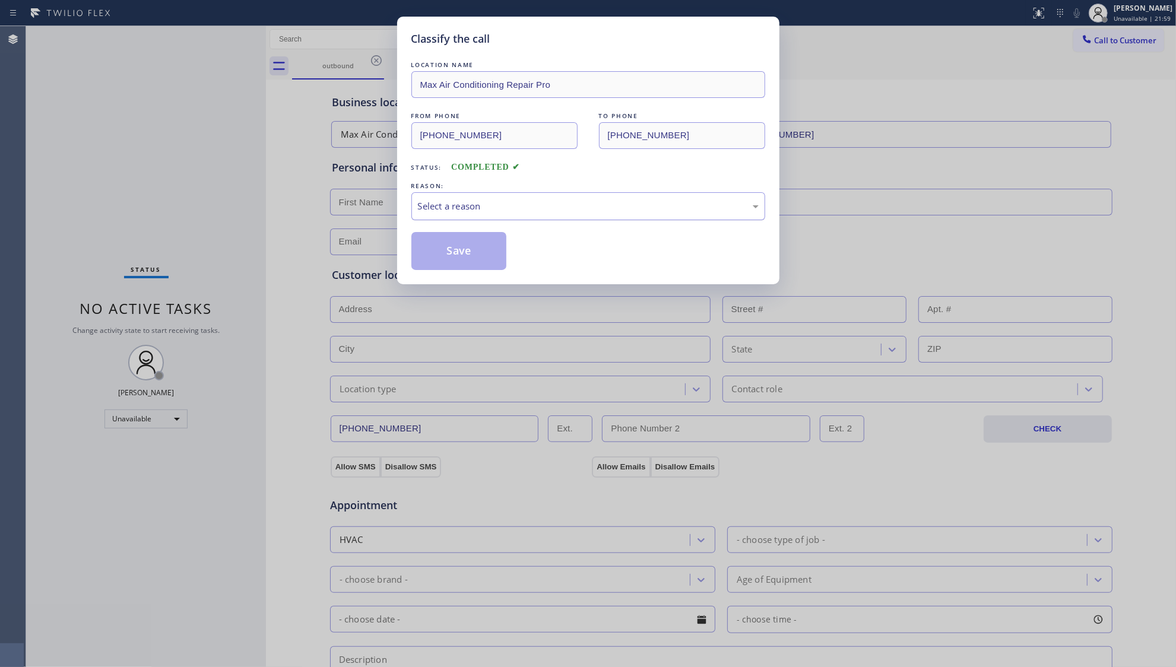
click at [556, 203] on div "Select a reason" at bounding box center [588, 206] width 341 height 14
click at [462, 249] on button "Save" at bounding box center [459, 251] width 96 height 38
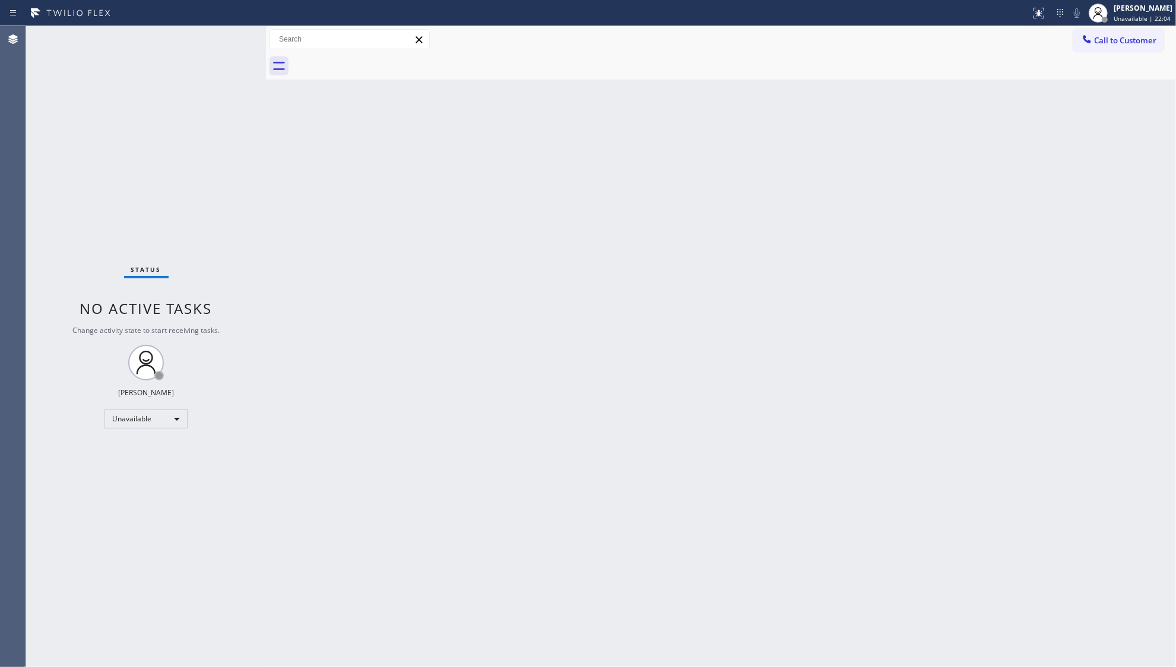
click at [722, 266] on div "Back to Dashboard Change Sender ID Customers Technicians Select a contact Outbo…" at bounding box center [721, 346] width 910 height 641
click at [1110, 27] on div "Call to Customer Outbound call Location Max Air Conditioning Repair Pro Your ca…" at bounding box center [721, 39] width 910 height 27
click at [1110, 43] on span "Call to Customer" at bounding box center [1125, 40] width 62 height 11
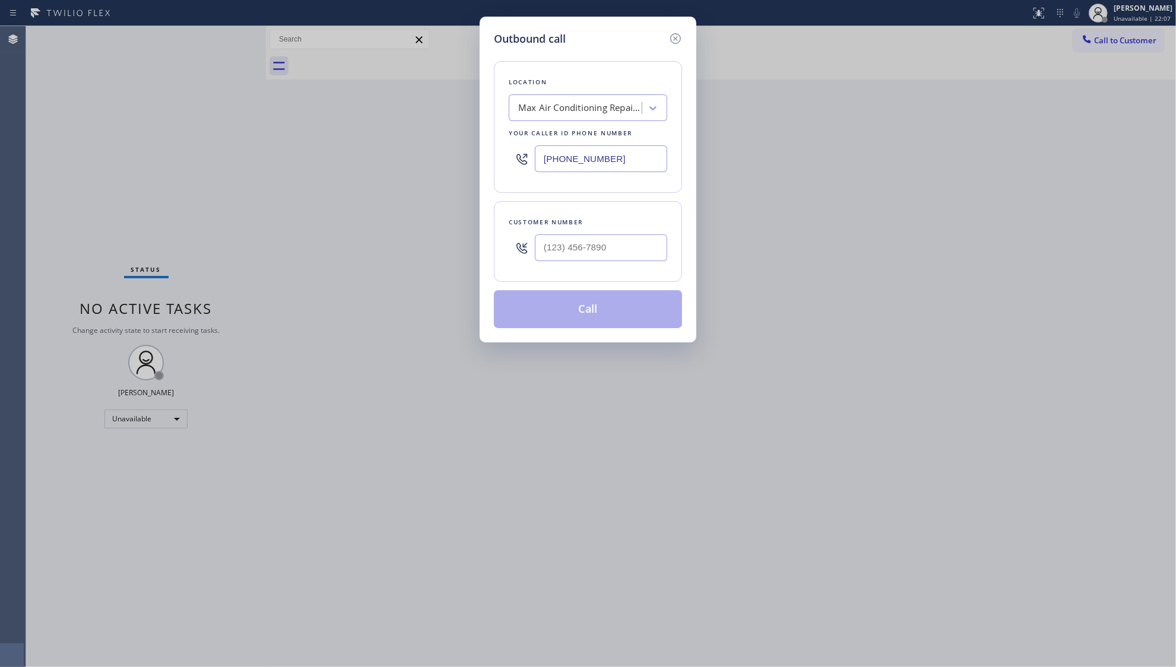
drag, startPoint x: 635, startPoint y: 157, endPoint x: 480, endPoint y: 155, distance: 155.6
click at [470, 157] on div "Outbound call Location Max Air Conditioning Repair Pro Your caller id phone num…" at bounding box center [588, 333] width 1176 height 667
paste input "818) 853-9091"
type input "[PHONE_NUMBER]"
click at [560, 243] on input "(___) ___-____" at bounding box center [601, 248] width 132 height 27
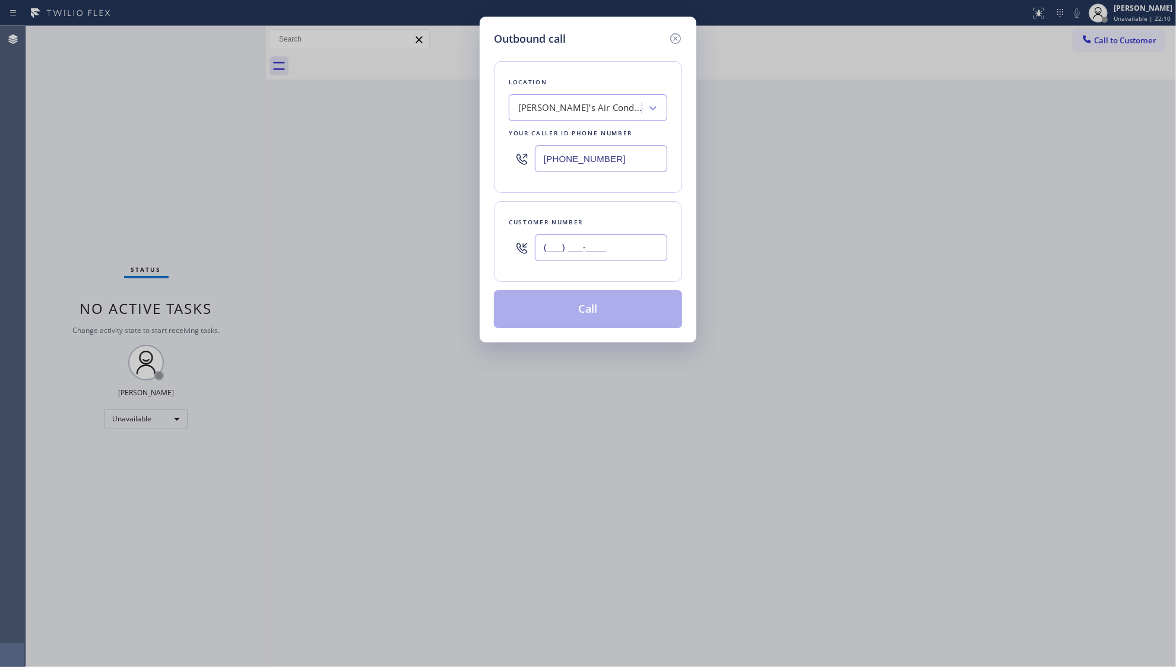
paste input "362) 015-3399"
type input "(362) 015-3399"
click at [598, 307] on button "Call" at bounding box center [588, 309] width 188 height 38
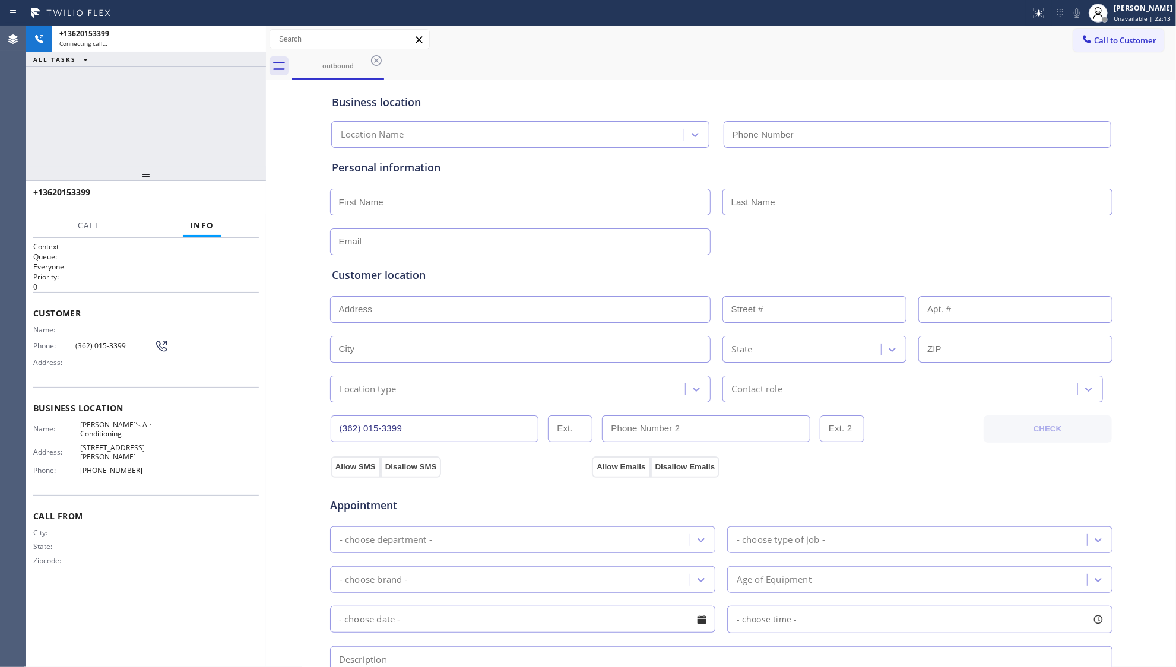
type input "[PHONE_NUMBER]"
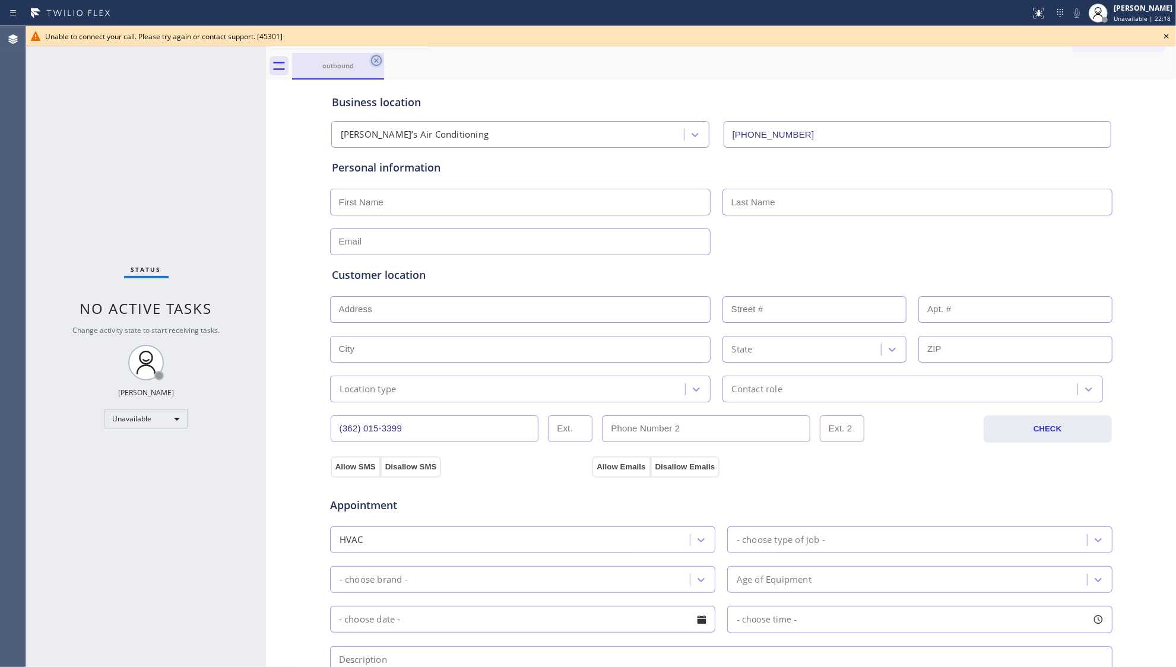
click at [380, 62] on icon at bounding box center [376, 60] width 14 height 14
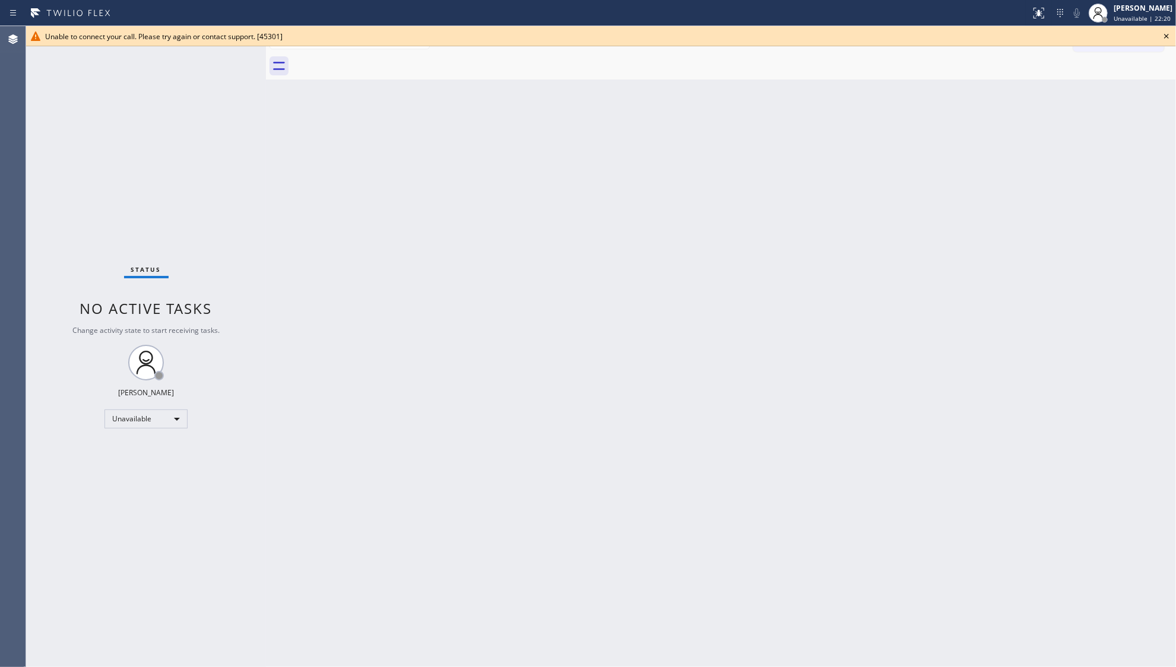
click at [1167, 34] on icon at bounding box center [1166, 36] width 14 height 14
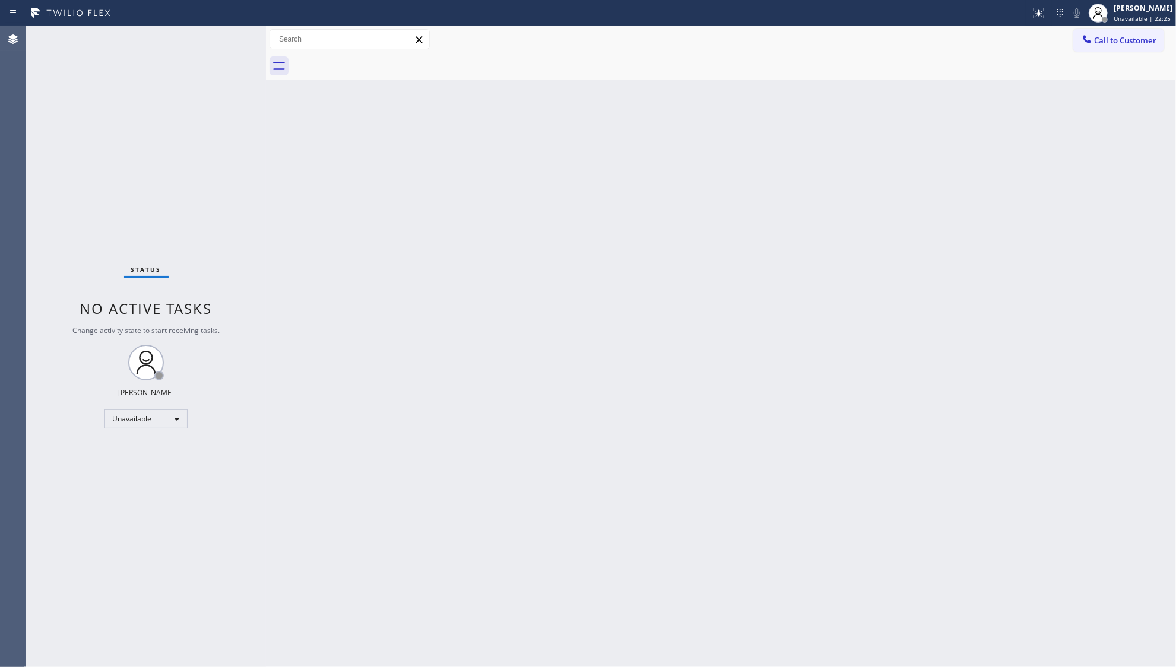
drag, startPoint x: 893, startPoint y: 179, endPoint x: 912, endPoint y: 163, distance: 25.2
click at [893, 179] on div "Back to Dashboard Change Sender ID Customers Technicians Select a contact Outbo…" at bounding box center [721, 346] width 910 height 641
click at [1102, 48] on button "Call to Customer" at bounding box center [1118, 40] width 91 height 23
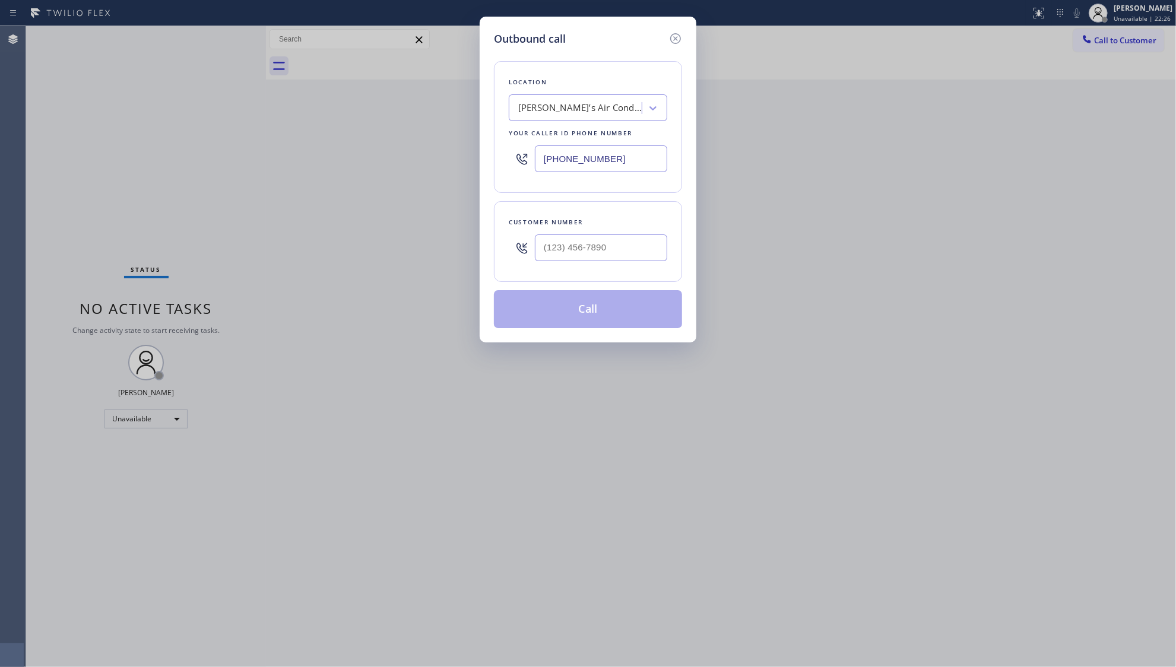
drag, startPoint x: 642, startPoint y: 160, endPoint x: 497, endPoint y: 157, distance: 144.9
click at [497, 157] on div "Location [PERSON_NAME]’s Air Conditioning Your caller id phone number [PHONE_NU…" at bounding box center [588, 127] width 188 height 132
paste input "929) 605-4414"
type input "[PHONE_NUMBER]"
click at [637, 254] on input "(___) ___-____" at bounding box center [601, 248] width 132 height 27
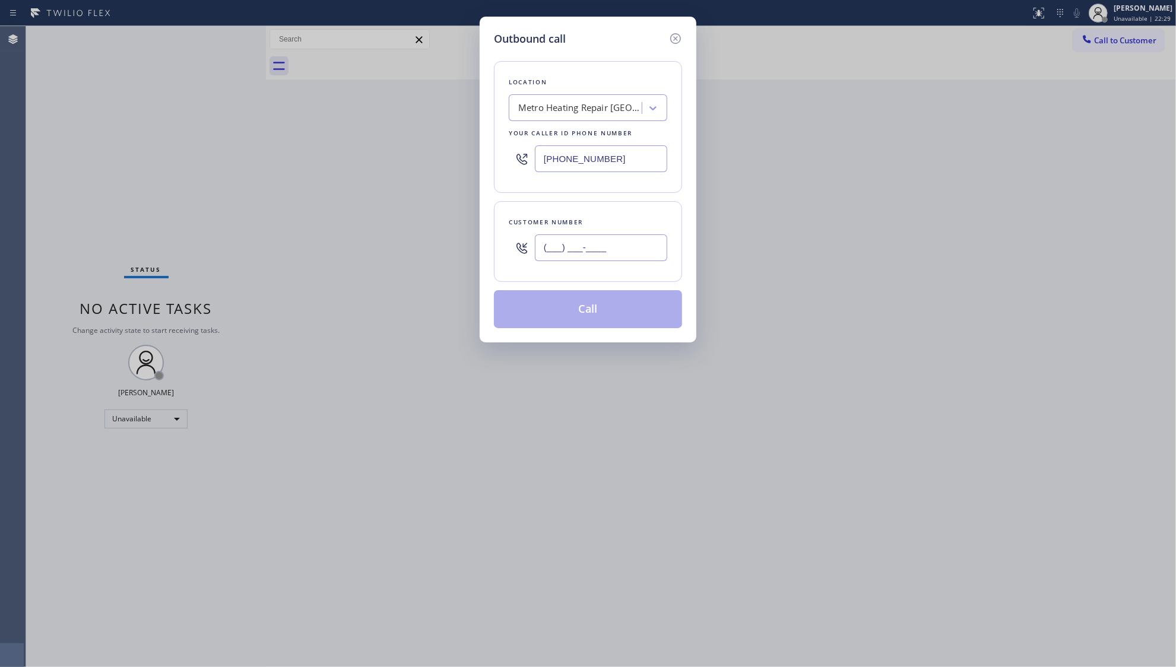
paste input "986) 231-1781"
type input "[PHONE_NUMBER]"
click at [608, 300] on button "Call" at bounding box center [588, 309] width 188 height 38
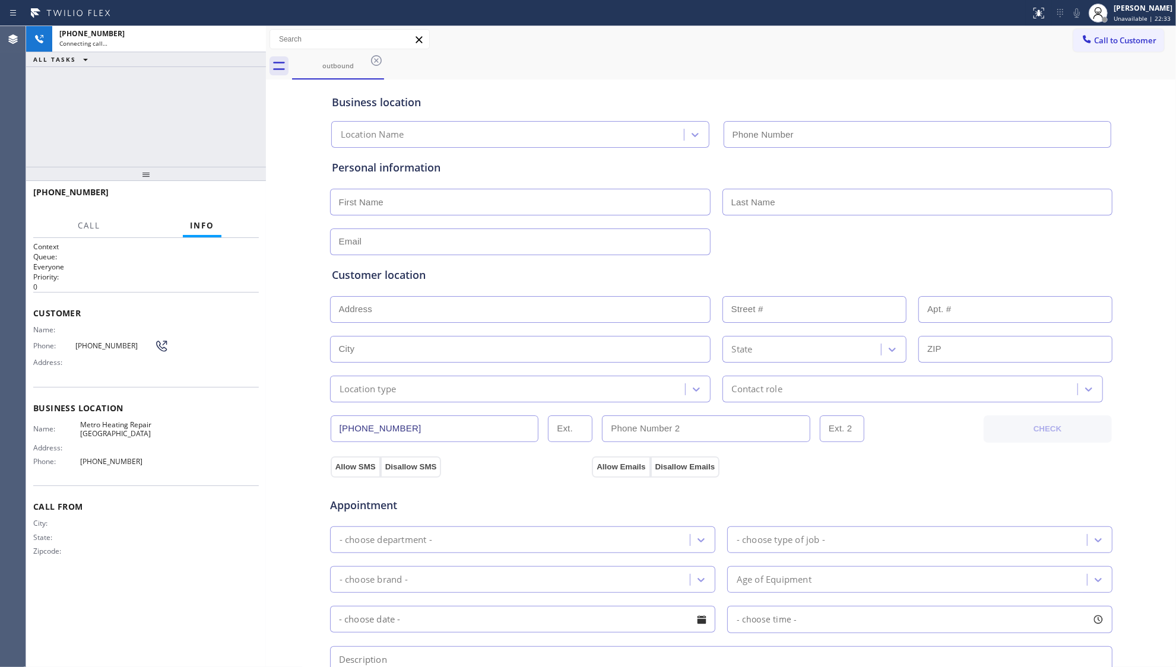
type input "[PHONE_NUMBER]"
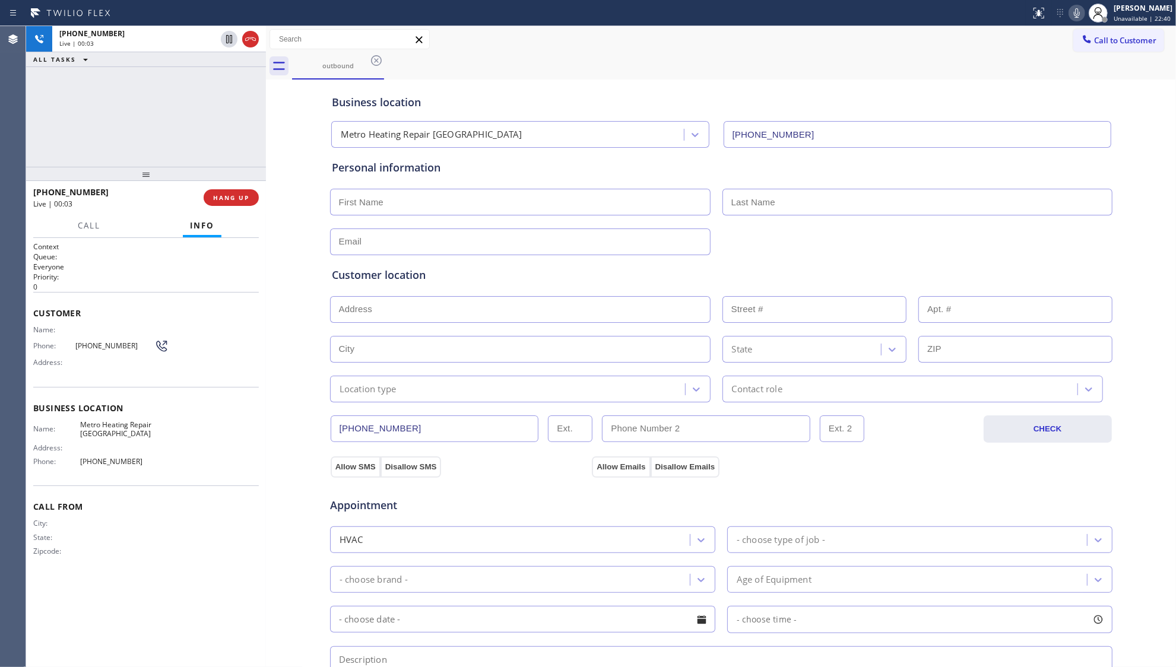
click at [437, 84] on div "Business location Metro Heating Repair [GEOGRAPHIC_DATA] [PHONE_NUMBER]" at bounding box center [721, 115] width 784 height 65
click at [243, 195] on span "HANG UP" at bounding box center [231, 198] width 36 height 8
click at [236, 200] on span "COMPLETE" at bounding box center [228, 198] width 41 height 8
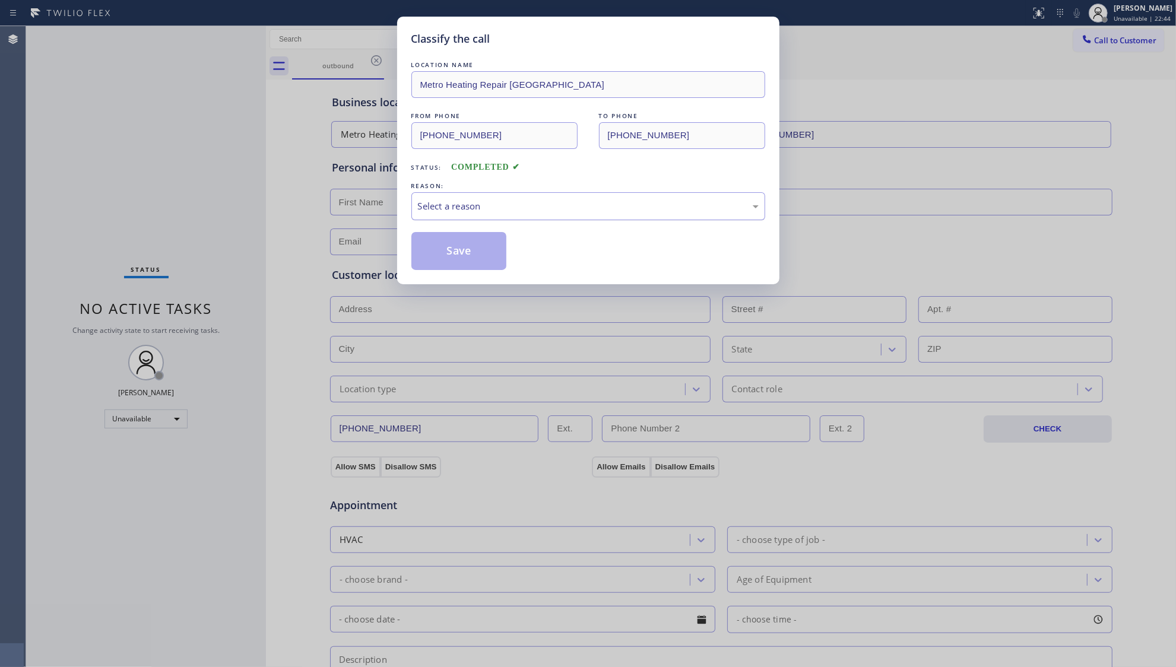
click at [436, 211] on div "Select a reason" at bounding box center [588, 206] width 341 height 14
click at [443, 257] on button "Save" at bounding box center [459, 251] width 96 height 38
click at [444, 257] on button "Save" at bounding box center [459, 251] width 96 height 38
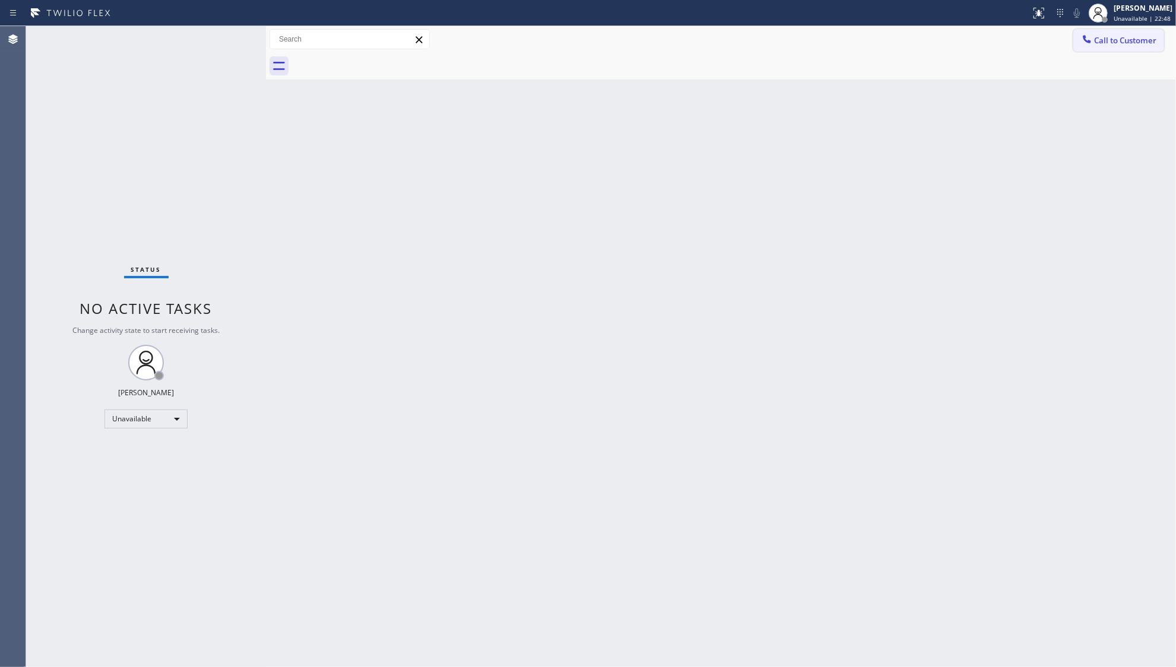
click at [1110, 42] on span "Call to Customer" at bounding box center [1125, 40] width 62 height 11
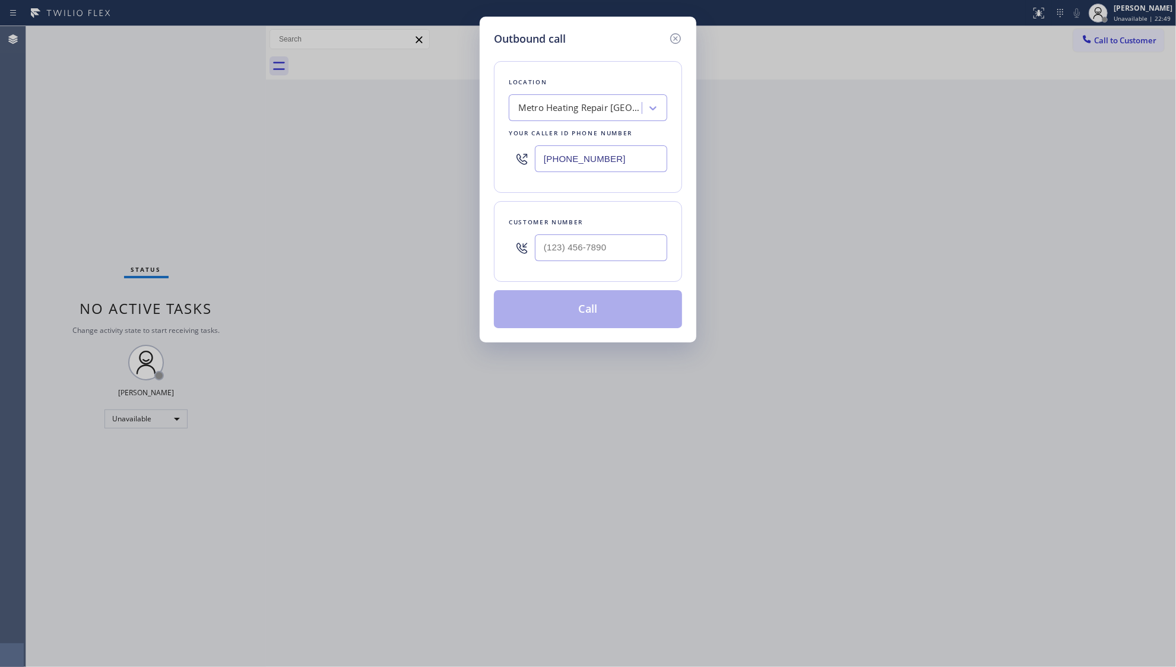
drag, startPoint x: 615, startPoint y: 166, endPoint x: 525, endPoint y: 169, distance: 90.3
click at [525, 169] on div "[PHONE_NUMBER]" at bounding box center [588, 159] width 159 height 39
paste input "813) 696-6548"
type input "[PHONE_NUMBER]"
click at [629, 260] on input "(___) ___-____" at bounding box center [601, 248] width 132 height 27
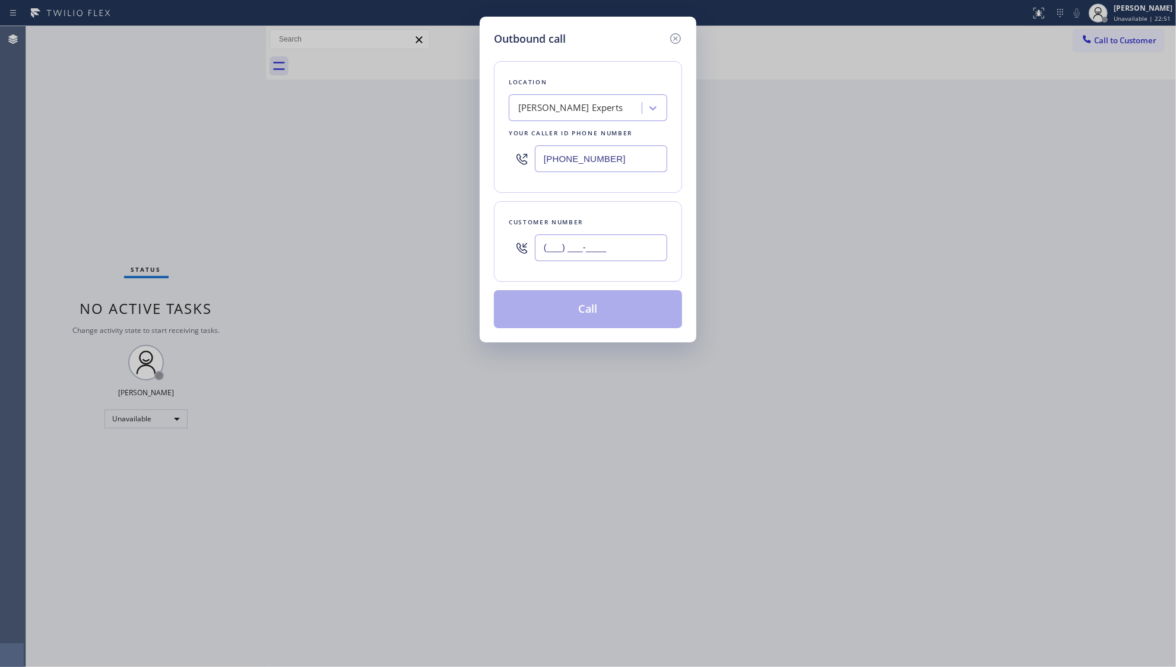
paste input "813) 205-5280"
type input "[PHONE_NUMBER]"
click at [602, 305] on button "Call" at bounding box center [588, 309] width 188 height 38
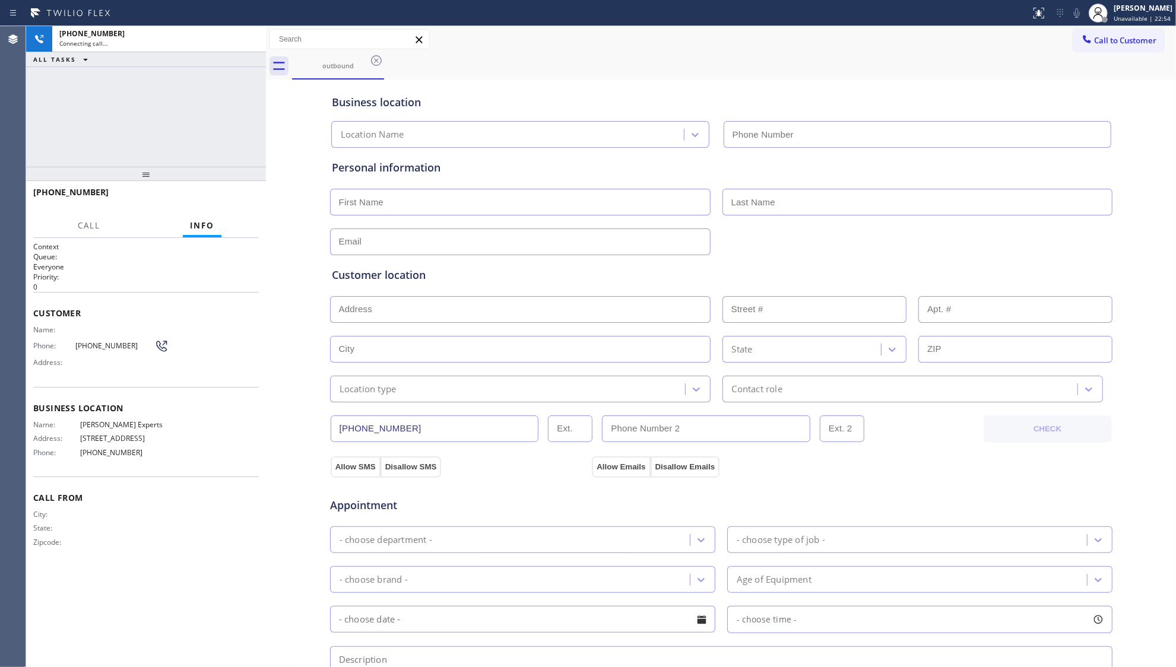
type input "[PHONE_NUMBER]"
click at [608, 83] on div "Business location [PERSON_NAME] Experts [PHONE_NUMBER]" at bounding box center [721, 115] width 784 height 65
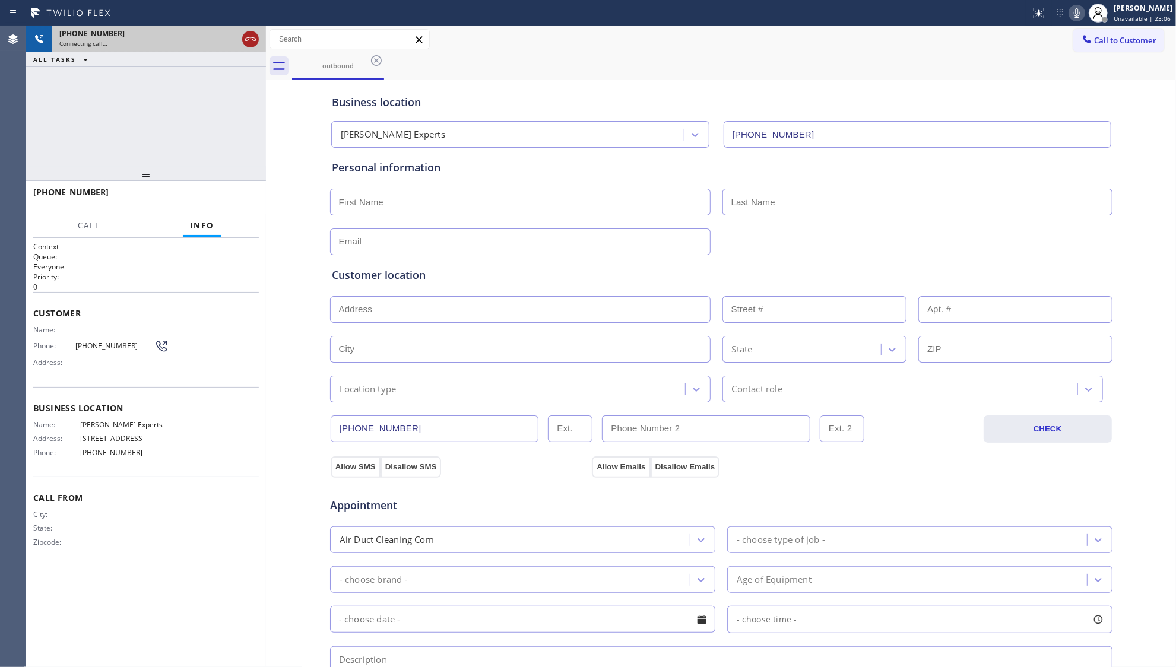
click at [248, 43] on icon at bounding box center [250, 39] width 14 height 14
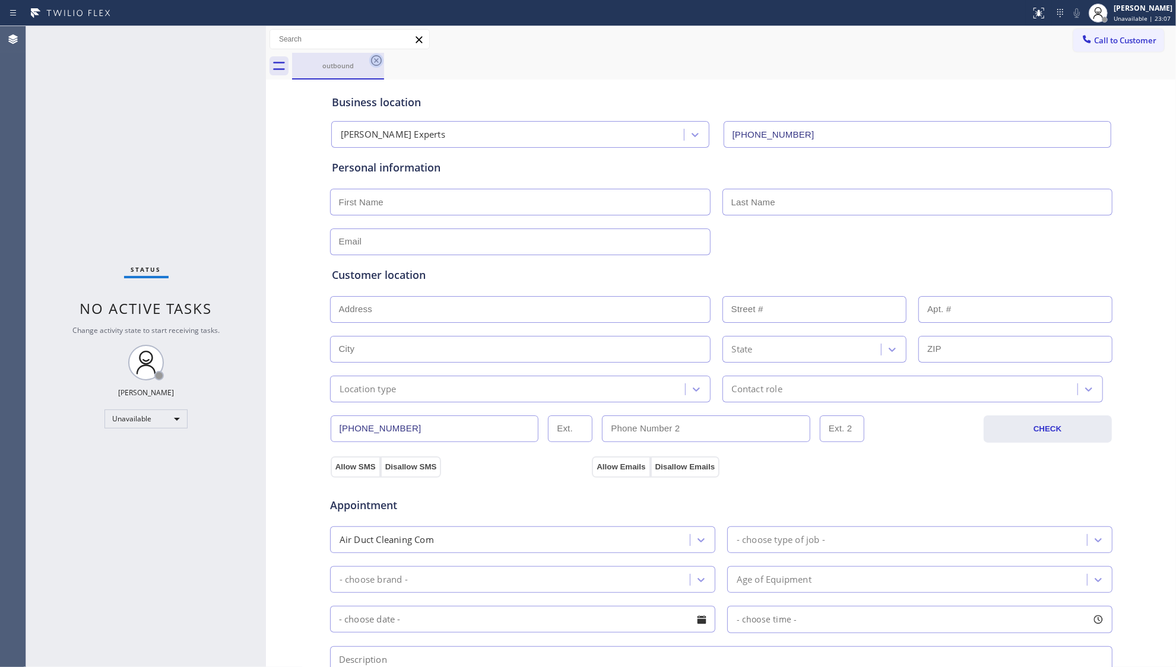
click at [374, 63] on icon at bounding box center [376, 60] width 14 height 14
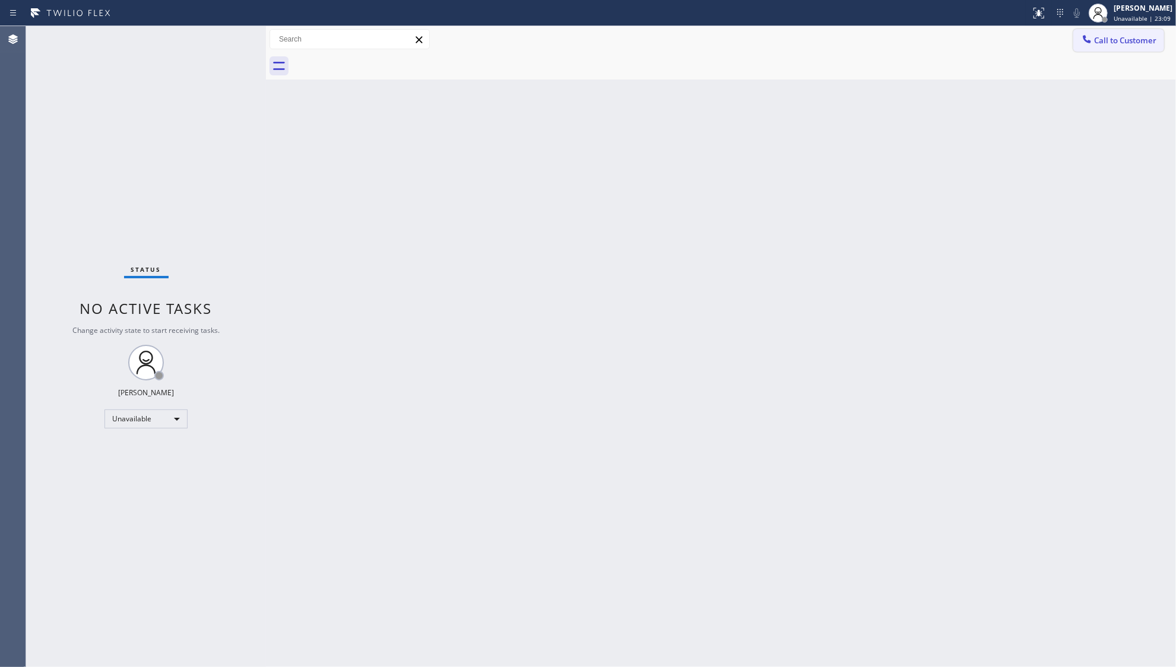
click at [1102, 43] on span "Call to Customer" at bounding box center [1125, 40] width 62 height 11
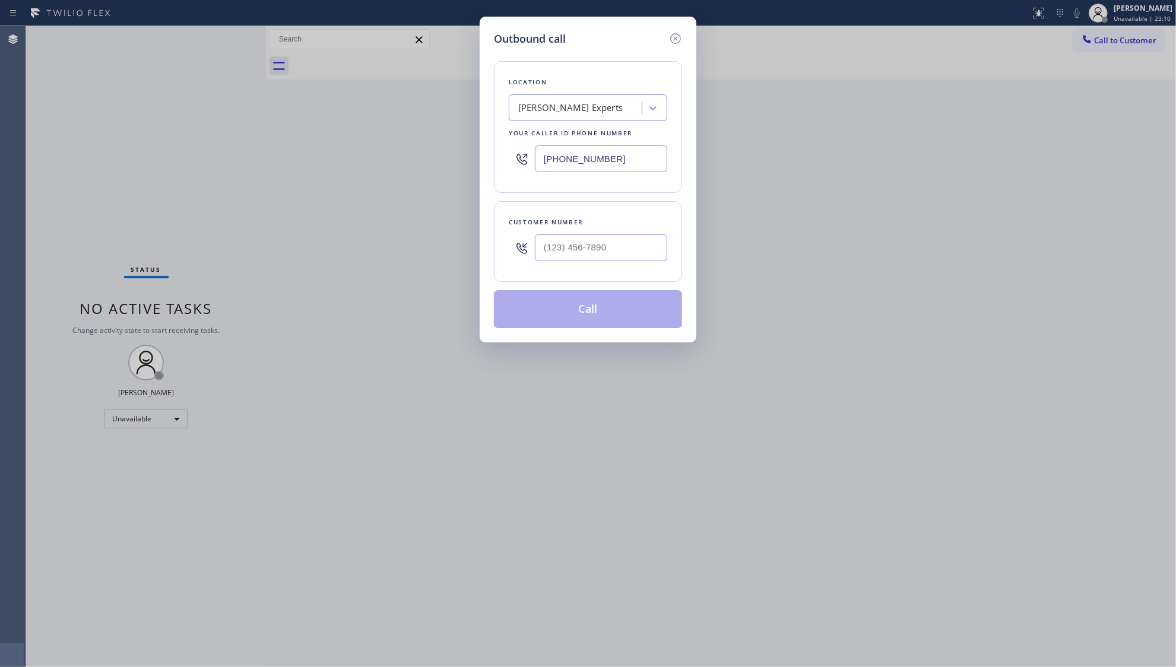
drag, startPoint x: 616, startPoint y: 170, endPoint x: 552, endPoint y: 166, distance: 64.8
click at [514, 170] on div "[PHONE_NUMBER]" at bounding box center [588, 159] width 159 height 39
paste input "8) 275-5954"
type input "[PHONE_NUMBER]"
paste input "text"
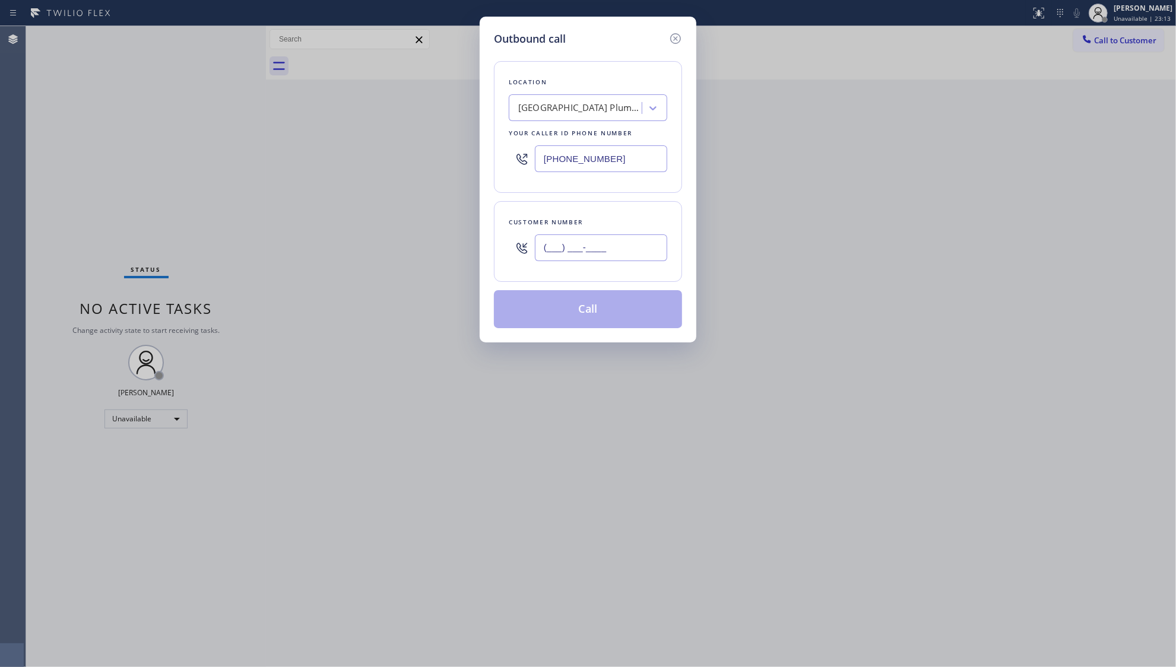
drag, startPoint x: 659, startPoint y: 250, endPoint x: 651, endPoint y: 248, distance: 8.6
click at [658, 250] on input "(___) ___-____" at bounding box center [601, 248] width 132 height 27
paste input "312) 219-2451"
click at [545, 252] on input "[PHONE_NUMBER]" at bounding box center [601, 248] width 132 height 27
type input "[PHONE_NUMBER]"
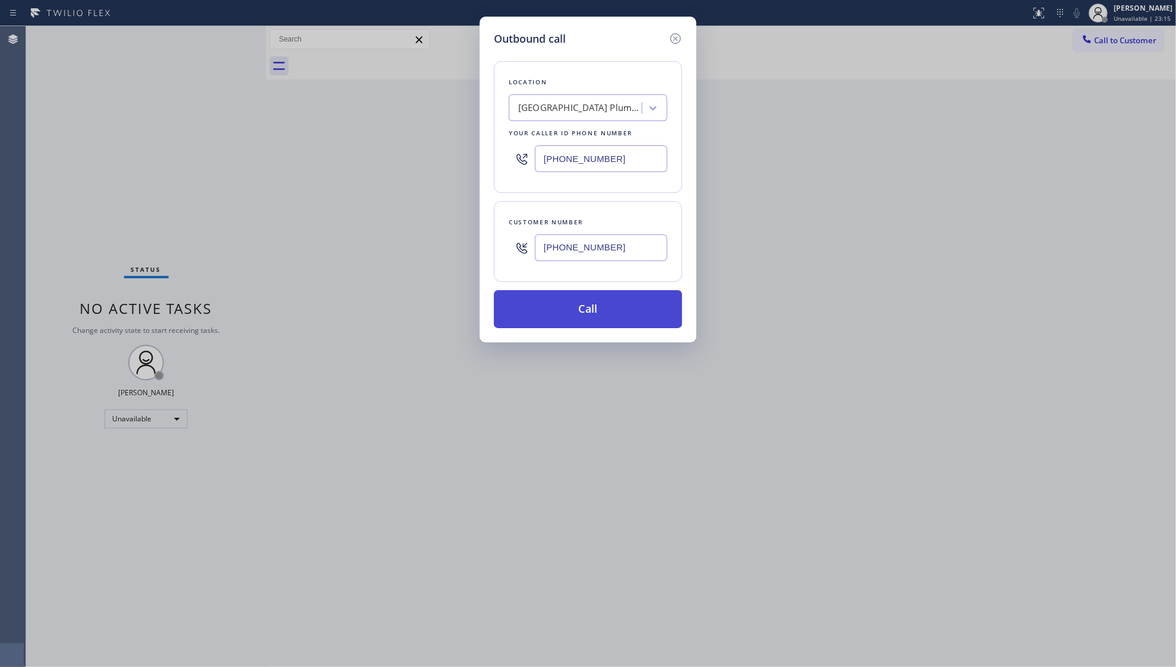
click at [581, 308] on button "Call" at bounding box center [588, 309] width 188 height 38
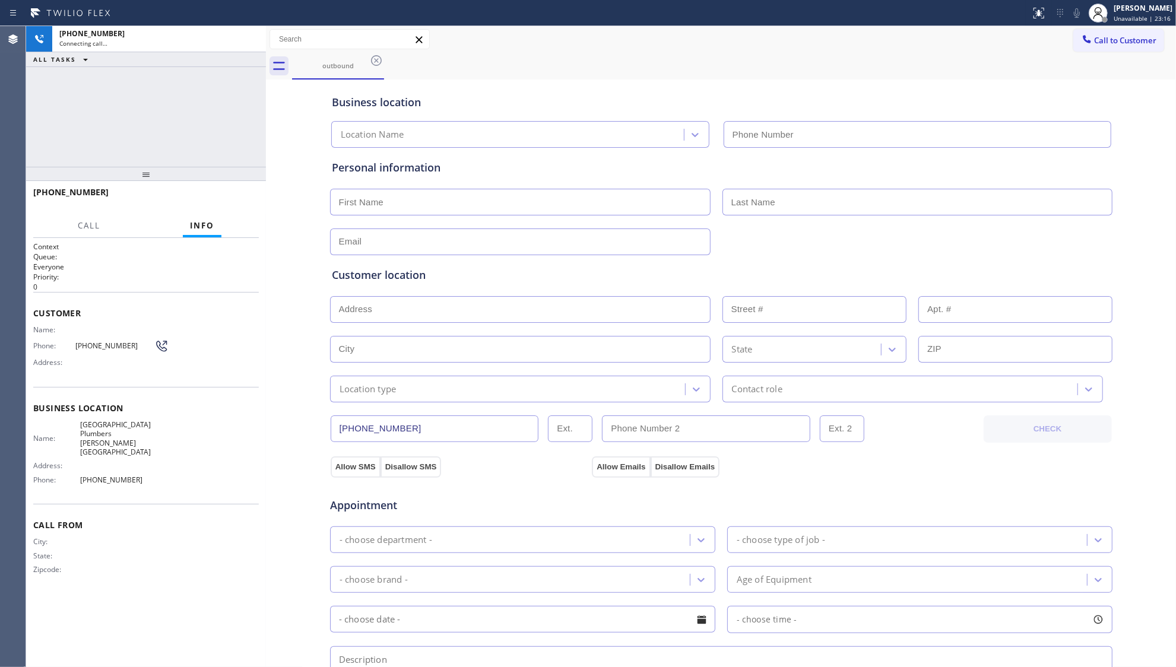
type input "[PHONE_NUMBER]"
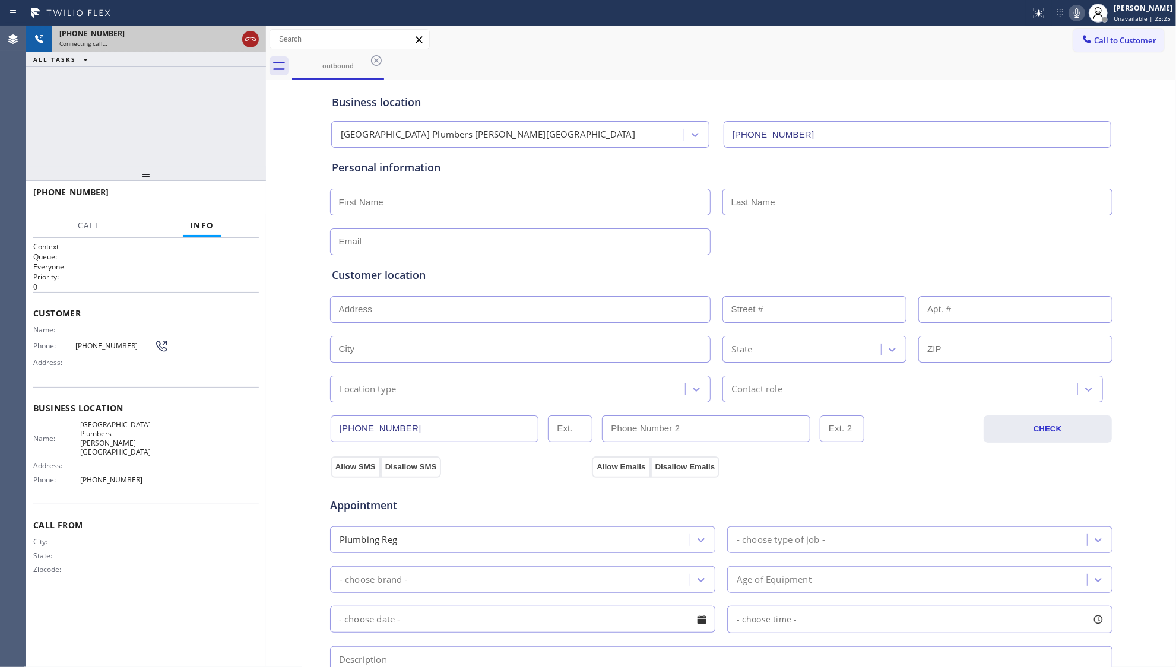
click at [248, 39] on icon at bounding box center [250, 39] width 14 height 14
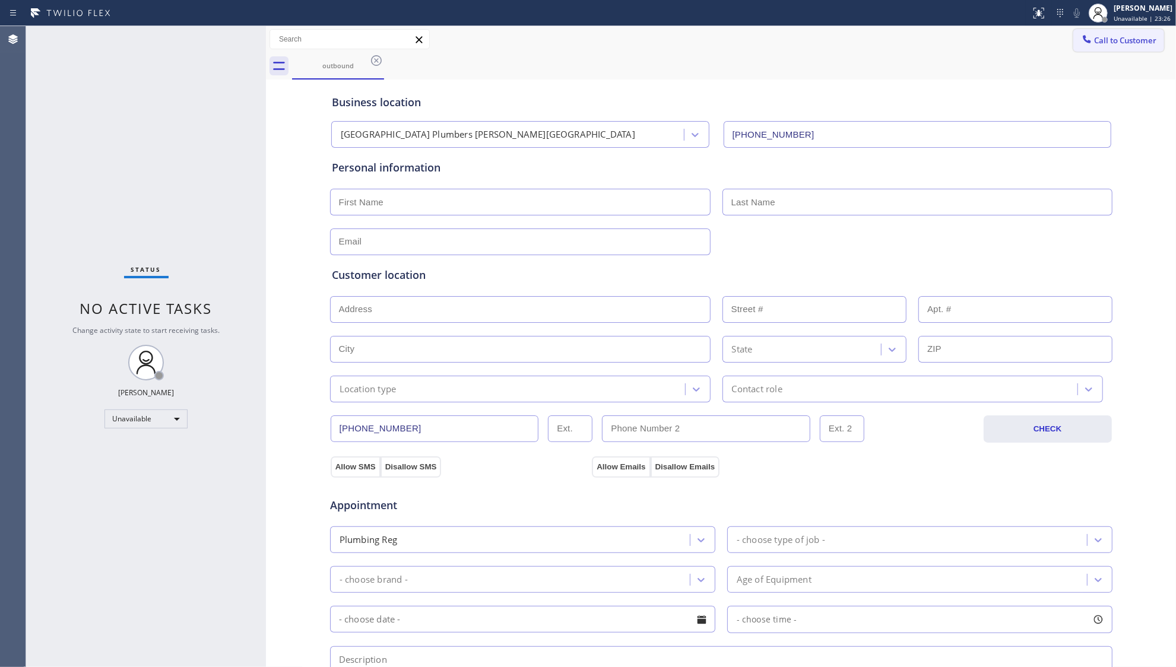
click at [1100, 36] on span "Call to Customer" at bounding box center [1125, 40] width 62 height 11
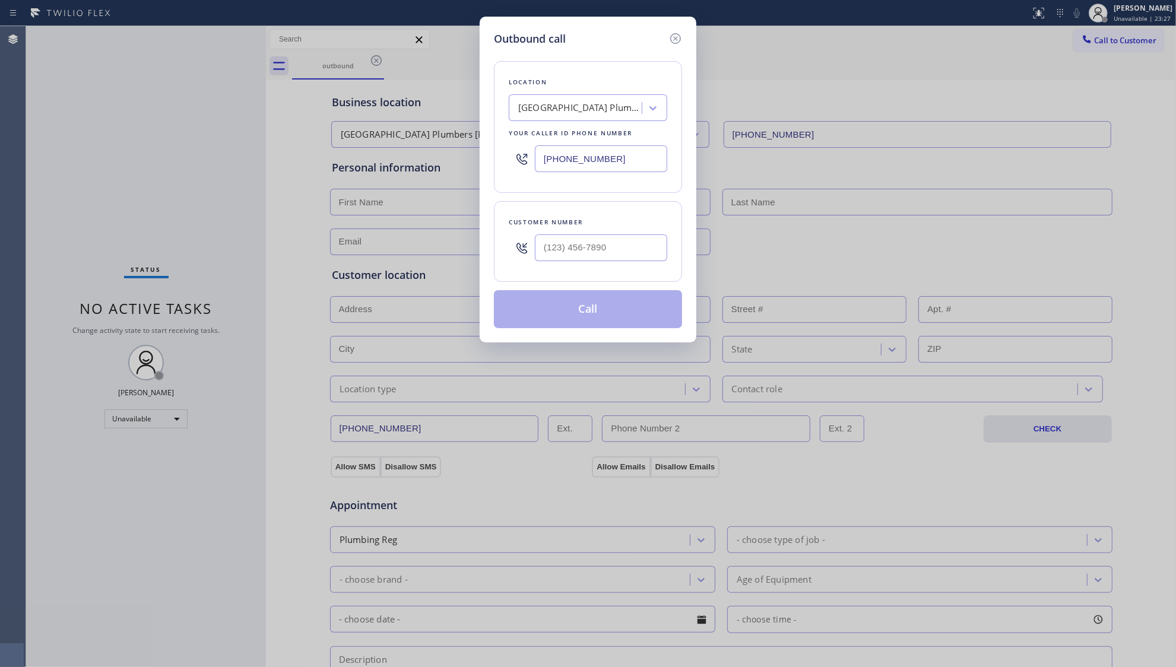
drag, startPoint x: 620, startPoint y: 164, endPoint x: 524, endPoint y: 162, distance: 96.2
click at [525, 162] on div "[PHONE_NUMBER]" at bounding box center [588, 159] width 159 height 39
paste input "201) 500-2140"
type input "[PHONE_NUMBER]"
click at [635, 249] on input "(___) ___-____" at bounding box center [601, 248] width 132 height 27
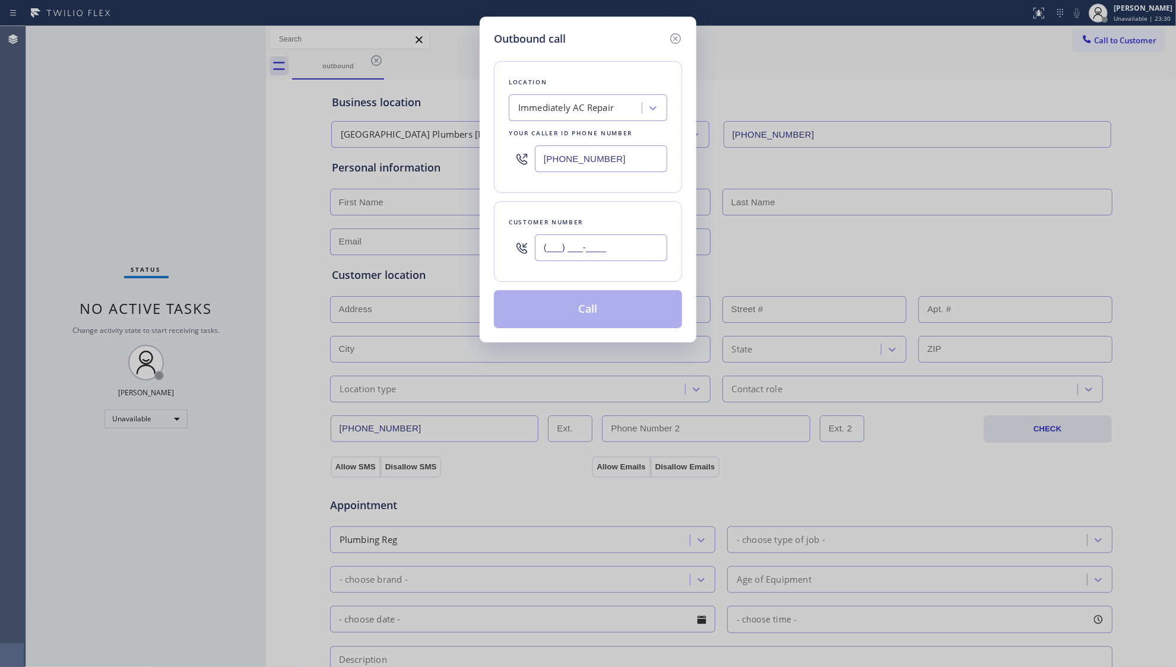
paste input "908) 663-8961"
type input "[PHONE_NUMBER]"
click at [611, 319] on button "Call" at bounding box center [588, 309] width 188 height 38
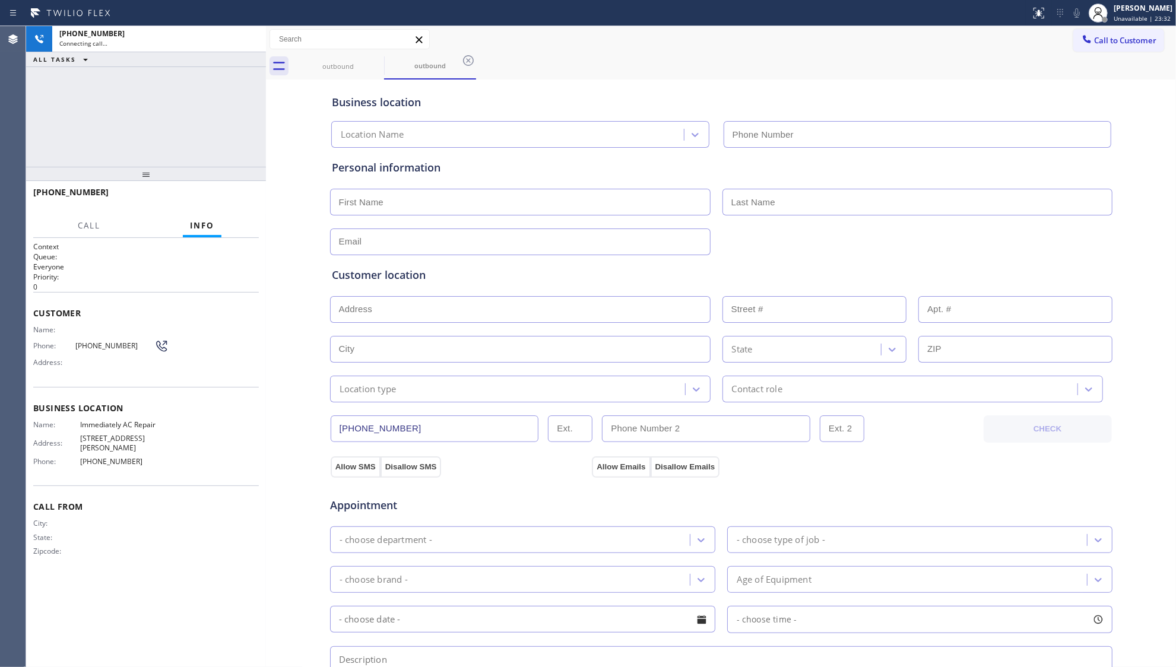
type input "[PHONE_NUMBER]"
click at [229, 198] on span "HANG UP" at bounding box center [231, 198] width 36 height 8
click at [230, 198] on span "HANG UP" at bounding box center [231, 198] width 36 height 8
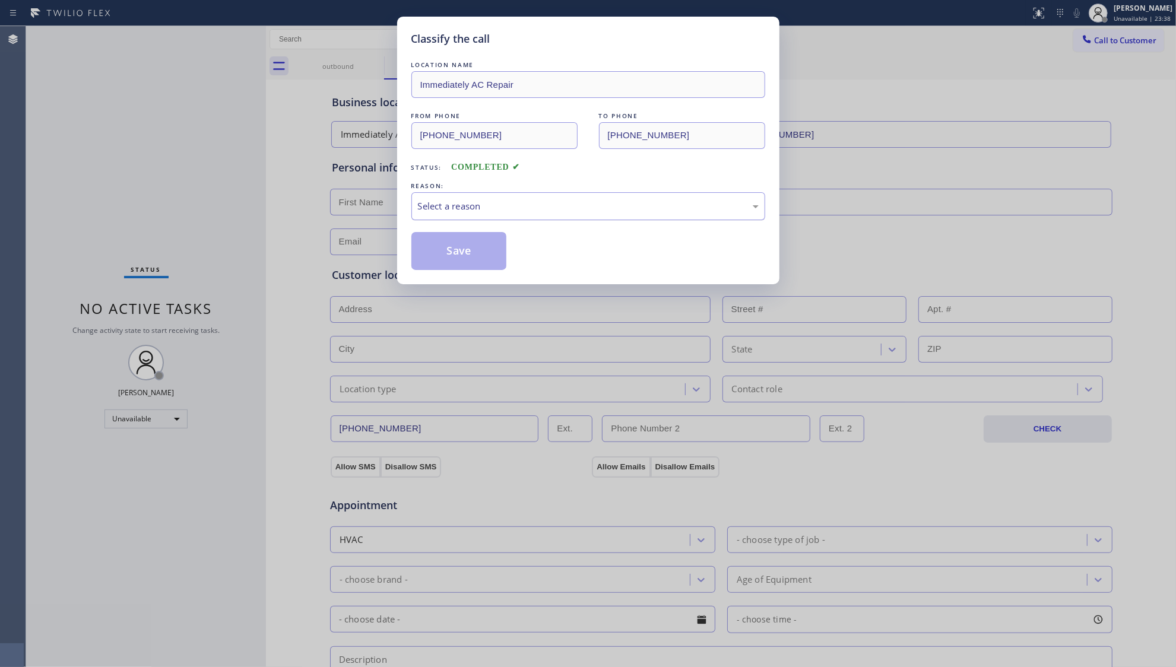
click at [478, 207] on div "Select a reason" at bounding box center [588, 206] width 341 height 14
click at [460, 252] on button "Save" at bounding box center [459, 251] width 96 height 38
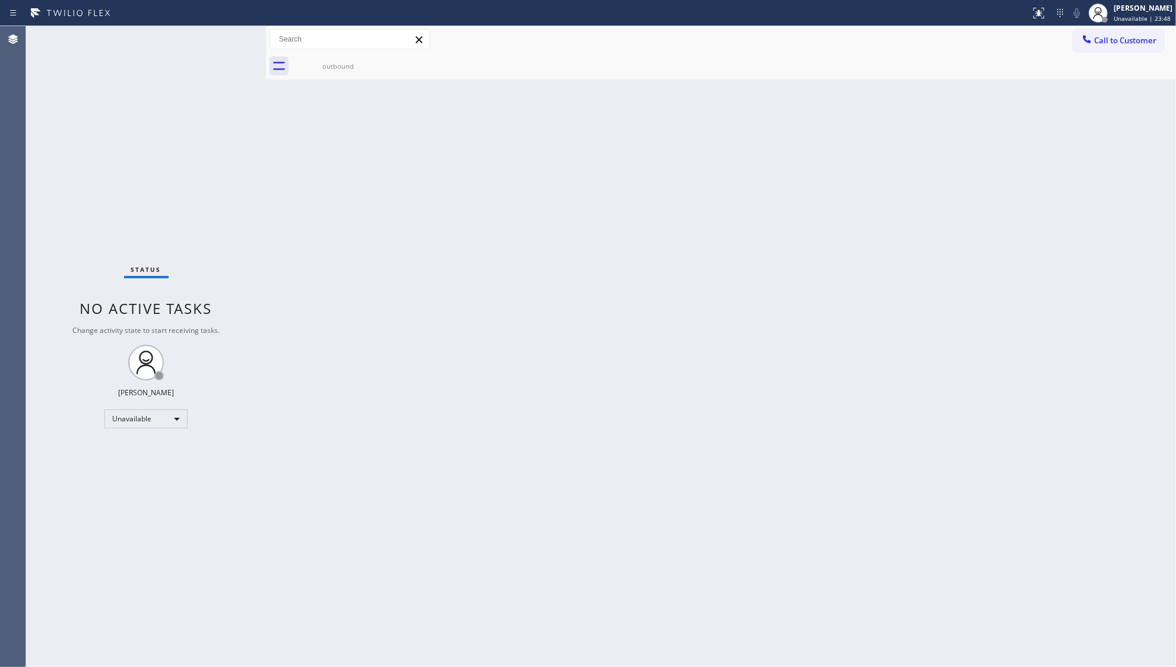
click at [1044, 169] on div "Back to Dashboard Change Sender ID Customers Technicians Select a contact Outbo…" at bounding box center [721, 346] width 910 height 641
click at [1105, 42] on span "Call to Customer" at bounding box center [1125, 40] width 62 height 11
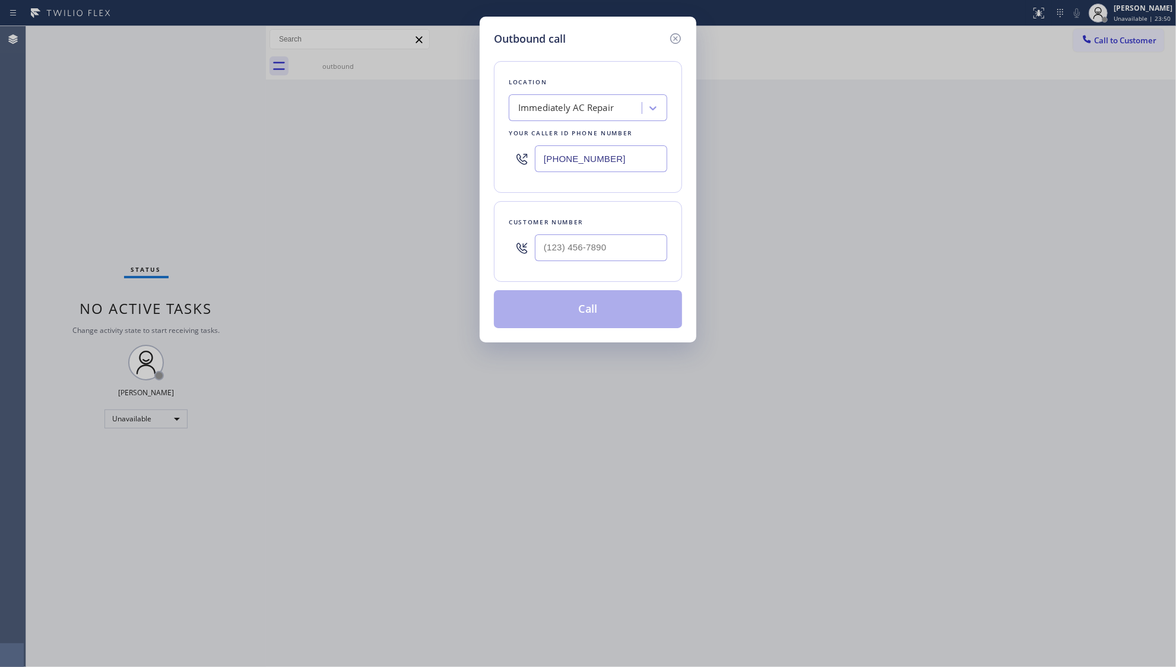
drag, startPoint x: 619, startPoint y: 164, endPoint x: 496, endPoint y: 163, distance: 122.3
click at [496, 164] on div "Location Immediately AC Repair Your caller id phone number [PHONE_NUMBER]" at bounding box center [588, 127] width 188 height 132
paste input "718) 215-0531"
type input "[PHONE_NUMBER]"
paste input "text"
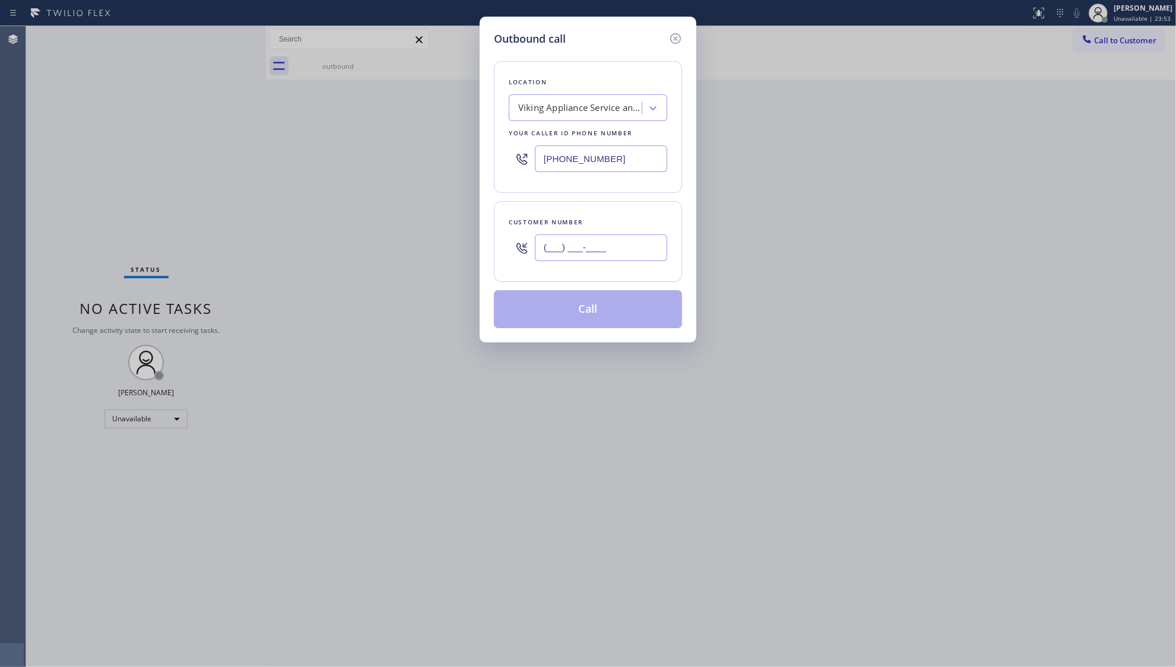
click at [627, 255] on input "(___) ___-____" at bounding box center [601, 248] width 132 height 27
paste input "816) 313-3056"
type input "[PHONE_NUMBER]"
click at [595, 311] on button "Call" at bounding box center [588, 309] width 188 height 38
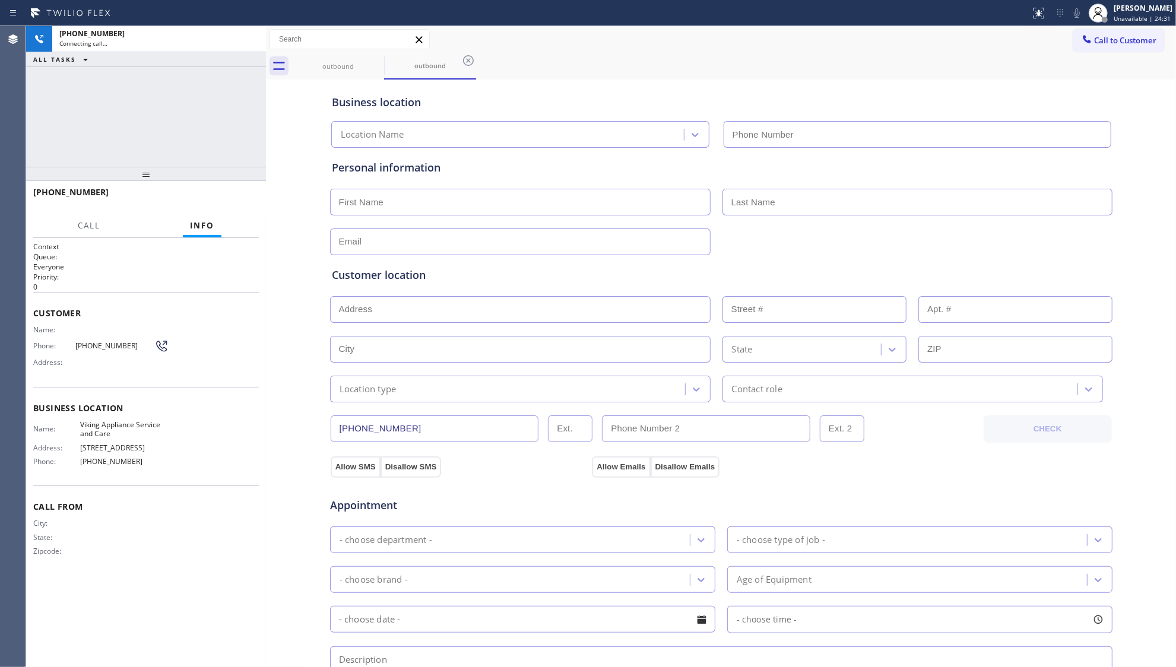
type input "[PHONE_NUMBER]"
click at [685, 39] on div "Call to Customer Outbound call Location Viking Appliance Service and Care Your …" at bounding box center [721, 39] width 910 height 21
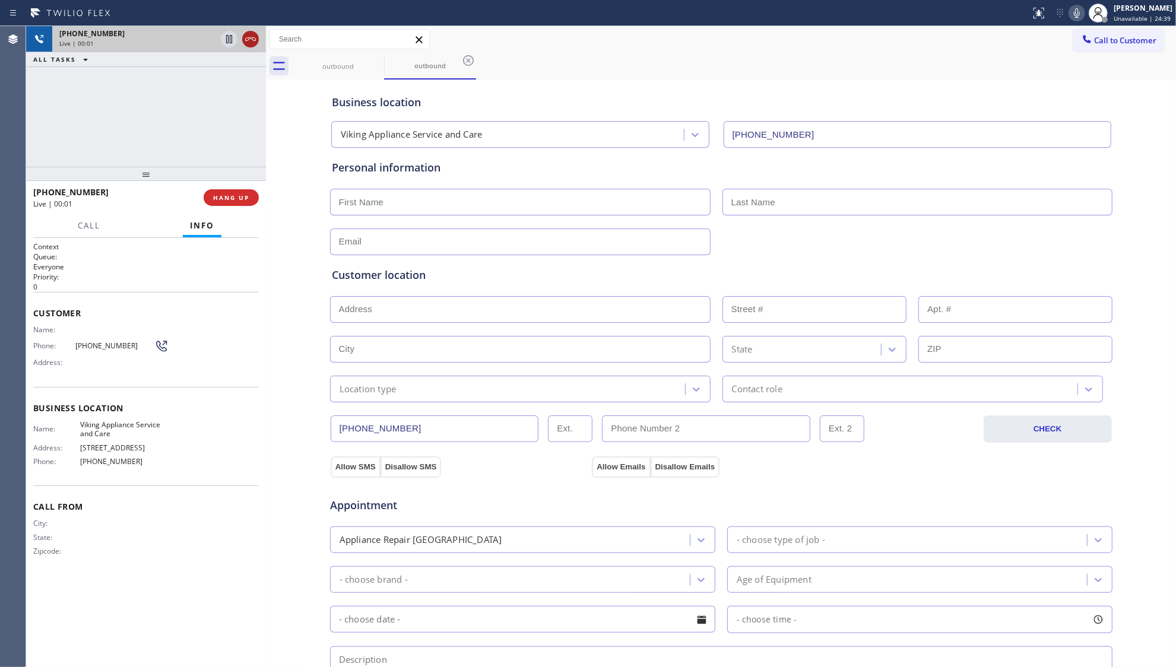
click at [253, 33] on icon at bounding box center [250, 39] width 14 height 14
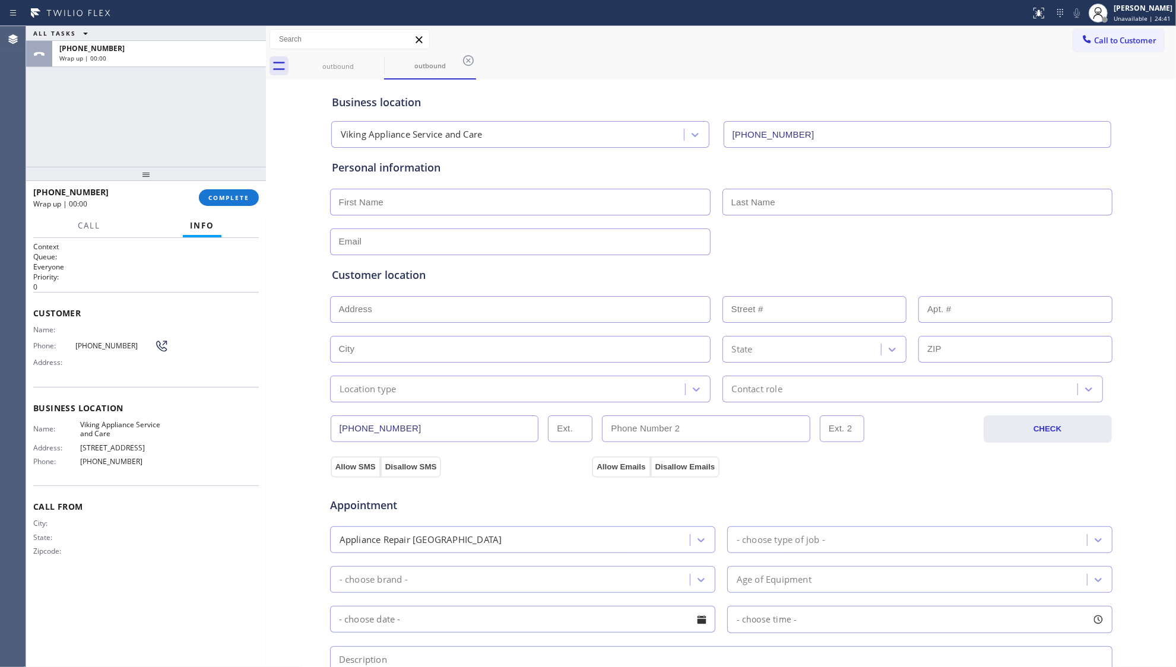
click at [230, 186] on div "[PHONE_NUMBER] Wrap up | 00:00 COMPLETE" at bounding box center [146, 197] width 226 height 31
click at [251, 186] on div "[PHONE_NUMBER] Wrap up | 00:00 COMPLETE" at bounding box center [146, 197] width 226 height 31
click at [246, 191] on button "COMPLETE" at bounding box center [229, 197] width 60 height 17
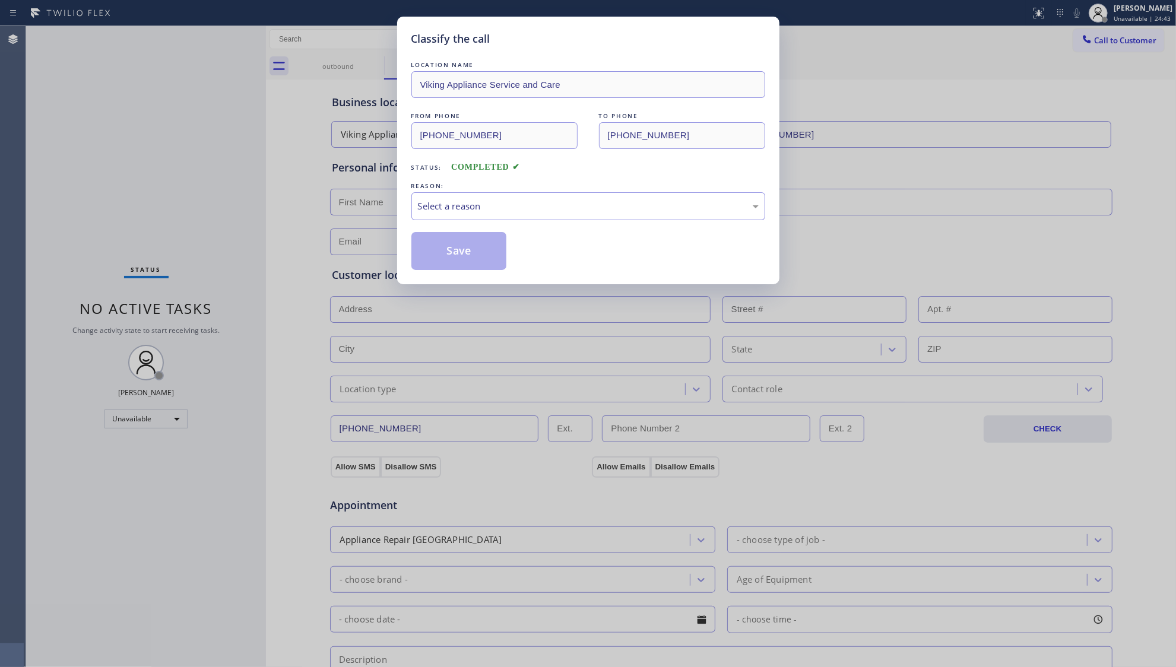
click at [476, 226] on div "LOCATION NAME Viking Appliance Service and Care FROM PHONE [PHONE_NUMBER] TO PH…" at bounding box center [588, 164] width 354 height 211
drag, startPoint x: 456, startPoint y: 208, endPoint x: 456, endPoint y: 214, distance: 6.5
click at [456, 212] on div "Select a reason" at bounding box center [588, 206] width 341 height 14
click at [452, 250] on button "Save" at bounding box center [459, 251] width 96 height 38
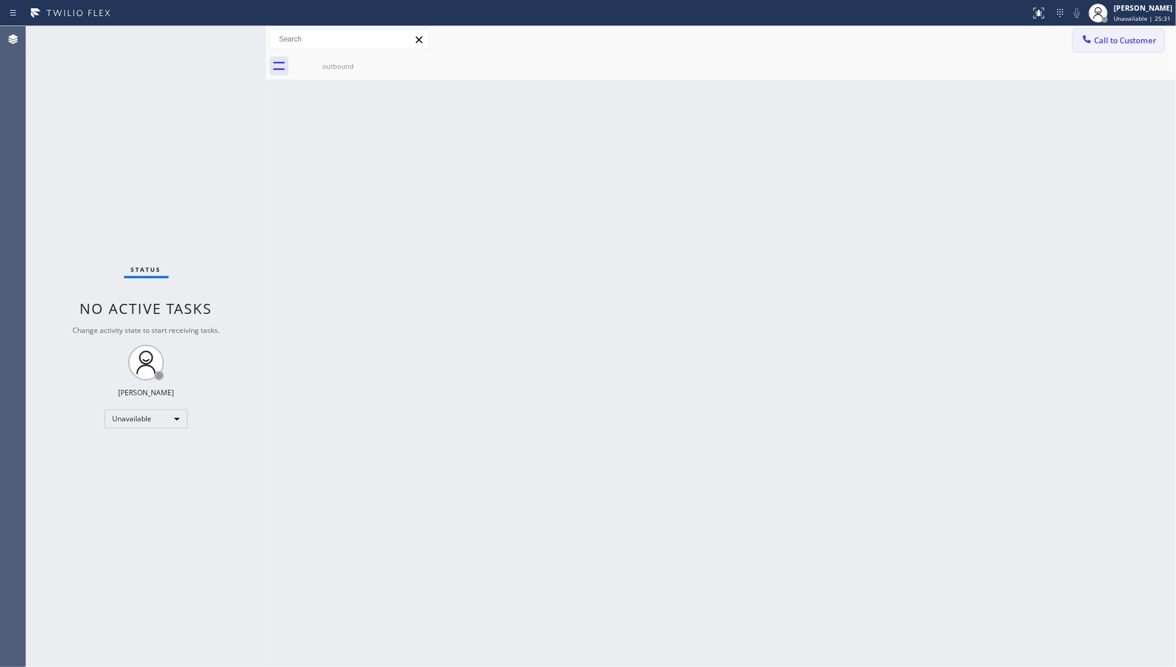
click at [1096, 43] on span "Call to Customer" at bounding box center [1125, 40] width 62 height 11
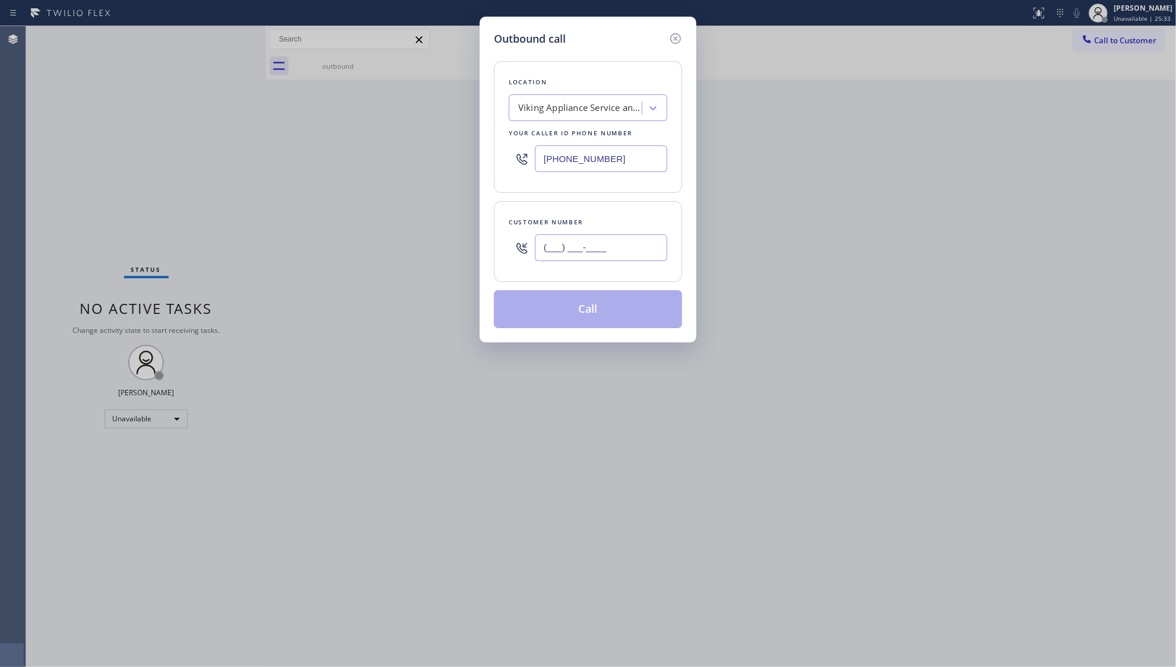
paste input "text"
click at [642, 259] on input "(___) ___-____" at bounding box center [601, 248] width 132 height 27
paste input "858) 245-8240"
type input "[PHONE_NUMBER]"
drag, startPoint x: 622, startPoint y: 153, endPoint x: 513, endPoint y: 150, distance: 109.3
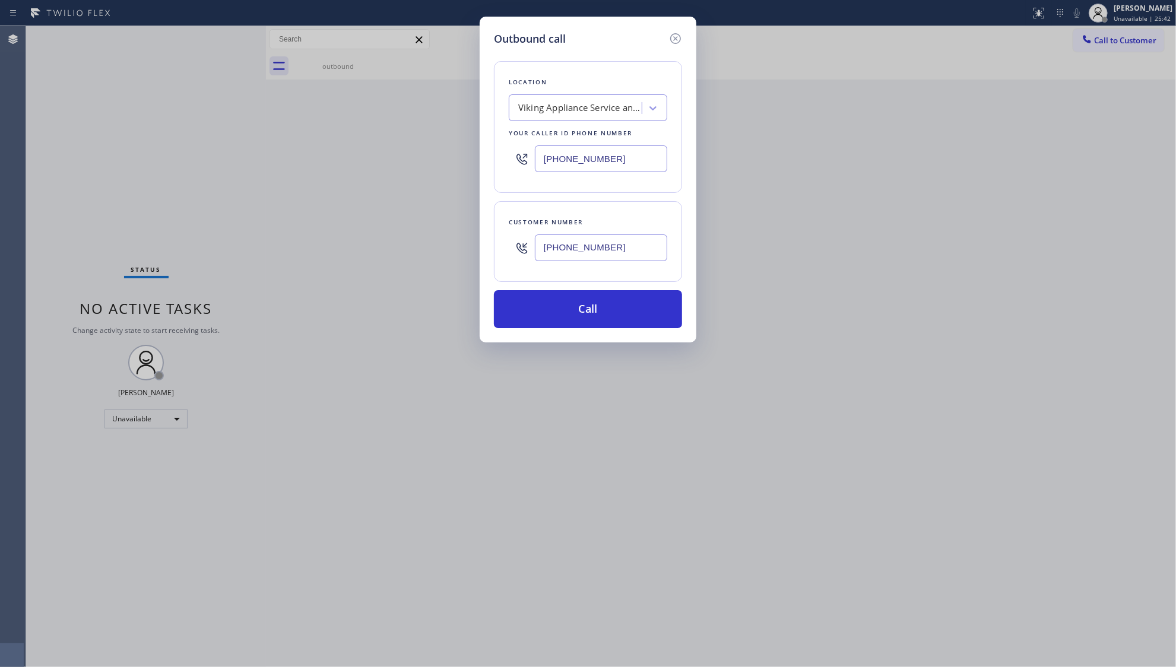
click at [516, 152] on div "[PHONE_NUMBER]" at bounding box center [588, 159] width 159 height 39
paste input "361) 203-325"
type input "[PHONE_NUMBER]"
click at [581, 309] on button "Call" at bounding box center [588, 309] width 188 height 38
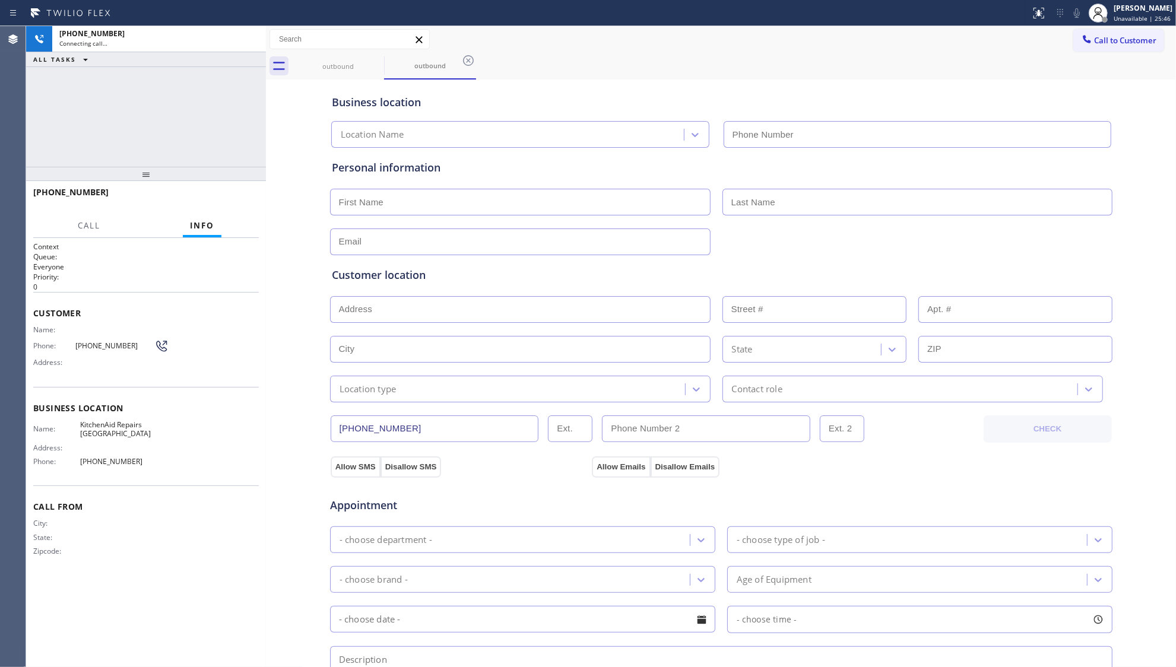
type input "[PHONE_NUMBER]"
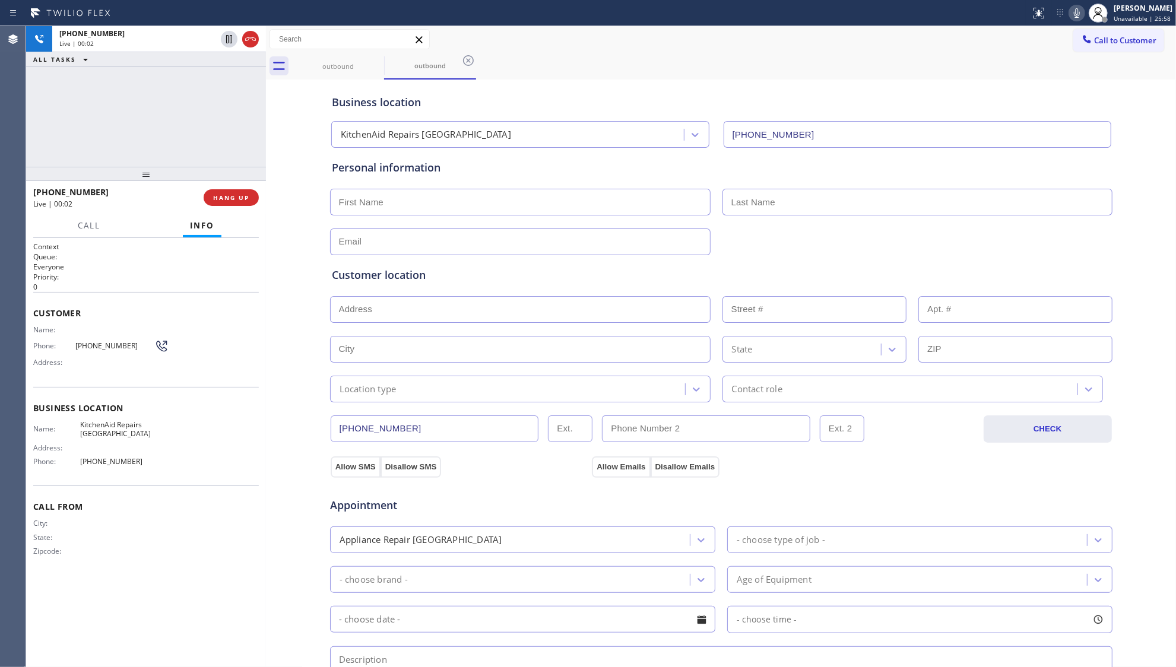
click at [1071, 9] on div at bounding box center [1077, 13] width 17 height 14
click at [1074, 13] on icon at bounding box center [1077, 13] width 14 height 14
click at [1079, 8] on icon at bounding box center [1077, 13] width 14 height 14
drag, startPoint x: 625, startPoint y: 61, endPoint x: 552, endPoint y: 24, distance: 81.2
click at [625, 68] on div "outbound outbound" at bounding box center [734, 66] width 884 height 27
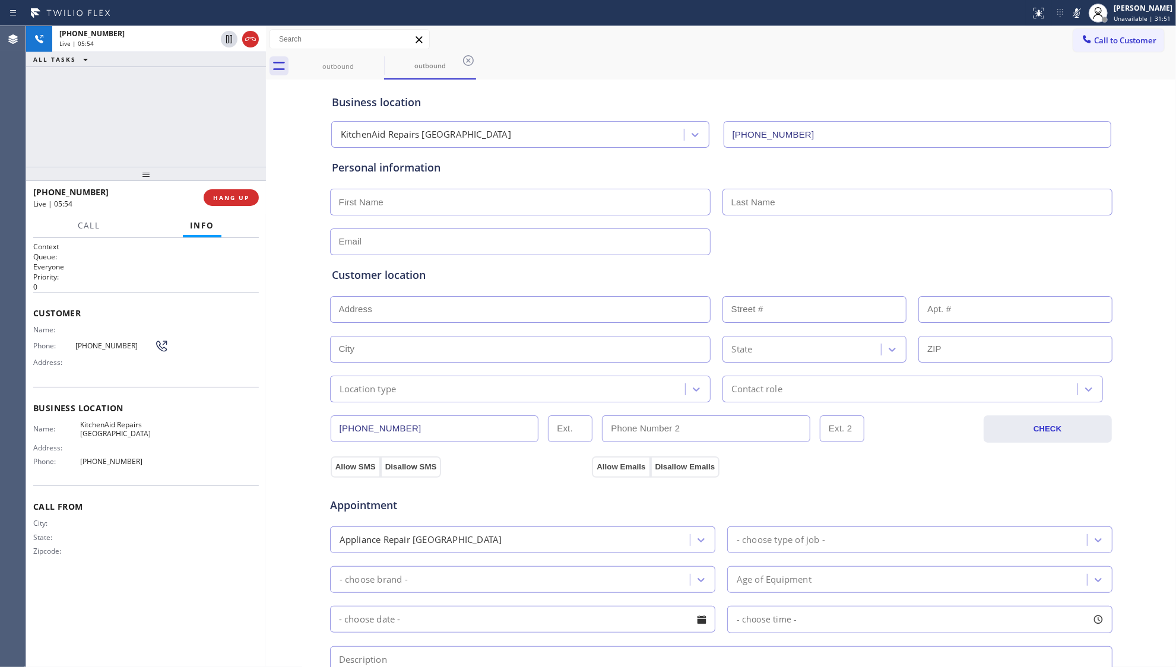
click at [1080, 19] on button at bounding box center [1077, 13] width 17 height 17
drag, startPoint x: 566, startPoint y: 202, endPoint x: 575, endPoint y: 195, distance: 11.4
click at [566, 201] on input "text" at bounding box center [520, 202] width 381 height 27
paste input "[PERSON_NAME]"
type input "[PERSON_NAME]"
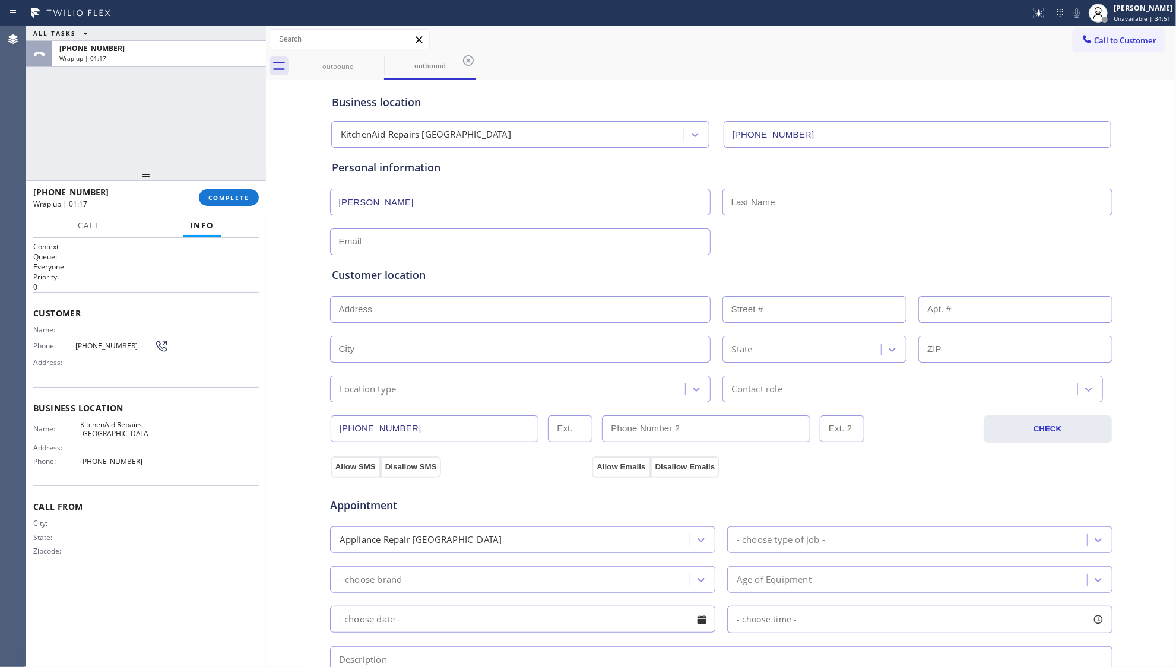
click at [849, 207] on input "text" at bounding box center [917, 202] width 390 height 27
paste input "[PERSON_NAME]"
type input "[PERSON_NAME]"
click at [648, 232] on input "text" at bounding box center [520, 242] width 381 height 27
type input "[EMAIL_ADDRESS][DOMAIN_NAME]"
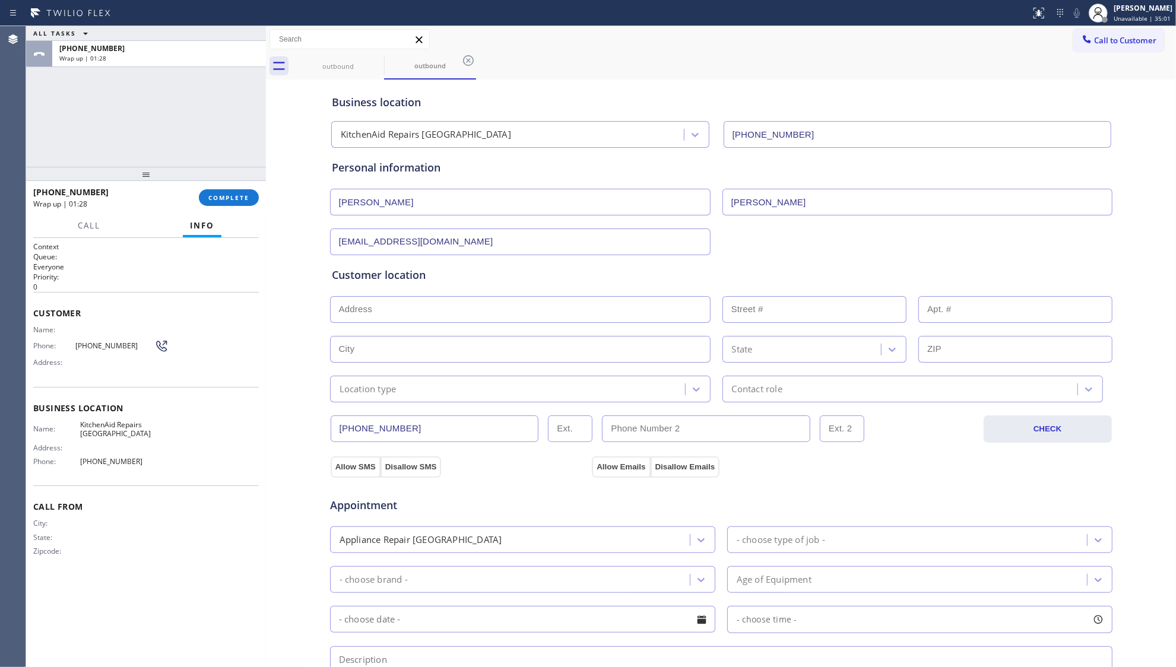
click at [520, 305] on input "text" at bounding box center [520, 309] width 381 height 27
paste input "[STREET_ADDRESS],"
type input "7030 Sitio Corazon"
type input "7030"
type input "Carlsbad"
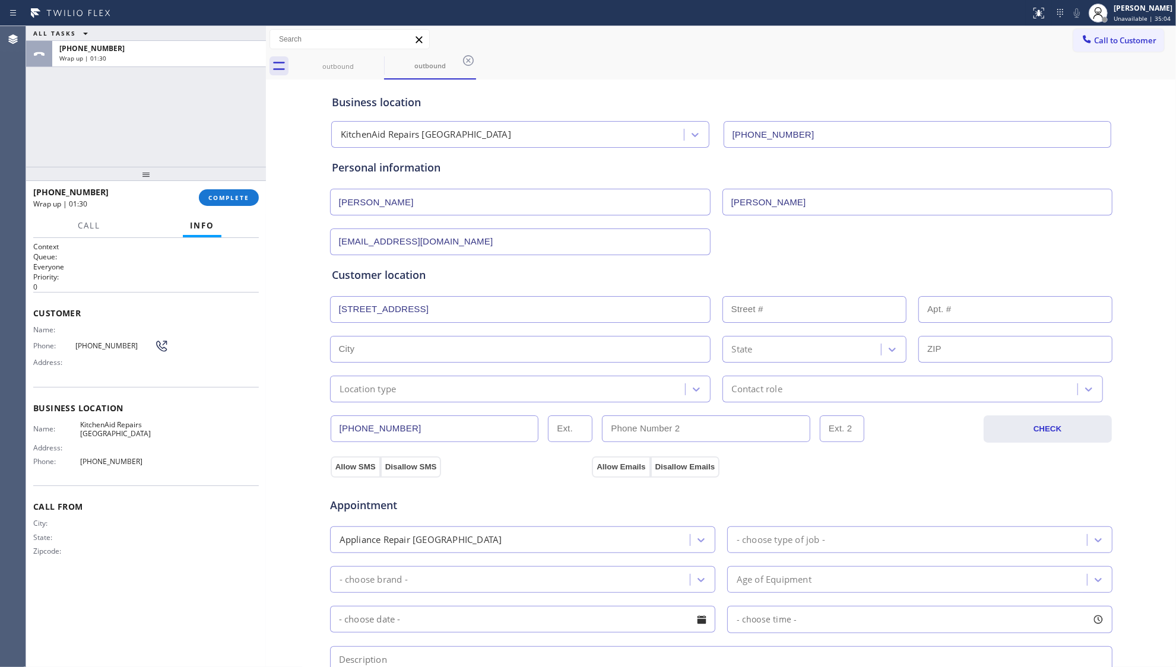
type input "92009"
click at [412, 387] on div "Location type" at bounding box center [509, 389] width 351 height 21
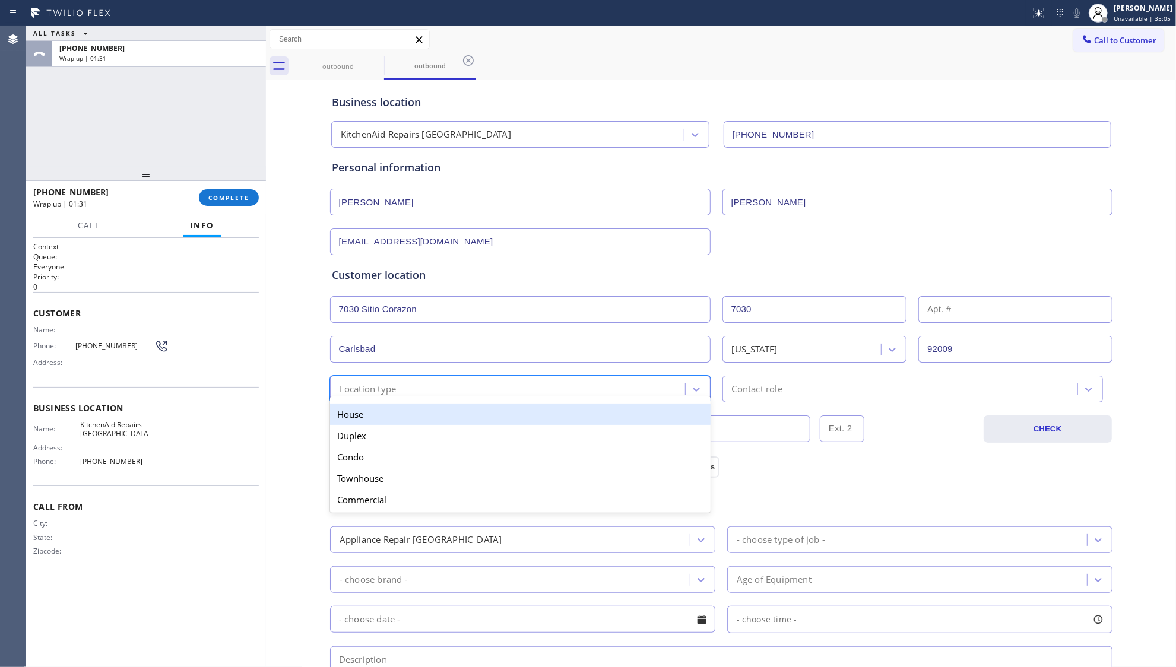
click at [401, 407] on div "House" at bounding box center [520, 414] width 381 height 21
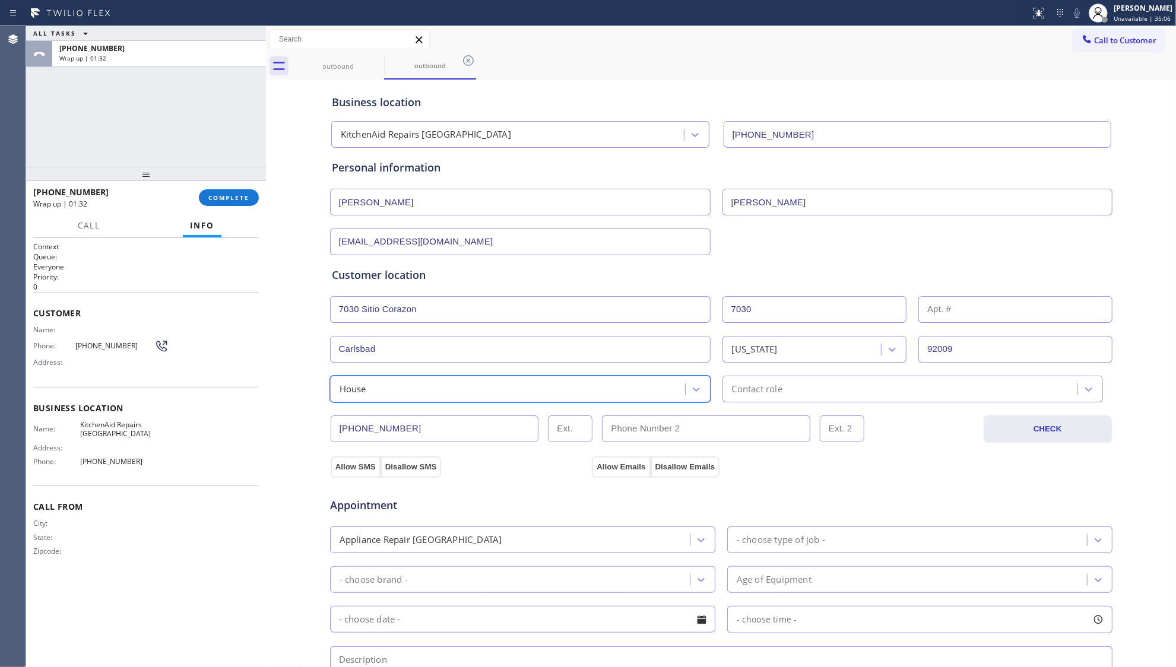
click at [768, 402] on div "Contact role" at bounding box center [912, 389] width 381 height 27
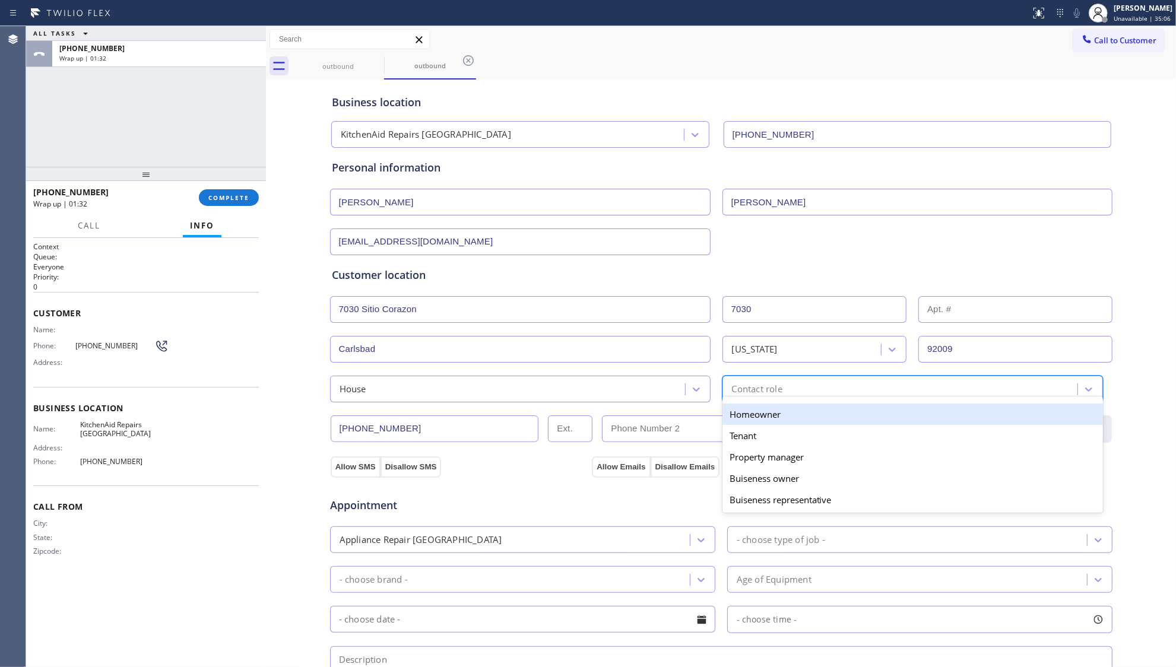
click at [763, 420] on div "Homeowner" at bounding box center [912, 414] width 381 height 21
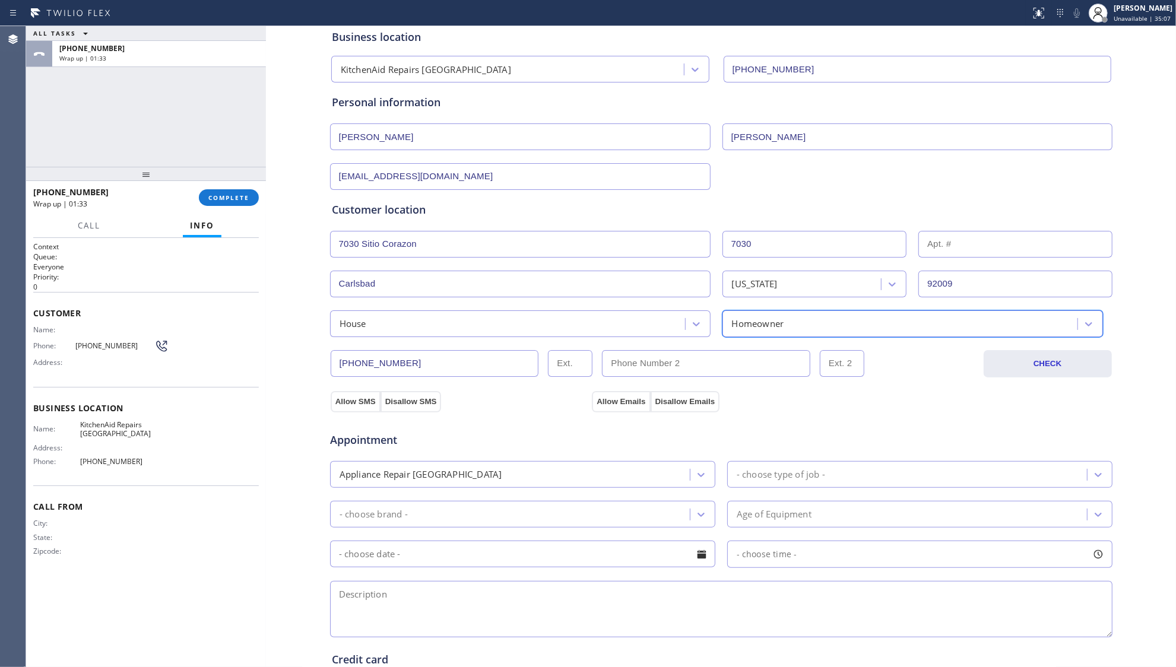
scroll to position [79, 0]
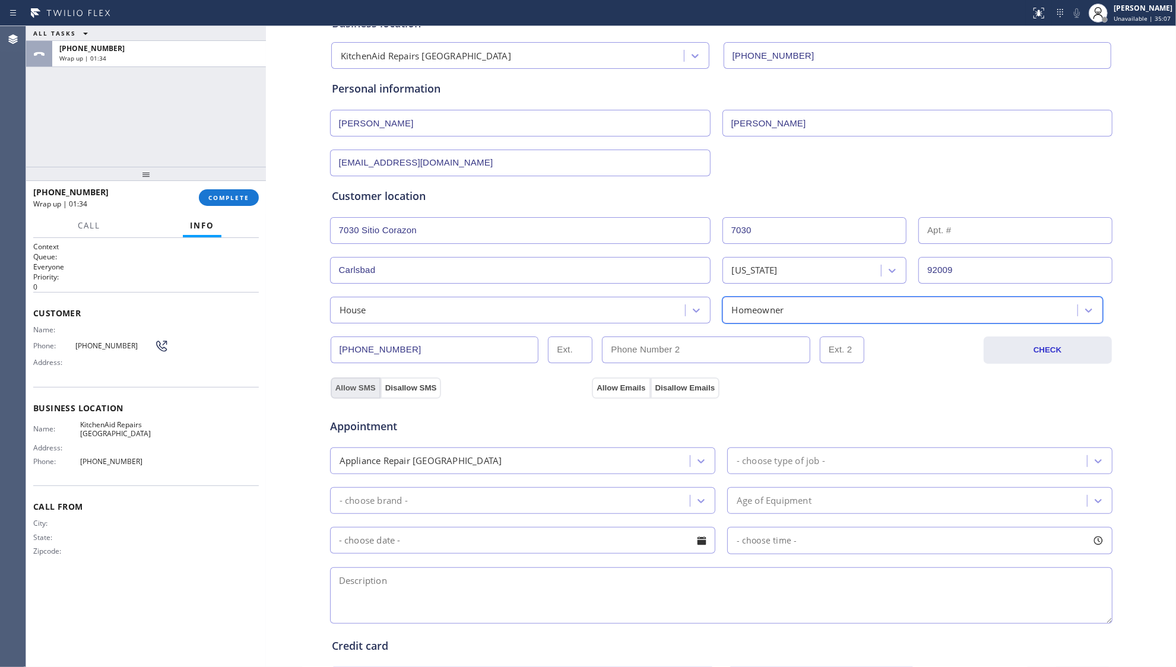
click at [348, 391] on button "Allow SMS" at bounding box center [356, 388] width 50 height 21
click at [598, 385] on button "Allow Emails" at bounding box center [621, 388] width 58 height 21
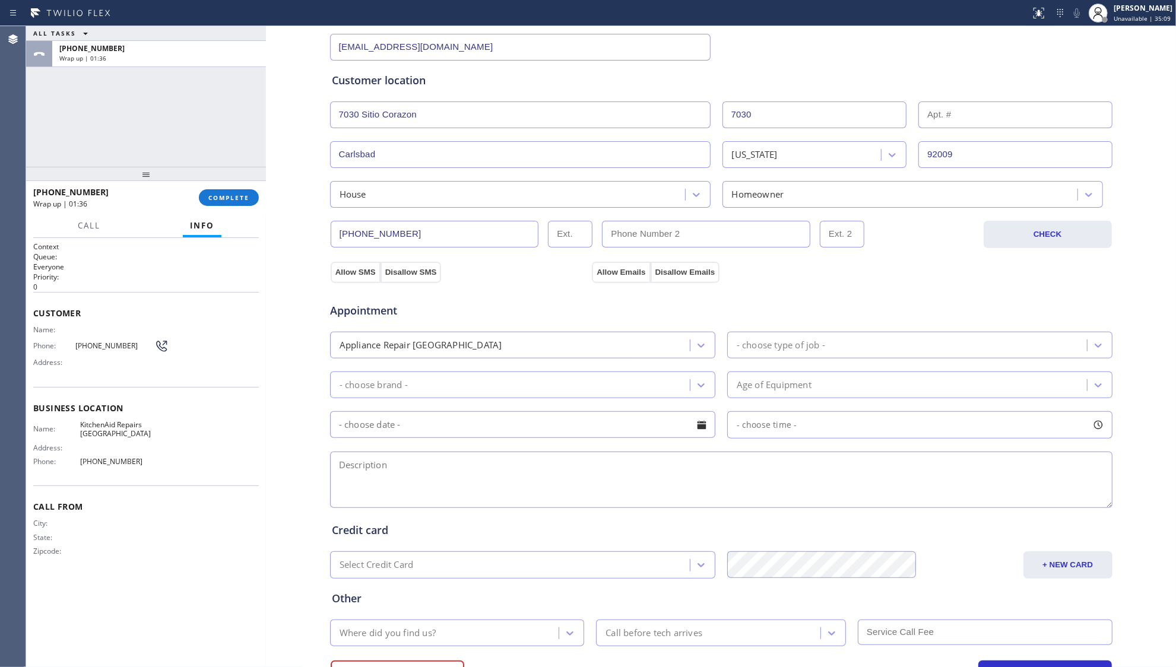
scroll to position [256, 0]
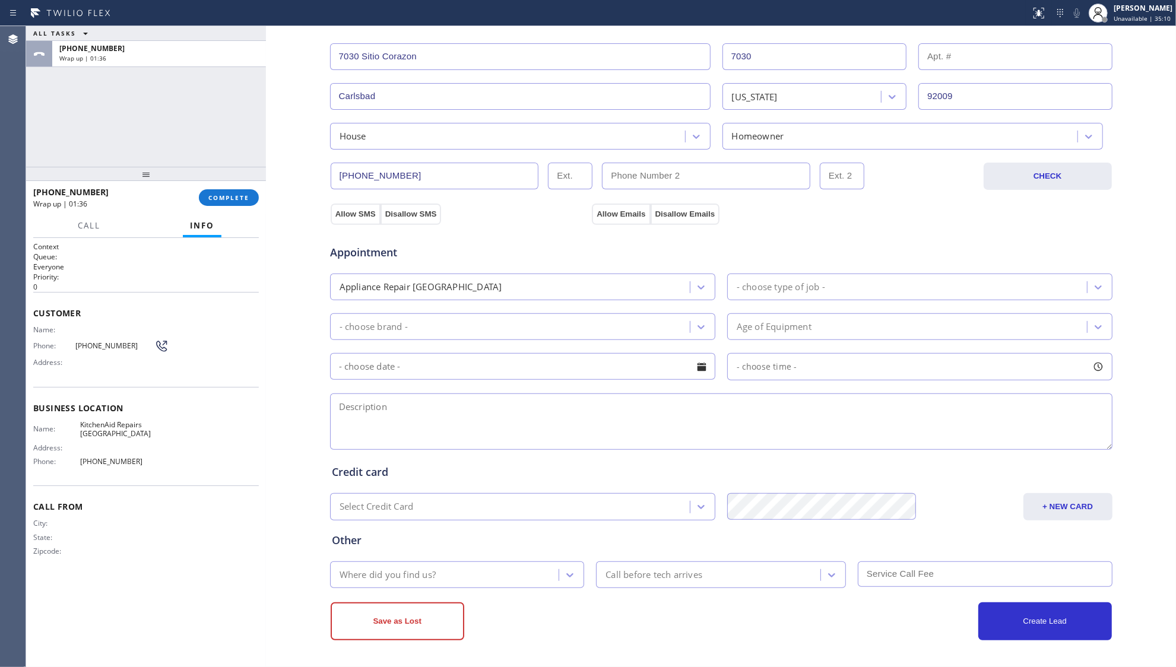
click at [532, 274] on div "Appliance Repair [GEOGRAPHIC_DATA]" at bounding box center [522, 287] width 385 height 27
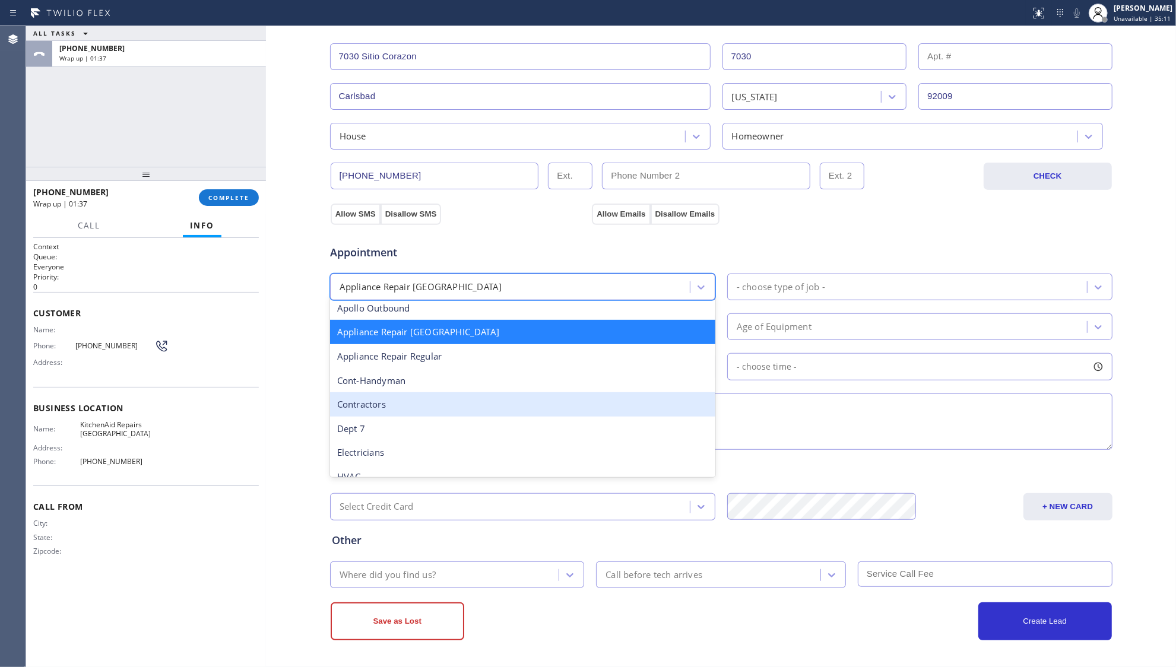
scroll to position [160, 0]
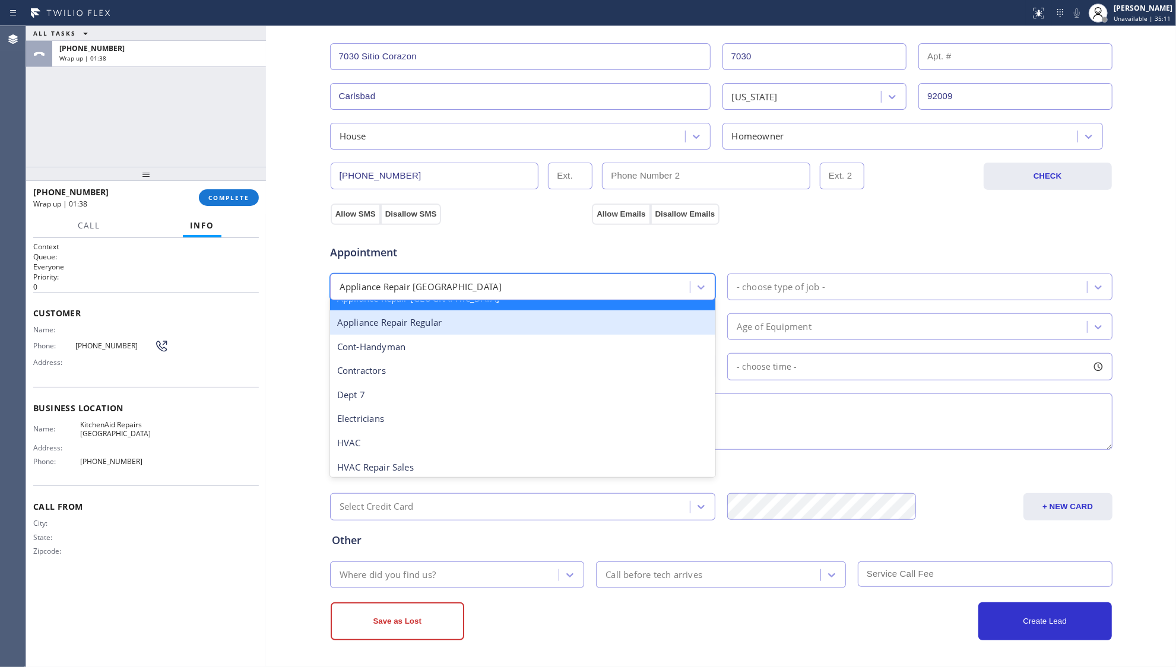
click at [423, 322] on div "Appliance Repair Regular" at bounding box center [522, 322] width 385 height 24
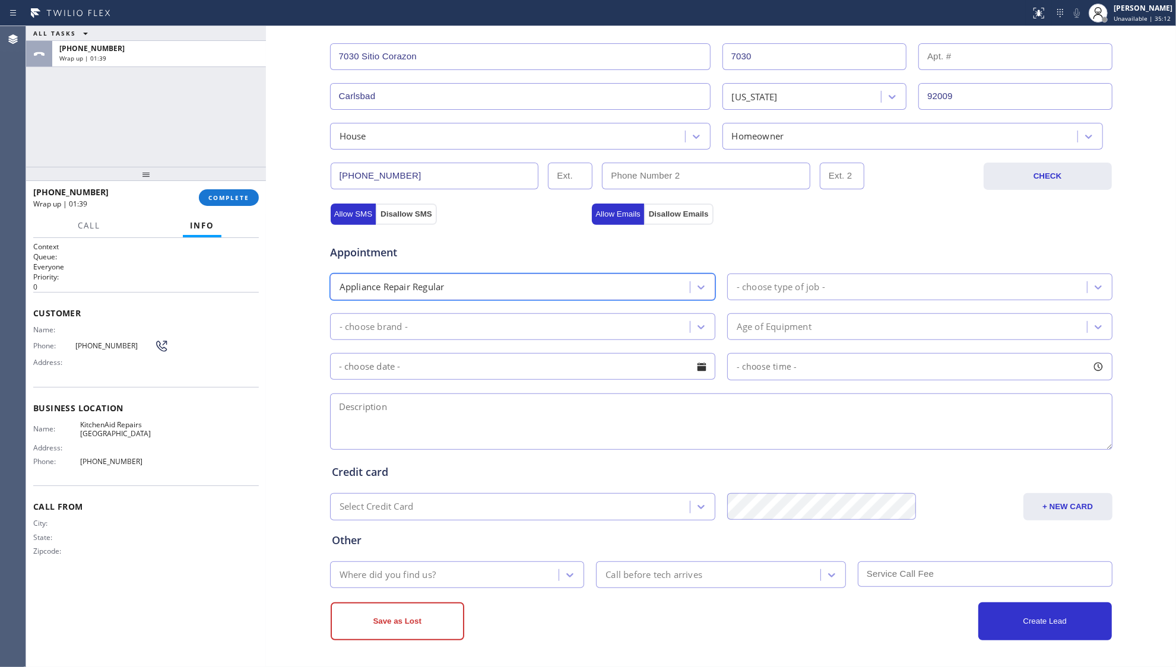
click at [829, 291] on div "- choose type of job -" at bounding box center [909, 287] width 356 height 21
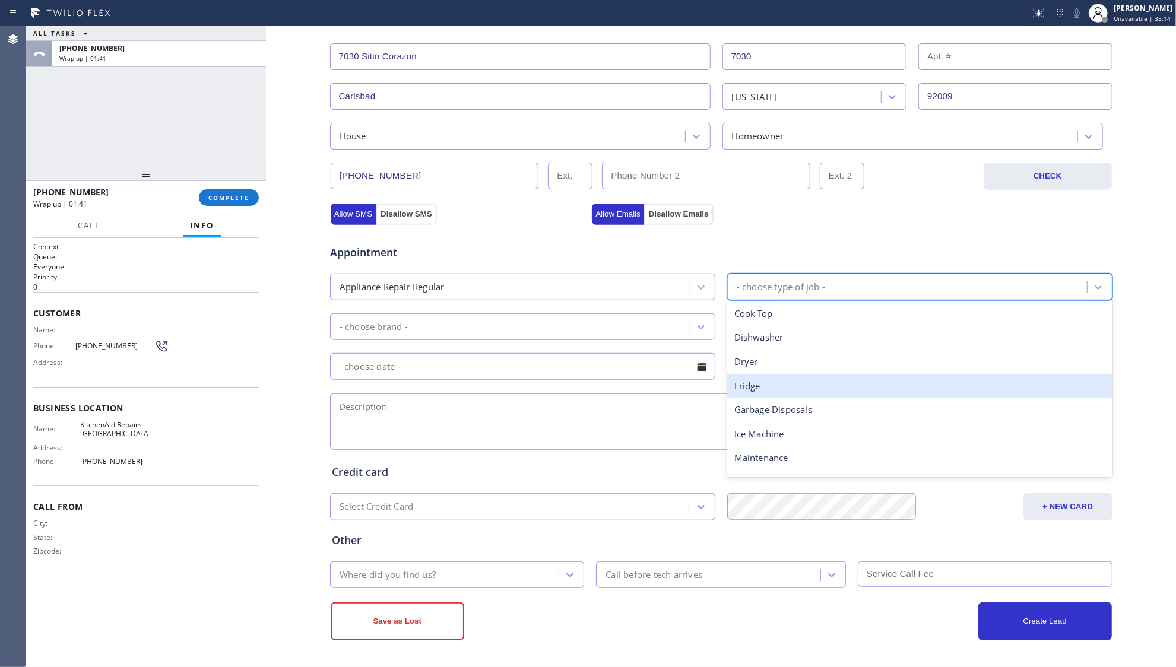
click at [763, 386] on div "Fridge" at bounding box center [919, 386] width 385 height 24
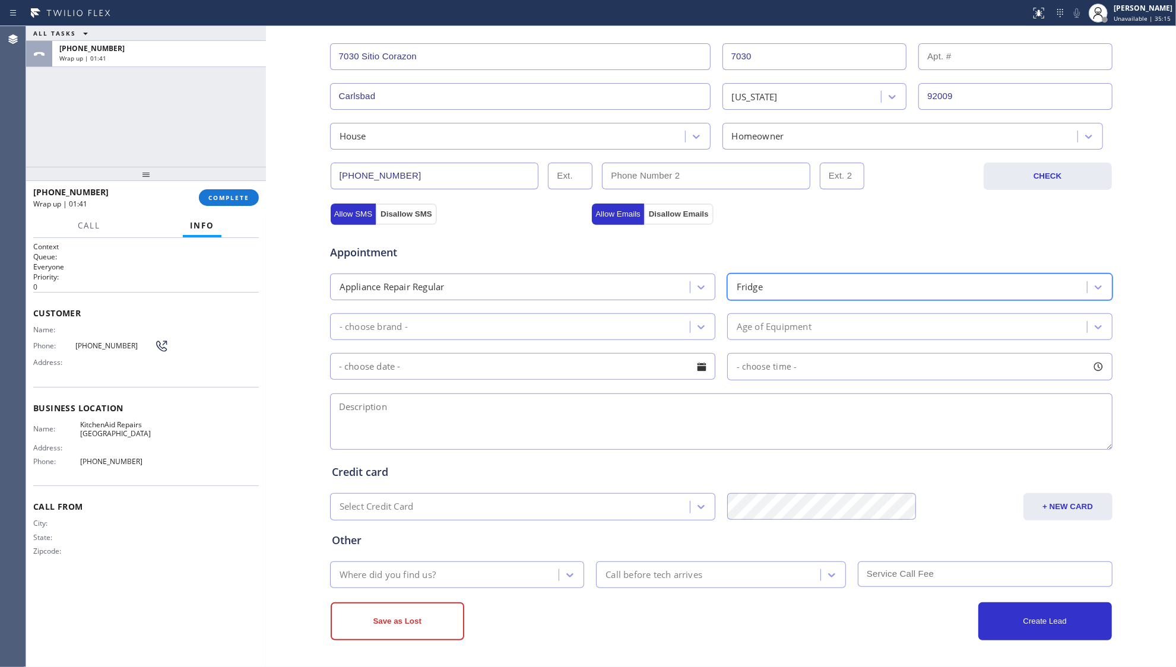
drag, startPoint x: 578, startPoint y: 318, endPoint x: 584, endPoint y: 323, distance: 7.6
click at [579, 319] on div "- choose brand -" at bounding box center [512, 326] width 356 height 21
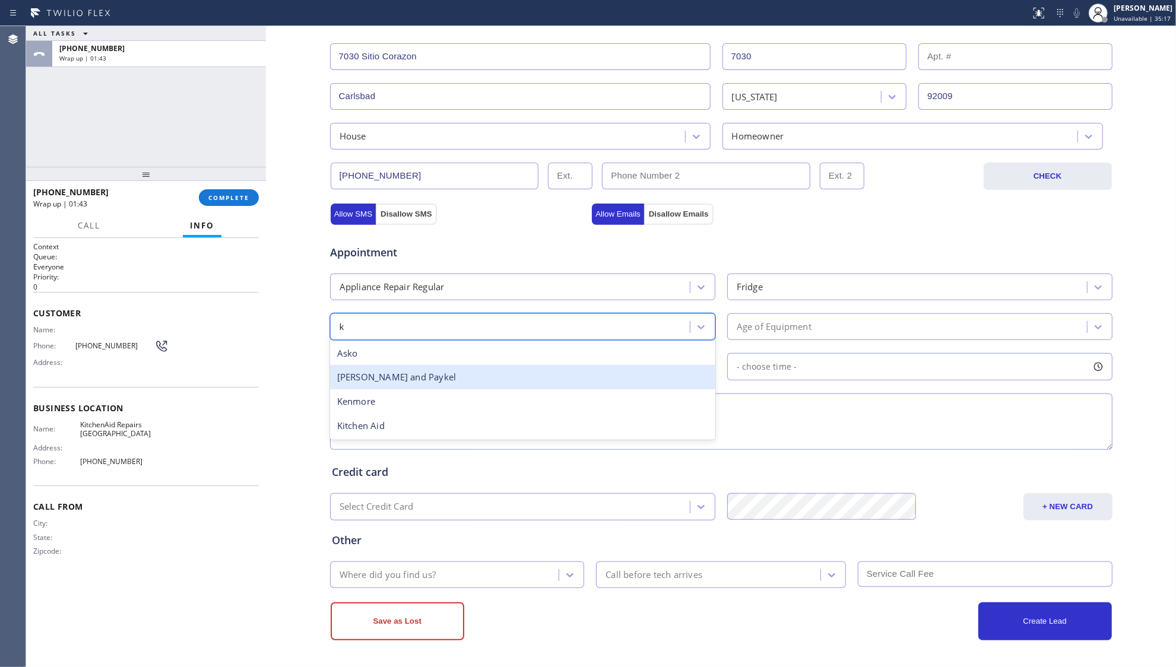
type input "ki"
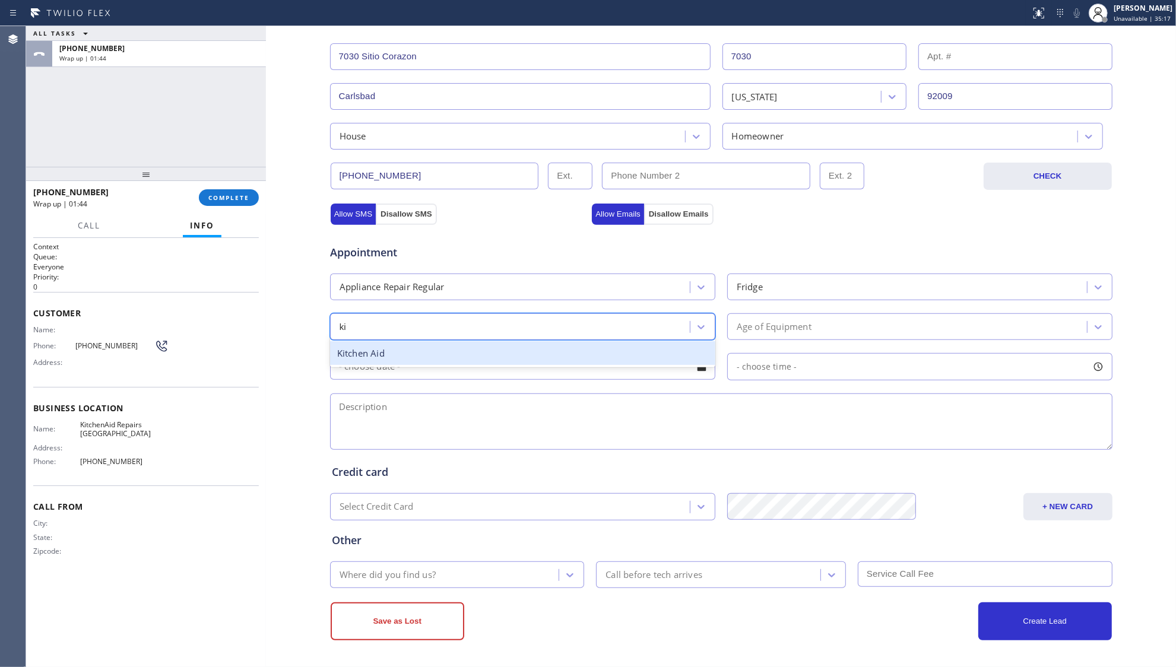
click at [423, 354] on div "Kitchen Aid" at bounding box center [522, 353] width 385 height 24
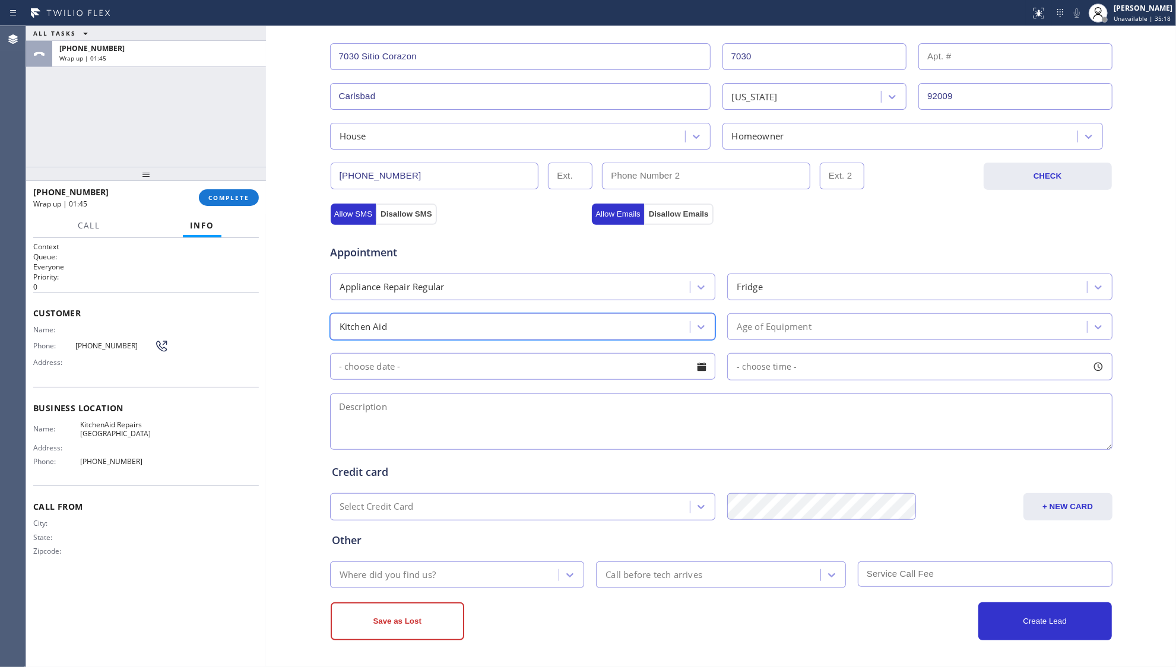
click at [763, 329] on div "Age of Equipment" at bounding box center [774, 327] width 75 height 14
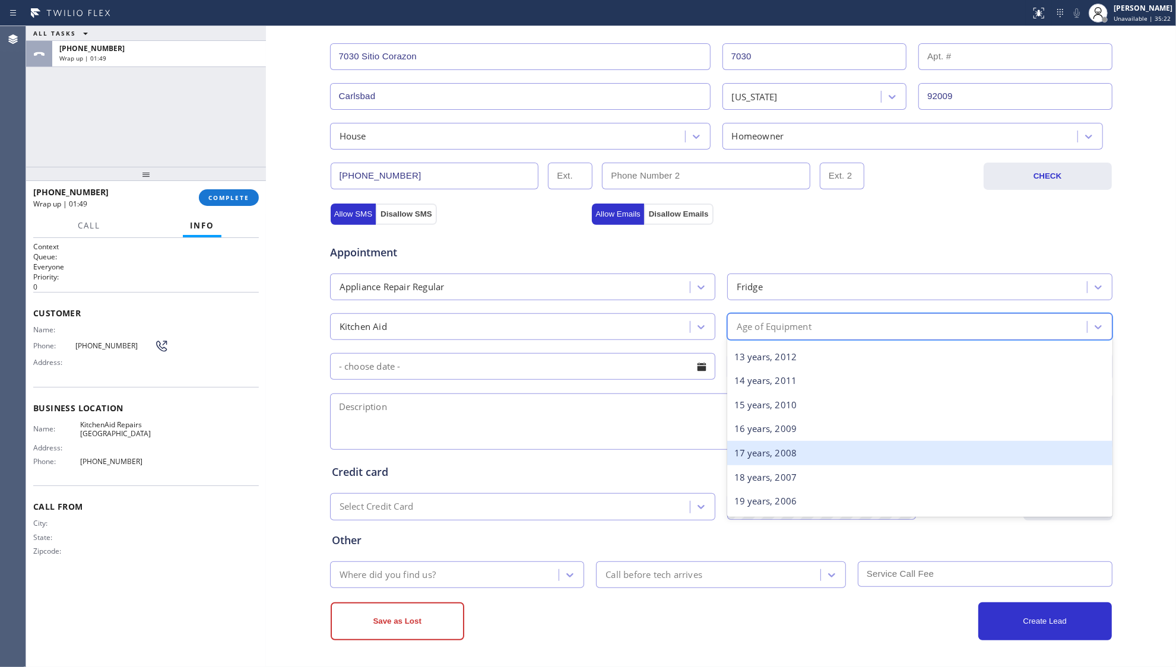
scroll to position [316, 0]
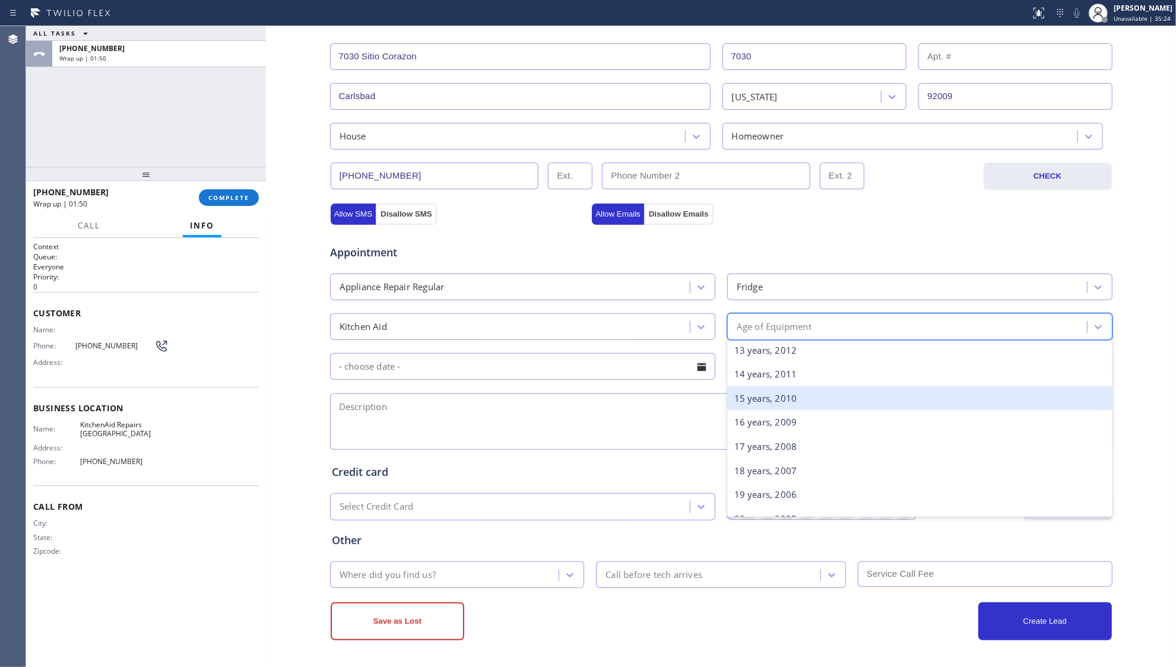
click at [758, 408] on div "15 years, 2010" at bounding box center [919, 398] width 385 height 24
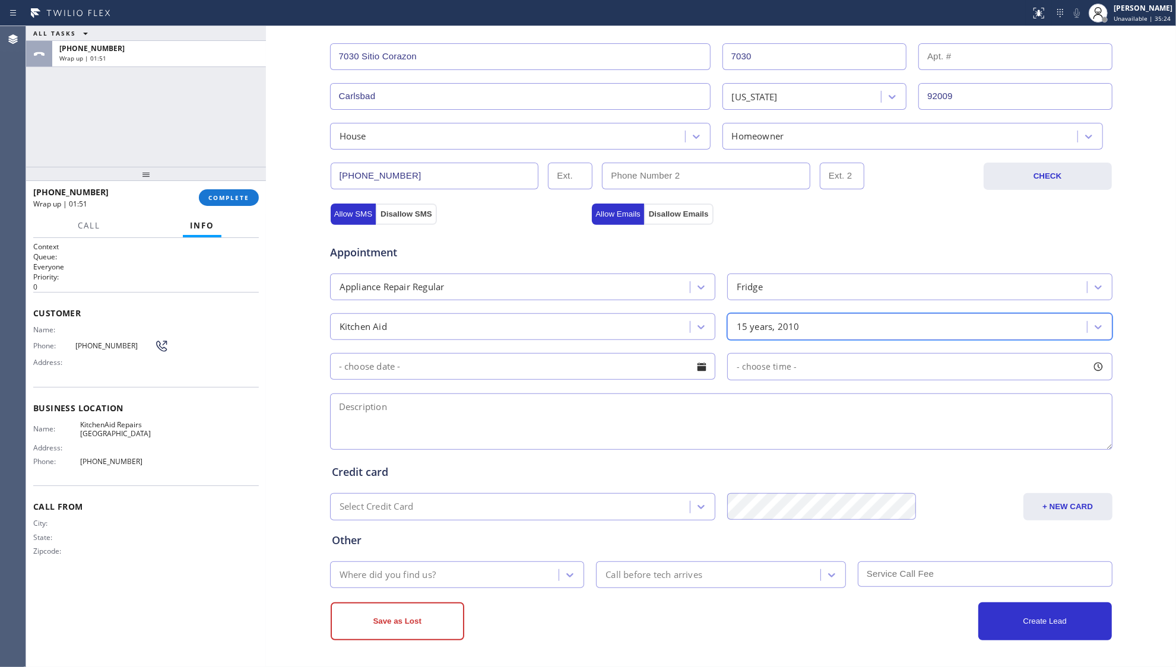
click at [592, 375] on input "text" at bounding box center [522, 366] width 385 height 27
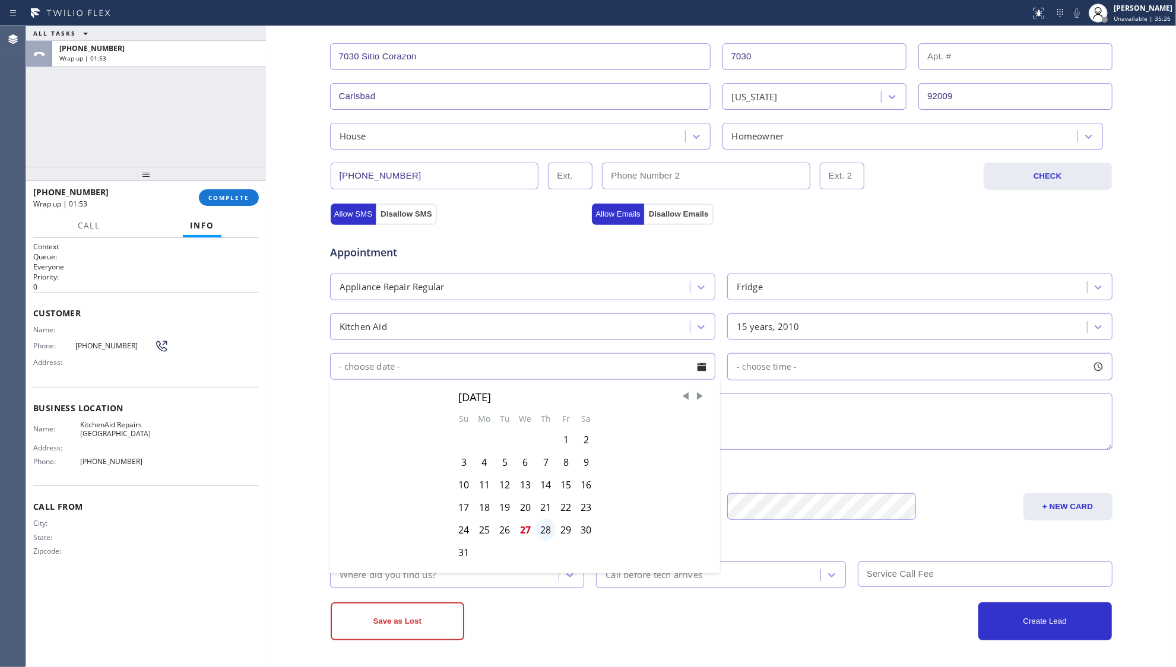
click at [537, 530] on div "28" at bounding box center [545, 530] width 20 height 23
type input "[DATE]"
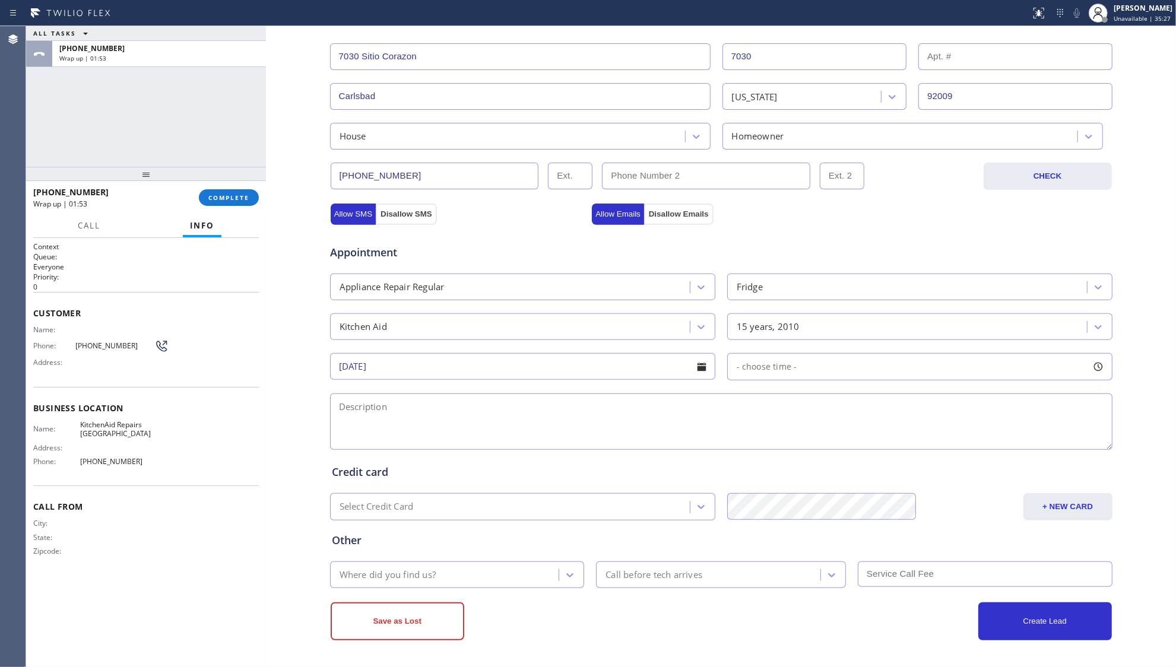
click at [753, 362] on span "- choose time -" at bounding box center [767, 366] width 61 height 11
drag, startPoint x: 737, startPoint y: 441, endPoint x: 931, endPoint y: 438, distance: 194.2
click at [931, 438] on div at bounding box center [937, 439] width 14 height 25
drag, startPoint x: 733, startPoint y: 440, endPoint x: 843, endPoint y: 435, distance: 110.6
click at [843, 435] on div at bounding box center [838, 439] width 14 height 25
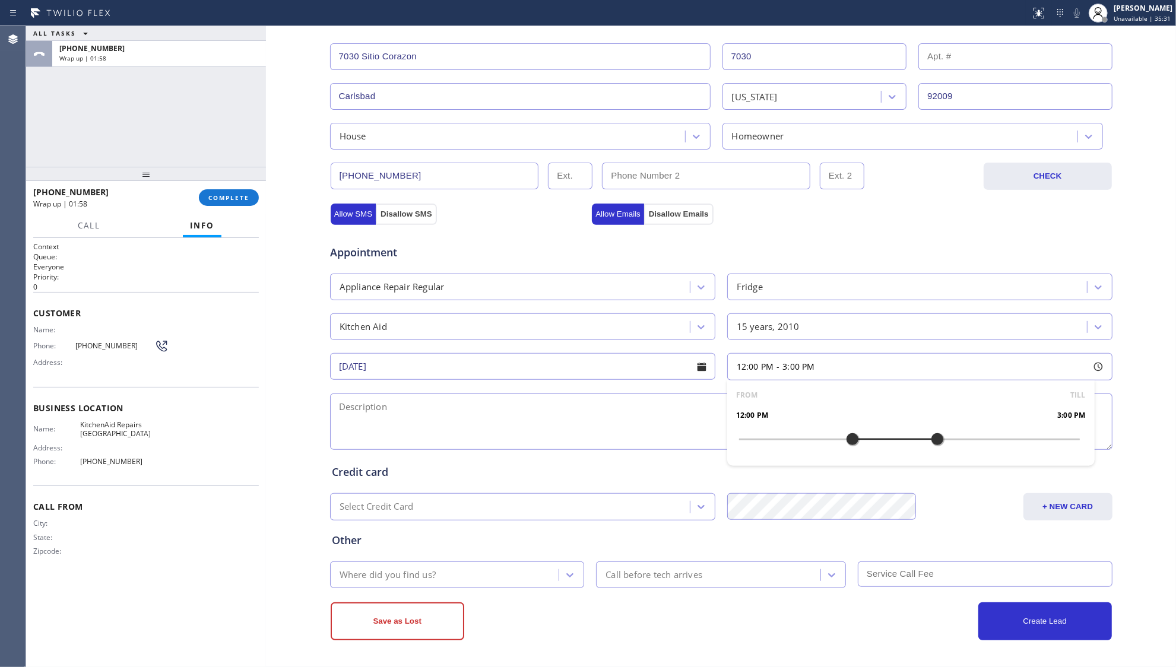
drag, startPoint x: 568, startPoint y: 408, endPoint x: 578, endPoint y: 393, distance: 18.1
click at [568, 407] on textarea at bounding box center [721, 422] width 782 height 56
click at [487, 423] on textarea "12-3, $38," at bounding box center [721, 422] width 782 height 56
click at [680, 430] on textarea "12-3, $38," at bounding box center [721, 422] width 782 height 56
paste textarea "KitchenAid refrigerator MODEL#KSC422VS03, its leaking water, 15 yrsm [STREET_AD…"
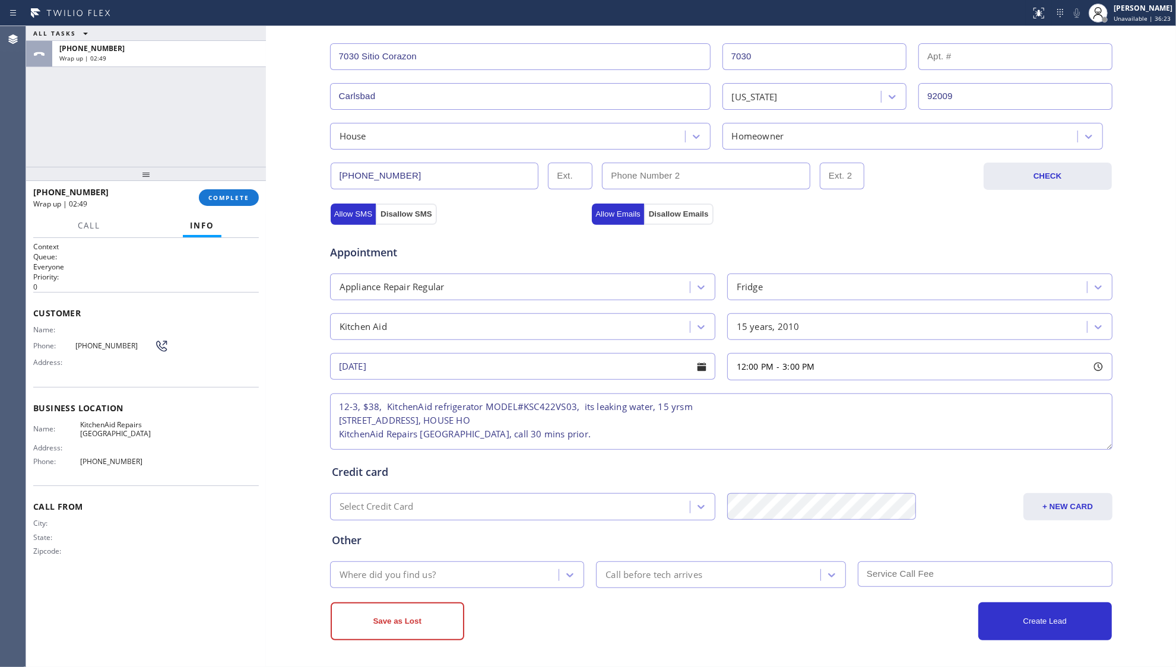
scroll to position [5, 0]
type textarea "12-3, $38, KitchenAid refrigerator MODEL#KSC422VS03, its leaking water, 15 yrsm…"
drag, startPoint x: 369, startPoint y: 564, endPoint x: 372, endPoint y: 575, distance: 10.9
click at [369, 566] on div "Where did you find us?" at bounding box center [447, 575] width 226 height 21
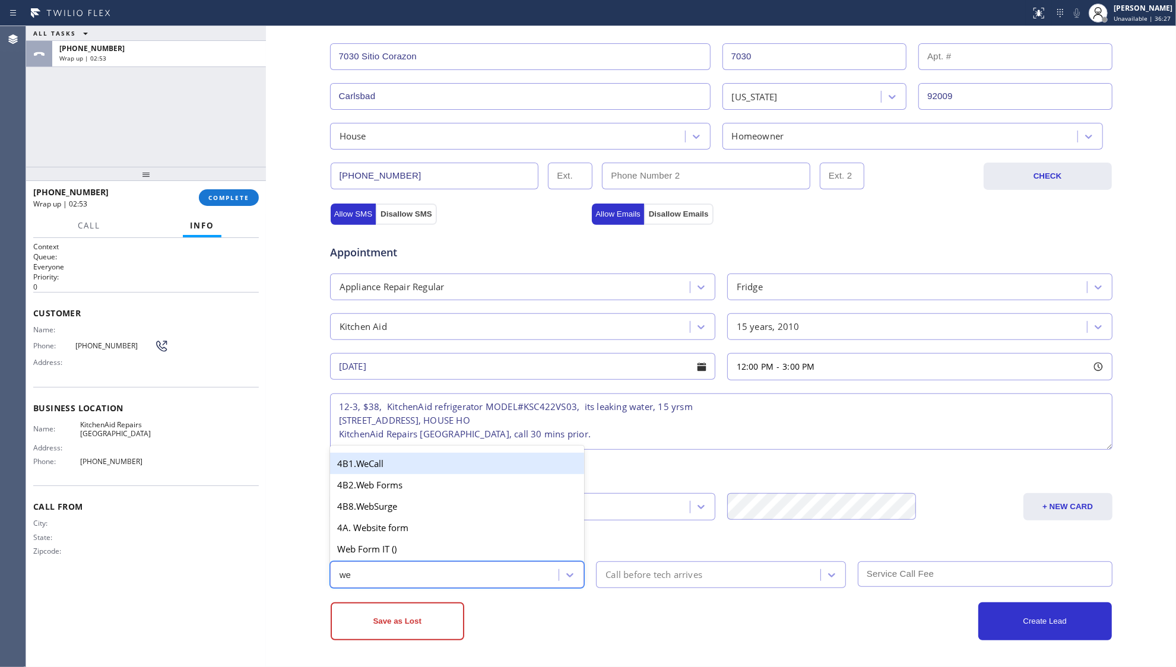
type input "w"
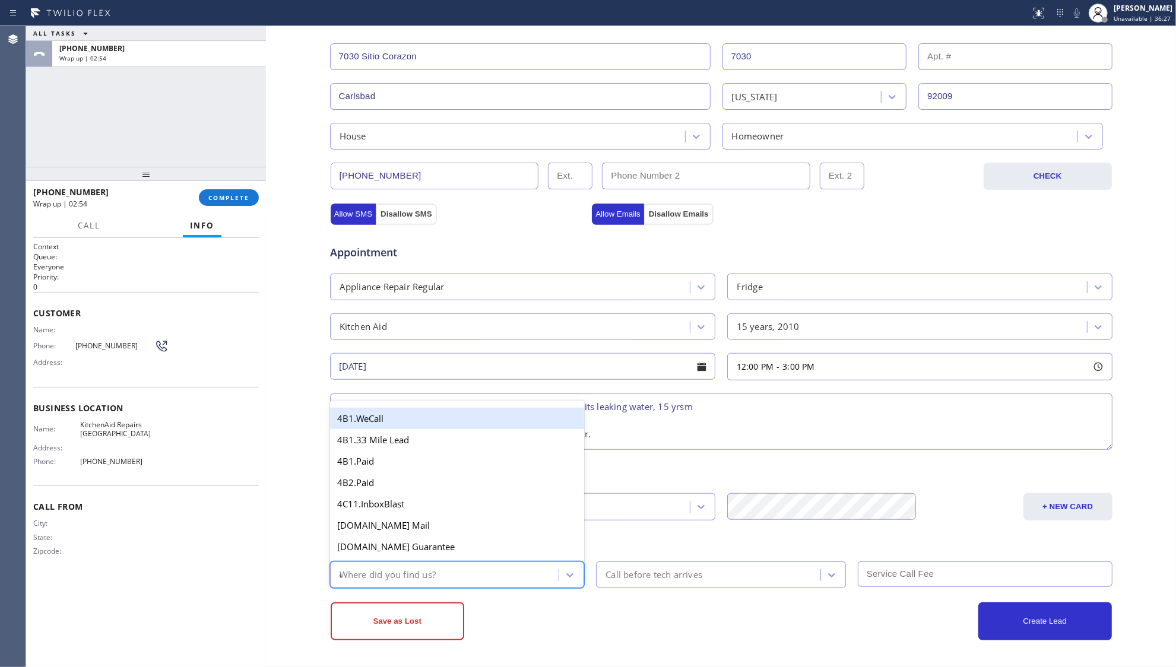
type input "ou"
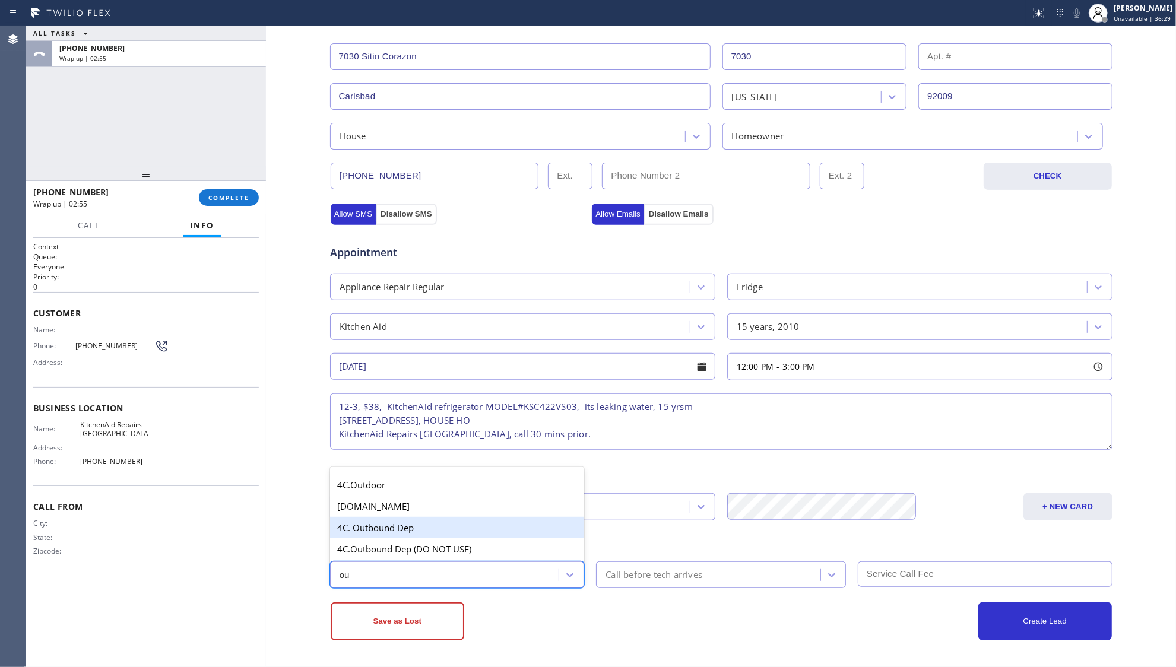
click at [362, 518] on div "4C. Outbound Dep" at bounding box center [457, 527] width 255 height 21
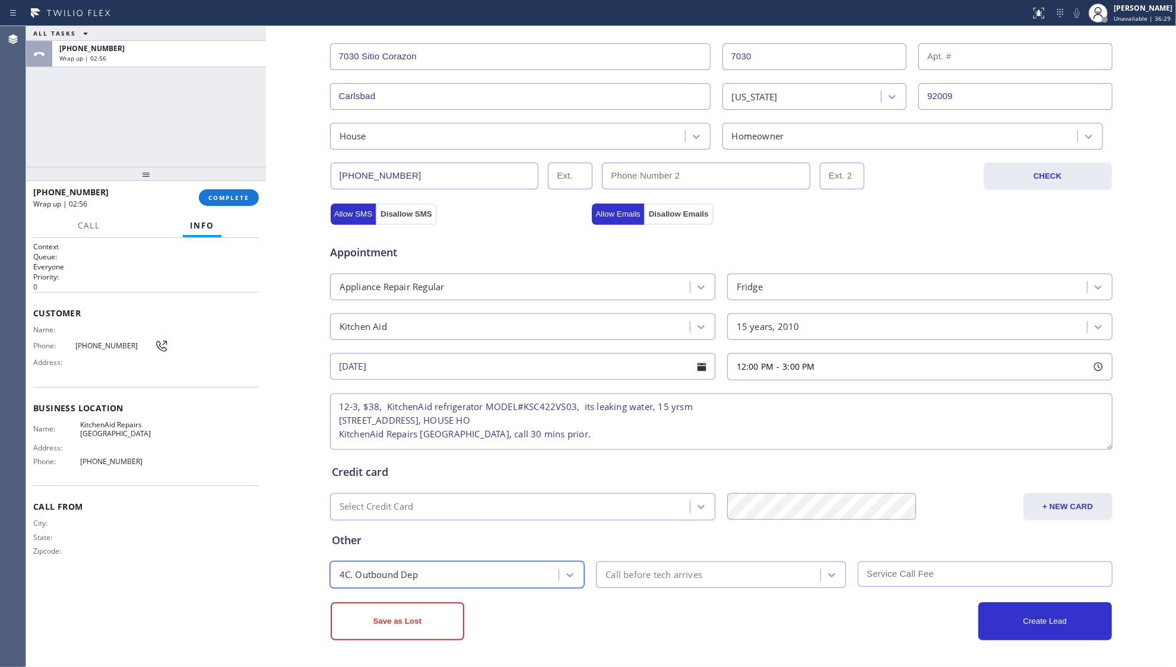
click at [392, 576] on div "4C. Outbound Dep" at bounding box center [379, 575] width 78 height 14
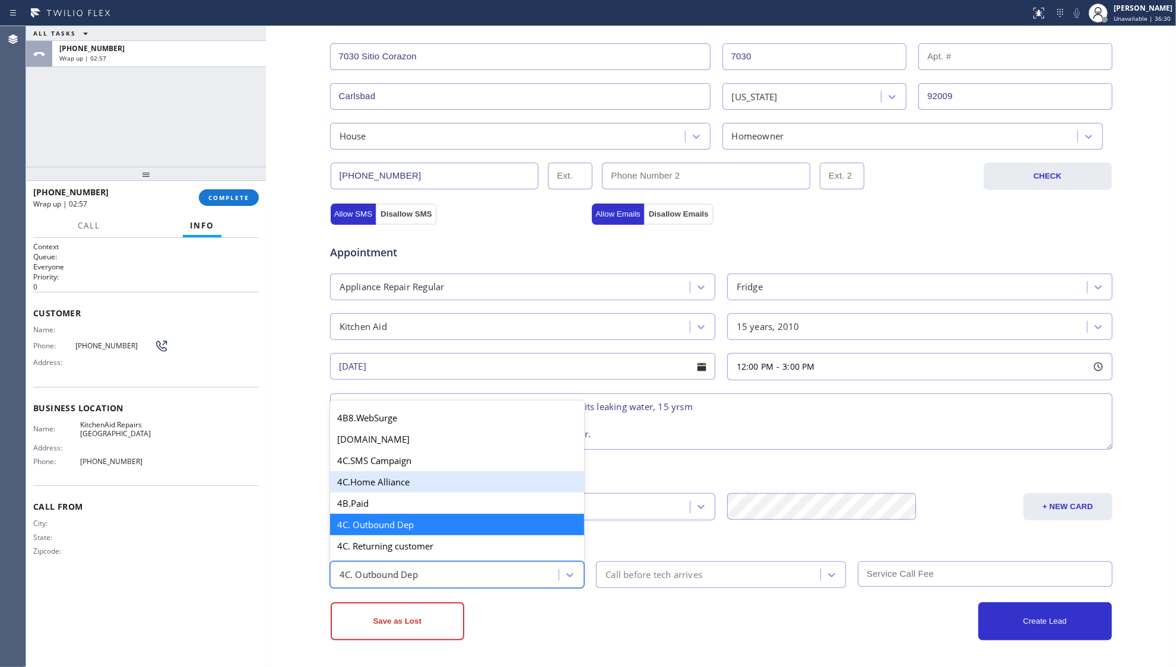
scroll to position [680, 0]
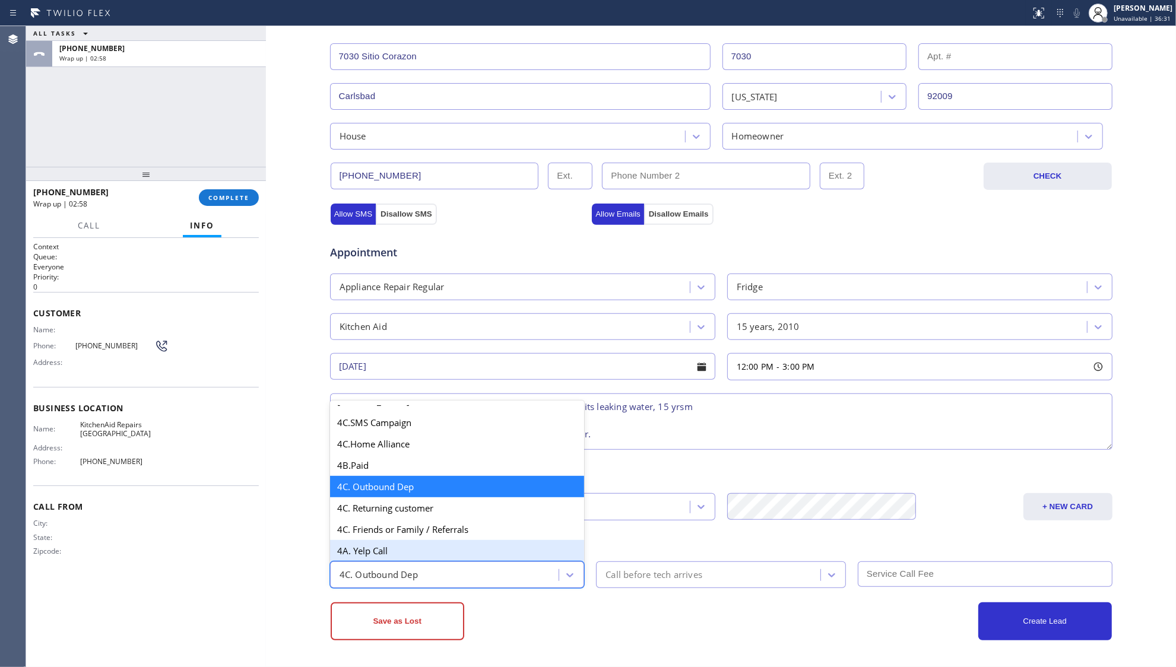
click at [639, 566] on div "Call before tech arrives" at bounding box center [710, 575] width 221 height 21
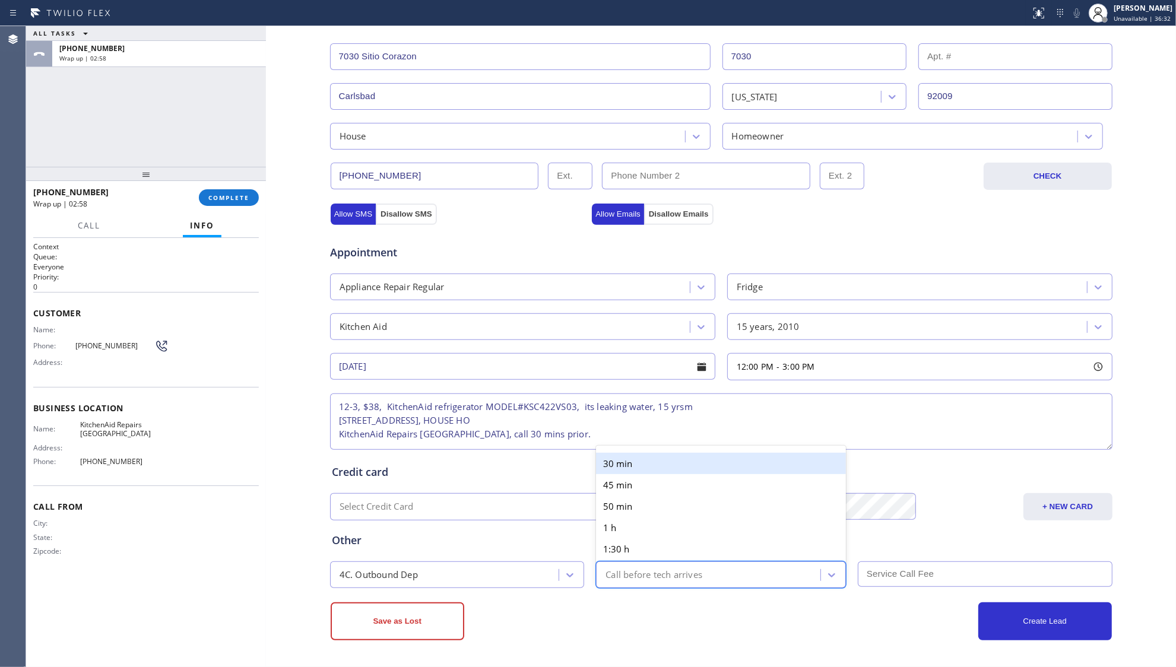
click at [613, 460] on div "30 min" at bounding box center [721, 463] width 250 height 21
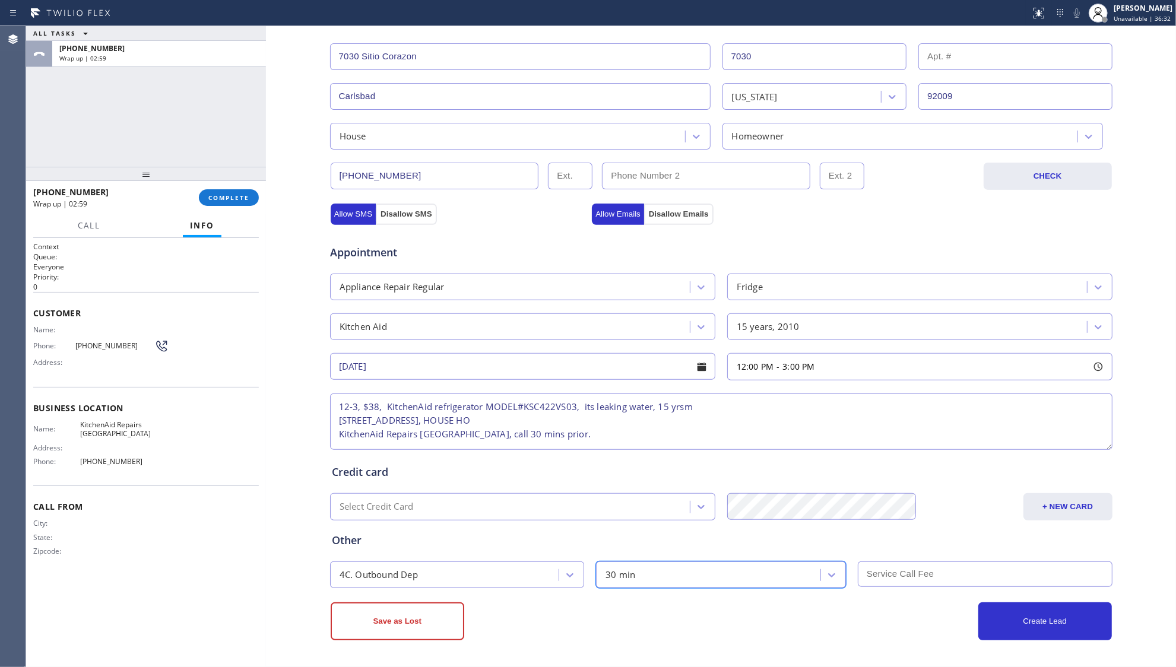
click at [876, 566] on input "text" at bounding box center [985, 575] width 255 height 26
type input "38"
click at [1031, 623] on button "Create Lead" at bounding box center [1045, 622] width 134 height 38
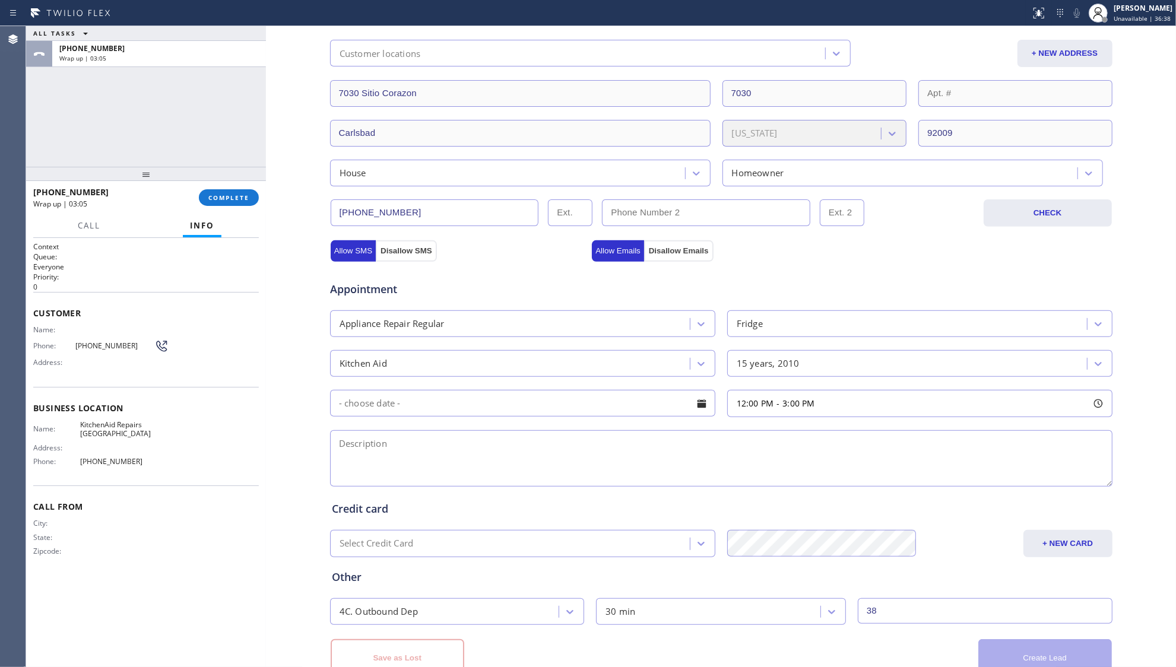
scroll to position [0, 0]
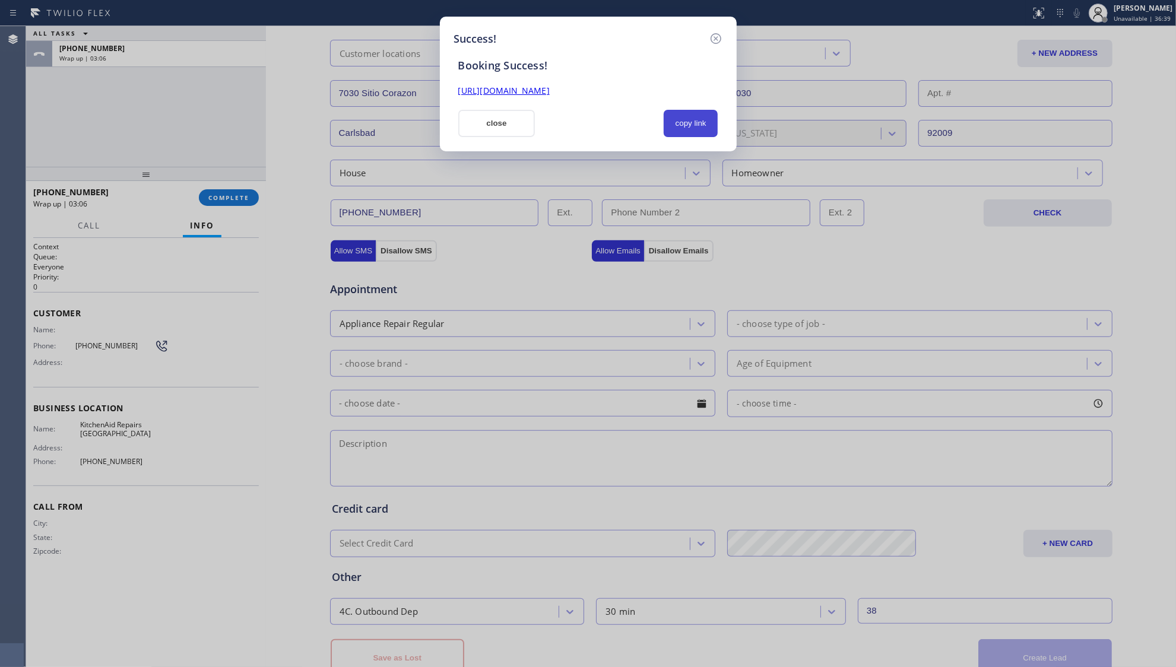
click at [699, 127] on button "copy link" at bounding box center [691, 123] width 55 height 27
click at [550, 91] on link "[URL][DOMAIN_NAME]" at bounding box center [503, 90] width 91 height 11
click at [514, 121] on button "close" at bounding box center [496, 123] width 77 height 27
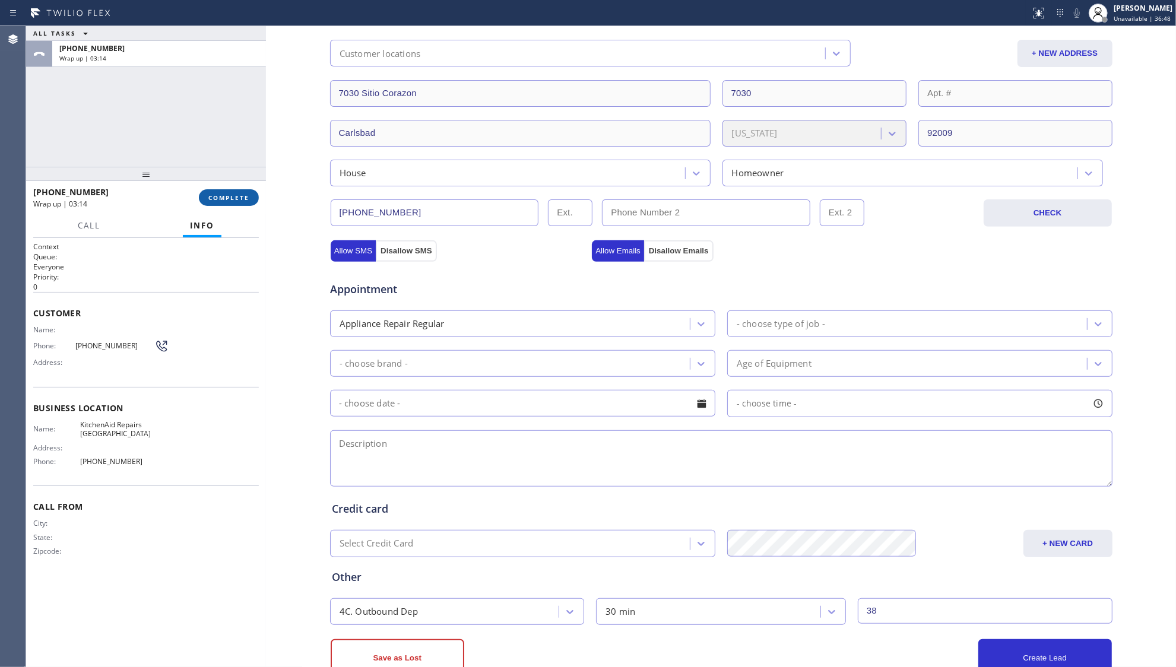
click at [221, 197] on span "COMPLETE" at bounding box center [228, 198] width 41 height 8
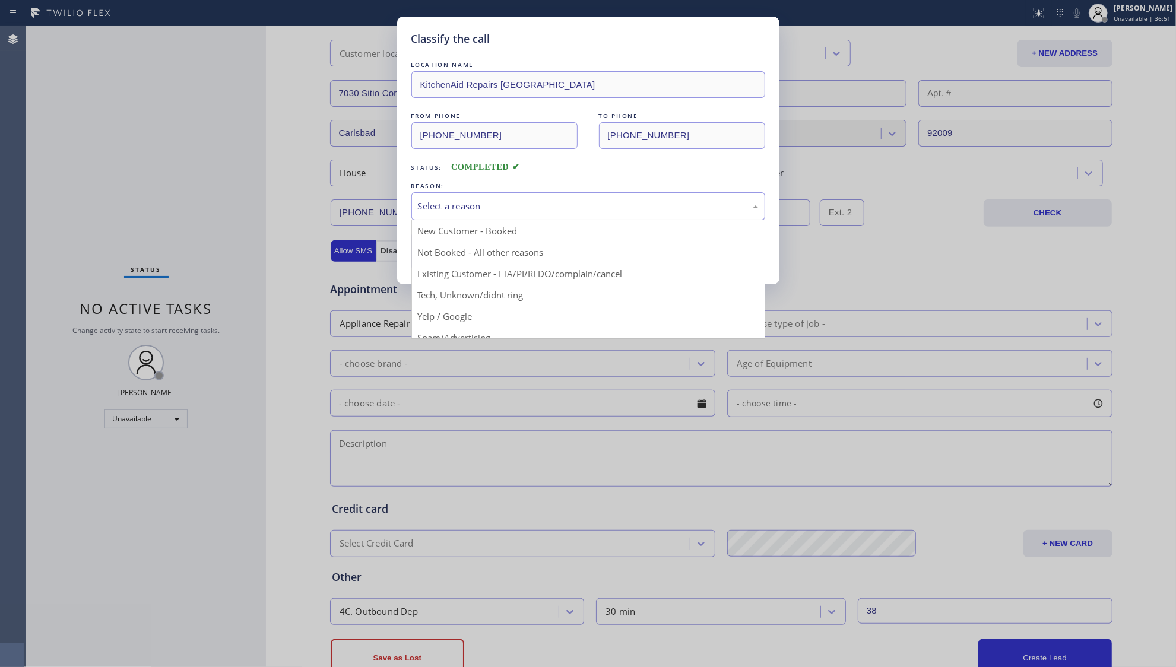
click at [509, 210] on div "Select a reason" at bounding box center [588, 206] width 341 height 14
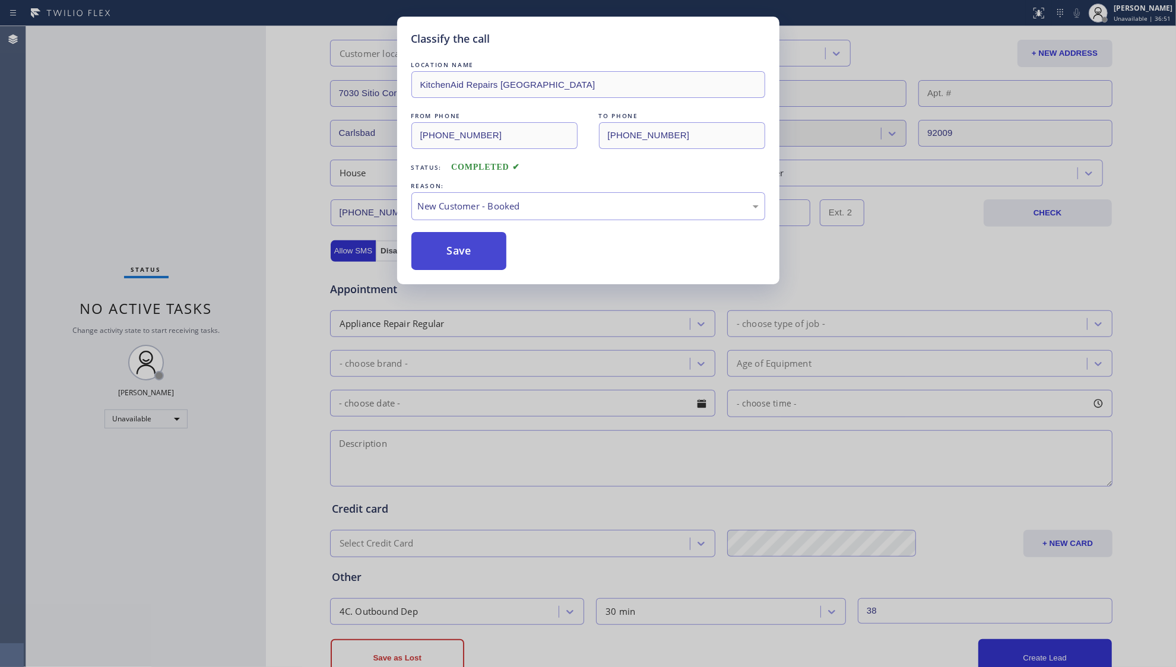
click at [461, 240] on button "Save" at bounding box center [459, 251] width 96 height 38
